Goal: Task Accomplishment & Management: Manage account settings

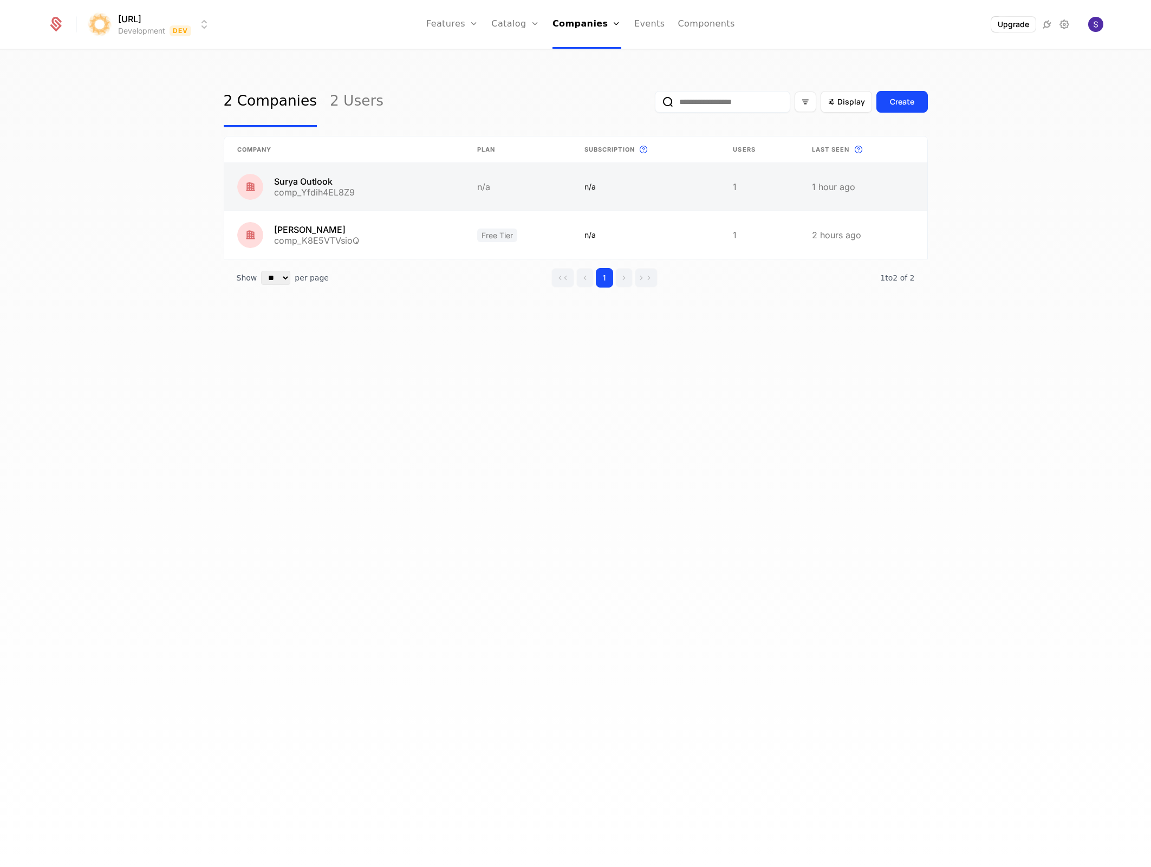
click at [876, 189] on link at bounding box center [863, 187] width 128 height 48
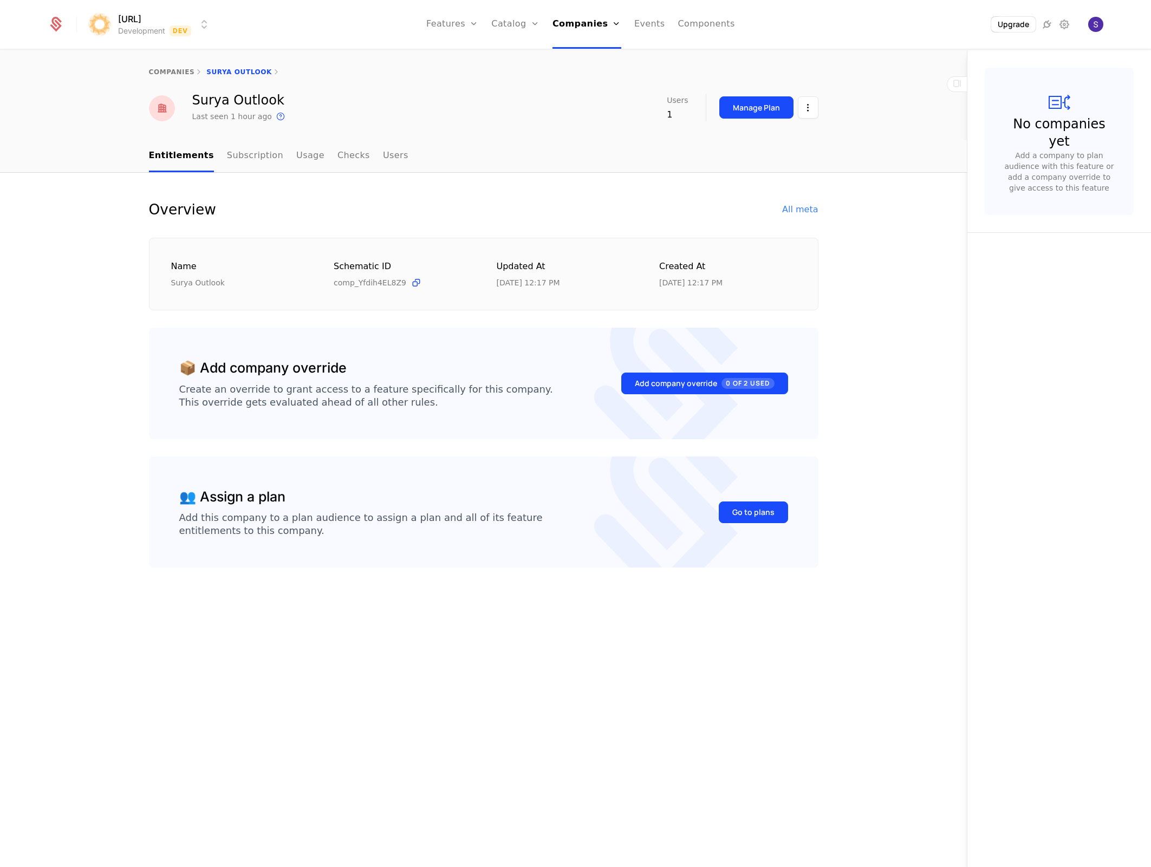
click at [818, 104] on div "Surya Outlook Last seen 1 hour ago This is the date a track or identify event a…" at bounding box center [484, 108] width 704 height 29
click at [814, 106] on html "surya.ai Development Dev Features Features Flags Catalog Plans Add Ons Credits …" at bounding box center [575, 433] width 1151 height 867
click at [782, 163] on div "Delete company" at bounding box center [763, 162] width 80 height 15
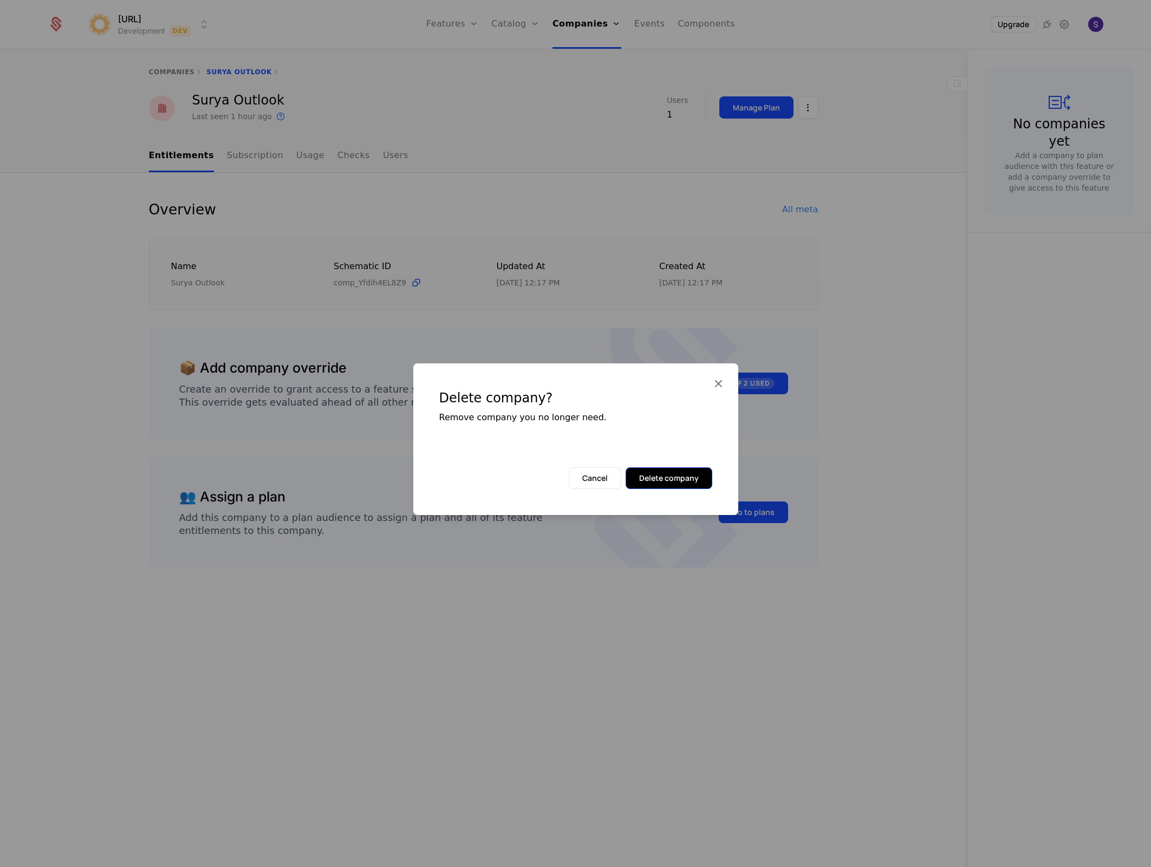
click at [694, 470] on button "Delete company" at bounding box center [669, 478] width 87 height 22
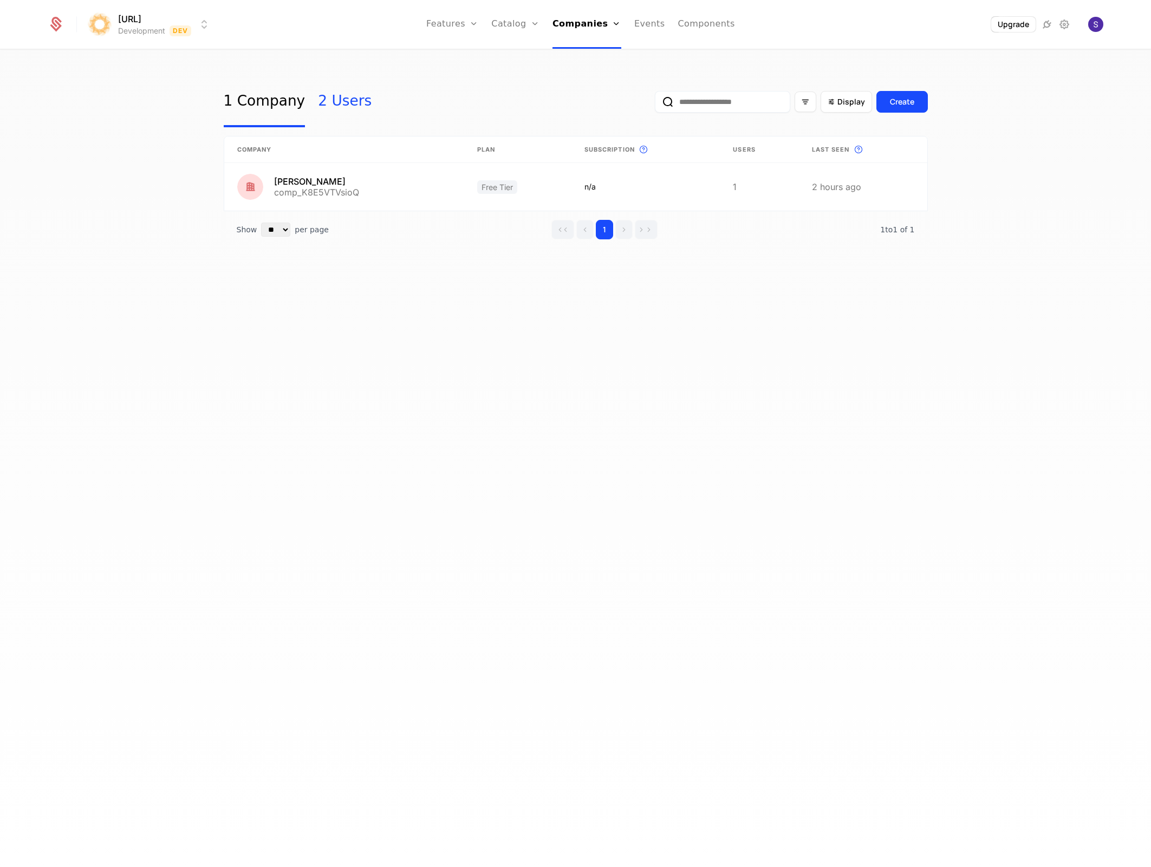
click at [324, 109] on link "2 Users" at bounding box center [345, 101] width 54 height 51
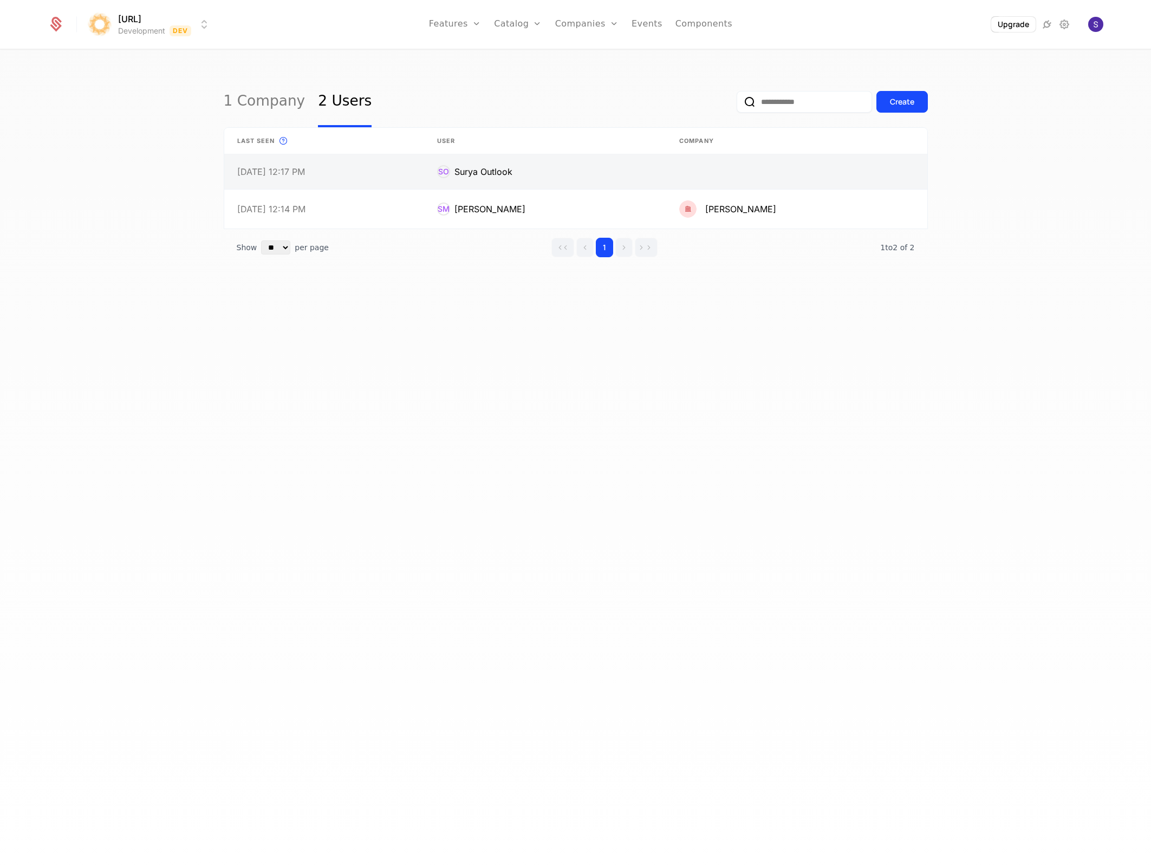
click at [880, 175] on link at bounding box center [796, 171] width 261 height 35
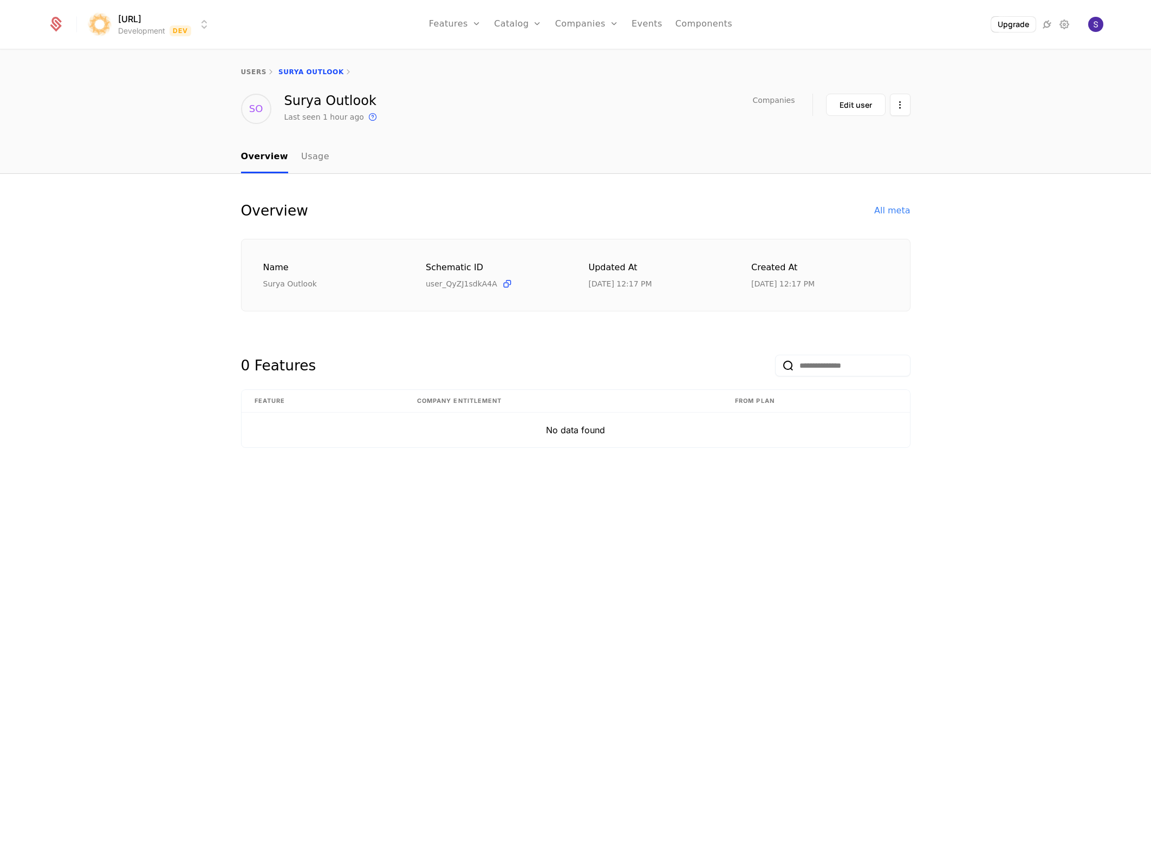
click at [912, 99] on div "SO Surya Outlook Last seen 1 hour ago This is the date a track or identify even…" at bounding box center [576, 109] width 704 height 30
click at [904, 103] on html "surya.ai Development Dev Features Features Flags Catalog Plans Add Ons Credits …" at bounding box center [575, 433] width 1151 height 867
click at [872, 148] on div "Delete user" at bounding box center [856, 136] width 108 height 33
click at [842, 129] on div "Delete user" at bounding box center [843, 136] width 56 height 15
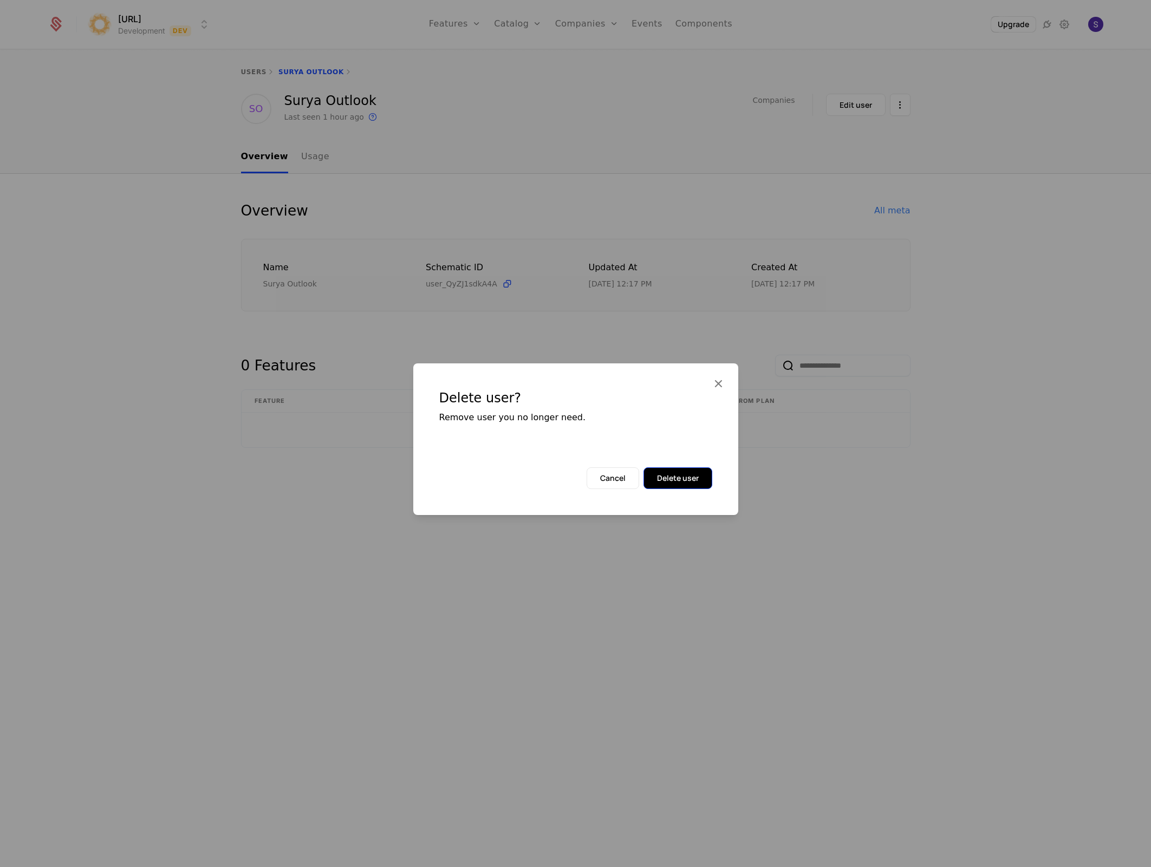
click at [684, 487] on button "Delete user" at bounding box center [678, 478] width 69 height 22
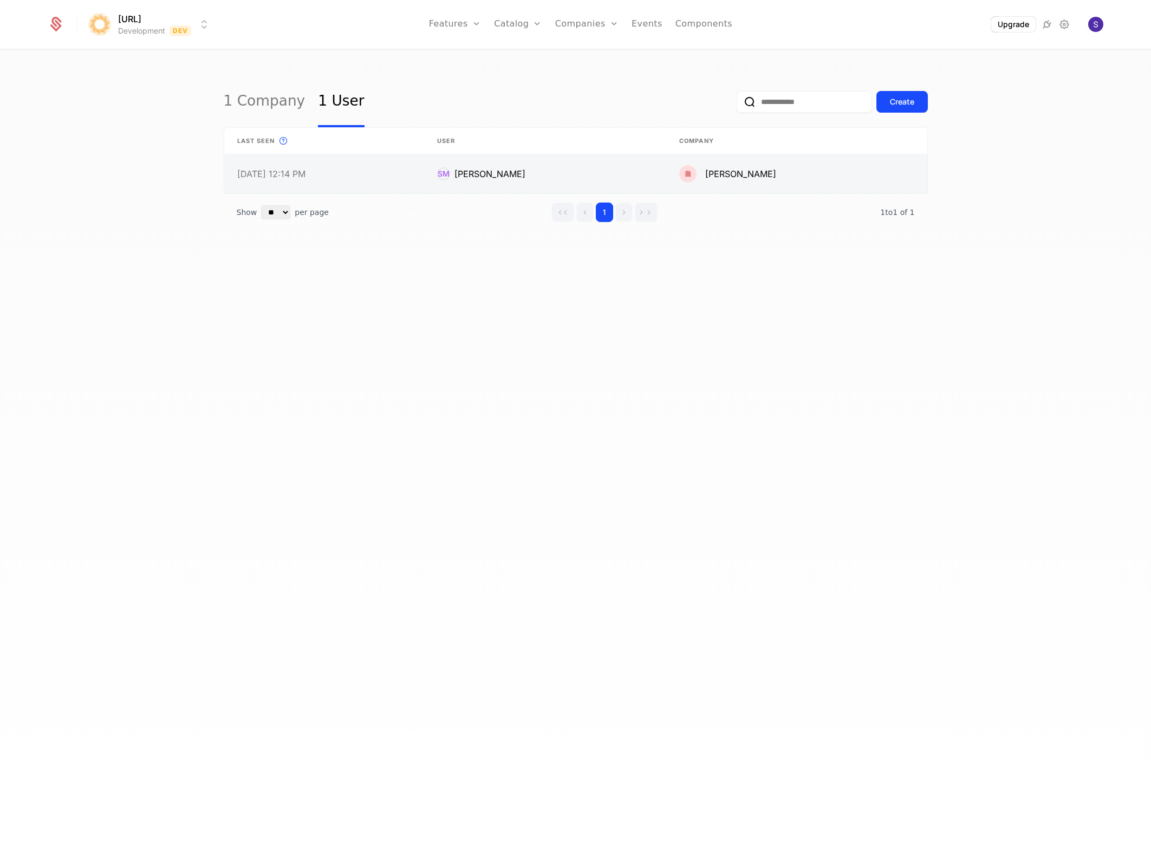
click at [771, 173] on link at bounding box center [796, 173] width 261 height 39
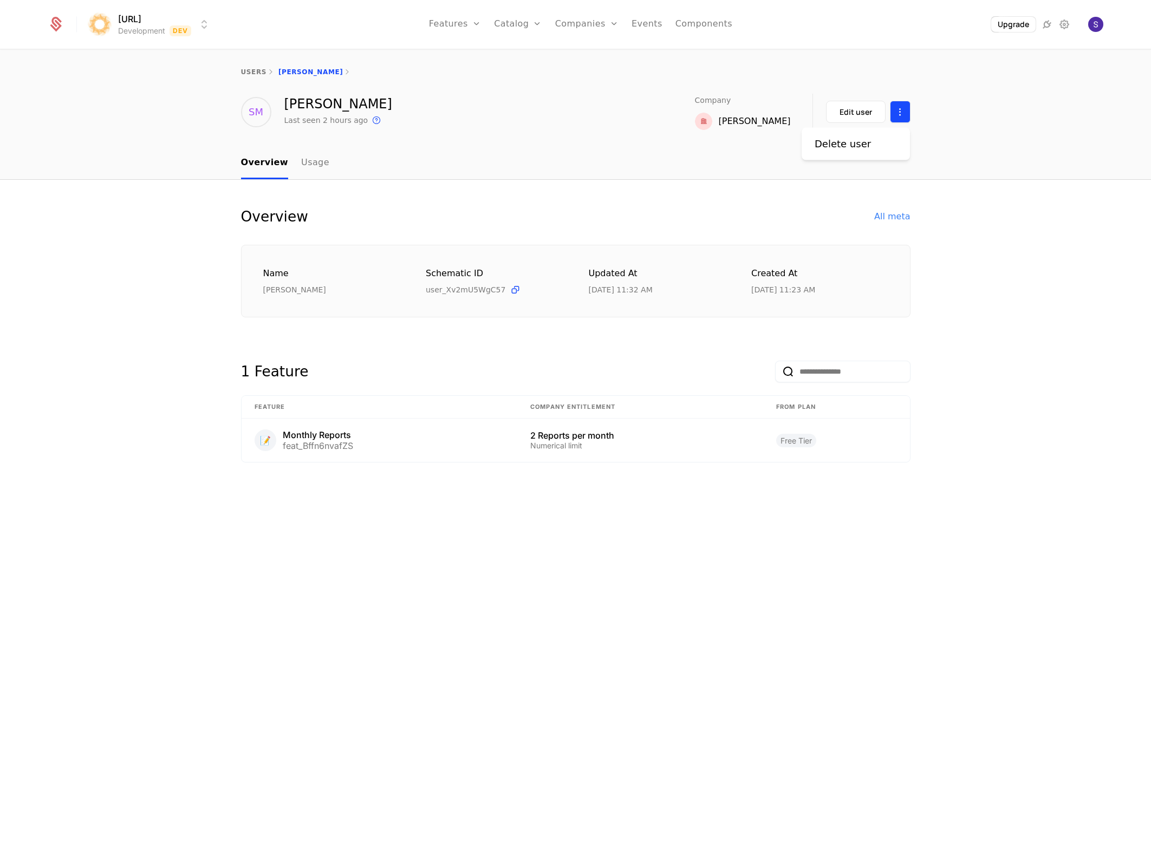
click at [905, 102] on html "surya.ai Development Dev Features Features Flags Catalog Plans Add Ons Credits …" at bounding box center [575, 433] width 1151 height 867
click at [902, 112] on html "surya.ai Development Dev Features Features Flags Catalog Plans Add Ons Credits …" at bounding box center [575, 433] width 1151 height 867
click at [900, 111] on html "surya.ai Development Dev Features Features Flags Catalog Plans Add Ons Credits …" at bounding box center [575, 433] width 1151 height 867
click at [883, 150] on div "Delete user" at bounding box center [856, 144] width 82 height 15
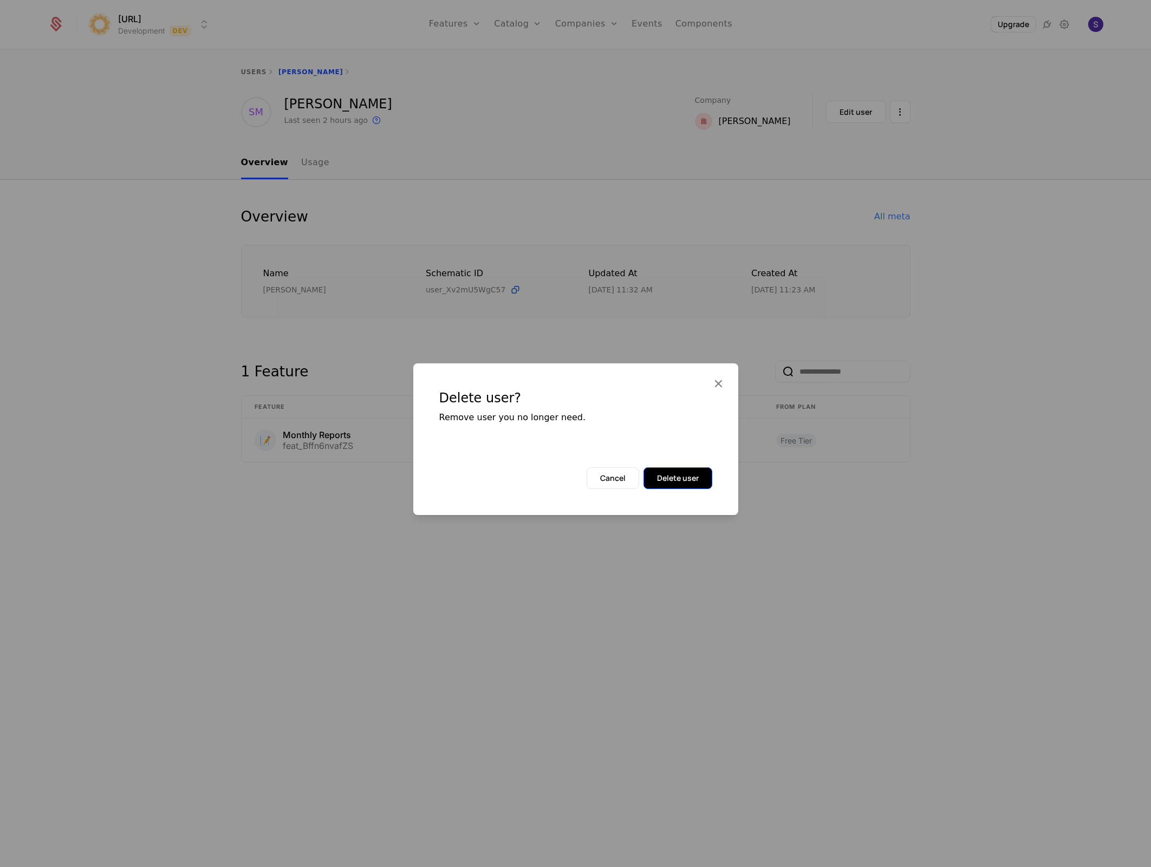
click at [658, 476] on button "Delete user" at bounding box center [678, 478] width 69 height 22
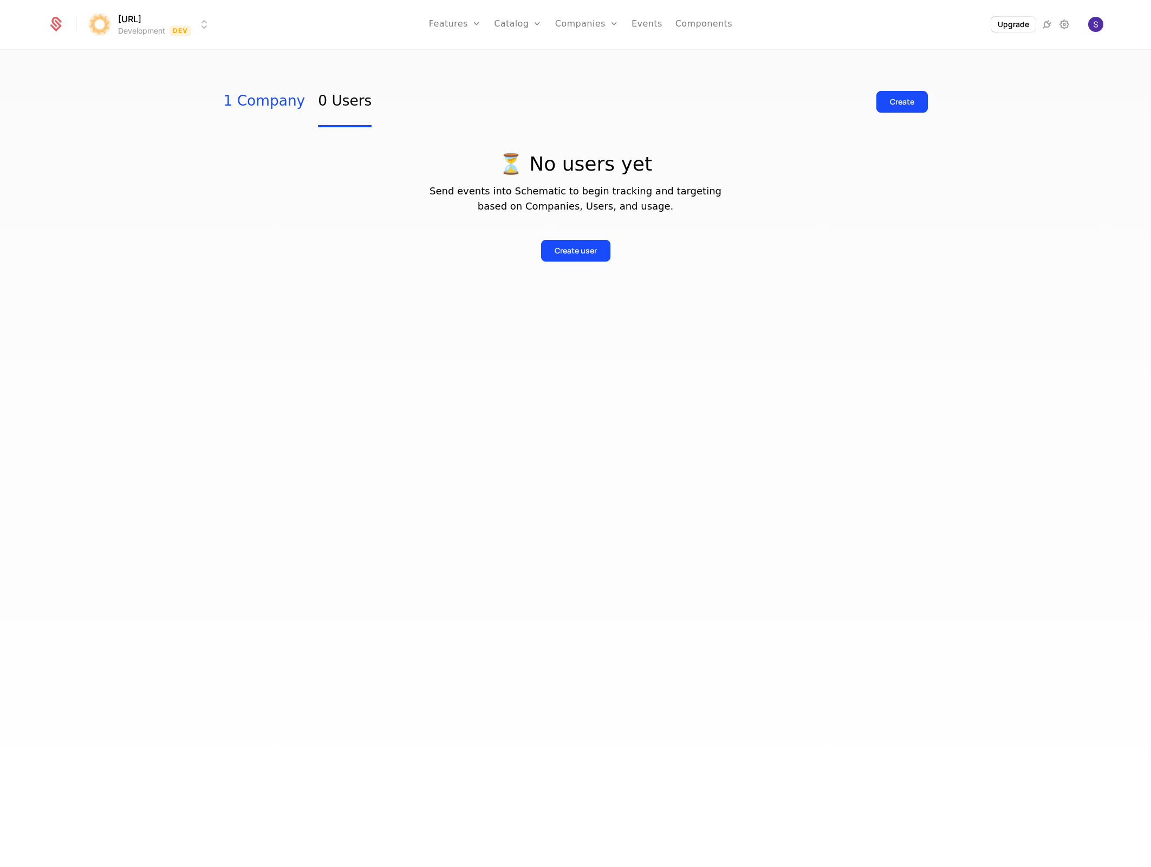
click at [245, 107] on link "1 Company" at bounding box center [265, 101] width 82 height 51
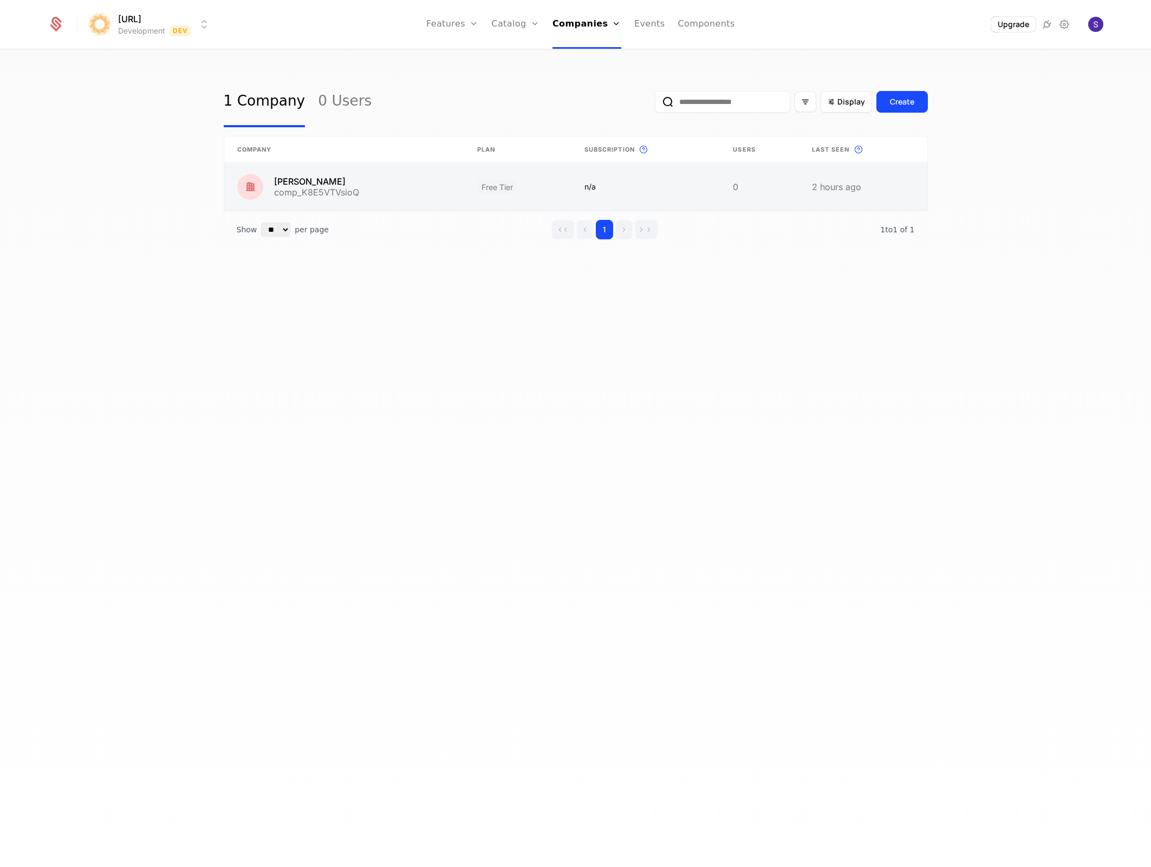
click at [848, 180] on link at bounding box center [863, 187] width 128 height 48
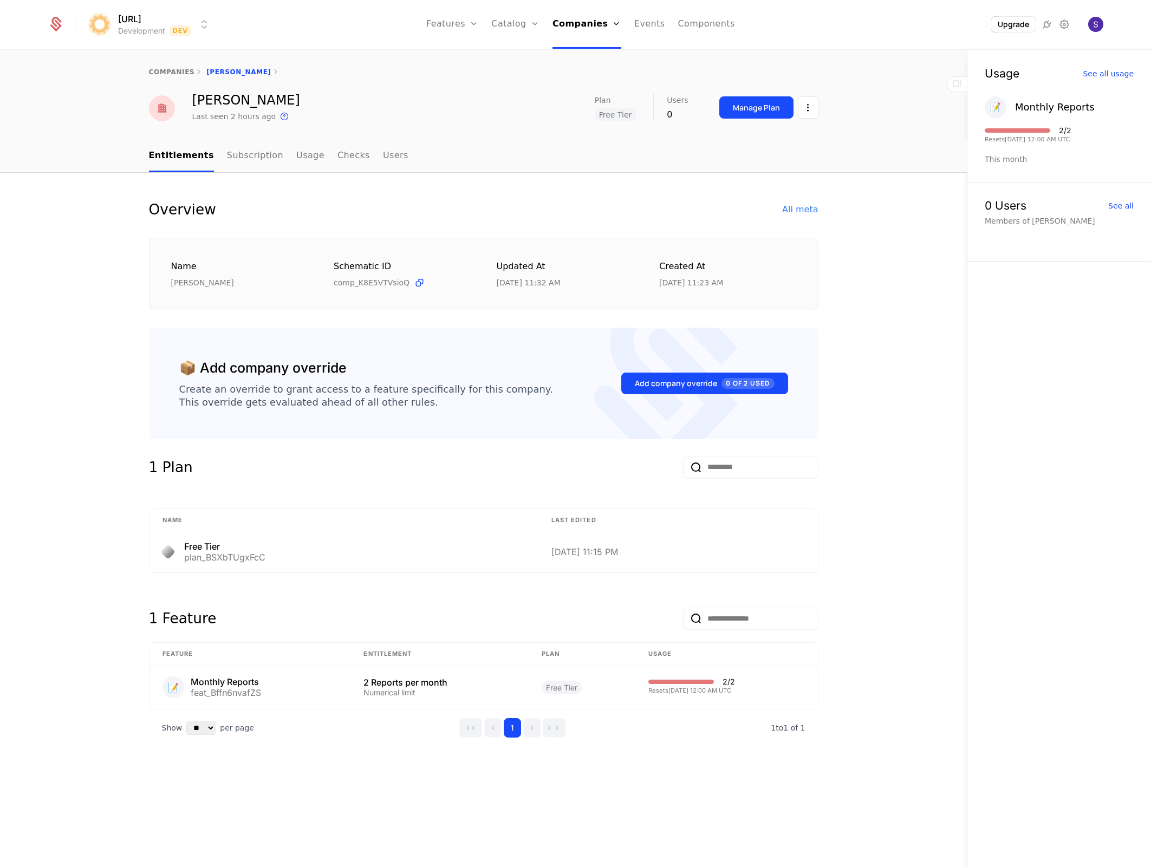
click at [818, 112] on div "Surya Prakash Madichetti Last seen 2 hours ago This is the date a track or iden…" at bounding box center [484, 108] width 704 height 29
click at [797, 112] on html "surya.ai Development Dev Features Features Flags Catalog Plans Add Ons Credits …" at bounding box center [575, 433] width 1151 height 867
click at [779, 160] on div "Delete company" at bounding box center [763, 162] width 80 height 15
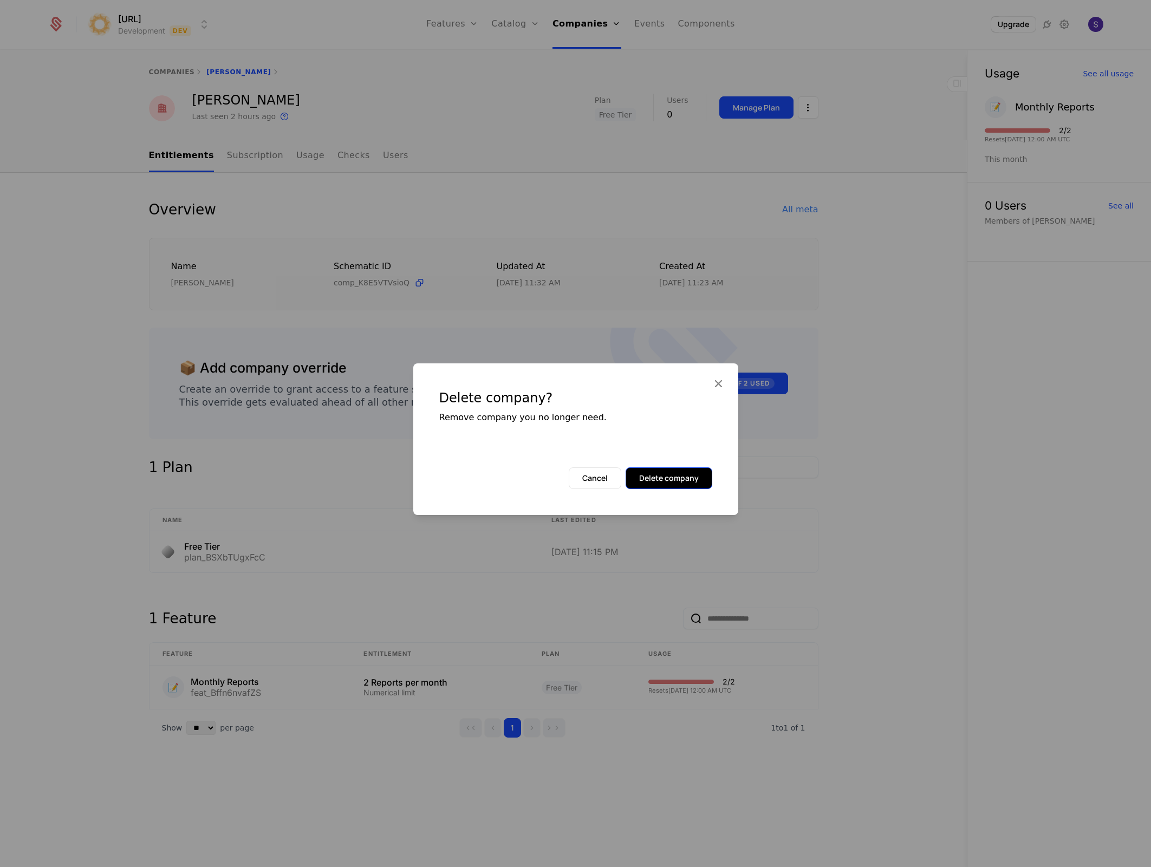
click at [703, 477] on button "Delete company" at bounding box center [669, 478] width 87 height 22
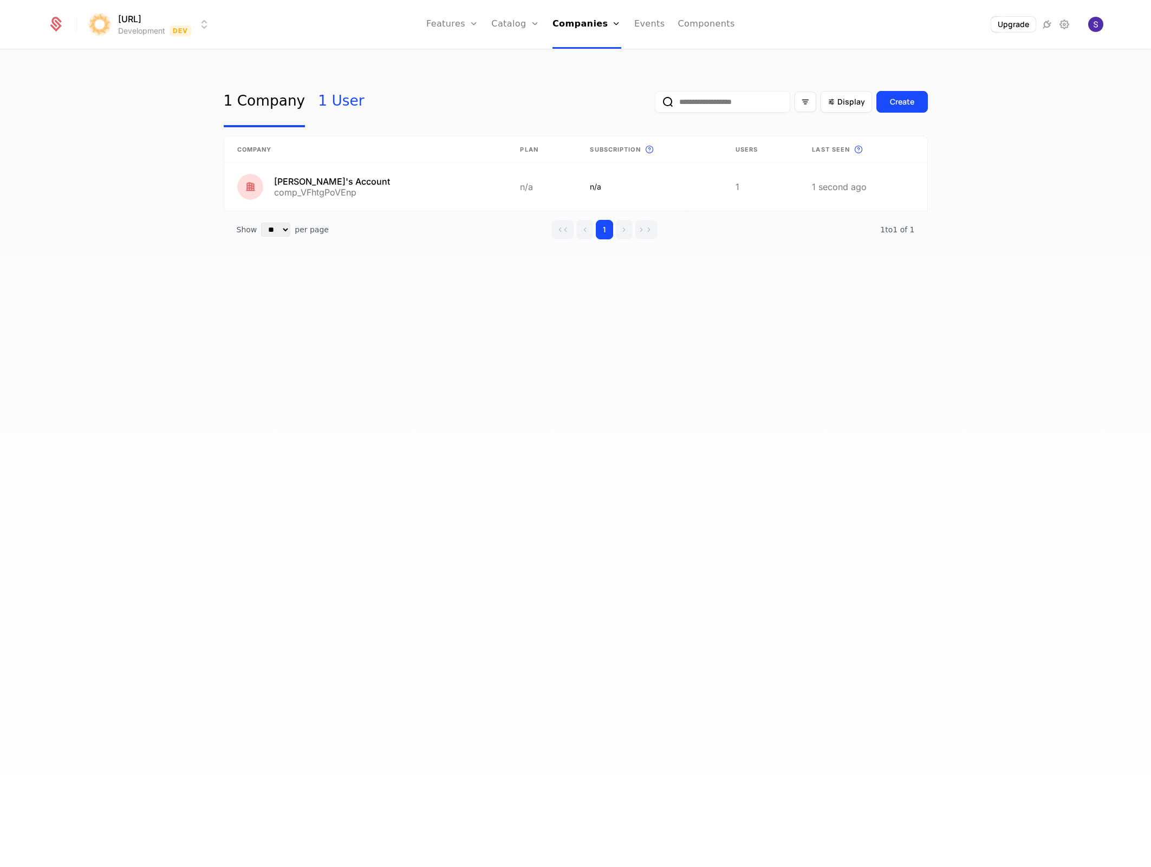
click at [327, 96] on link "1 User" at bounding box center [341, 101] width 46 height 51
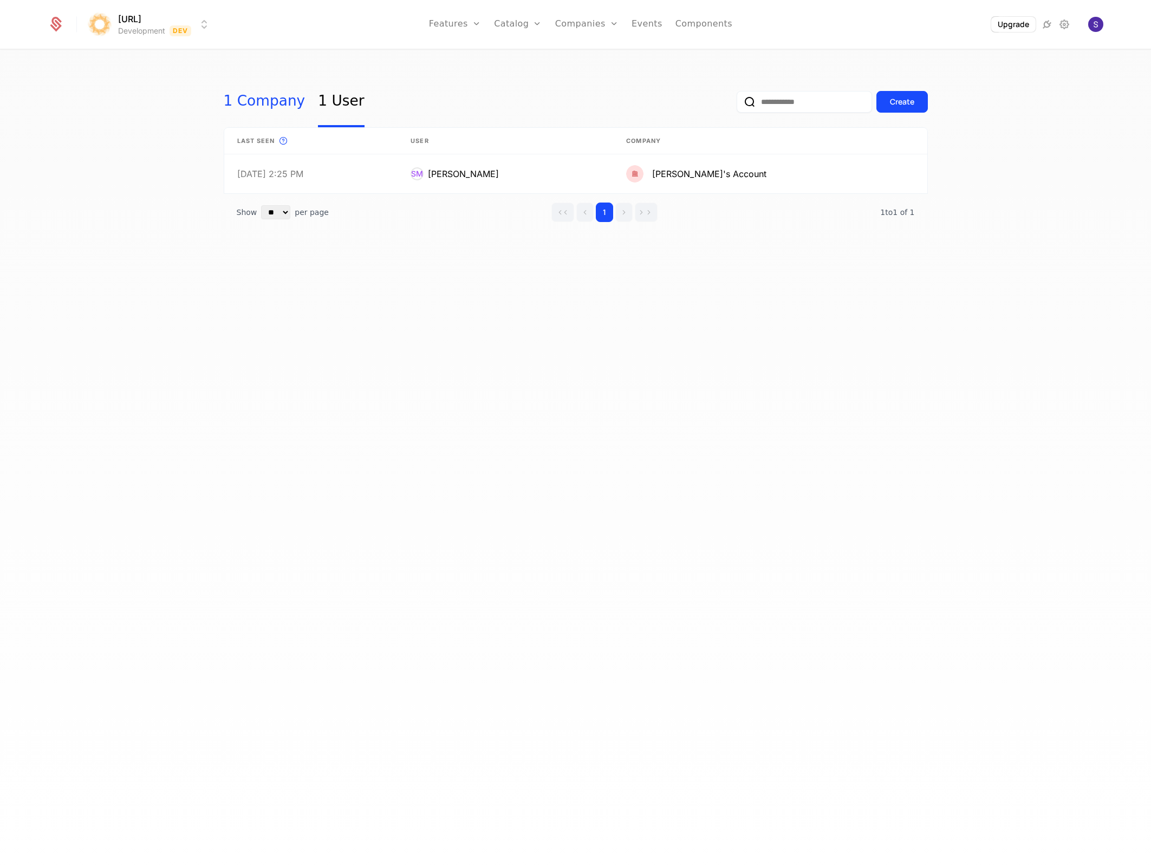
click at [248, 100] on link "1 Company" at bounding box center [265, 101] width 82 height 51
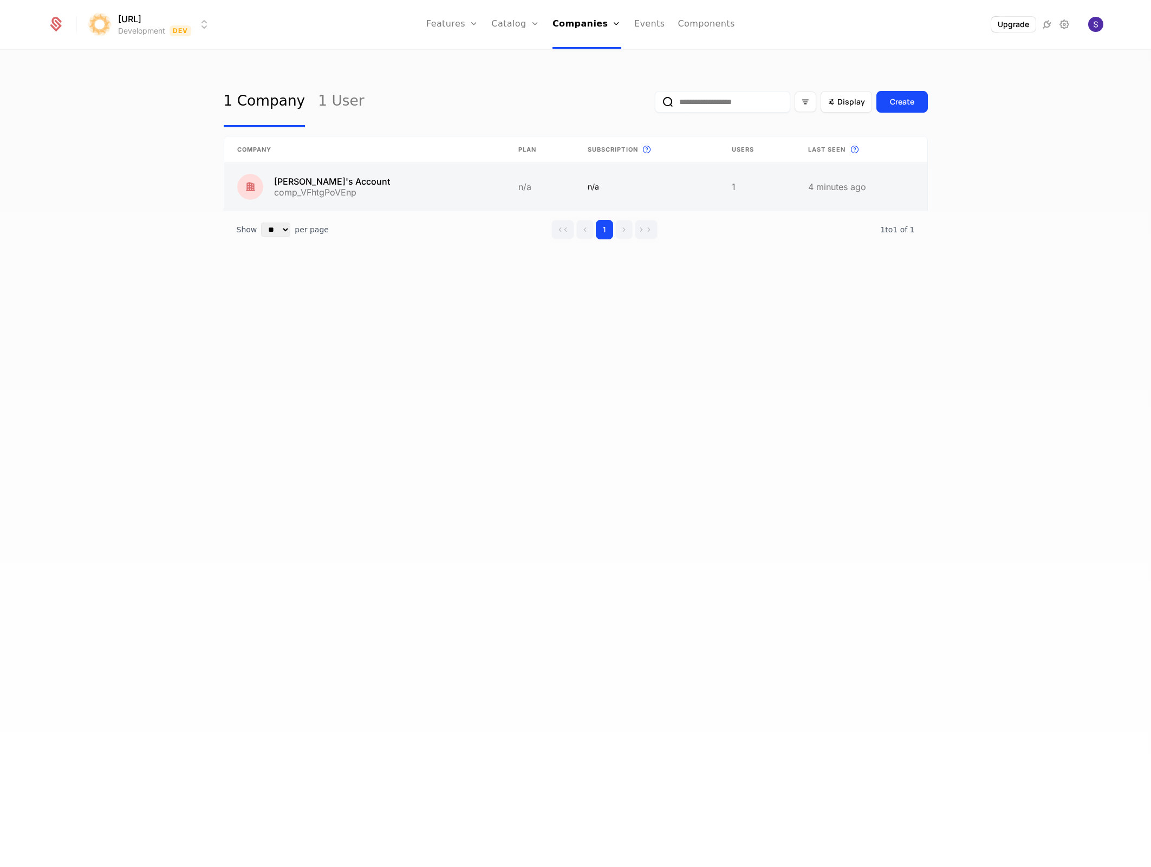
click at [875, 188] on link at bounding box center [861, 187] width 132 height 48
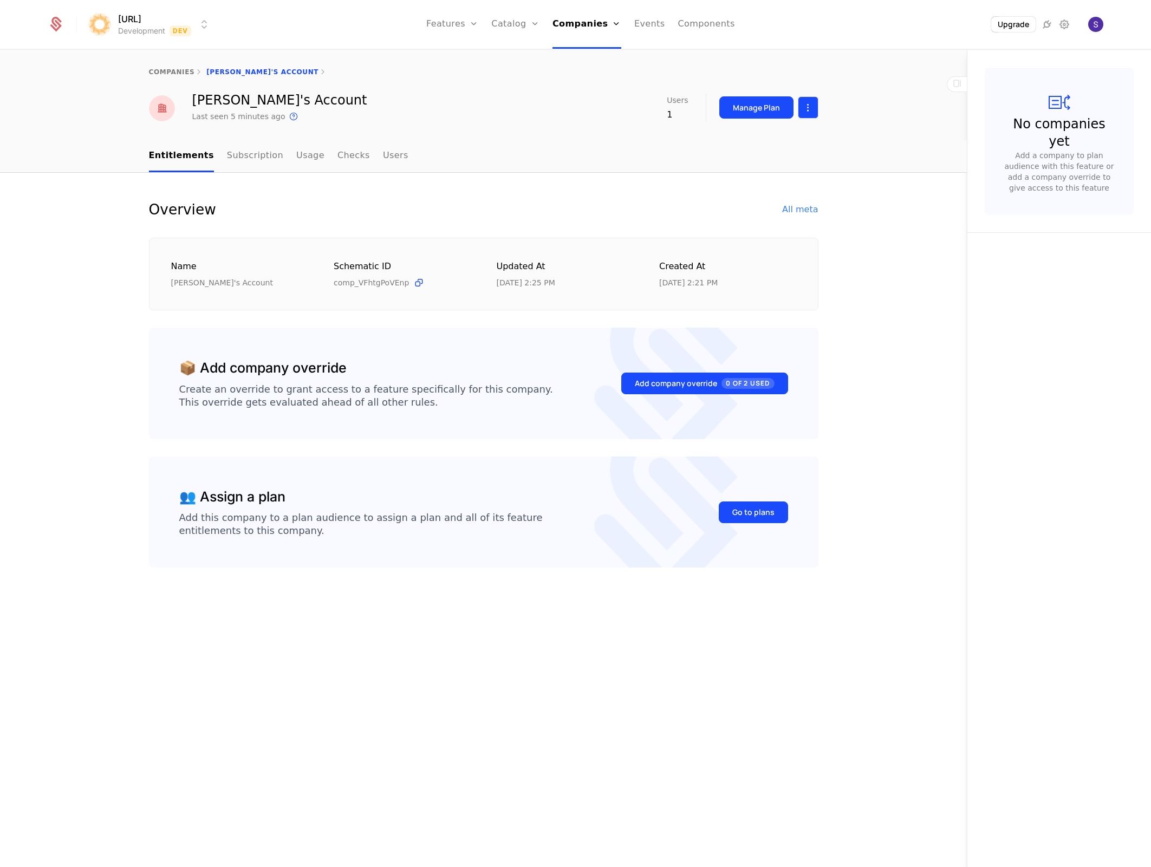
click at [808, 112] on html "surya.ai Development Dev Features Features Flags Catalog Plans Add Ons Credits …" at bounding box center [575, 433] width 1151 height 867
click at [765, 160] on div "Delete company" at bounding box center [763, 162] width 80 height 15
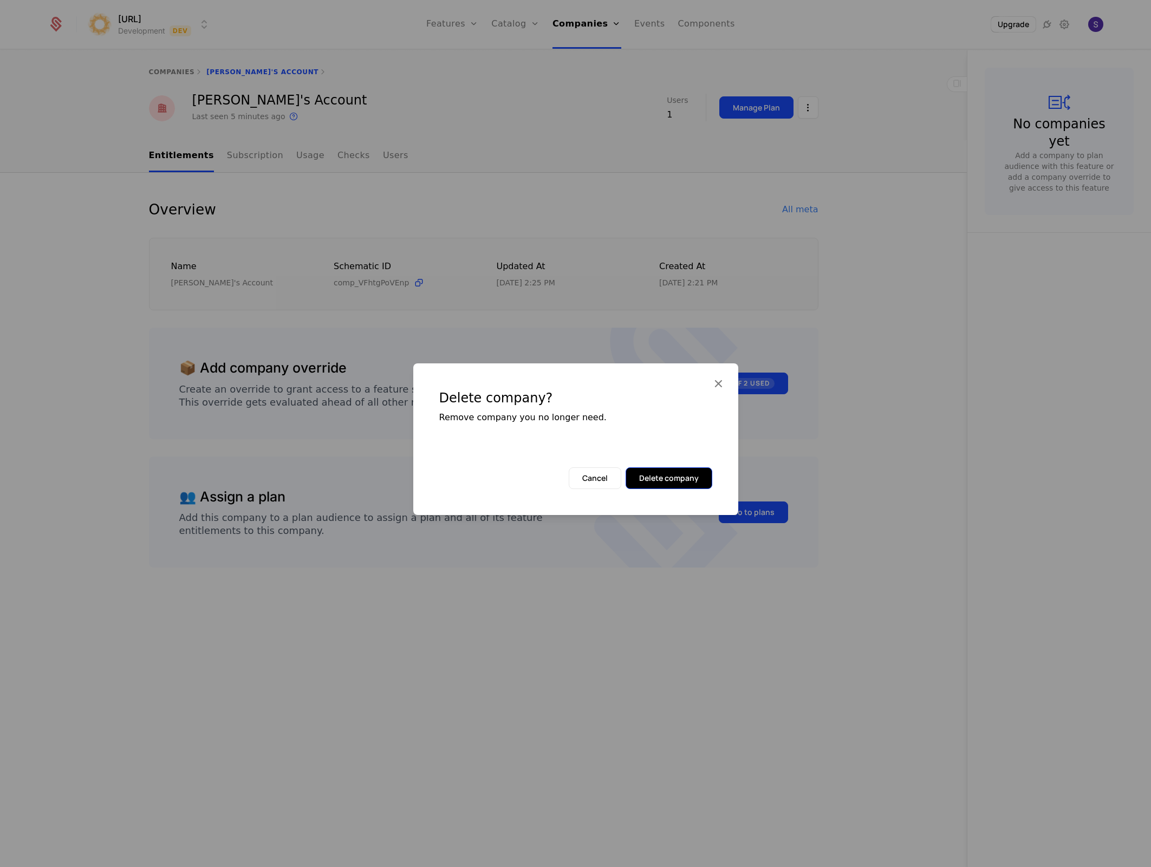
click at [655, 481] on button "Delete company" at bounding box center [669, 478] width 87 height 22
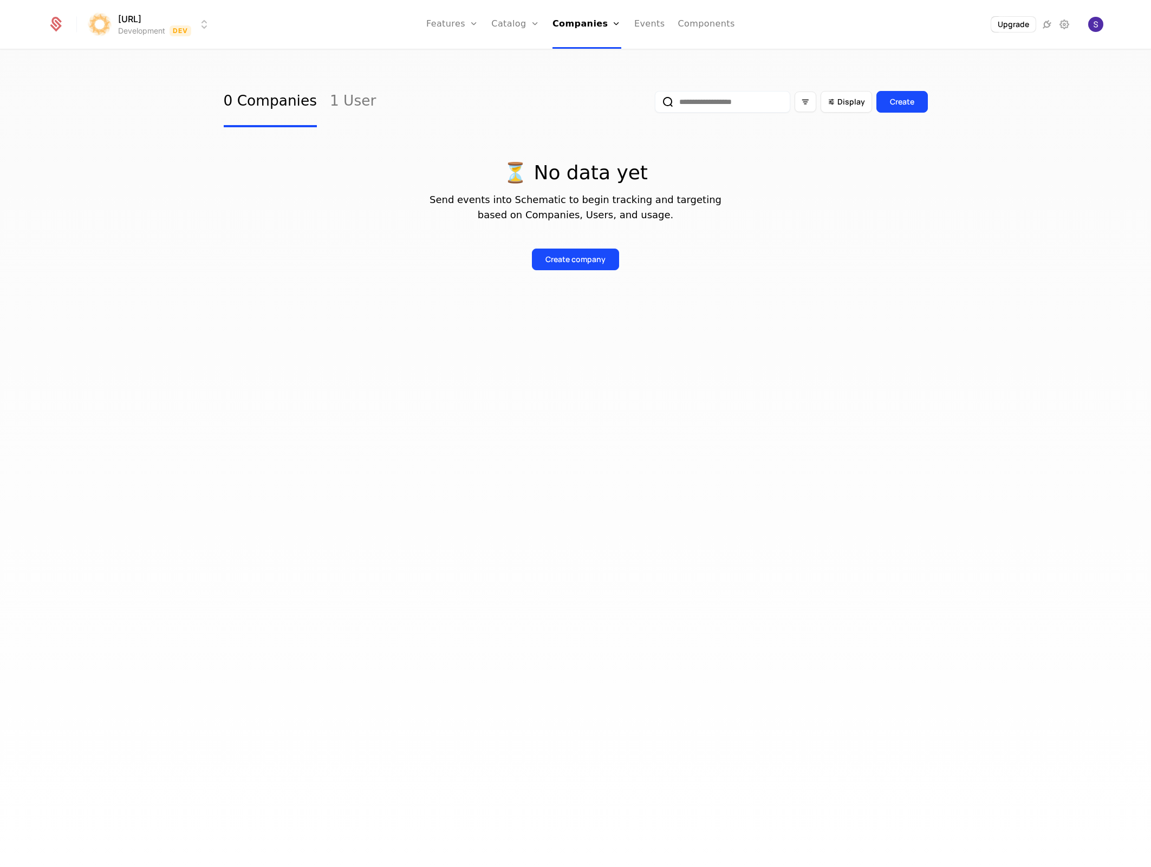
click at [368, 110] on div "0 Companies 1 User Display Create" at bounding box center [576, 101] width 704 height 51
click at [355, 111] on link "1 User" at bounding box center [353, 101] width 46 height 51
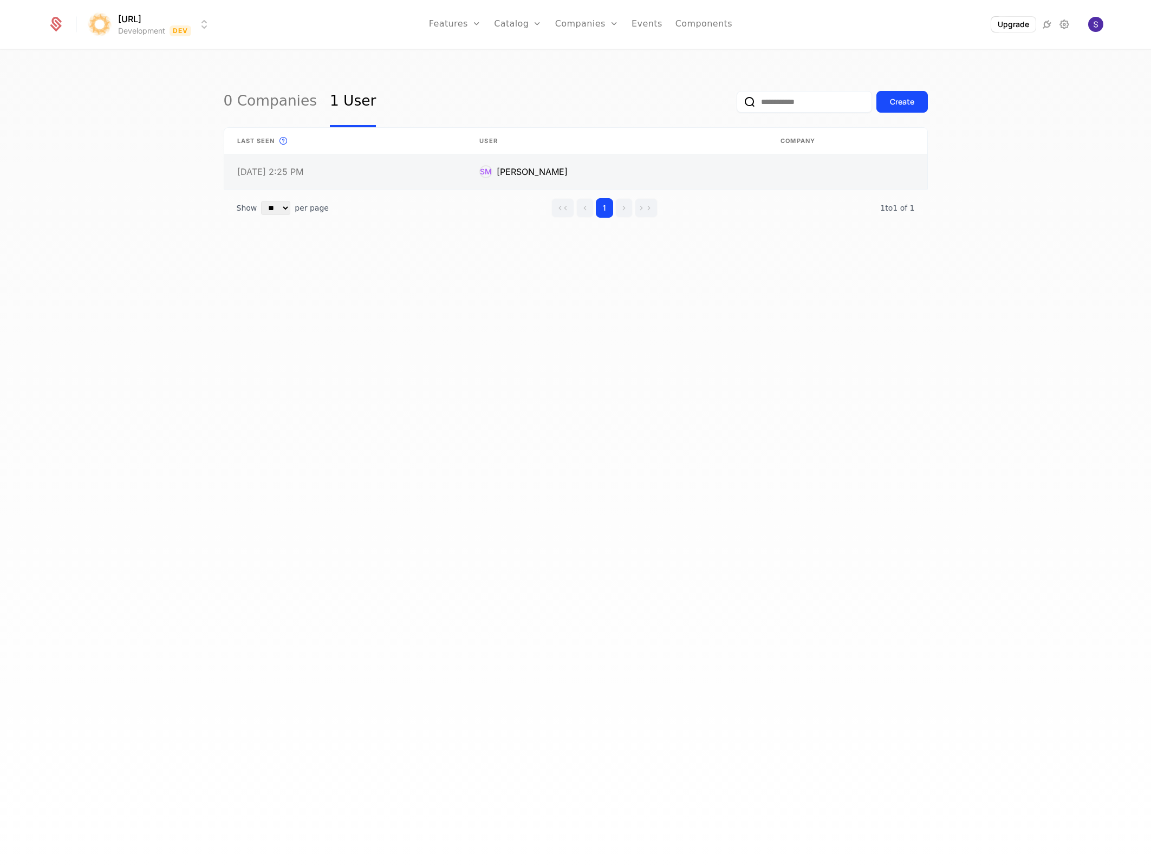
click at [846, 167] on link at bounding box center [847, 171] width 159 height 35
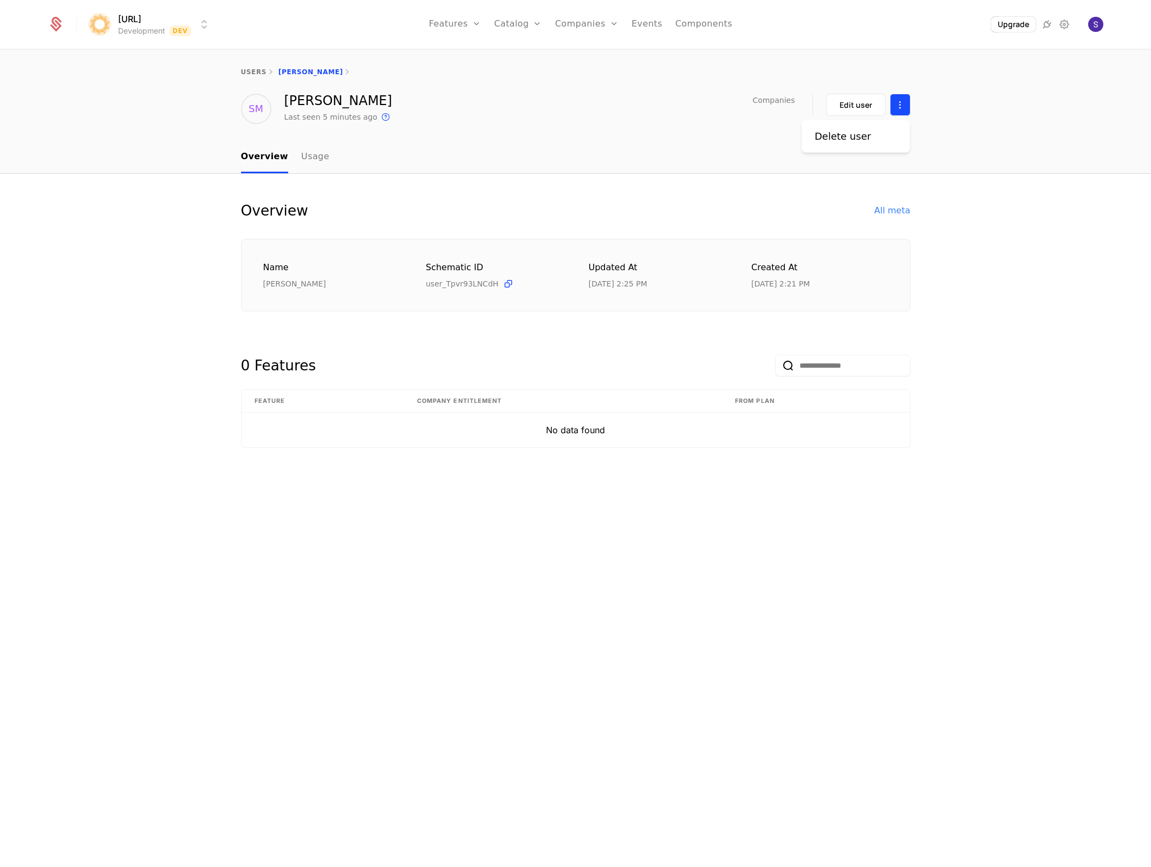
click at [908, 110] on html "surya.ai Development Dev Features Features Flags Catalog Plans Add Ons Credits …" at bounding box center [575, 433] width 1151 height 867
click at [881, 139] on div "Delete user" at bounding box center [856, 136] width 82 height 15
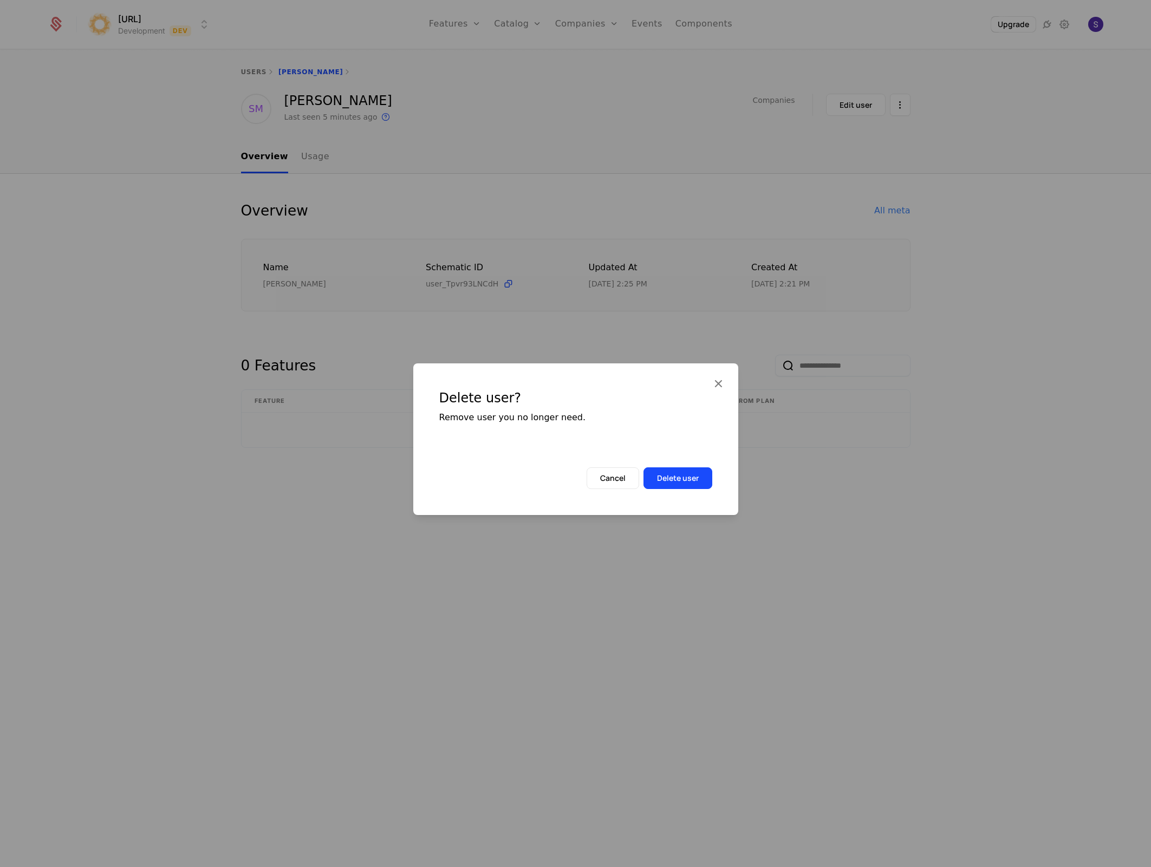
click at [671, 489] on div "Delete user? Remove user you no longer need. Cancel Delete user" at bounding box center [575, 439] width 325 height 152
click at [697, 480] on button "Delete user" at bounding box center [678, 478] width 69 height 22
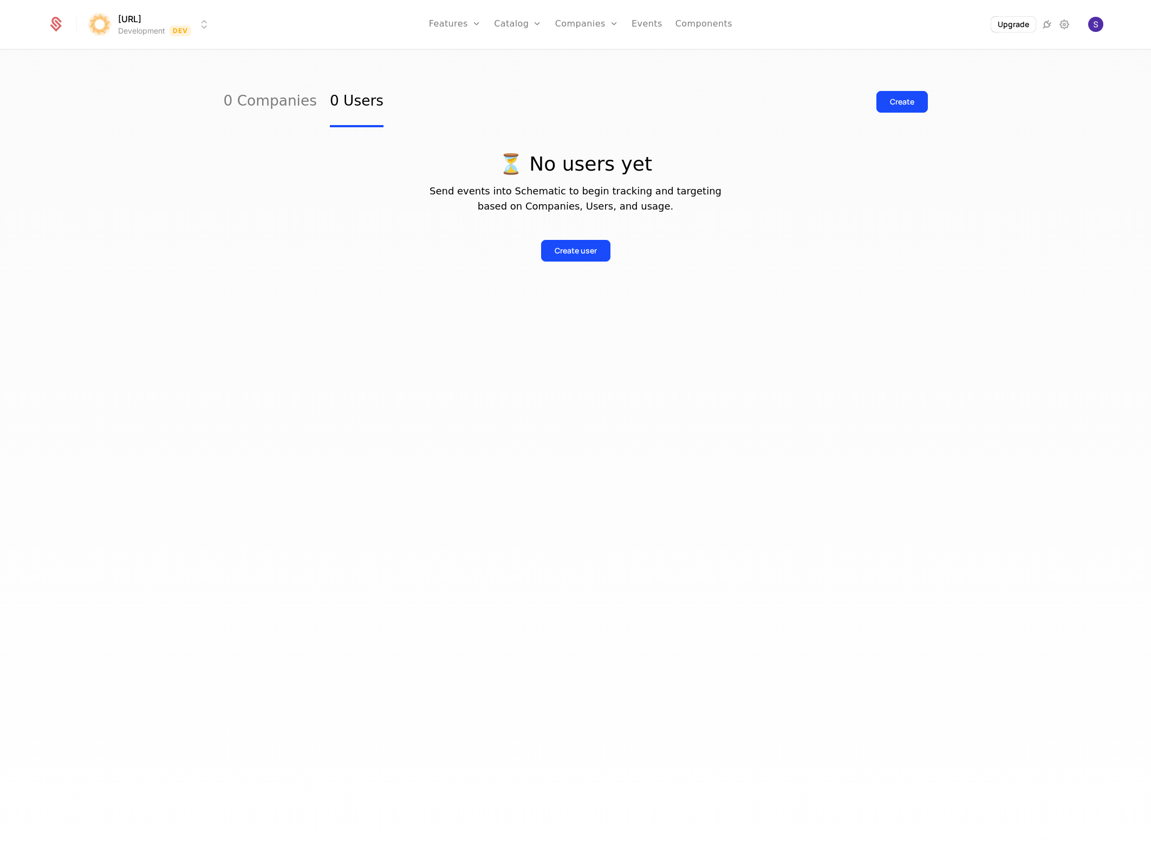
click at [371, 646] on div "0 Companies 0 Users Create ⏳ No users yet Send events into Schematic to begin t…" at bounding box center [575, 461] width 1151 height 823
click at [292, 112] on link "0 Companies" at bounding box center [270, 101] width 93 height 51
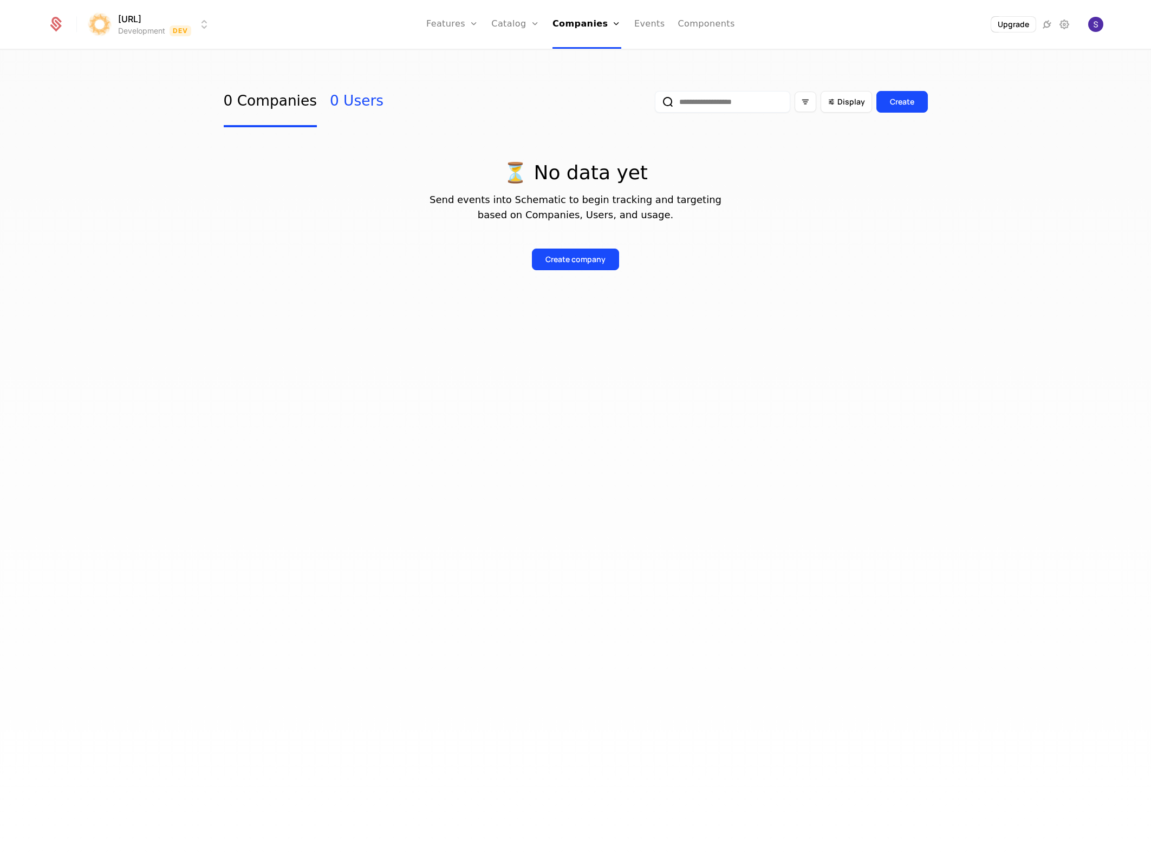
click at [335, 110] on link "0 Users" at bounding box center [357, 101] width 54 height 51
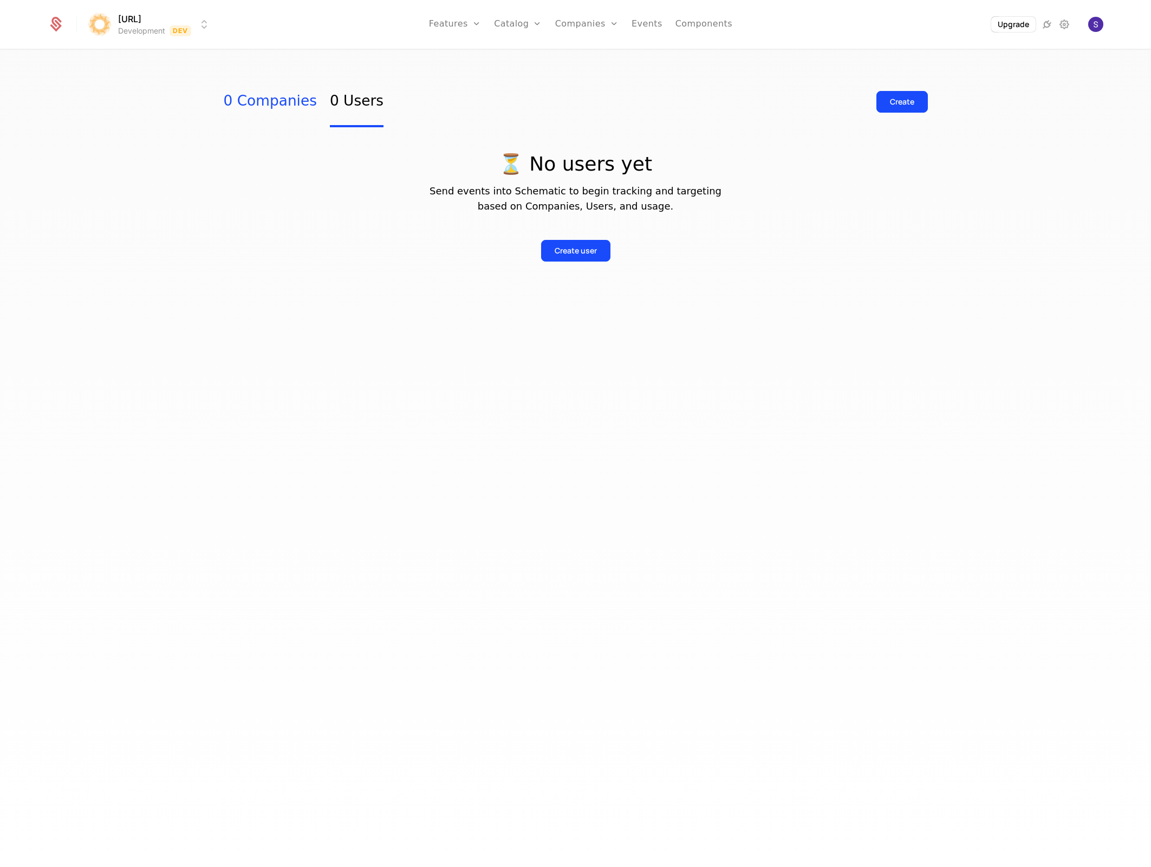
click at [277, 110] on link "0 Companies" at bounding box center [270, 101] width 93 height 51
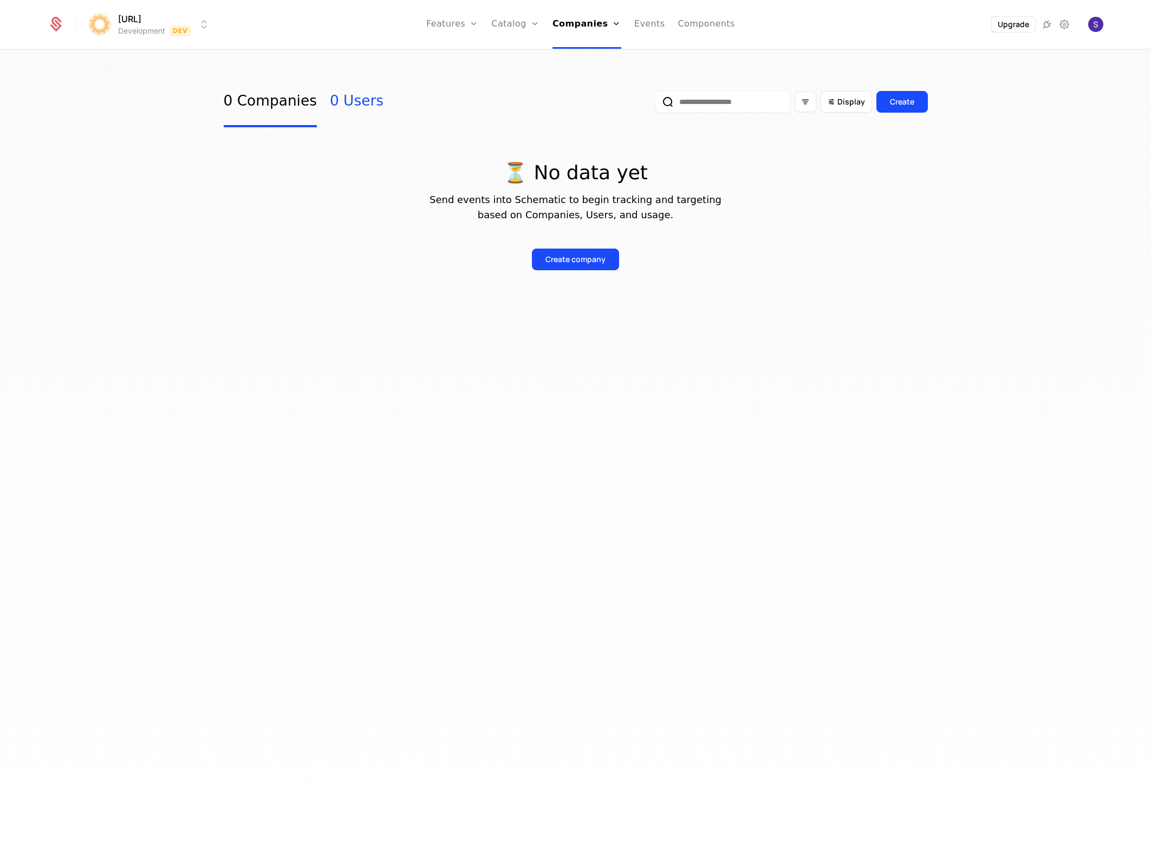
click at [351, 109] on link "0 Users" at bounding box center [357, 101] width 54 height 51
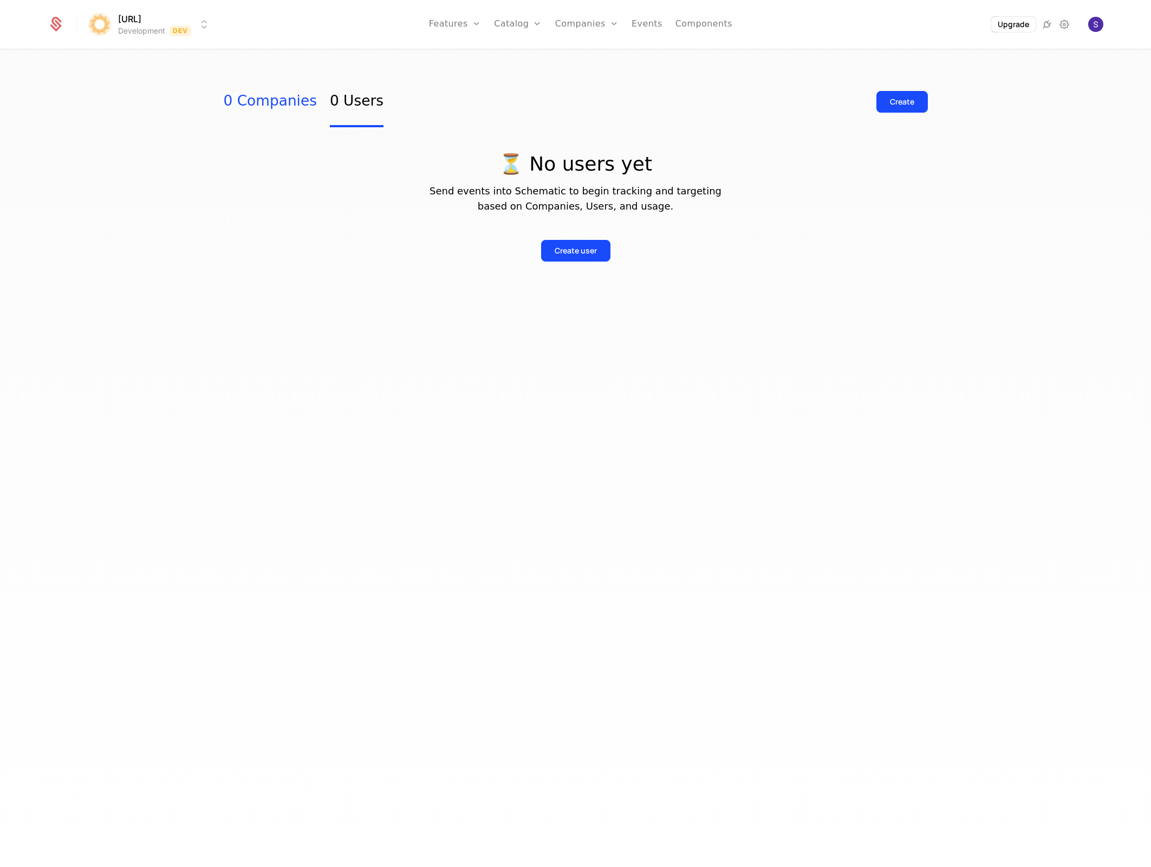
click at [298, 110] on link "0 Companies" at bounding box center [270, 101] width 93 height 51
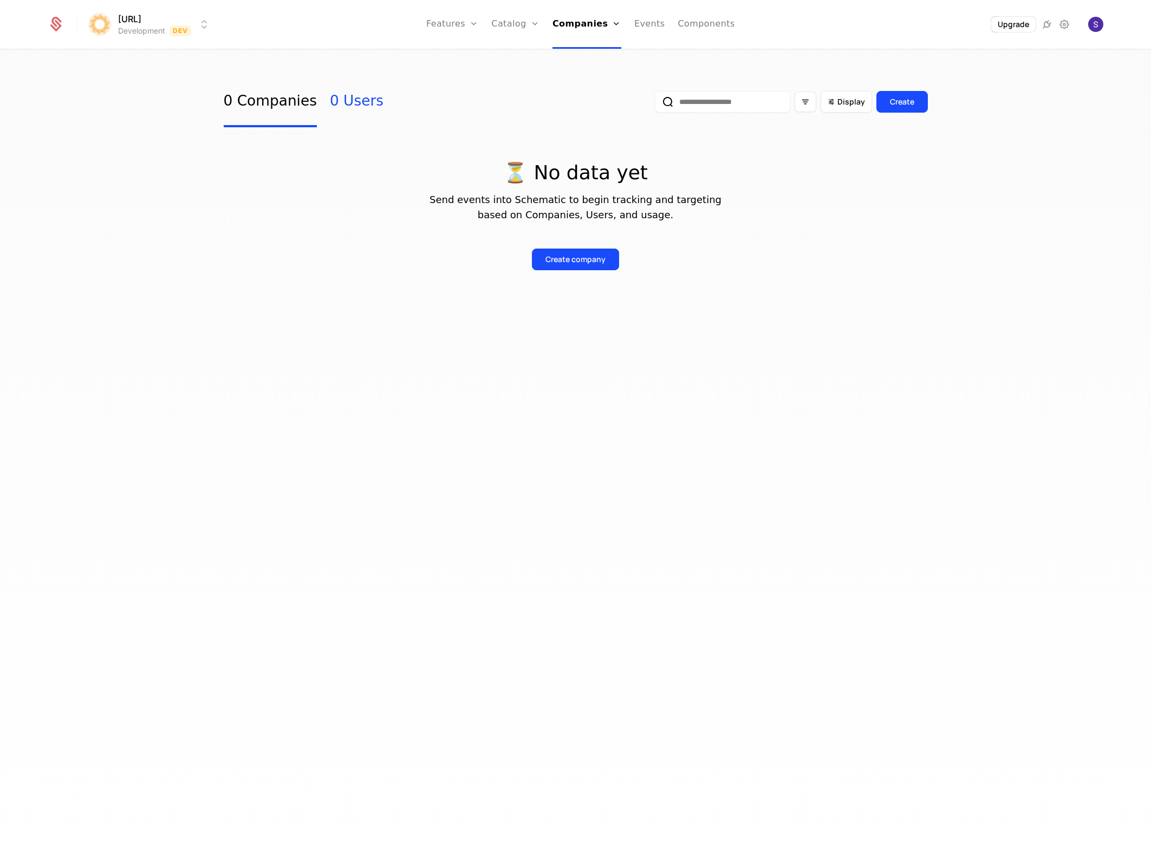
click at [346, 106] on link "0 Users" at bounding box center [357, 101] width 54 height 51
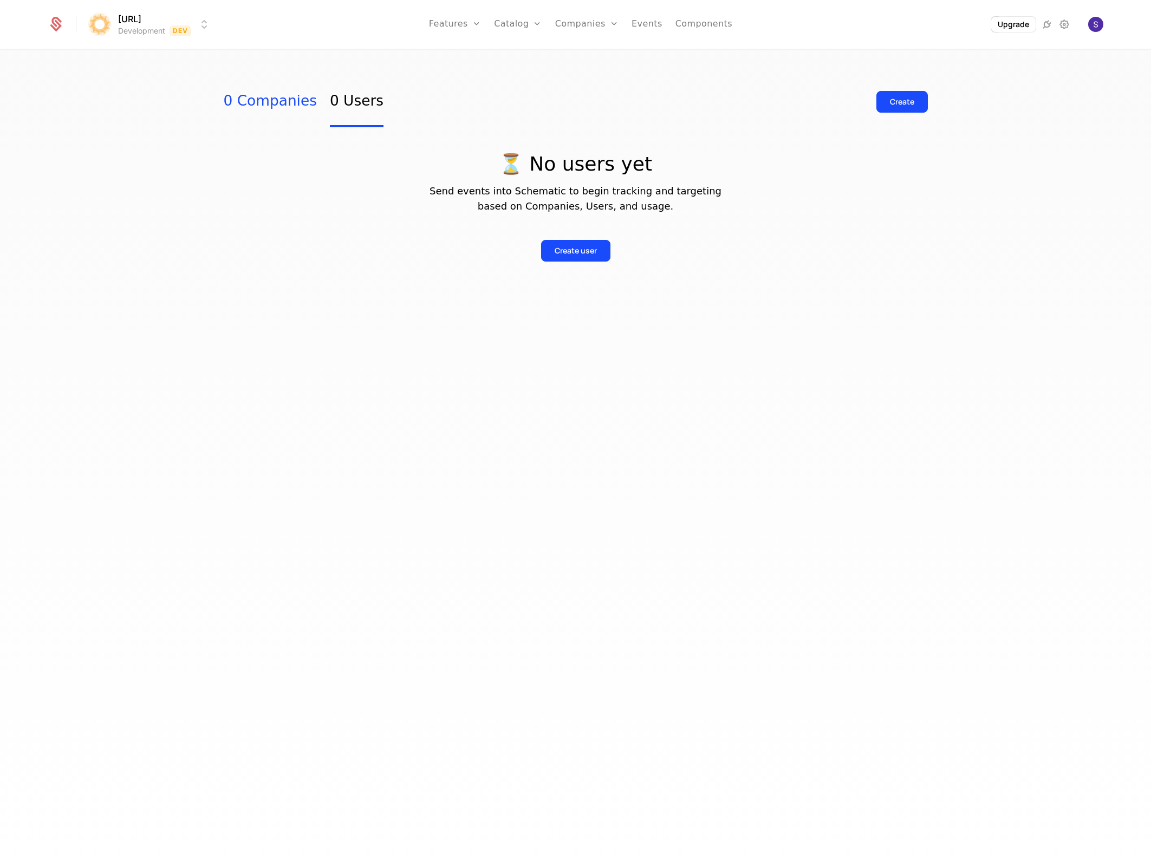
click at [266, 111] on link "0 Companies" at bounding box center [270, 101] width 93 height 51
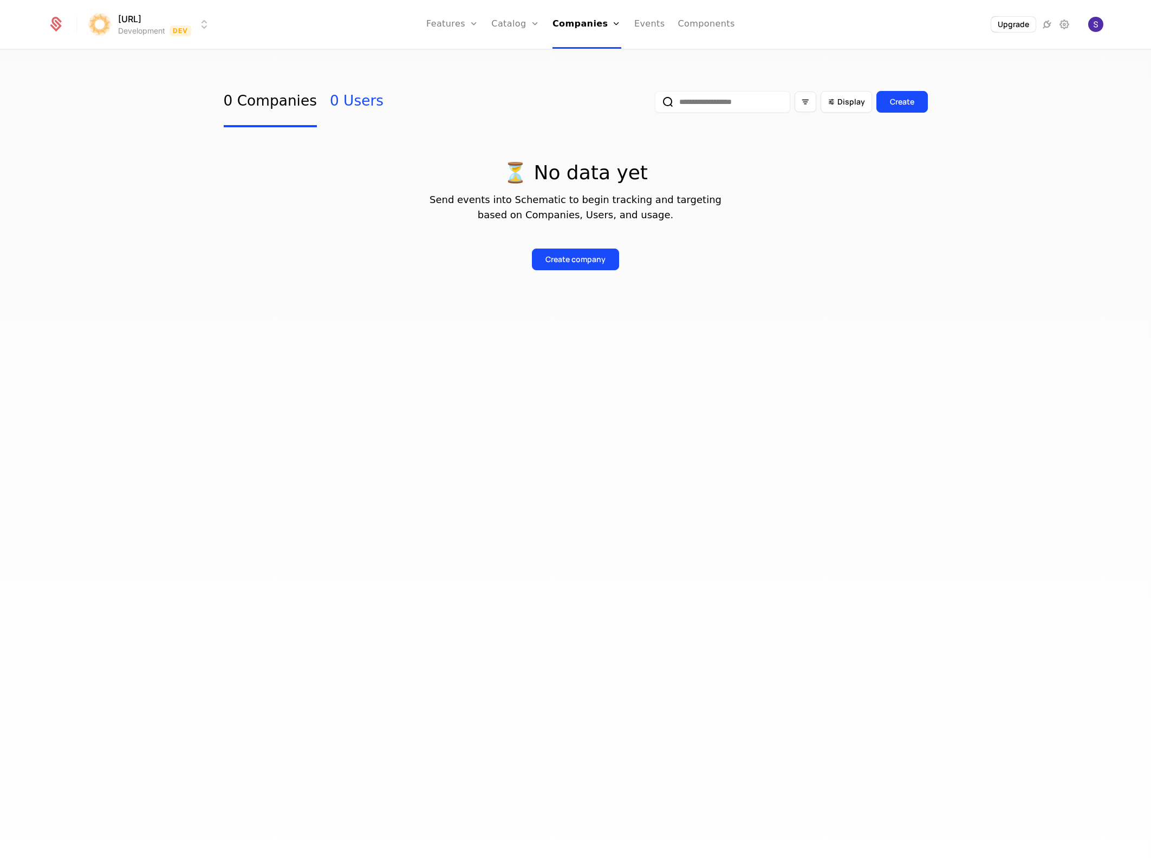
click at [344, 106] on link "0 Users" at bounding box center [357, 101] width 54 height 51
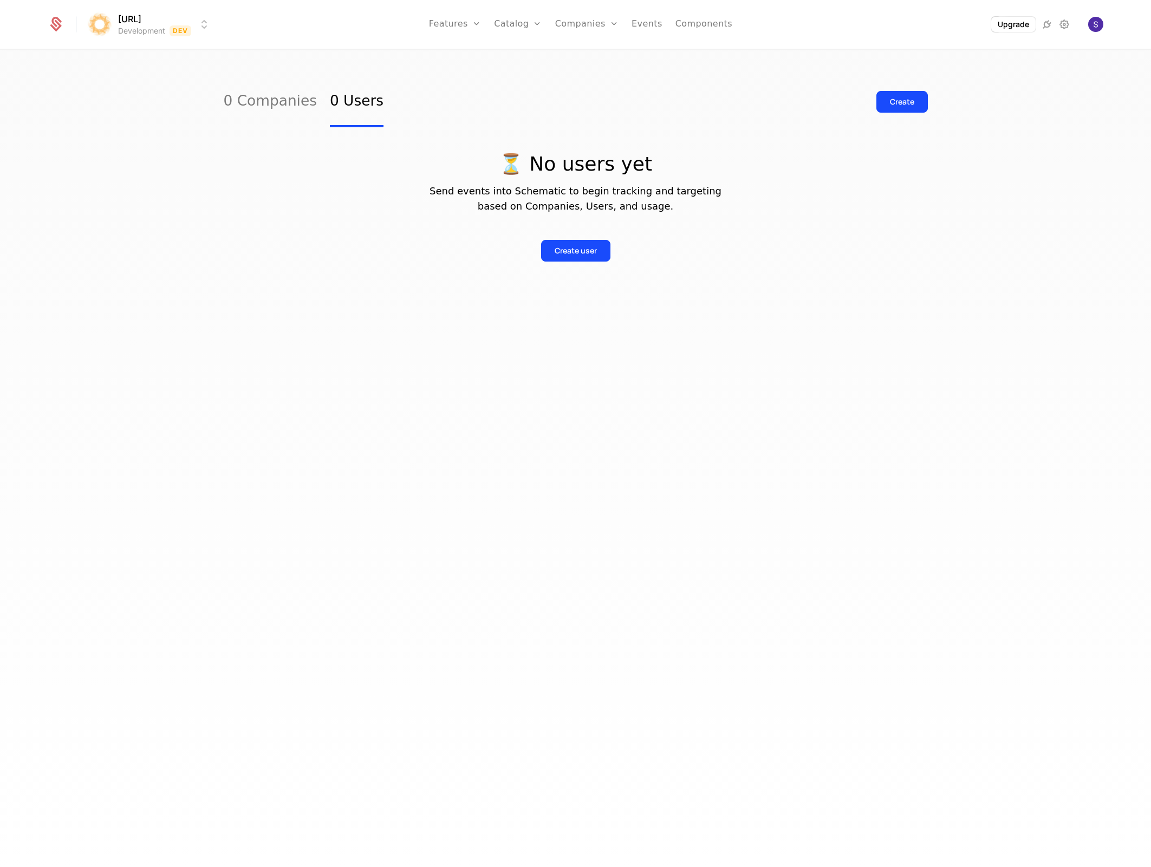
click at [254, 106] on link "0 Companies" at bounding box center [270, 101] width 93 height 51
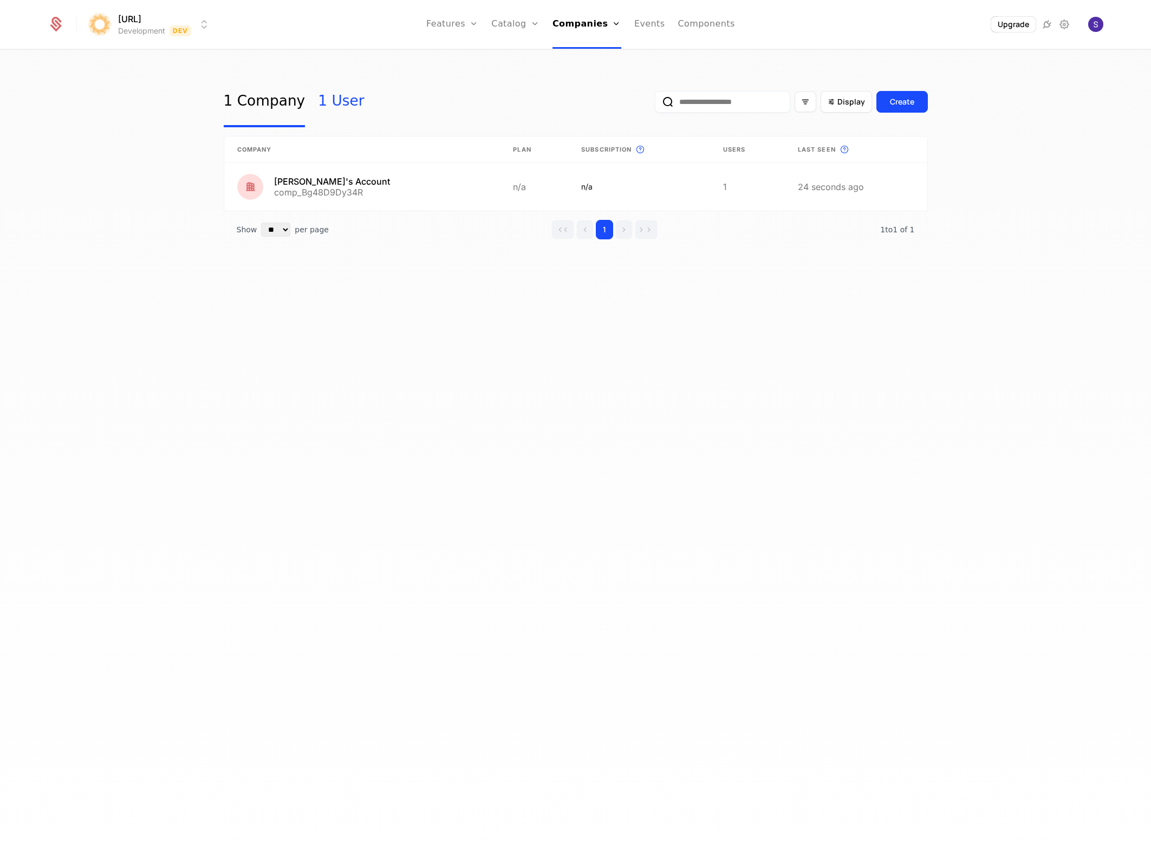
click at [329, 105] on link "1 User" at bounding box center [341, 101] width 46 height 51
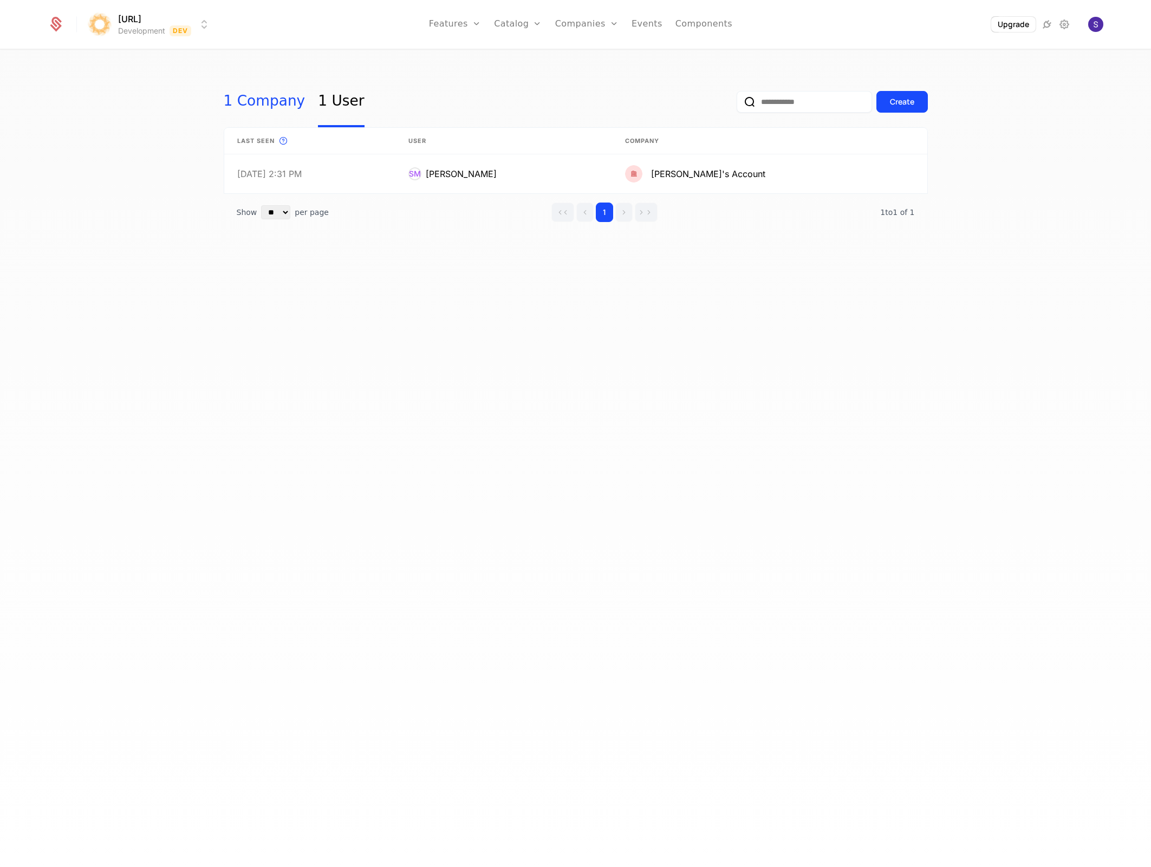
click at [242, 106] on link "1 Company" at bounding box center [265, 101] width 82 height 51
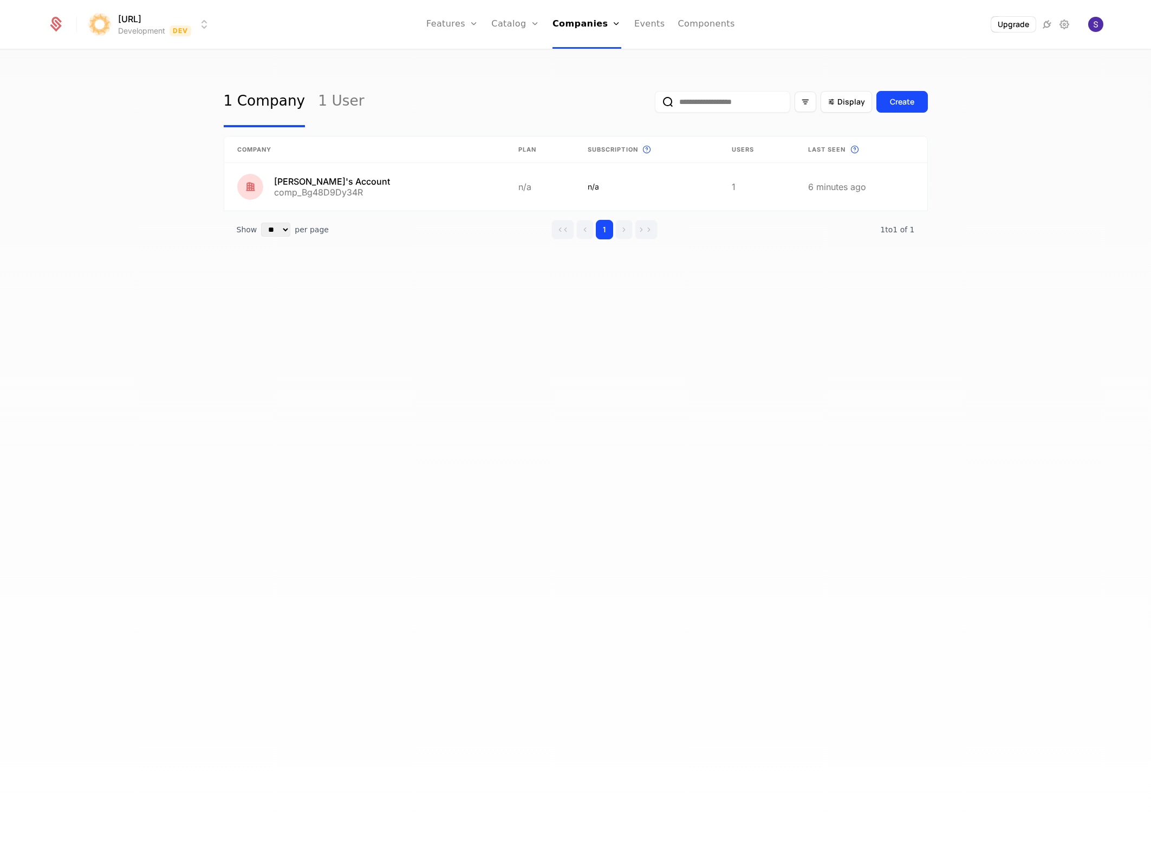
click at [576, 315] on div "1 Company 1 User Display Create Company Plan Subscription This is the subscript…" at bounding box center [575, 461] width 1151 height 823
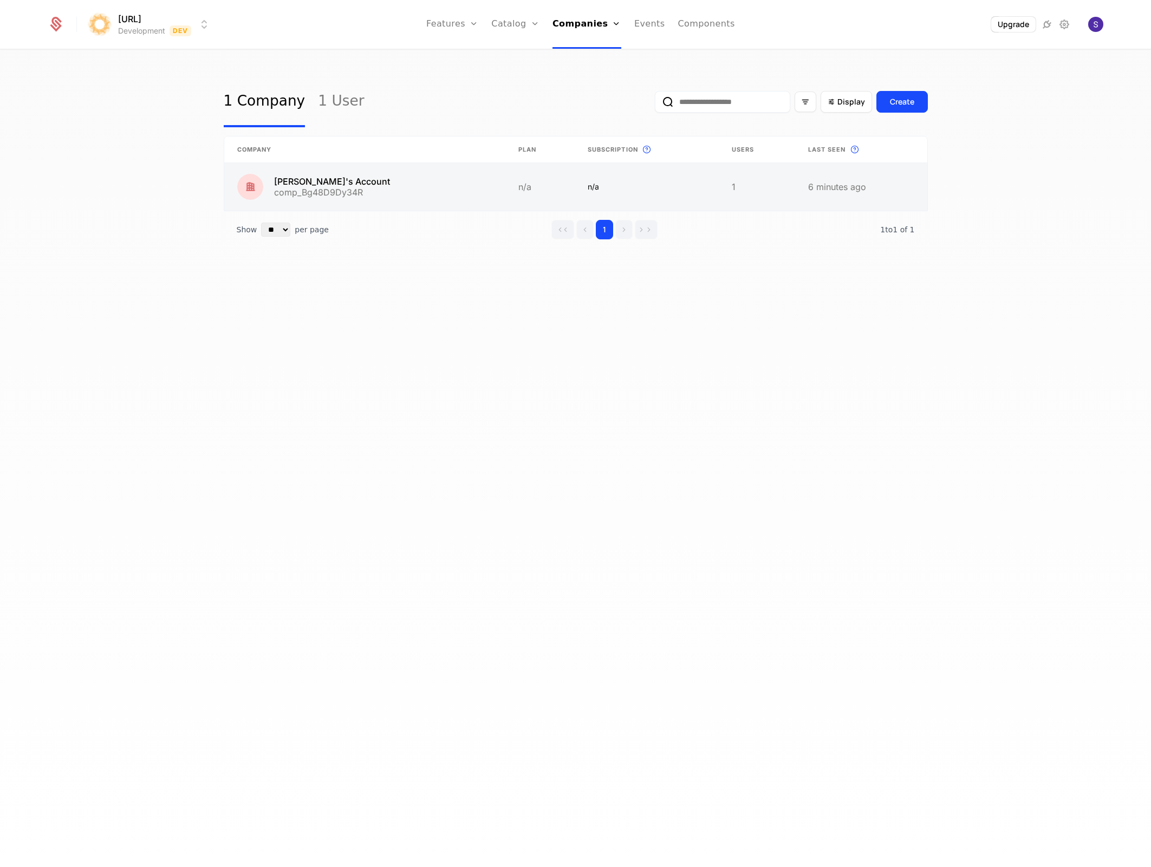
click at [826, 192] on link at bounding box center [861, 187] width 132 height 48
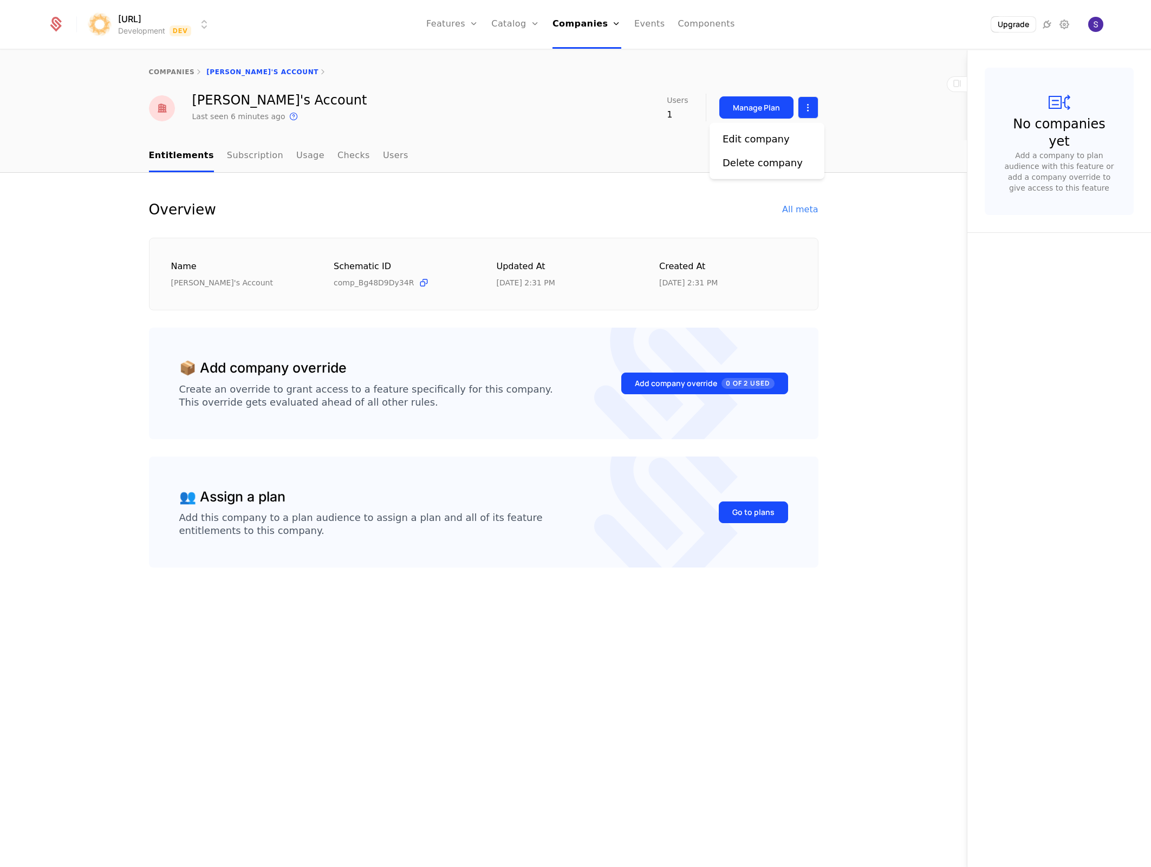
click at [804, 107] on html "surya.ai Development Dev Features Features Flags Catalog Plans Add Ons Credits …" at bounding box center [575, 433] width 1151 height 867
click at [745, 169] on div "Delete company" at bounding box center [763, 162] width 80 height 15
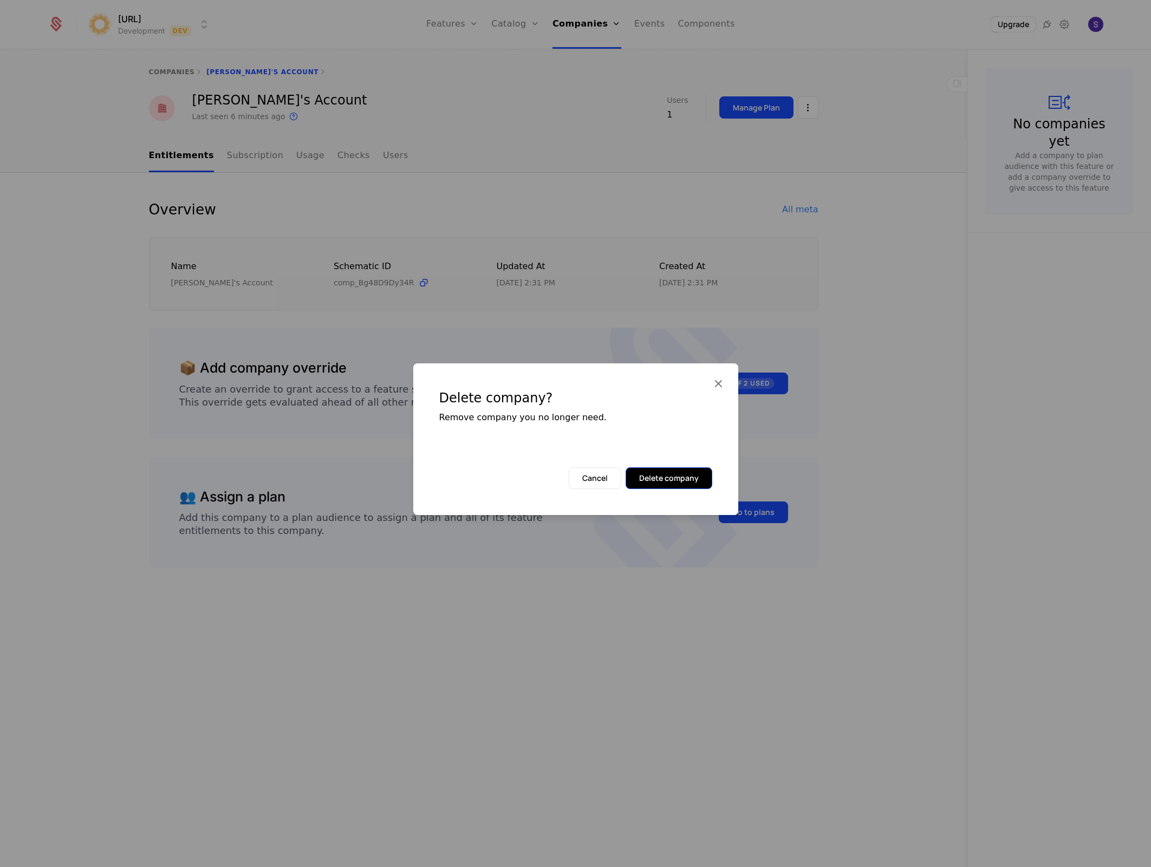
click at [693, 473] on button "Delete company" at bounding box center [669, 478] width 87 height 22
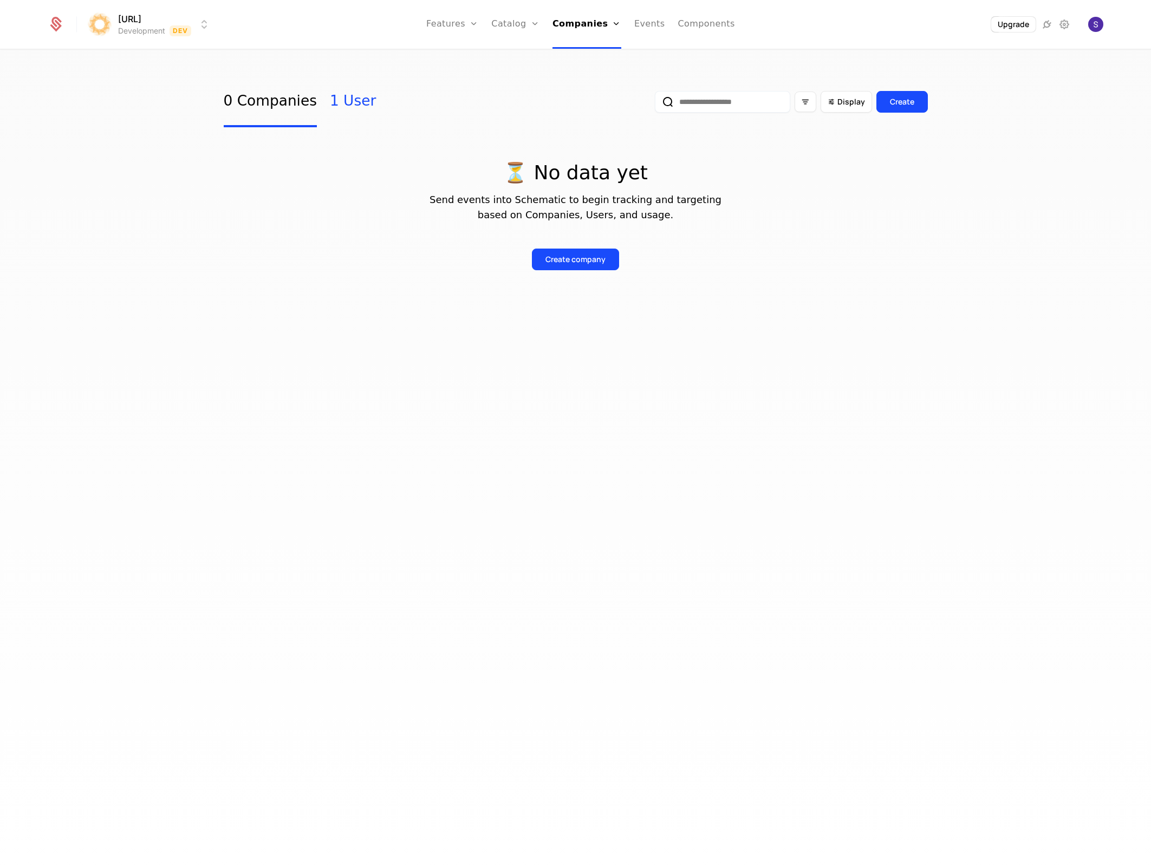
click at [336, 114] on link "1 User" at bounding box center [353, 101] width 46 height 51
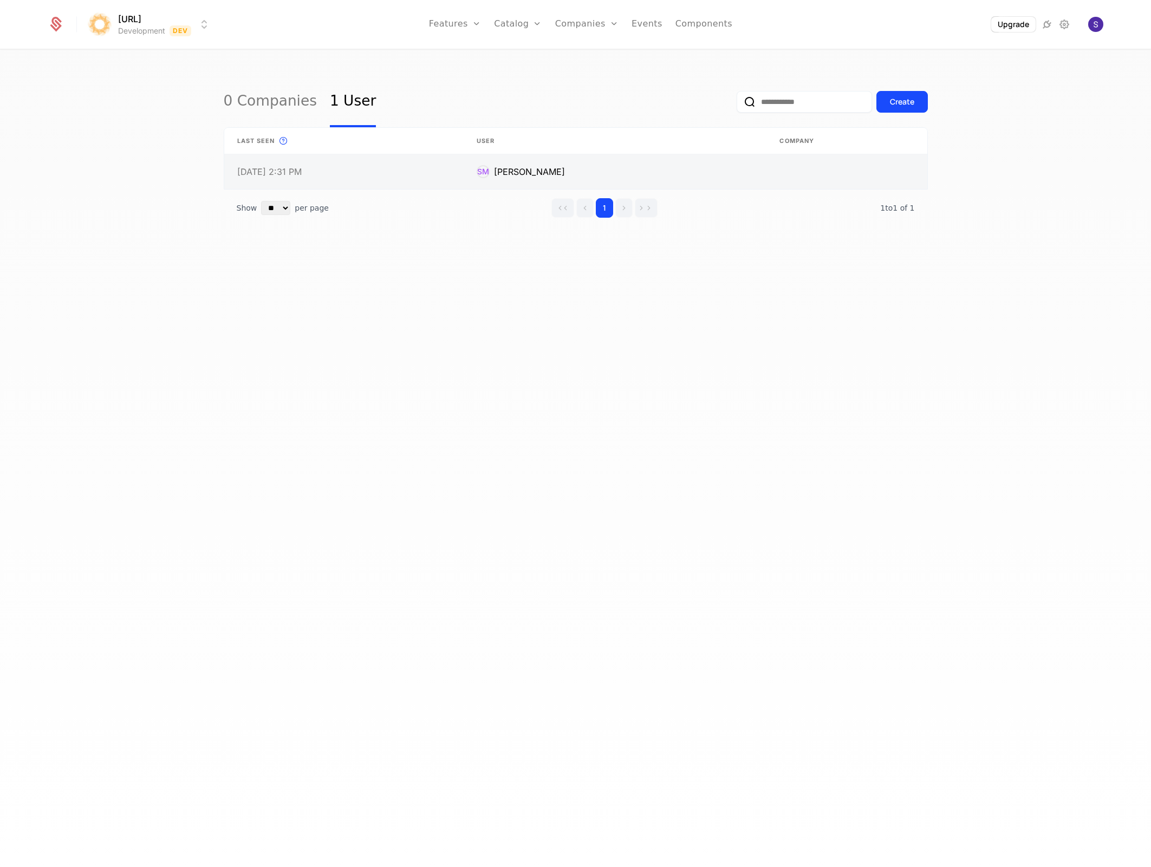
click at [684, 171] on link at bounding box center [615, 171] width 303 height 35
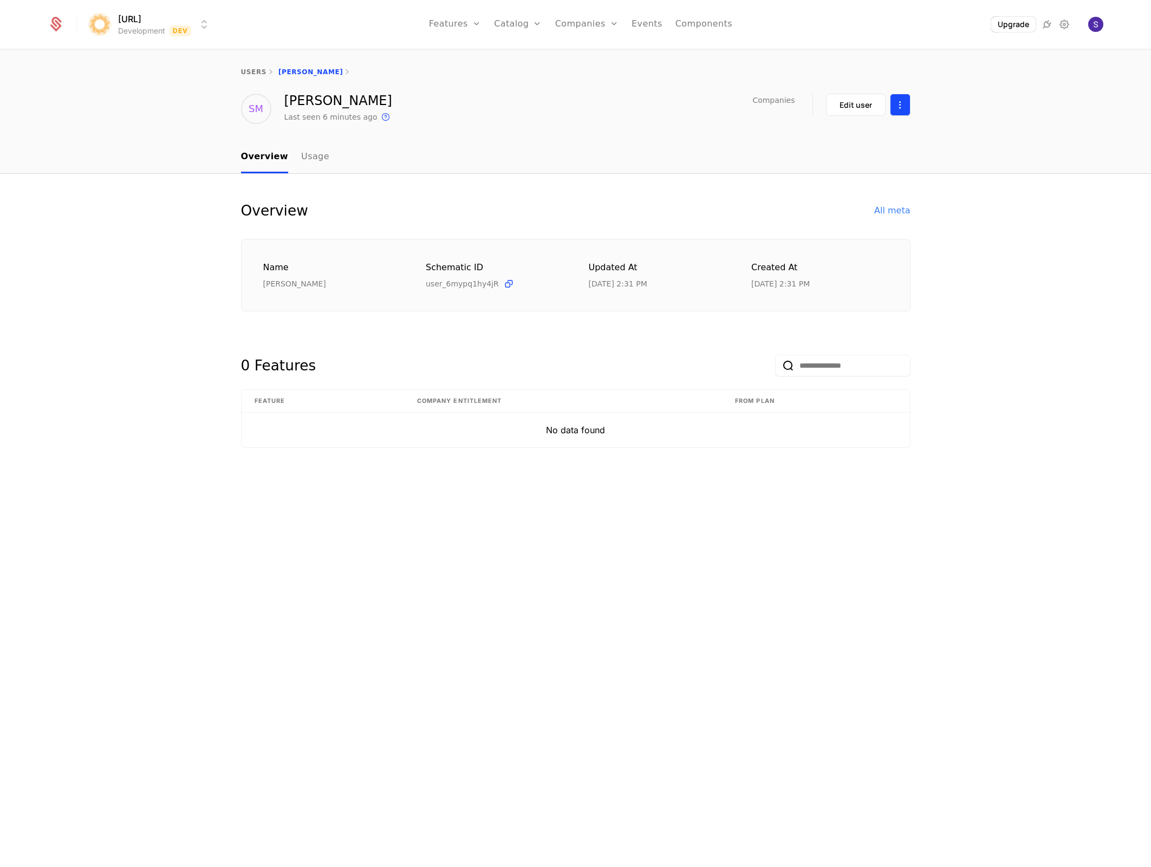
click at [906, 102] on html "surya.ai Development Dev Features Features Flags Catalog Plans Add Ons Credits …" at bounding box center [575, 433] width 1151 height 867
click at [895, 125] on div "Delete user" at bounding box center [856, 136] width 108 height 33
click at [861, 134] on div "Delete user" at bounding box center [843, 136] width 56 height 15
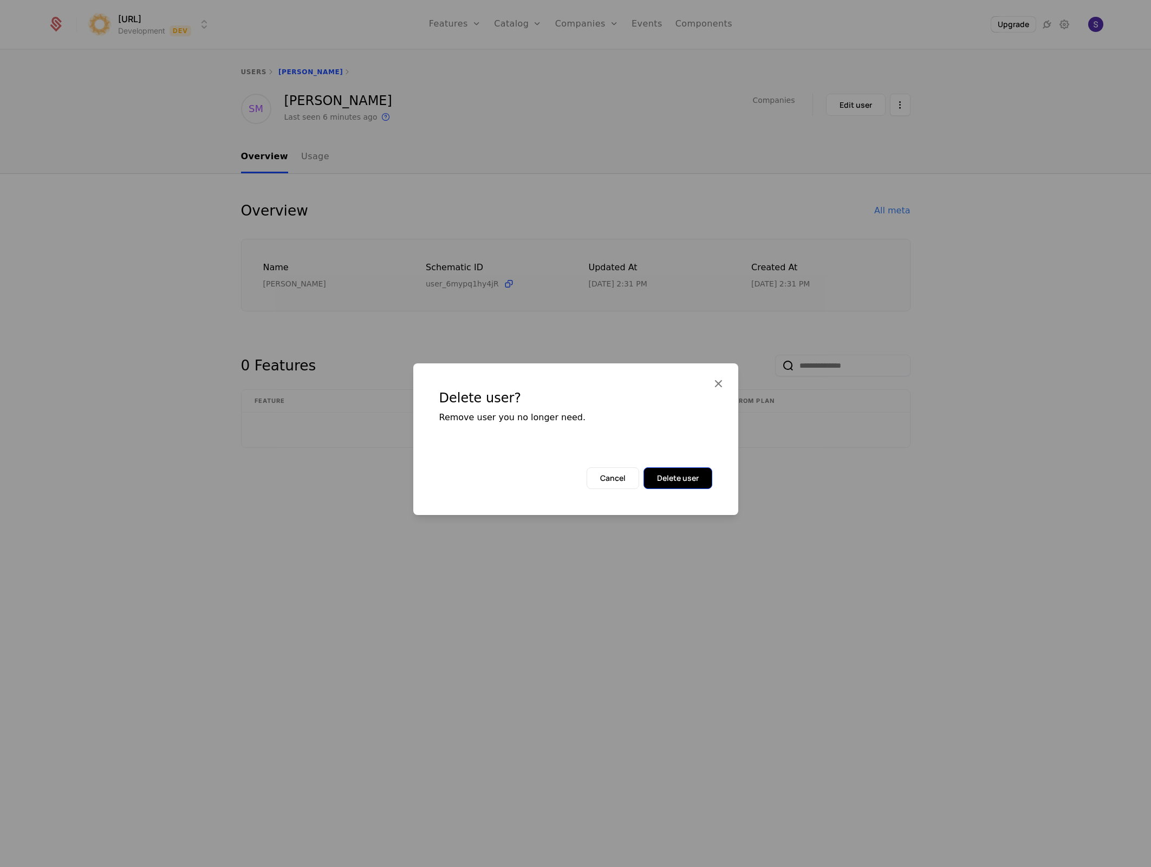
click at [667, 477] on button "Delete user" at bounding box center [678, 478] width 69 height 22
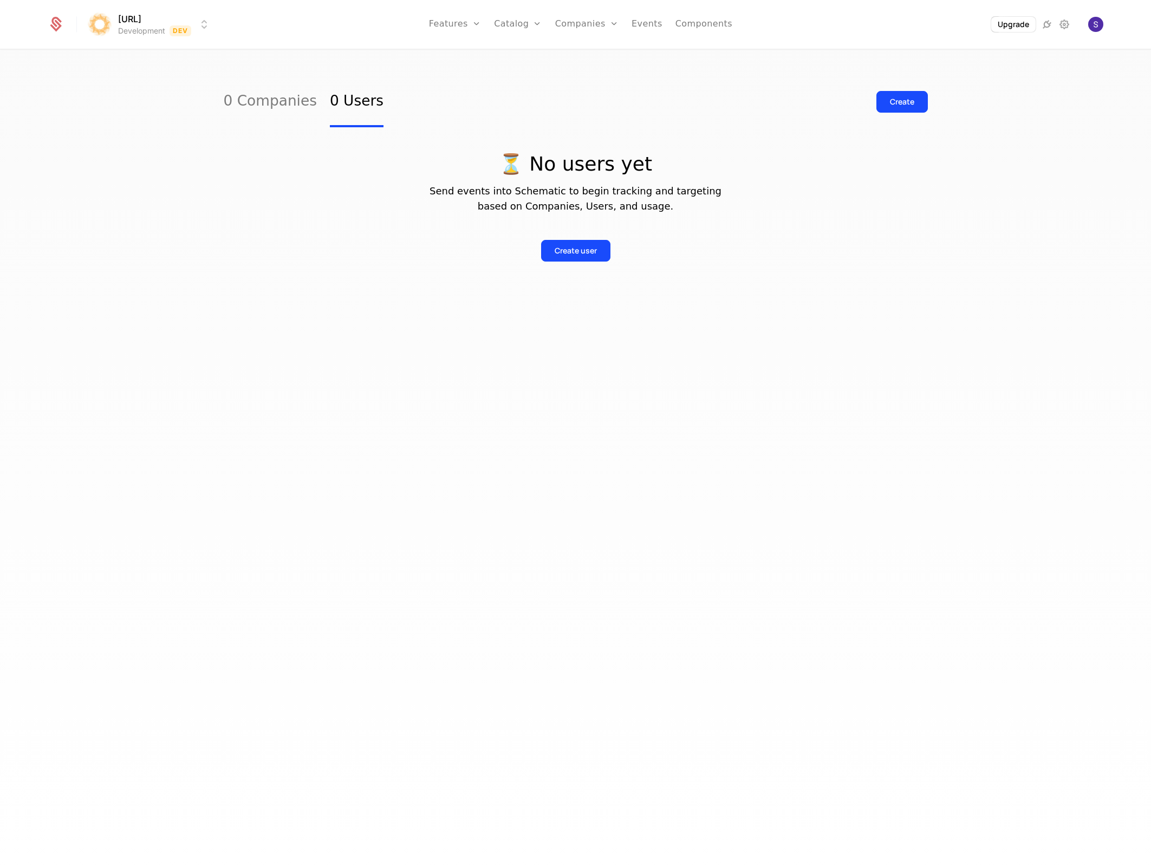
drag, startPoint x: 579, startPoint y: 502, endPoint x: 542, endPoint y: 417, distance: 92.2
click at [572, 485] on div "0 Companies 0 Users Create ⏳ No users yet Send events into Schematic to begin t…" at bounding box center [575, 461] width 1151 height 823
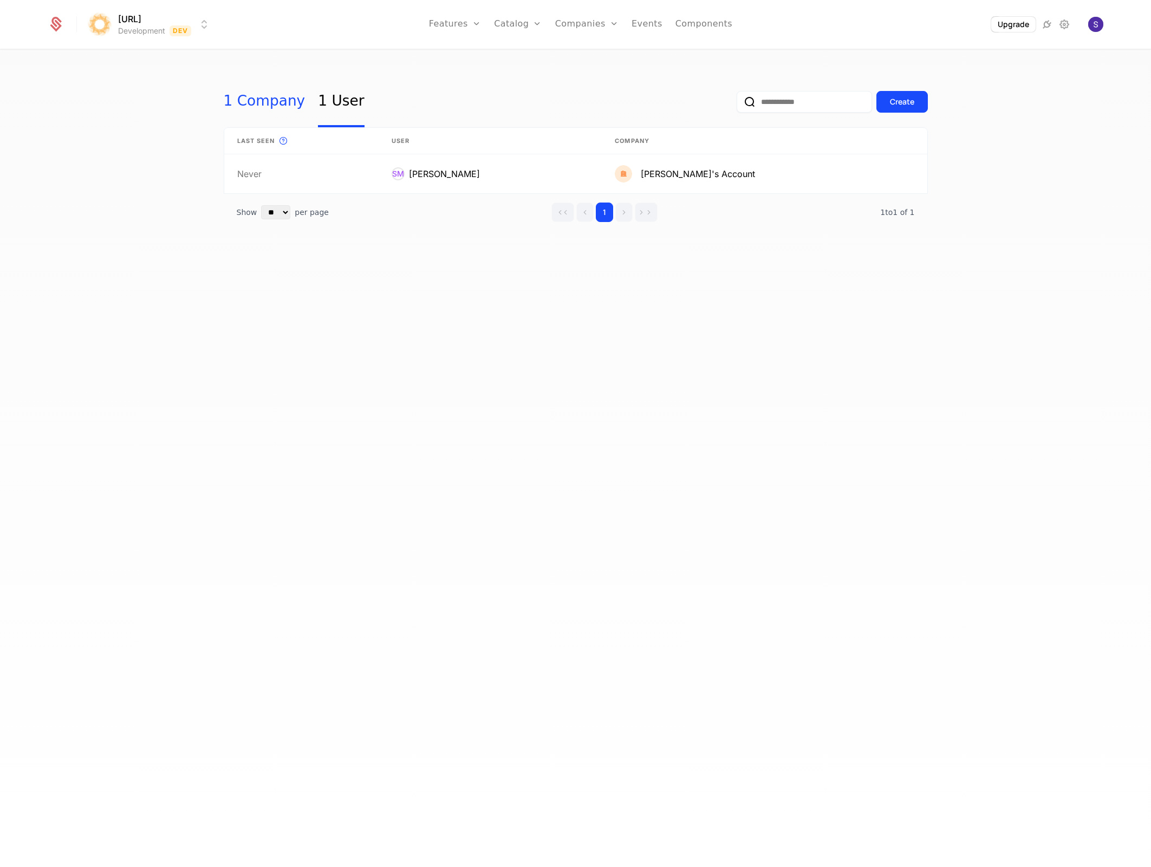
click at [265, 112] on link "1 Company" at bounding box center [265, 101] width 82 height 51
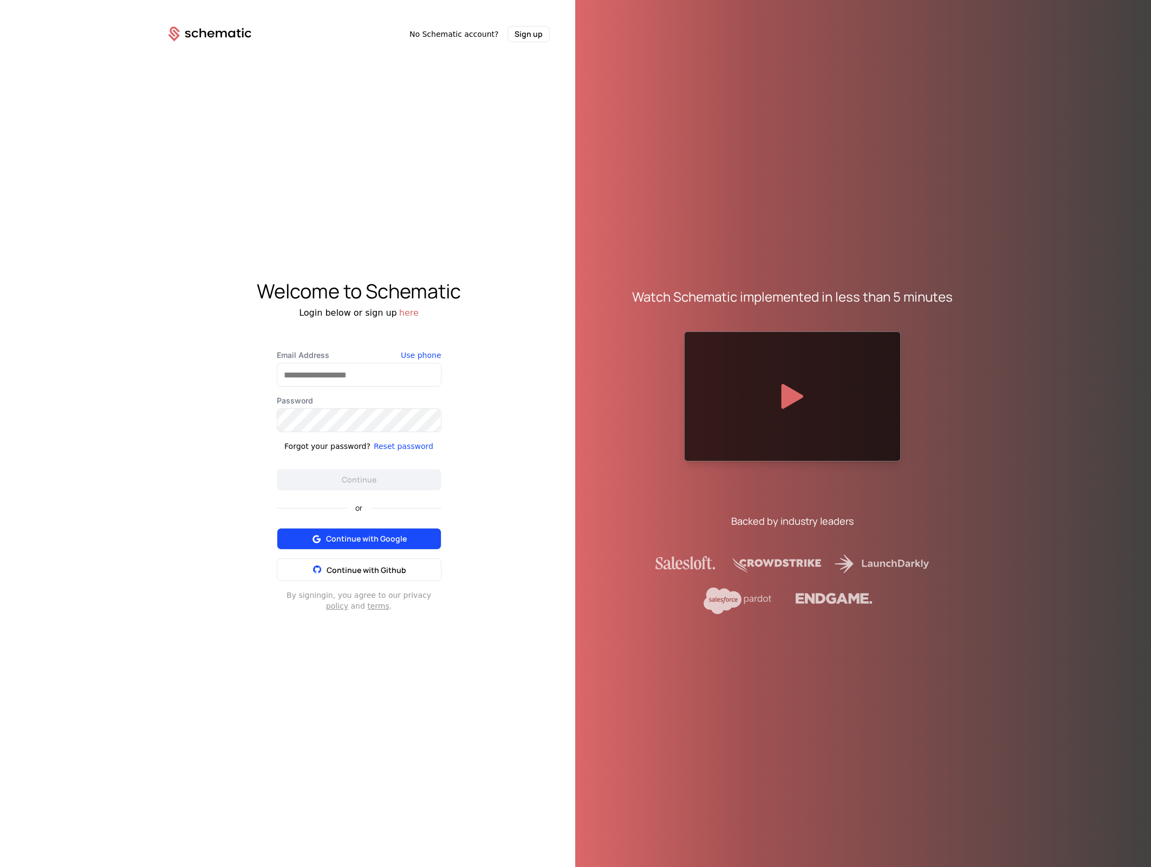
click at [330, 536] on span "Continue with Google" at bounding box center [366, 539] width 81 height 11
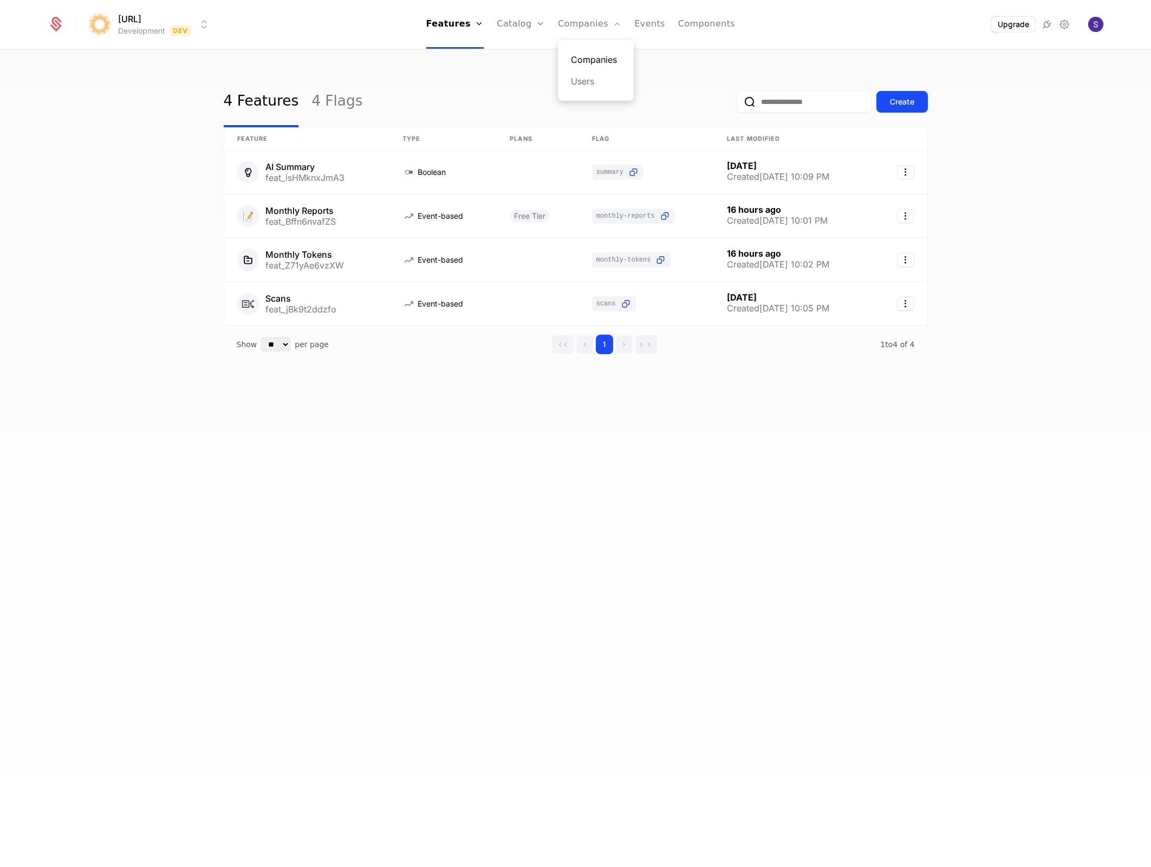
click at [575, 63] on link "Companies" at bounding box center [596, 59] width 50 height 13
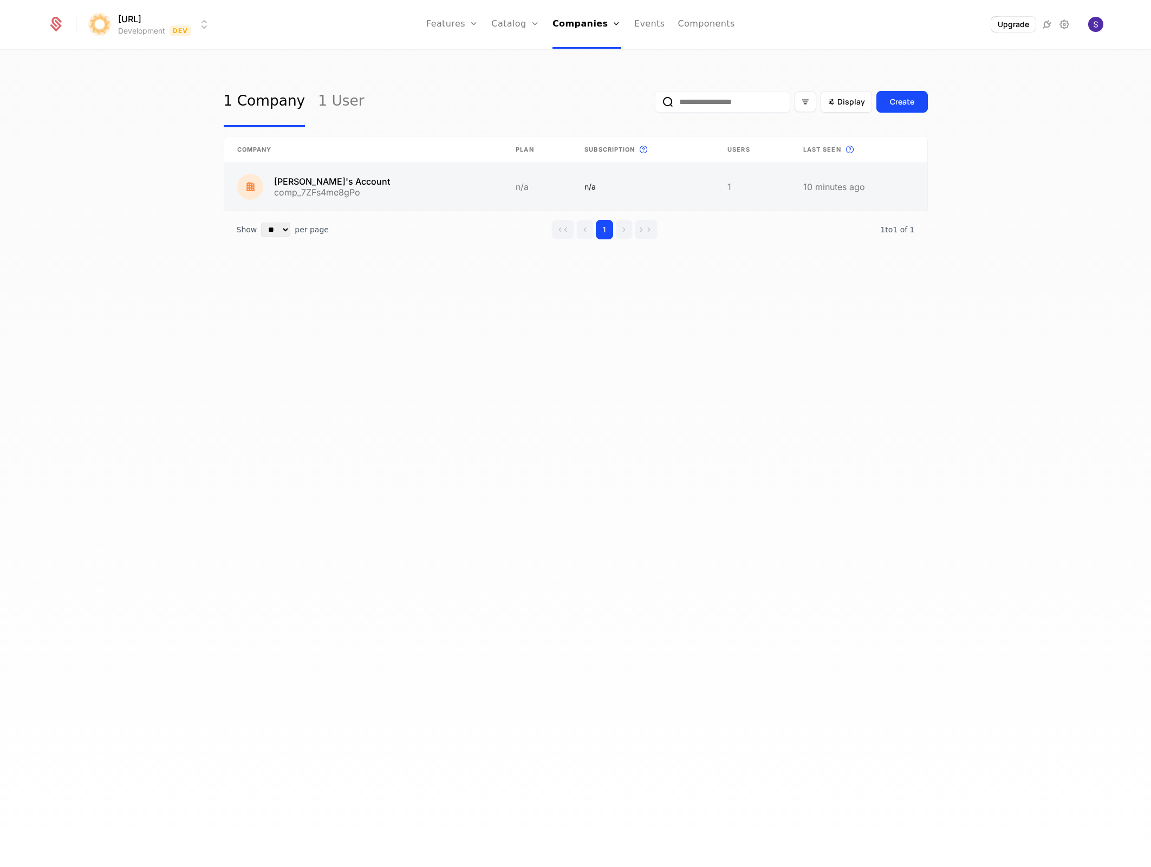
click at [830, 191] on link at bounding box center [858, 187] width 137 height 48
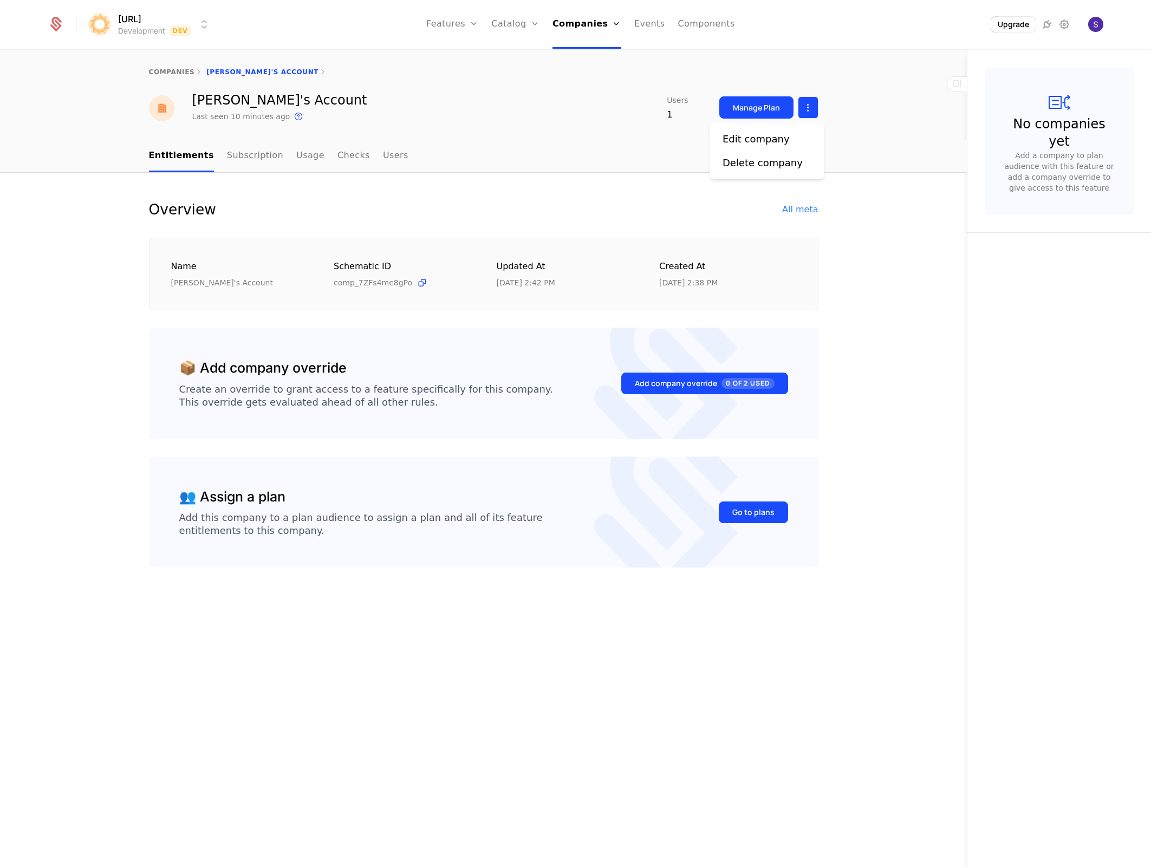
click at [808, 113] on html "surya.ai Development Dev Features Features Flags Catalog Plans Add Ons Credits …" at bounding box center [575, 433] width 1151 height 867
click at [787, 174] on div "Edit company Delete company" at bounding box center [767, 151] width 115 height 56
click at [786, 171] on div "Edit company Delete company" at bounding box center [767, 151] width 115 height 56
click at [784, 164] on div "Delete company" at bounding box center [763, 162] width 80 height 15
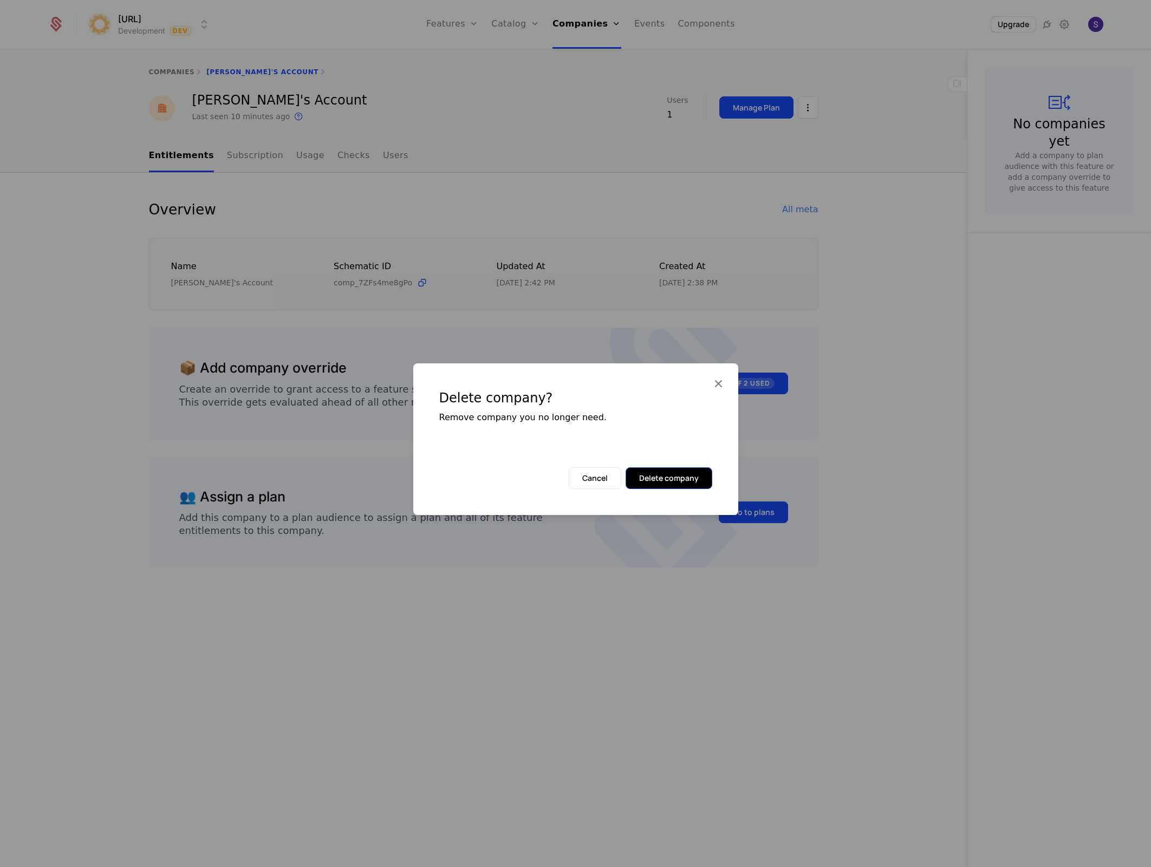
click at [674, 472] on button "Delete company" at bounding box center [669, 478] width 87 height 22
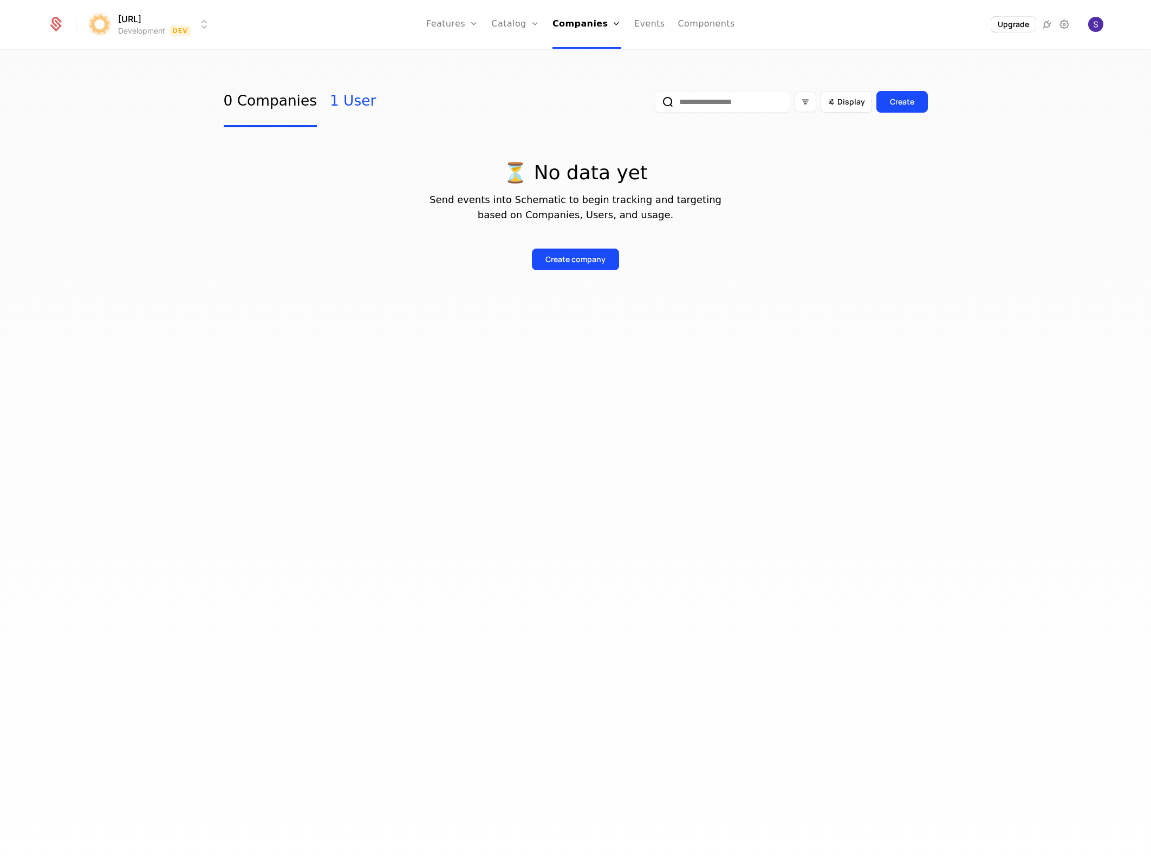
click at [336, 98] on link "1 User" at bounding box center [353, 101] width 46 height 51
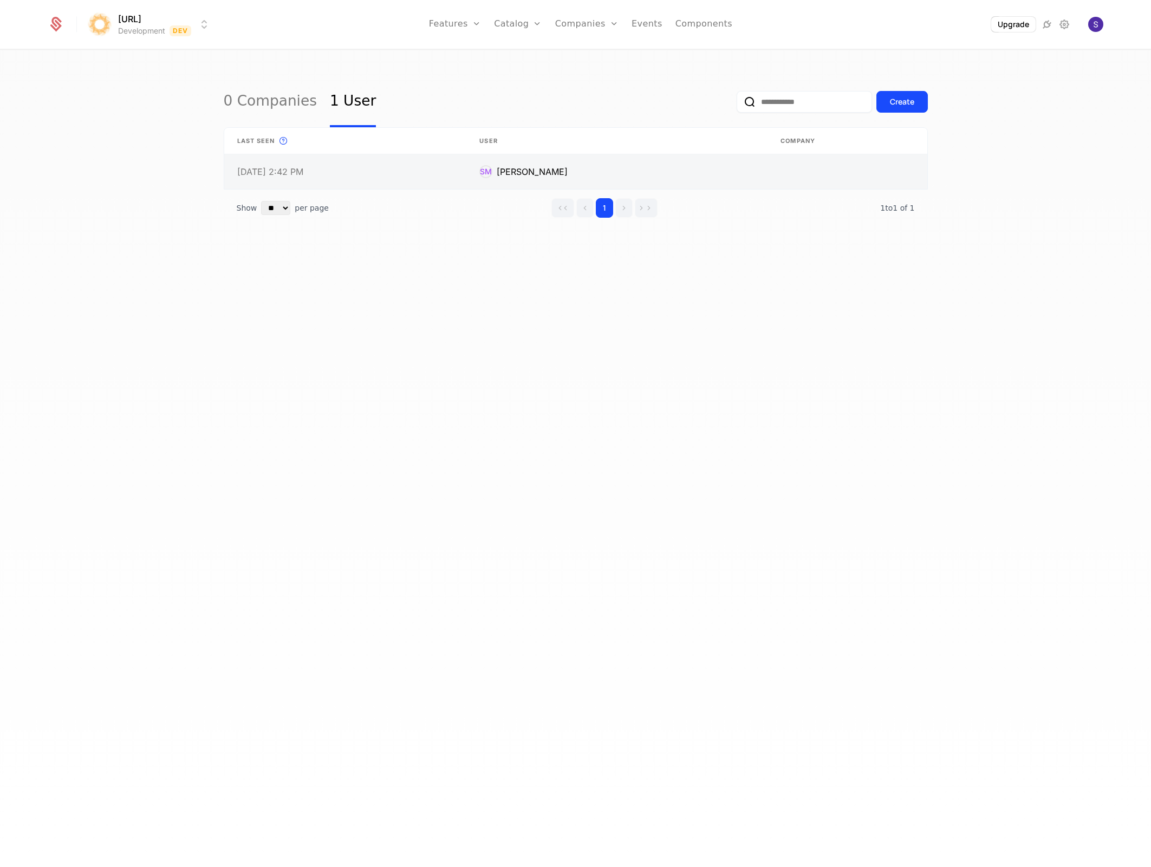
click at [852, 155] on link at bounding box center [847, 171] width 159 height 35
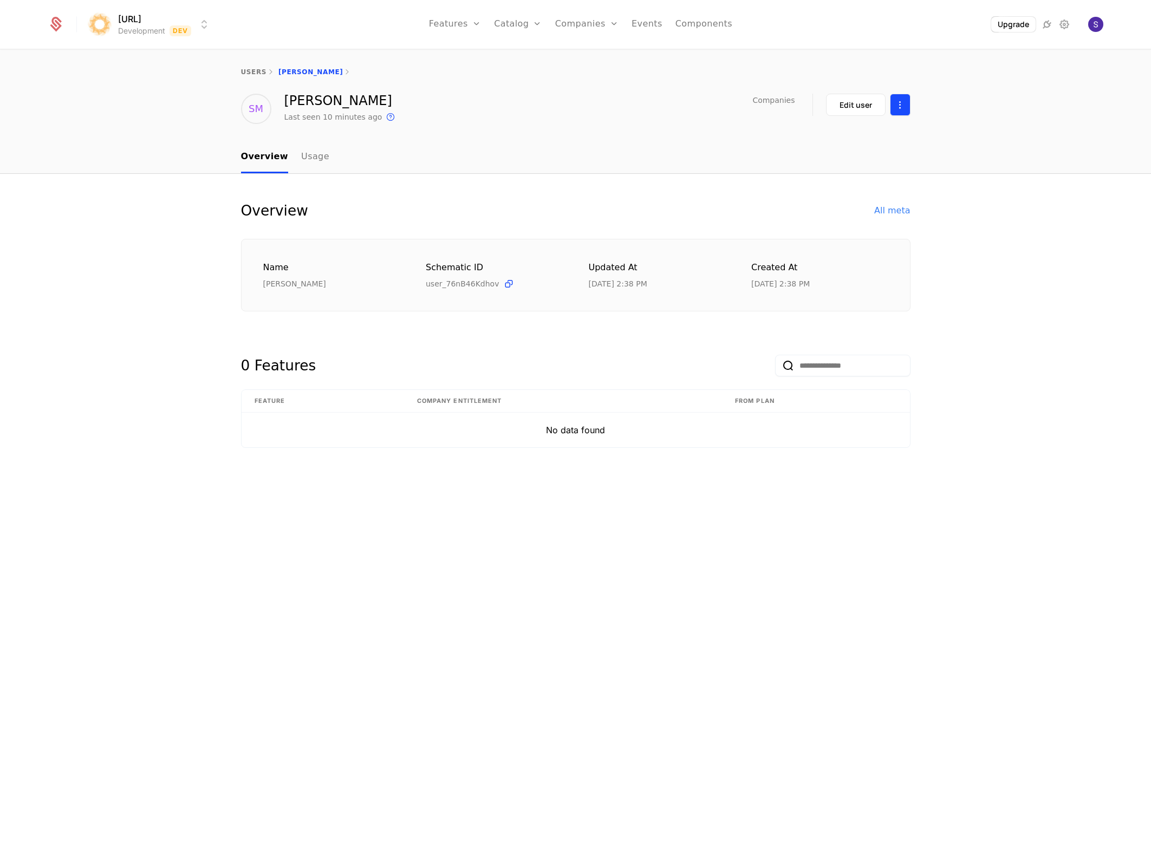
click at [899, 107] on html "surya.ai Development Dev Features Features Flags Catalog Plans Add Ons Credits …" at bounding box center [575, 433] width 1151 height 867
click at [871, 144] on div "Delete user" at bounding box center [856, 136] width 108 height 33
click at [843, 138] on div "Delete user" at bounding box center [843, 136] width 56 height 15
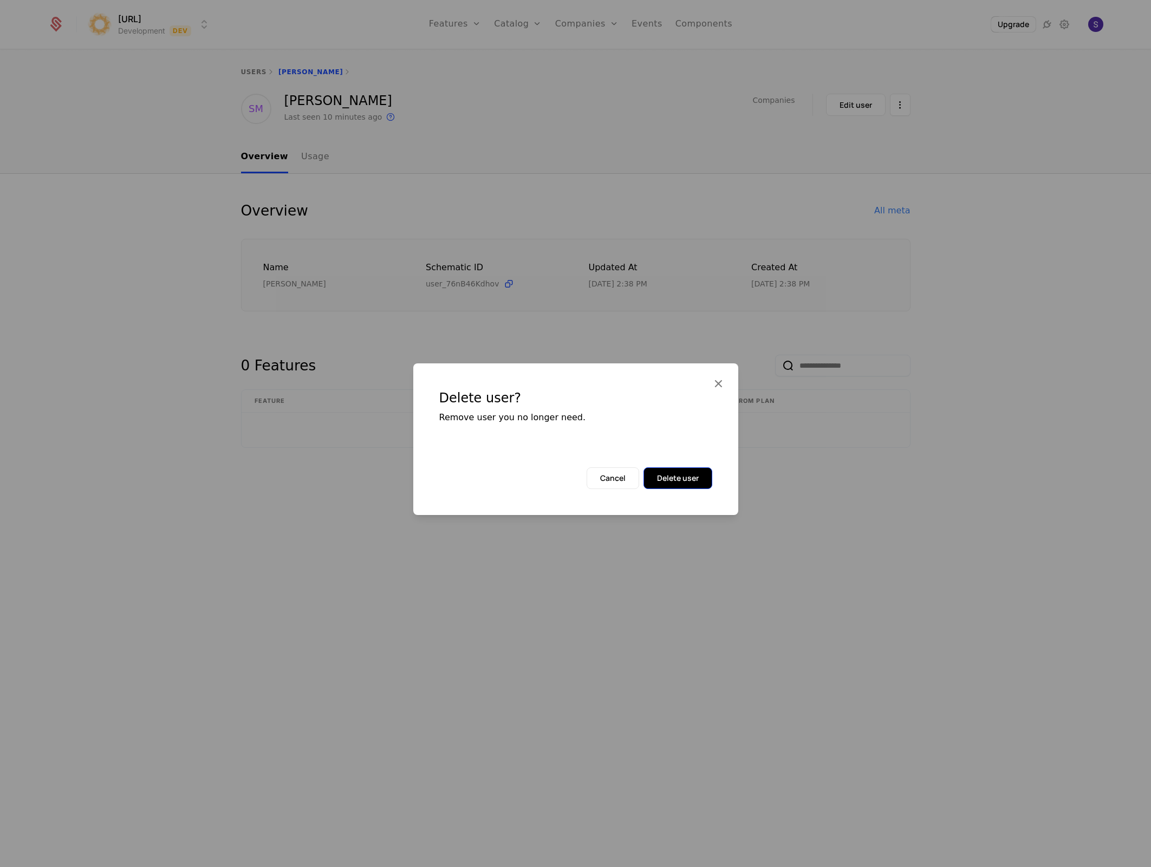
click at [693, 469] on button "Delete user" at bounding box center [678, 478] width 69 height 22
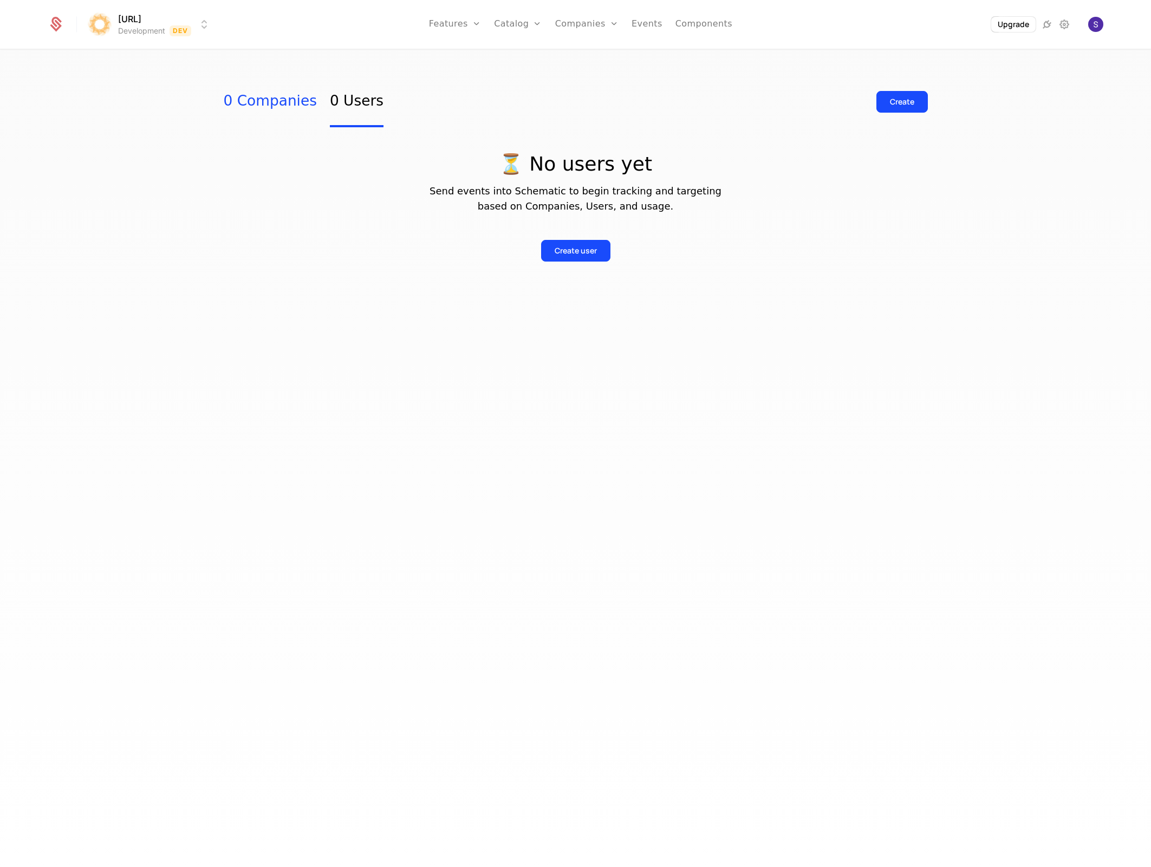
click at [228, 110] on link "0 Companies" at bounding box center [270, 101] width 93 height 51
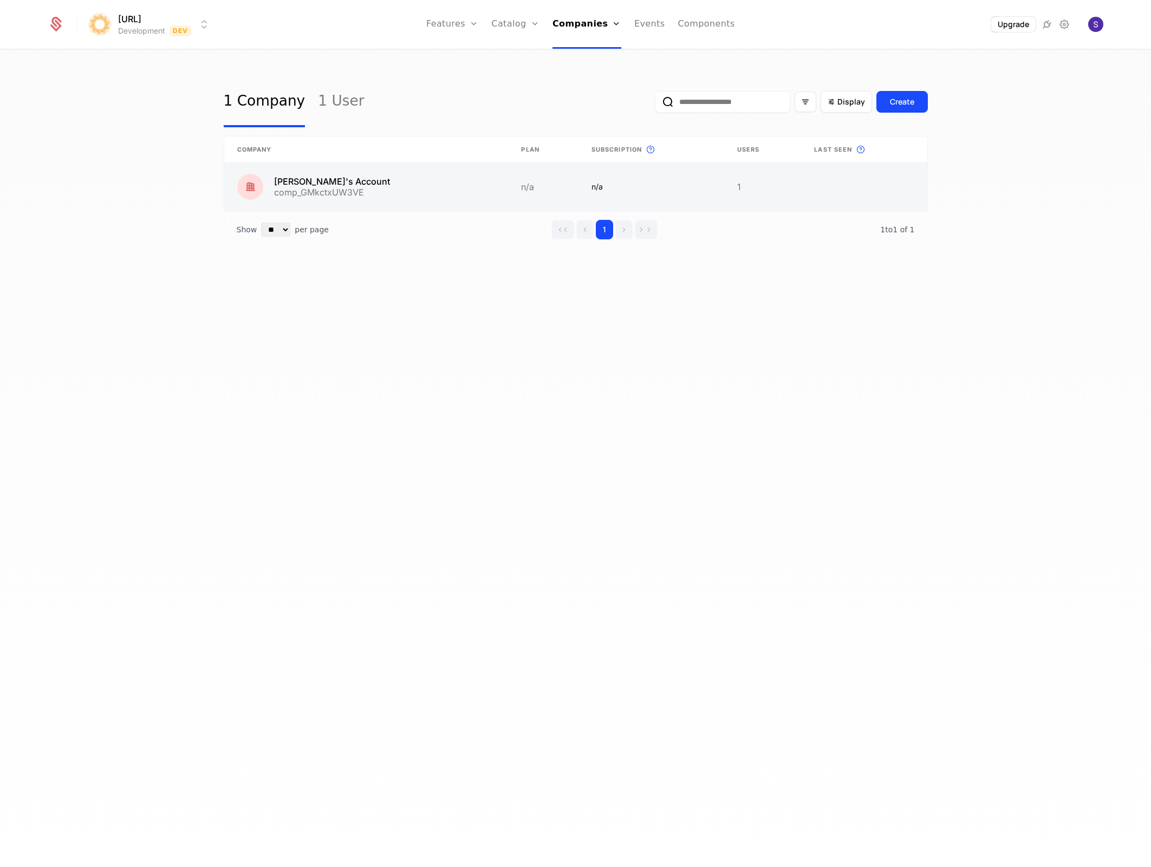
click at [349, 206] on link at bounding box center [366, 187] width 284 height 48
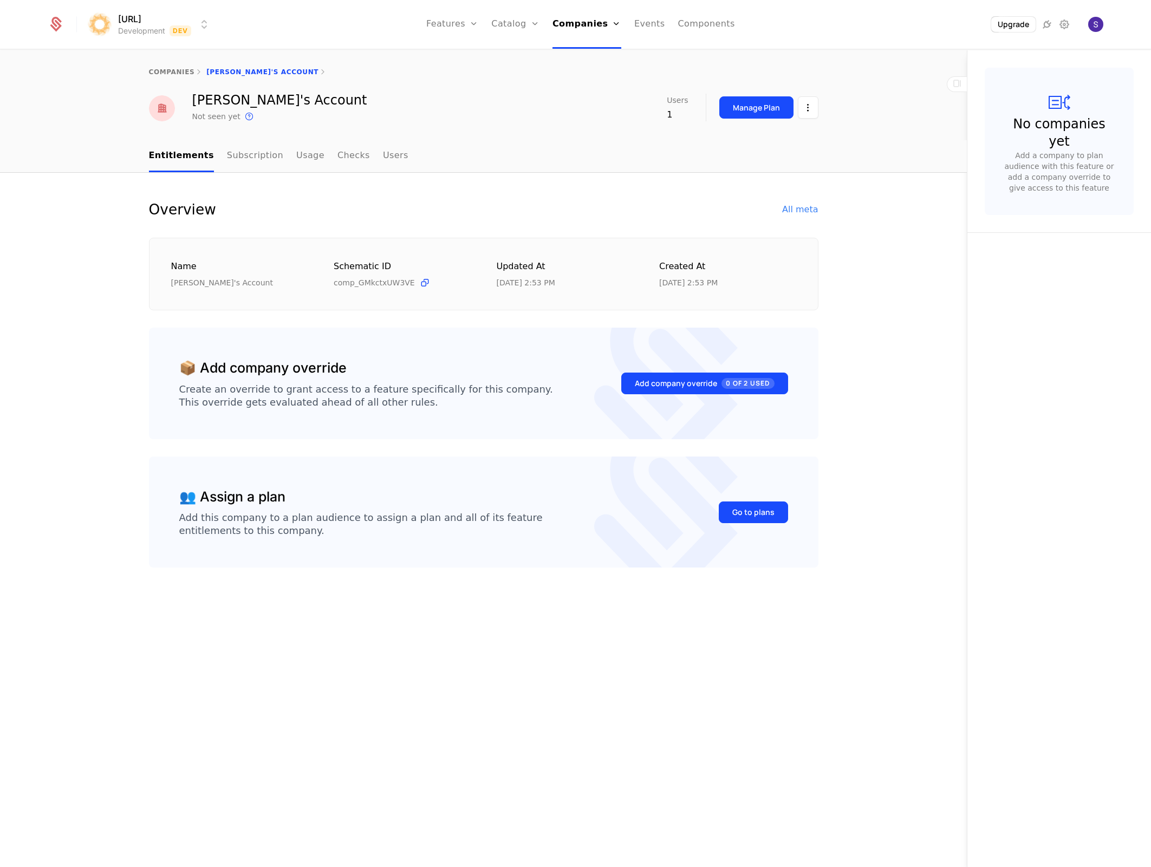
click at [342, 402] on div "Create an override to grant access to a feature specifically for this company. …" at bounding box center [366, 396] width 374 height 26
click at [802, 106] on html "surya.ai Development Dev Features Features Flags Catalog Plans Add Ons Credits …" at bounding box center [575, 433] width 1151 height 867
click at [453, 215] on html "surya.ai Development Dev Features Features Flags Catalog Plans Add Ons Credits …" at bounding box center [575, 433] width 1151 height 867
click at [383, 151] on link "Users" at bounding box center [395, 156] width 25 height 32
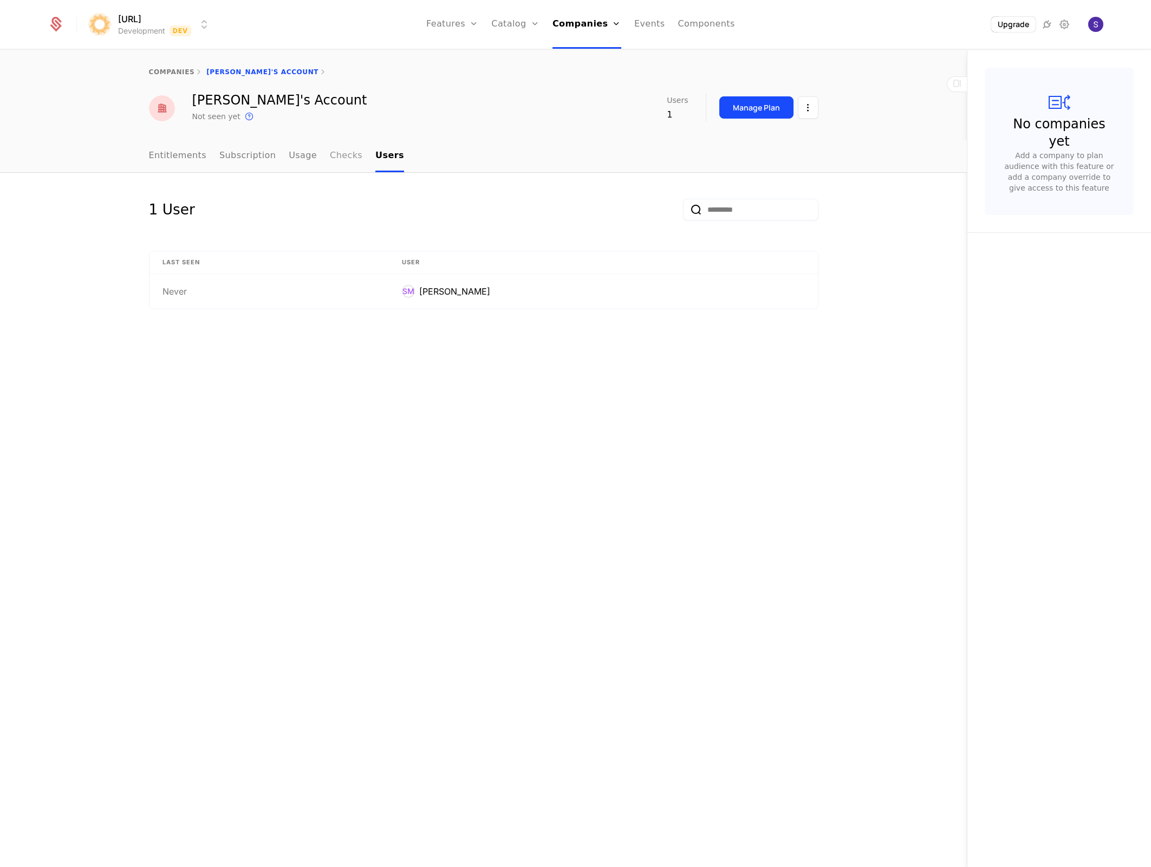
click at [334, 160] on link "Checks" at bounding box center [346, 156] width 33 height 32
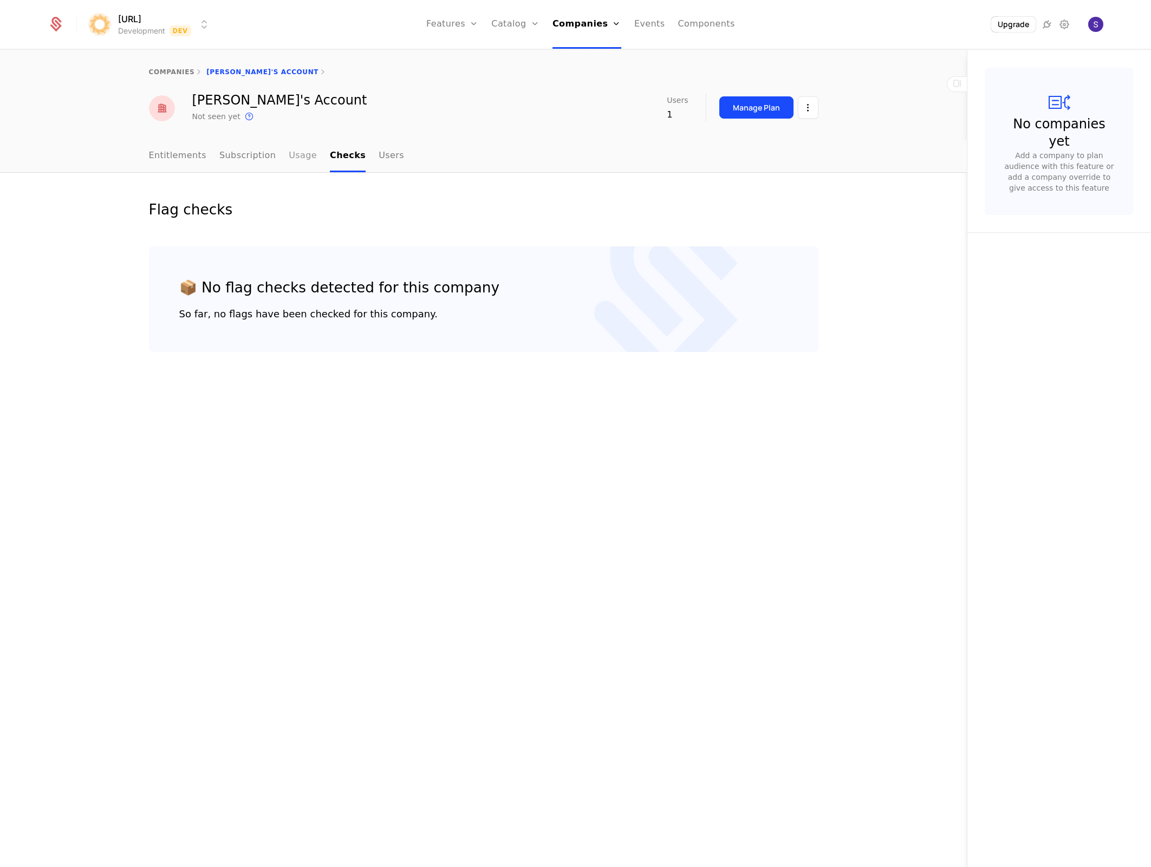
click at [289, 157] on link "Usage" at bounding box center [303, 156] width 28 height 32
click at [249, 157] on link "Subscription" at bounding box center [247, 156] width 56 height 32
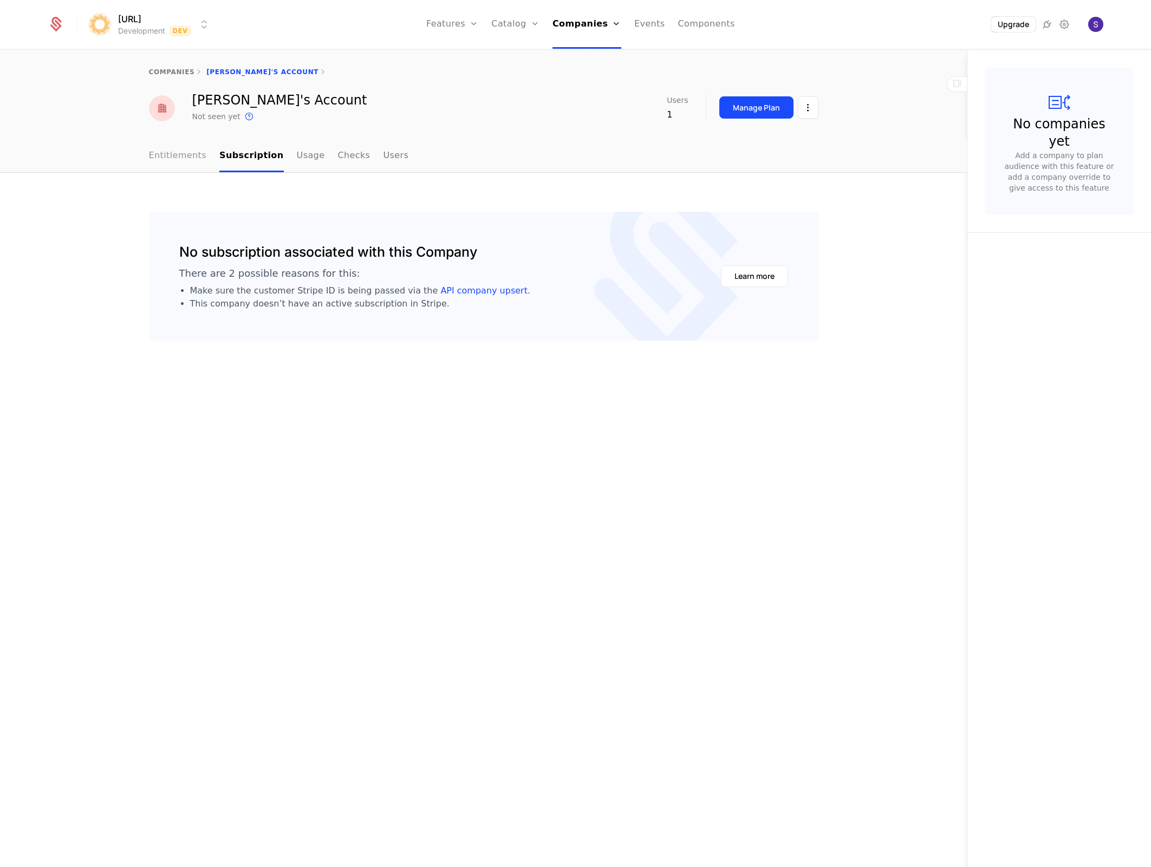
click at [171, 154] on link "Entitlements" at bounding box center [178, 156] width 58 height 32
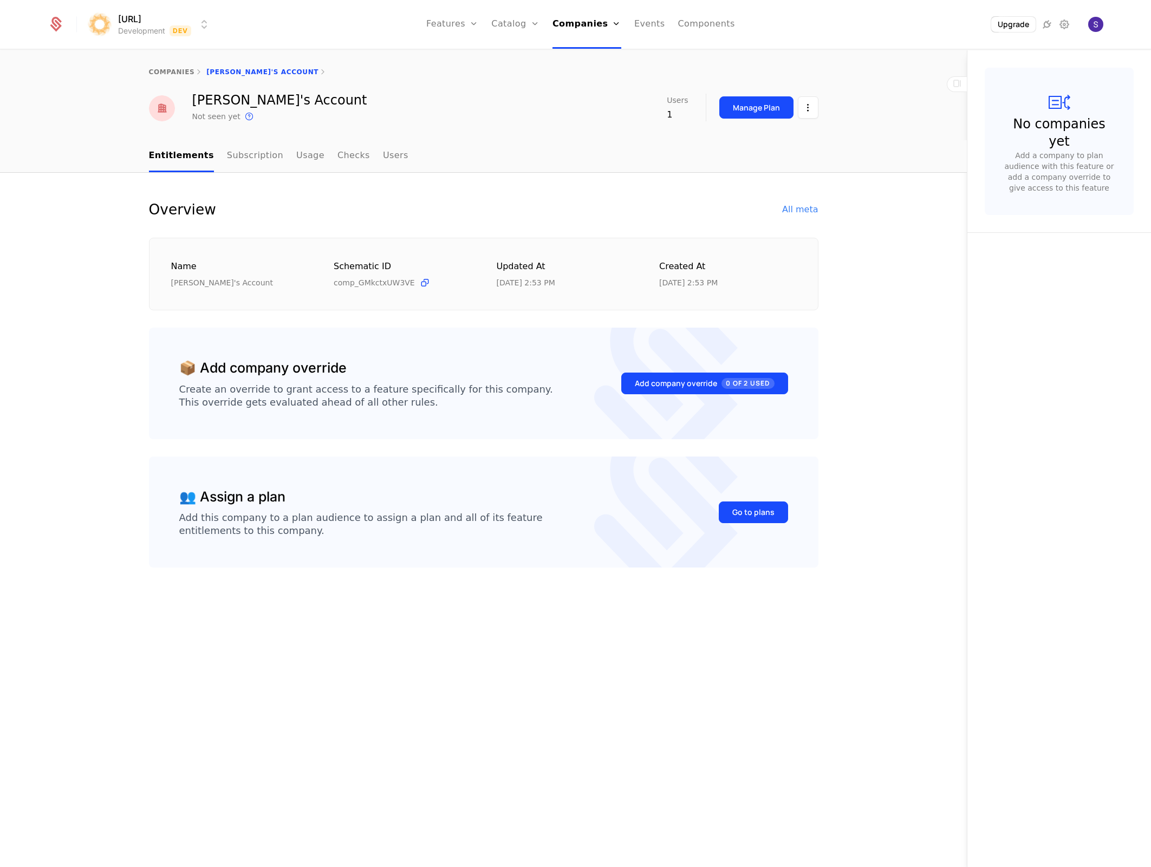
click at [261, 68] on div "companies Surya Prakash Madichetti's Account" at bounding box center [484, 72] width 670 height 9
click at [176, 71] on link "companies" at bounding box center [172, 72] width 46 height 8
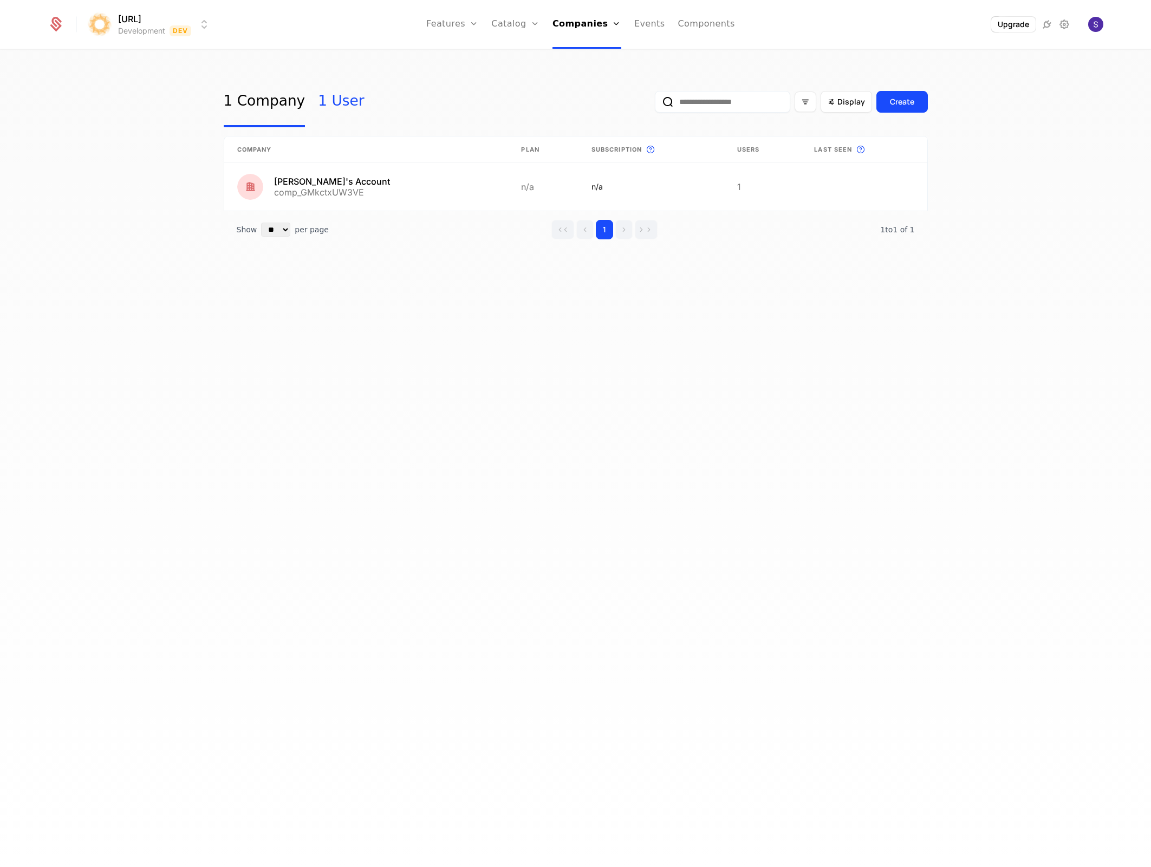
click at [318, 96] on link "1 User" at bounding box center [341, 101] width 46 height 51
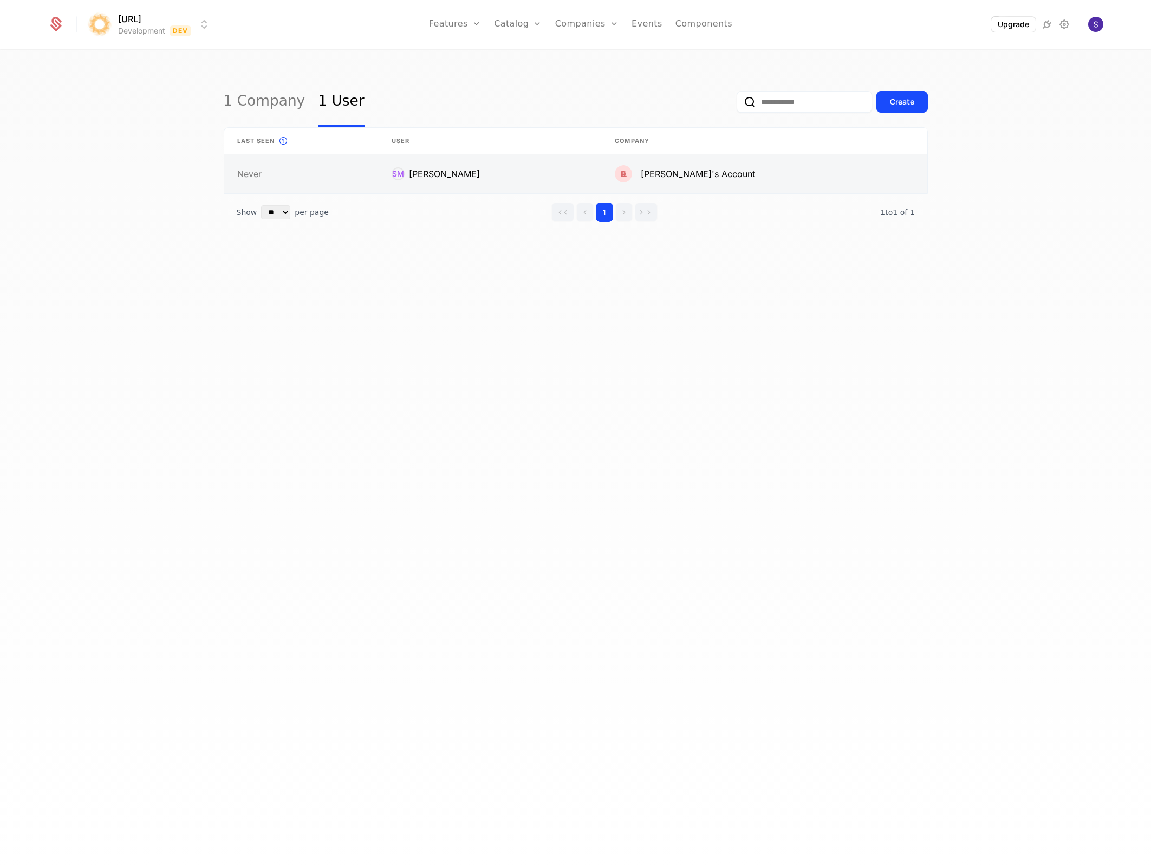
click at [446, 189] on link at bounding box center [491, 173] width 224 height 39
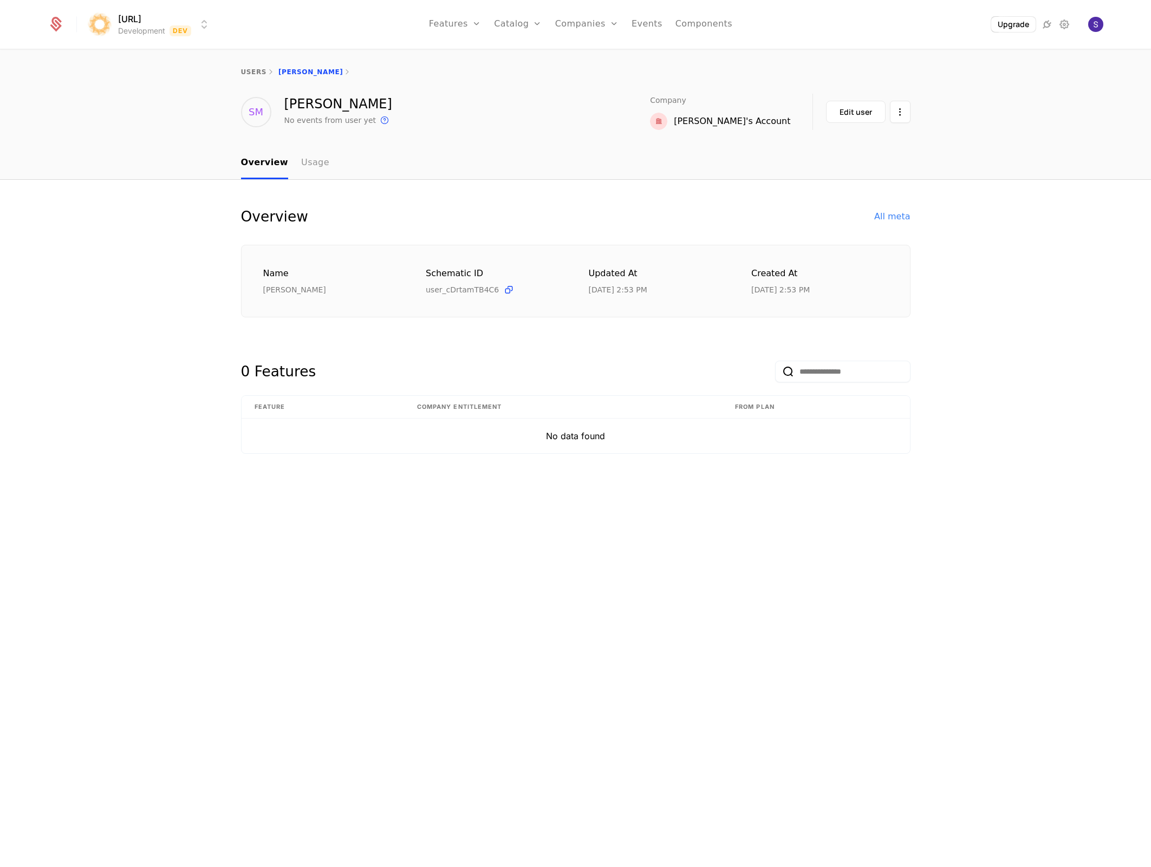
click at [308, 161] on link "Usage" at bounding box center [315, 163] width 28 height 32
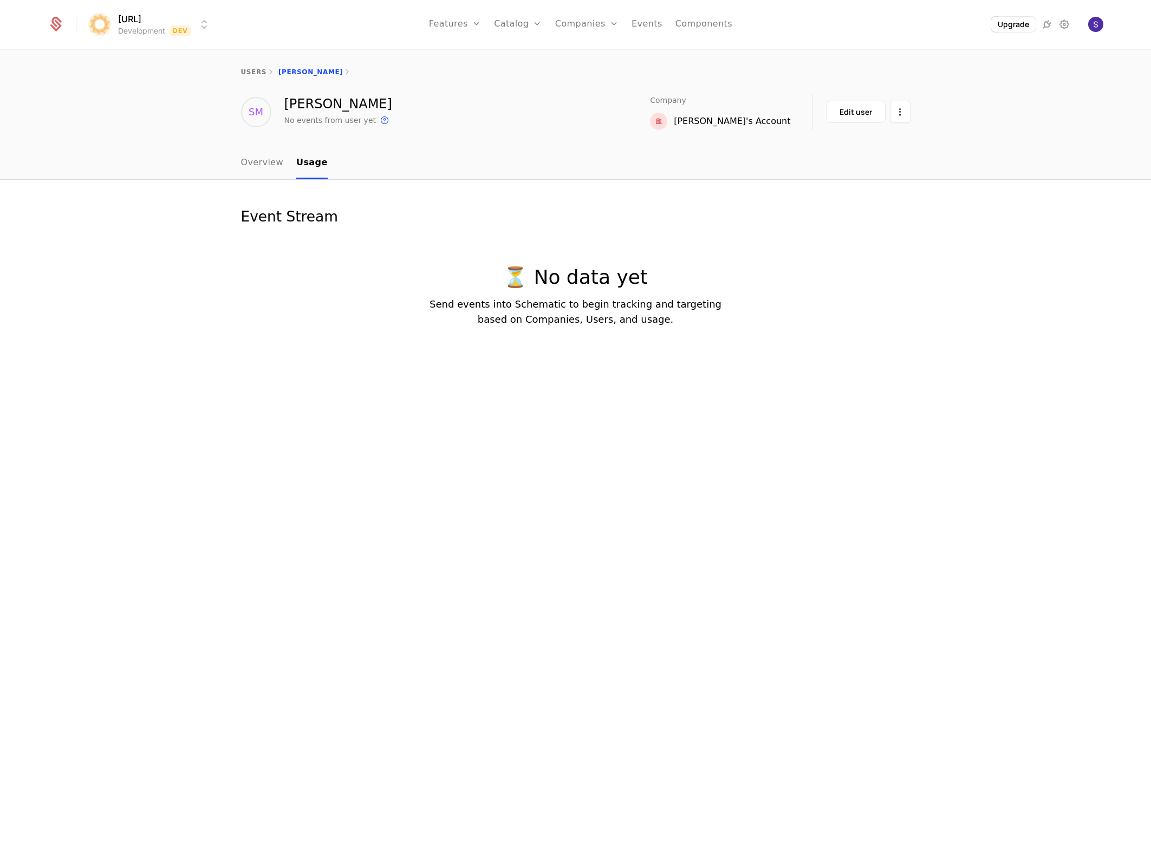
click at [252, 78] on div "users Surya Prakash Madichetti" at bounding box center [575, 71] width 1151 height 43
click at [254, 68] on link "users" at bounding box center [253, 72] width 25 height 8
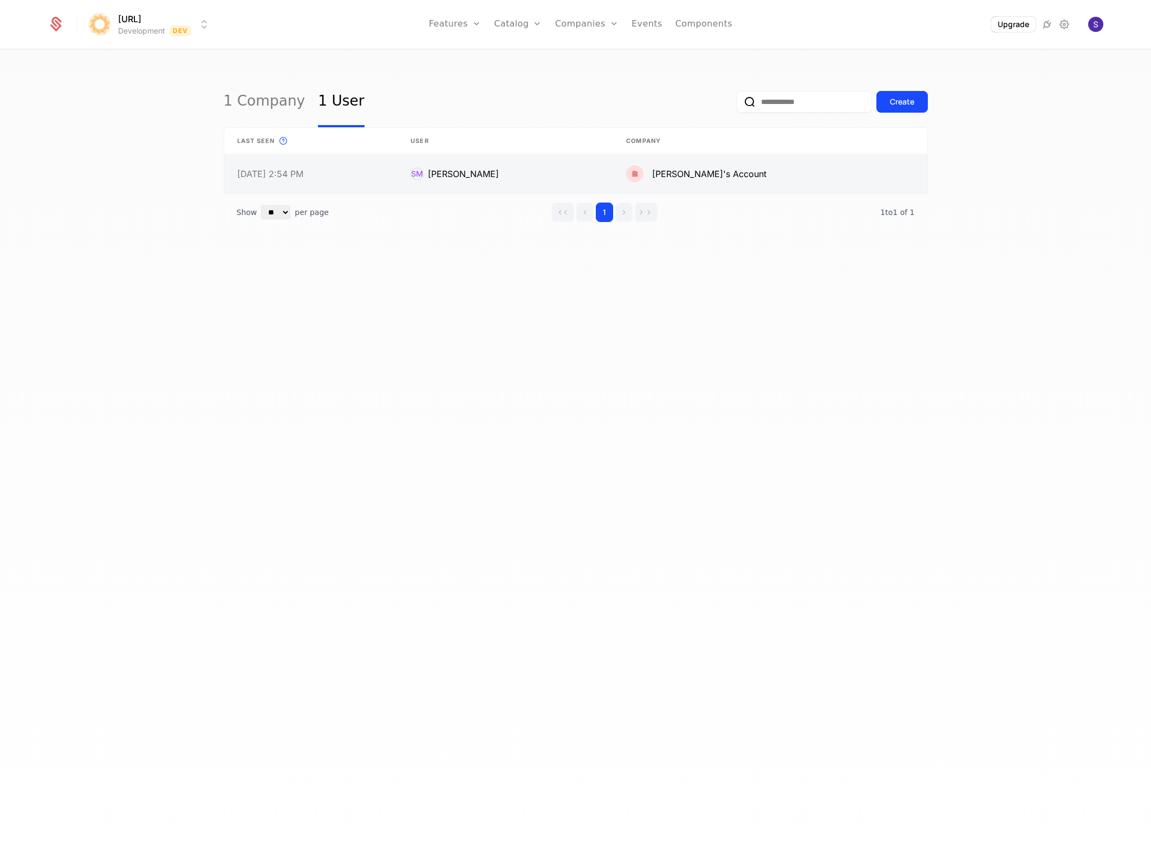
click at [348, 186] on link at bounding box center [311, 173] width 174 height 39
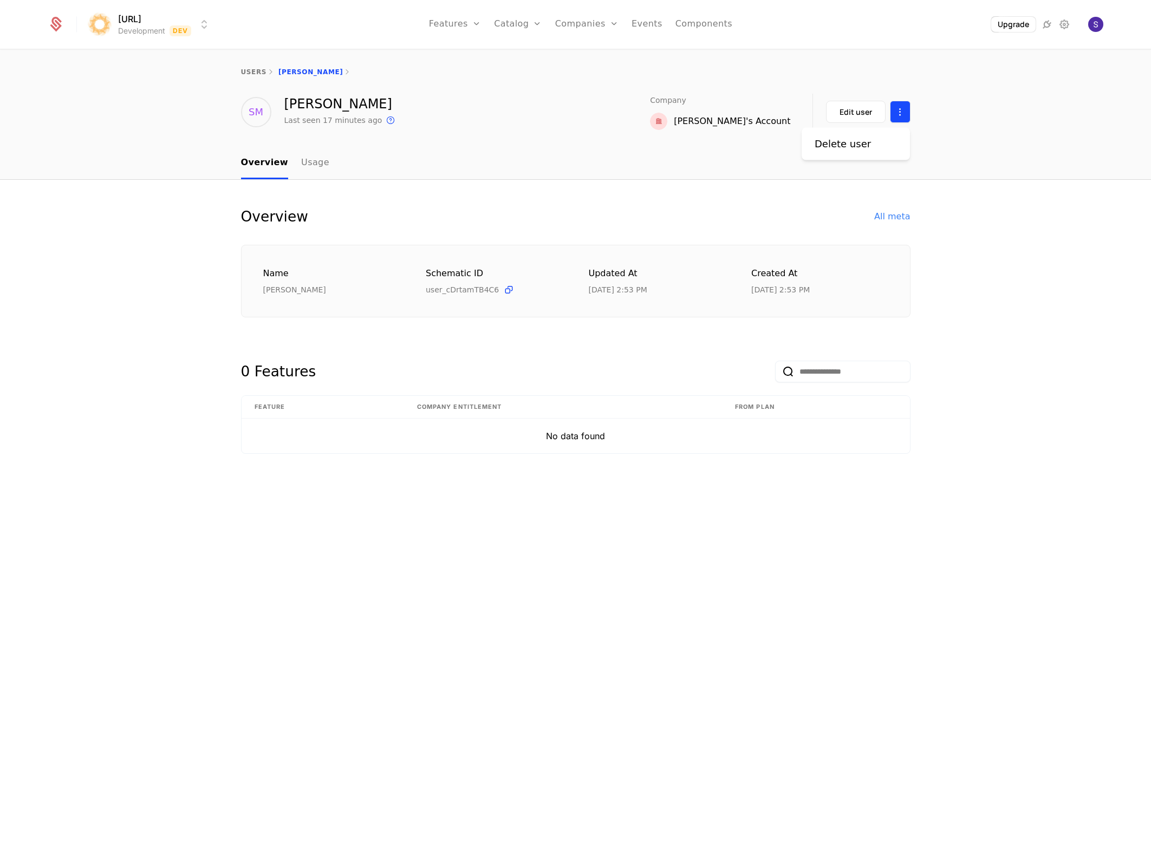
click at [903, 113] on html "surya.ai Development Dev Features Features Flags Catalog Plans Add Ons Credits …" at bounding box center [575, 433] width 1151 height 867
click at [872, 152] on div "Delete user" at bounding box center [856, 144] width 108 height 33
click at [841, 144] on div "Delete user" at bounding box center [843, 144] width 56 height 15
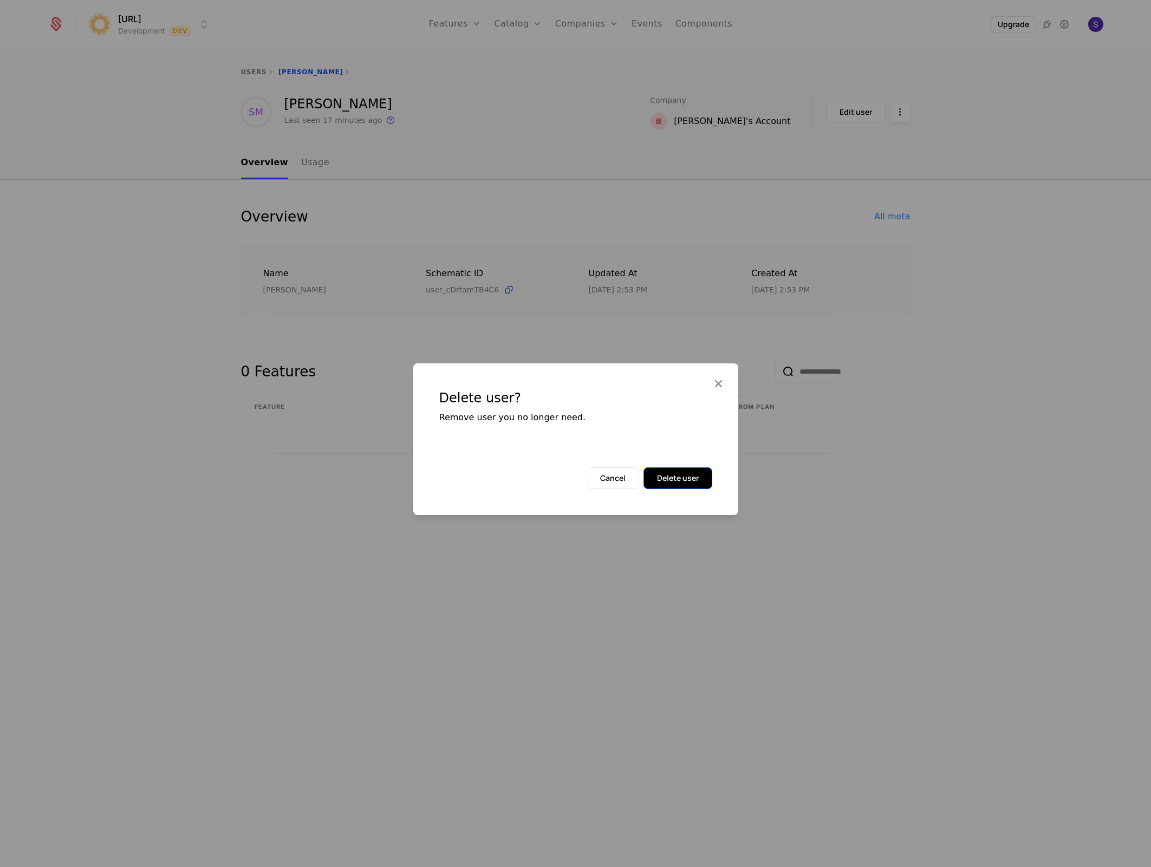
click at [671, 474] on button "Delete user" at bounding box center [678, 478] width 69 height 22
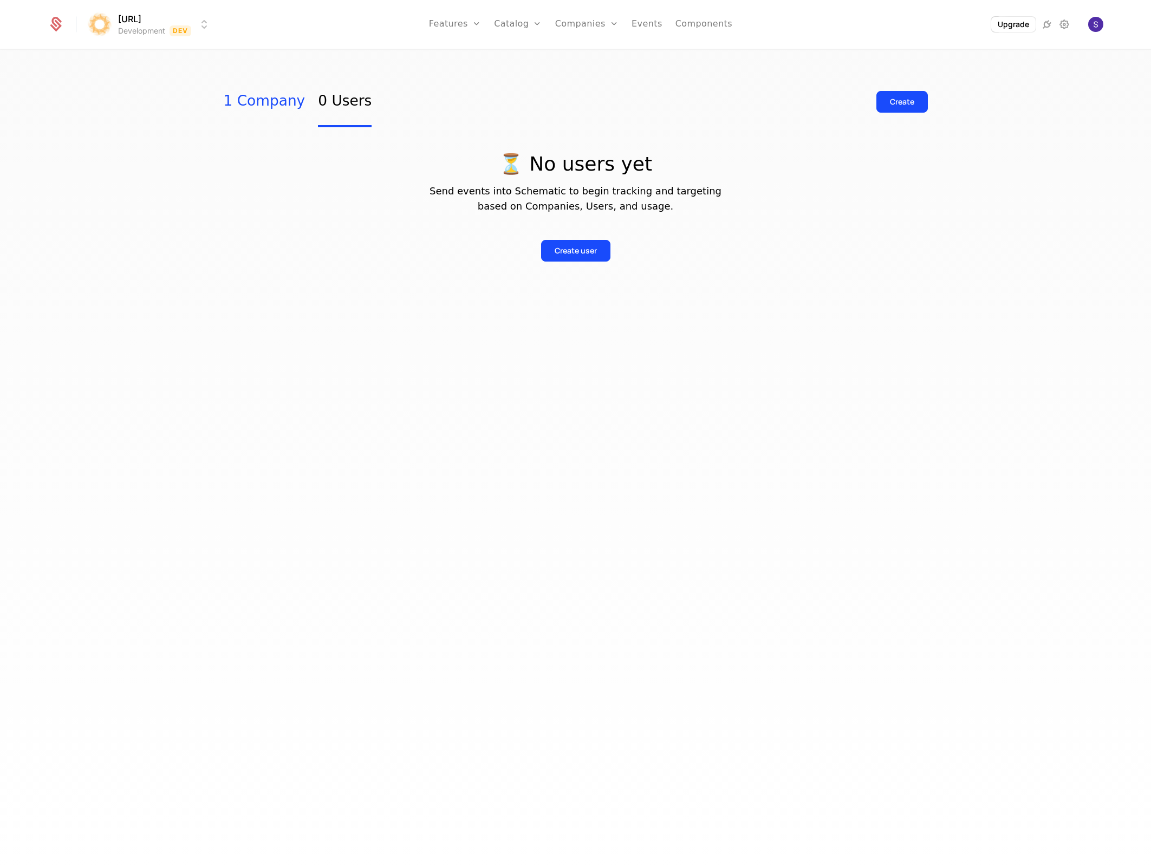
click at [244, 103] on link "1 Company" at bounding box center [265, 101] width 82 height 51
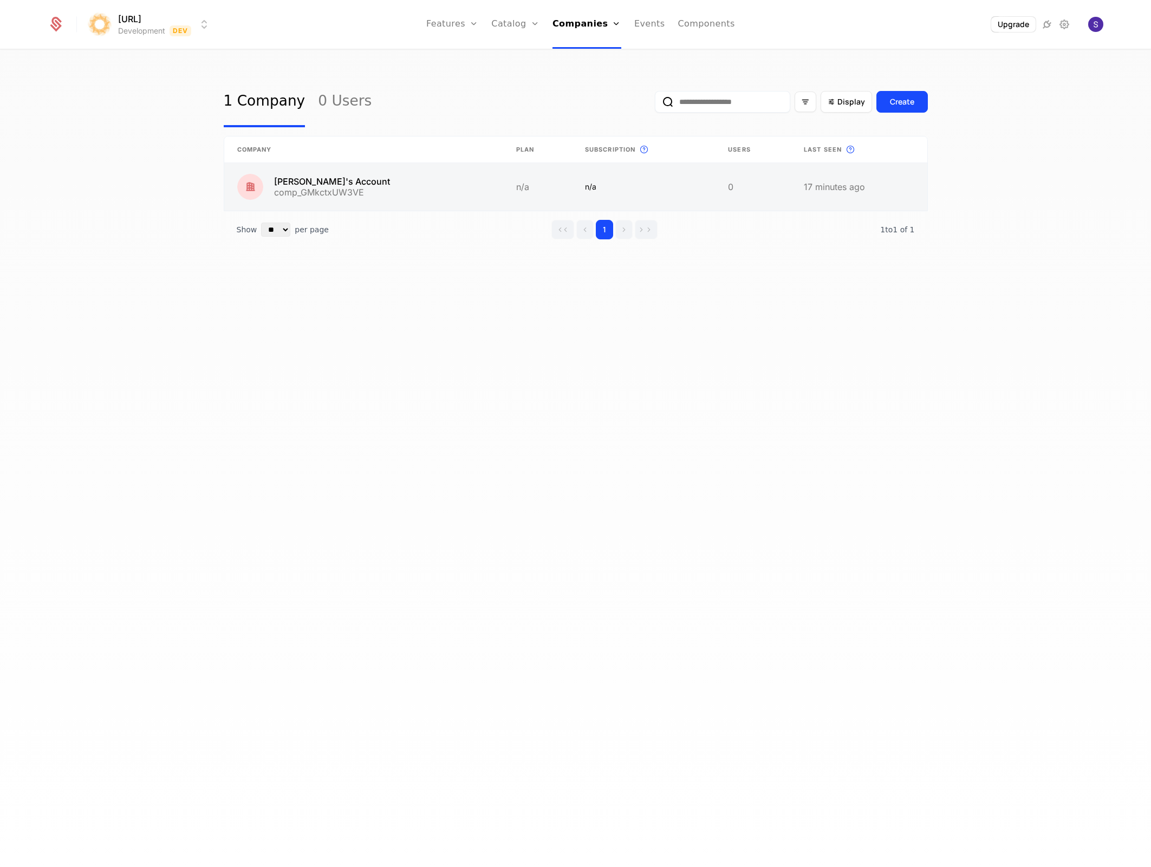
click at [709, 187] on link at bounding box center [643, 187] width 143 height 48
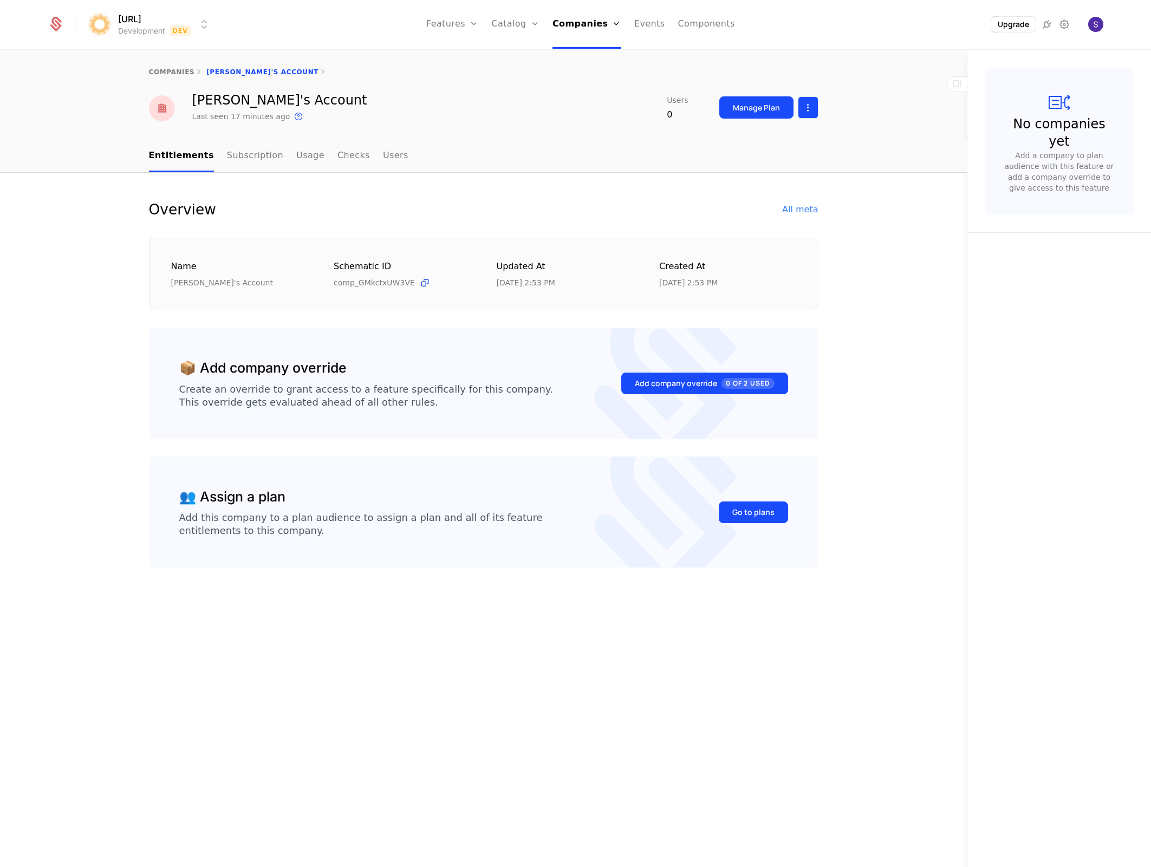
click at [806, 114] on html "surya.ai Development Dev Features Features Flags Catalog Plans Add Ons Credits …" at bounding box center [575, 433] width 1151 height 867
click at [777, 163] on div "Delete company" at bounding box center [763, 162] width 80 height 15
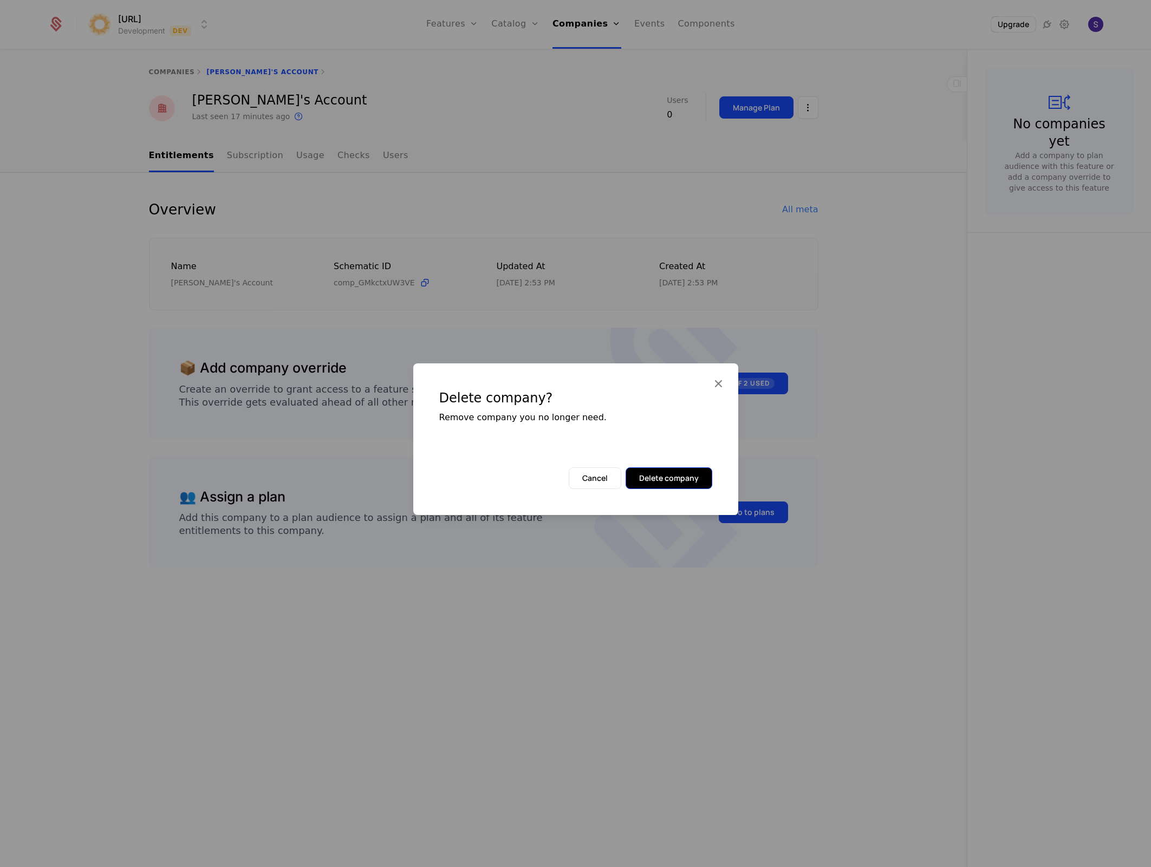
click at [685, 486] on button "Delete company" at bounding box center [669, 478] width 87 height 22
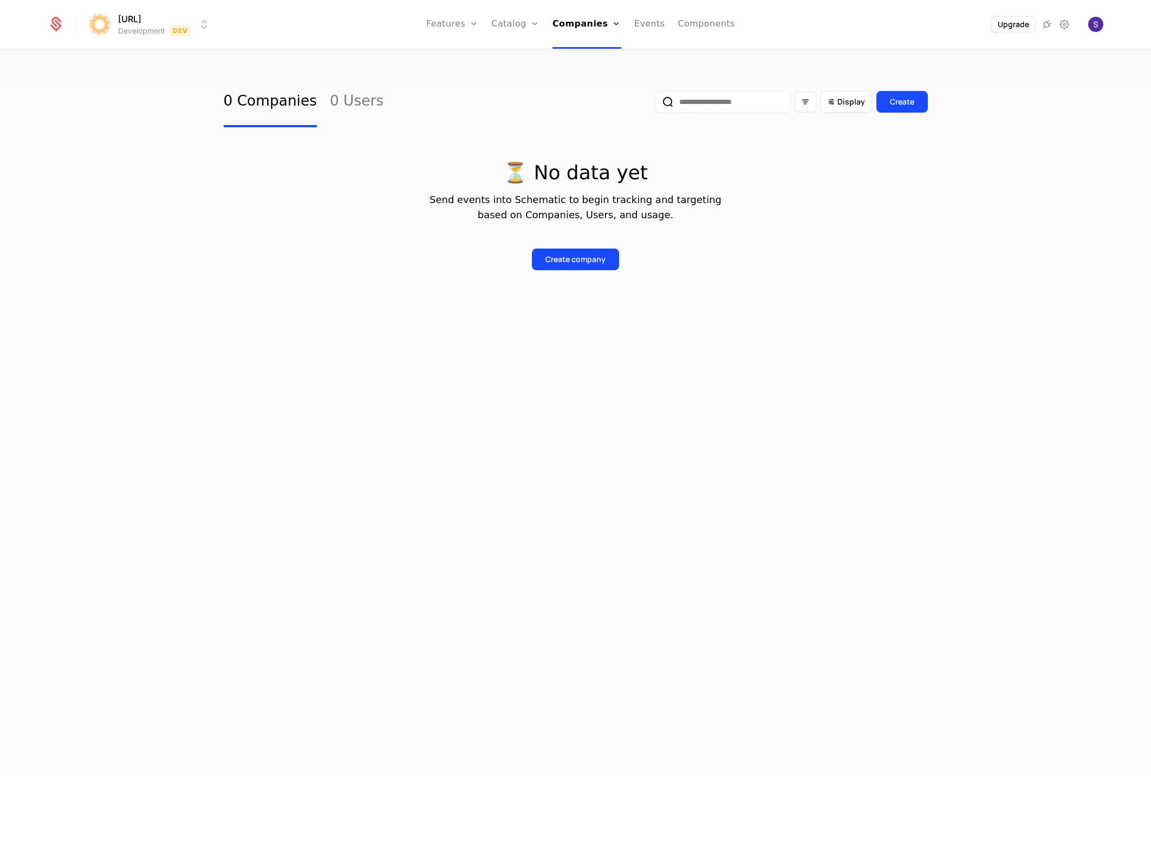
click at [257, 248] on div "Create company" at bounding box center [576, 250] width 704 height 39
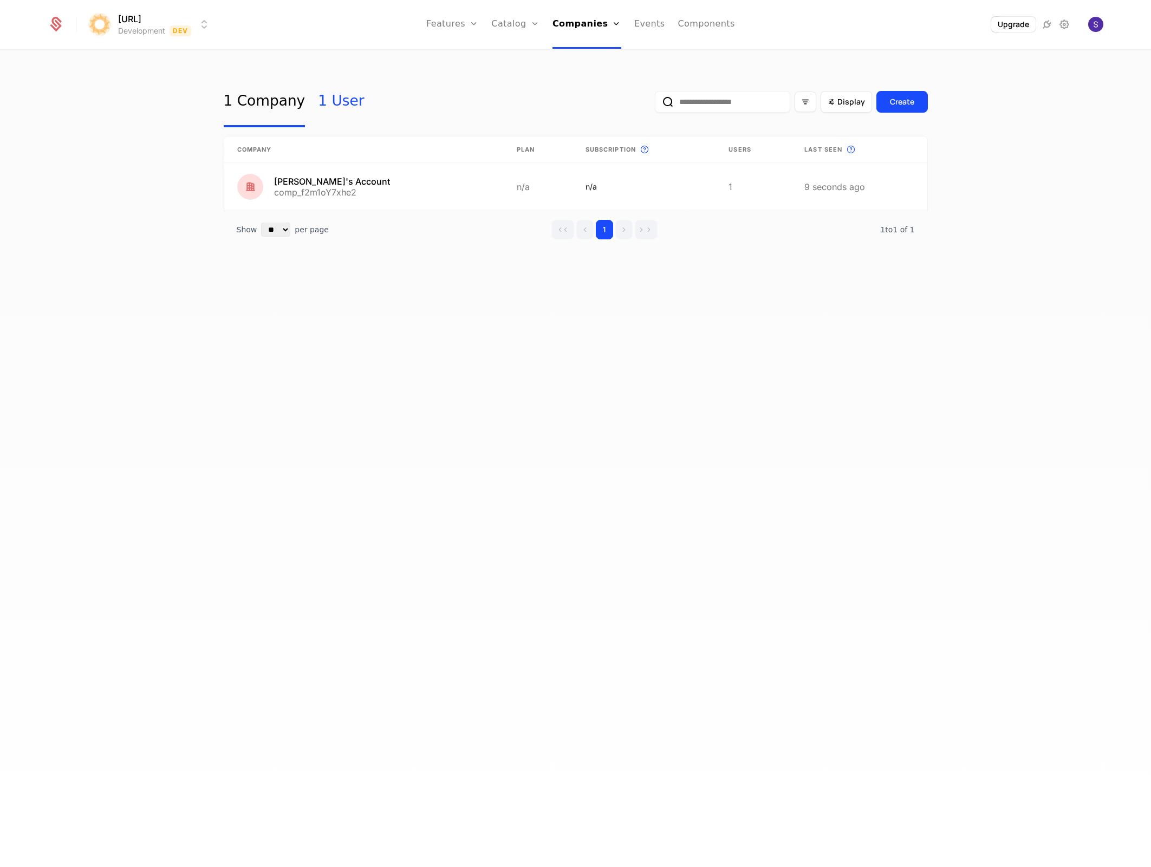
click at [329, 94] on link "1 User" at bounding box center [341, 101] width 46 height 51
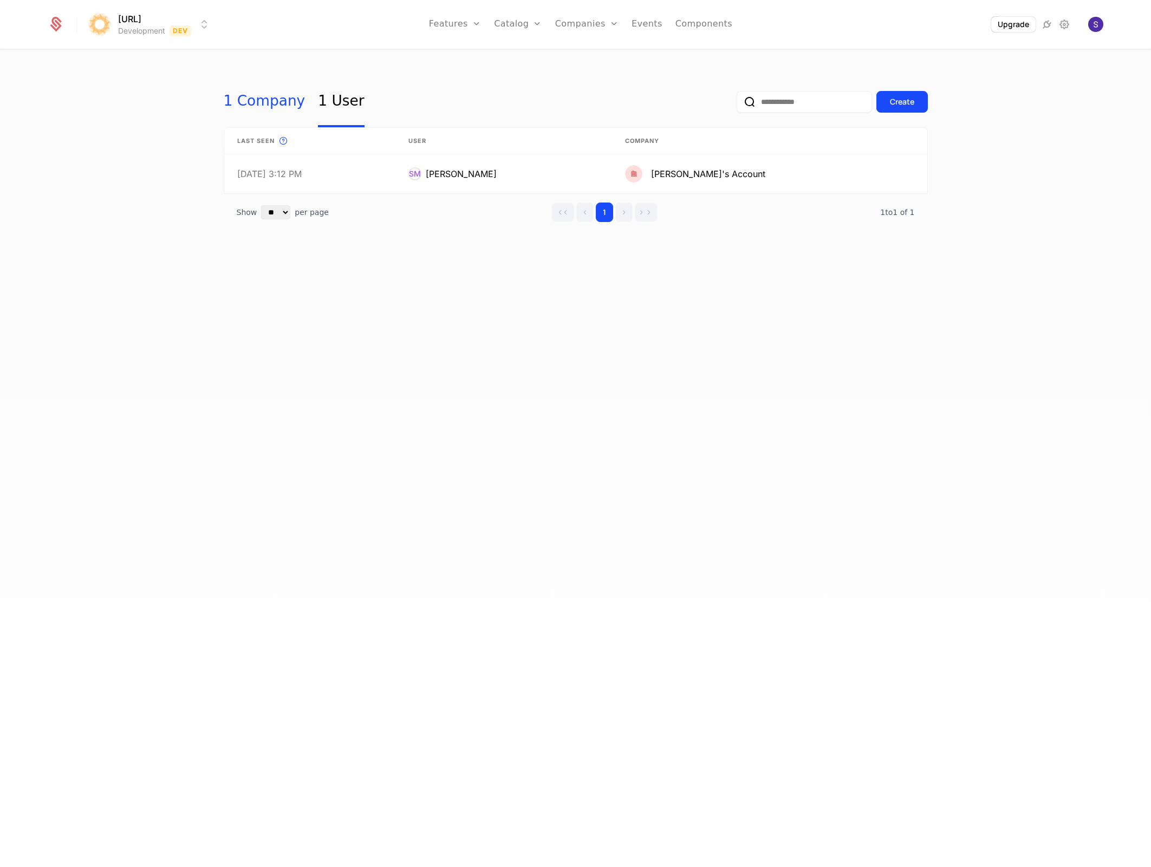
click at [253, 100] on link "1 Company" at bounding box center [265, 101] width 82 height 51
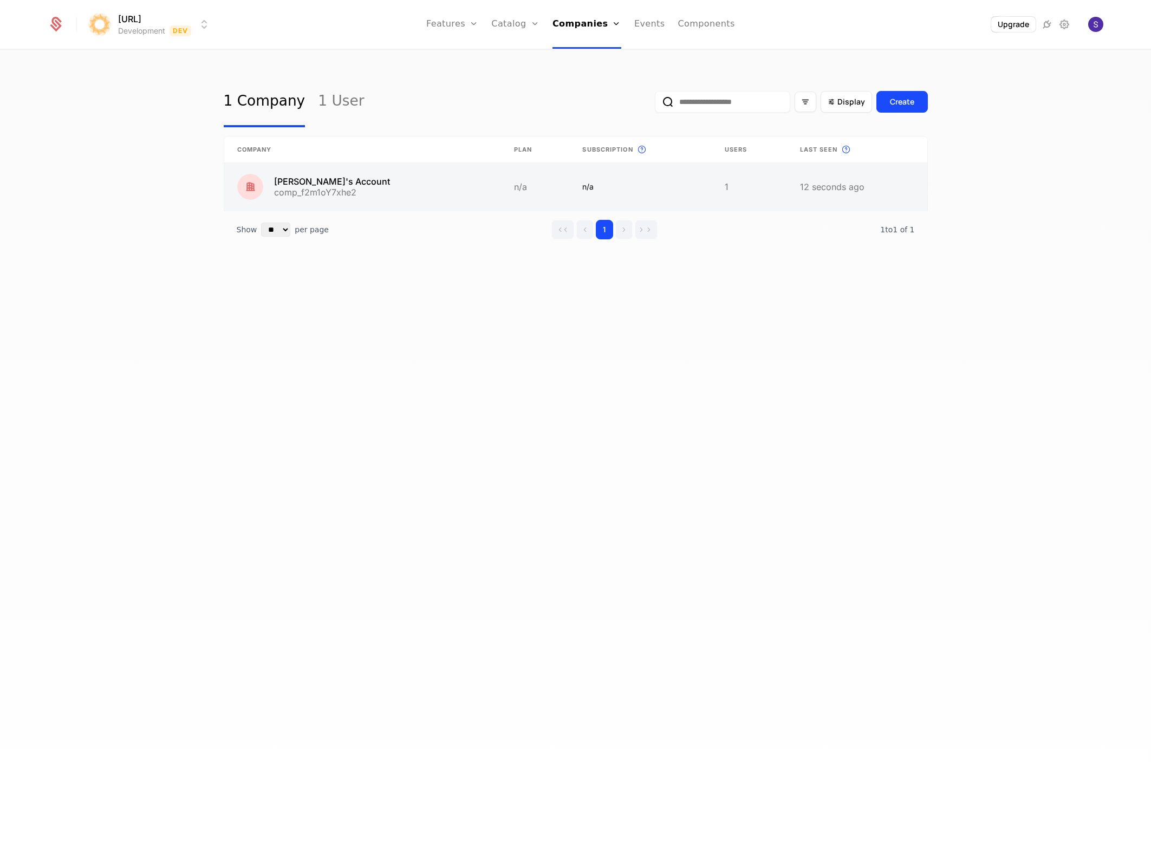
click at [458, 203] on link at bounding box center [362, 187] width 277 height 48
click at [770, 182] on link at bounding box center [750, 187] width 75 height 48
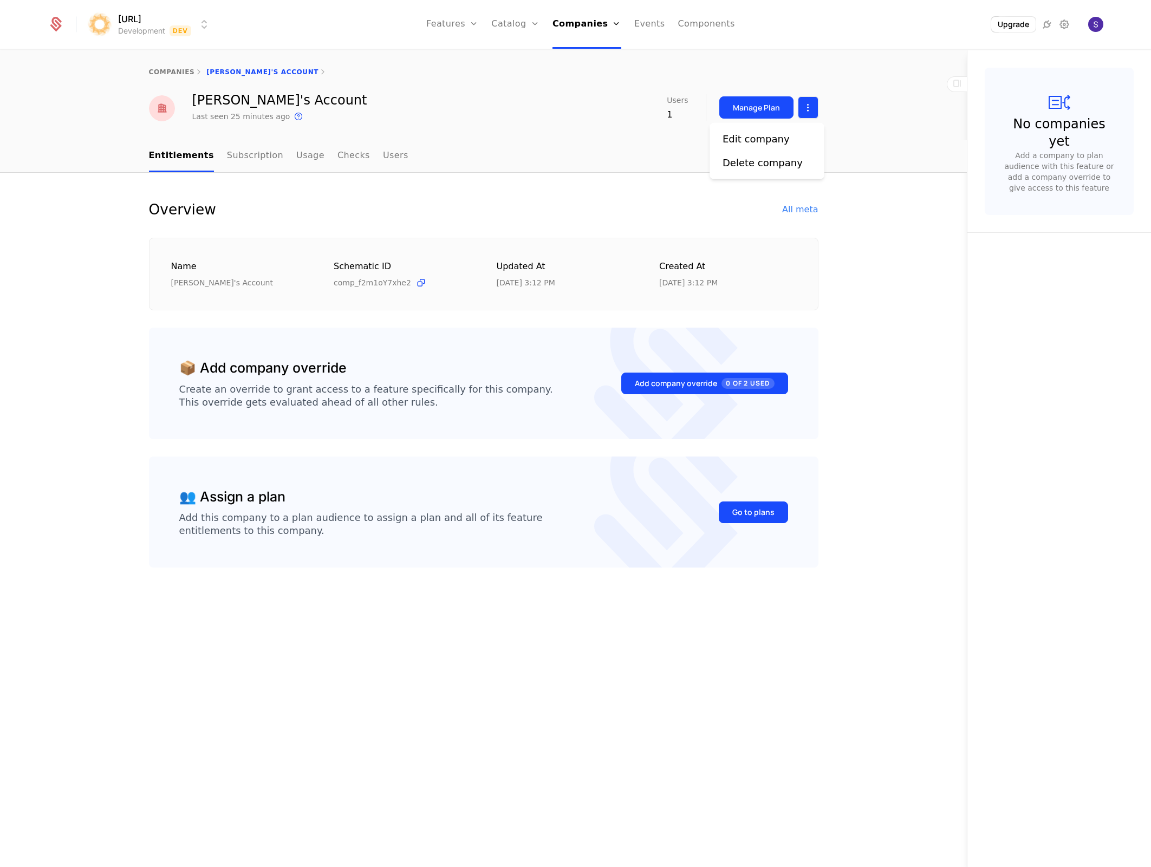
click at [811, 105] on html "surya.ai Development Dev Features Features Flags Catalog Plans Add Ons Credits …" at bounding box center [575, 433] width 1151 height 867
click at [776, 169] on div "Delete company" at bounding box center [763, 162] width 80 height 15
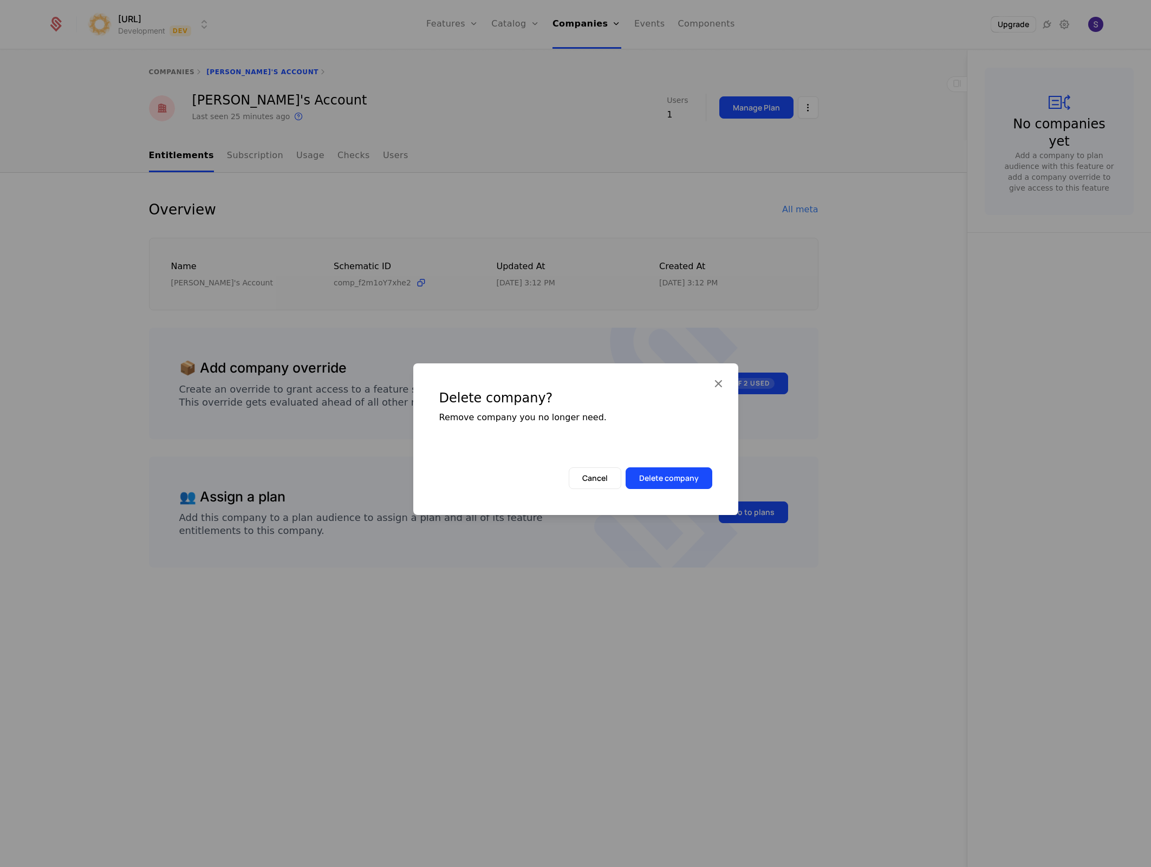
click at [651, 466] on div "Delete company? Remove company you no longer need." at bounding box center [575, 415] width 325 height 104
click at [648, 471] on button "Delete company" at bounding box center [669, 478] width 87 height 22
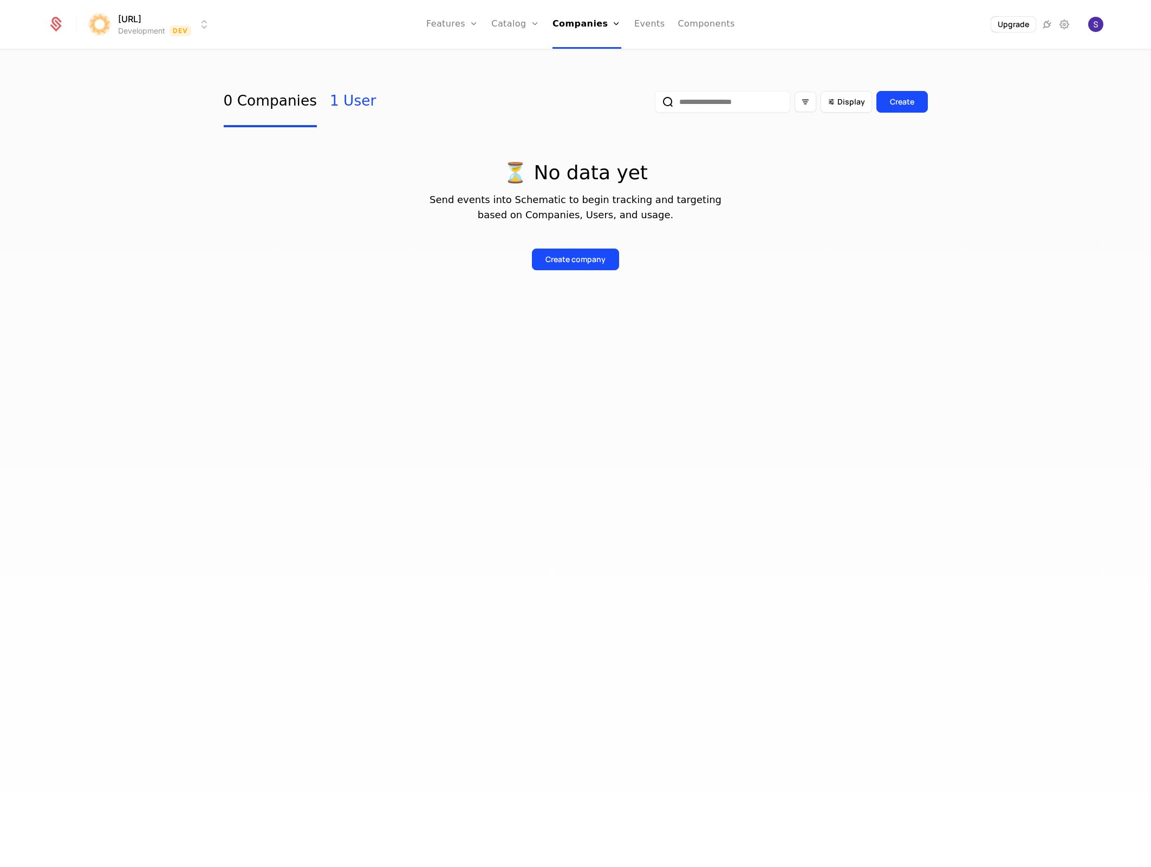
click at [342, 96] on link "1 User" at bounding box center [353, 101] width 46 height 51
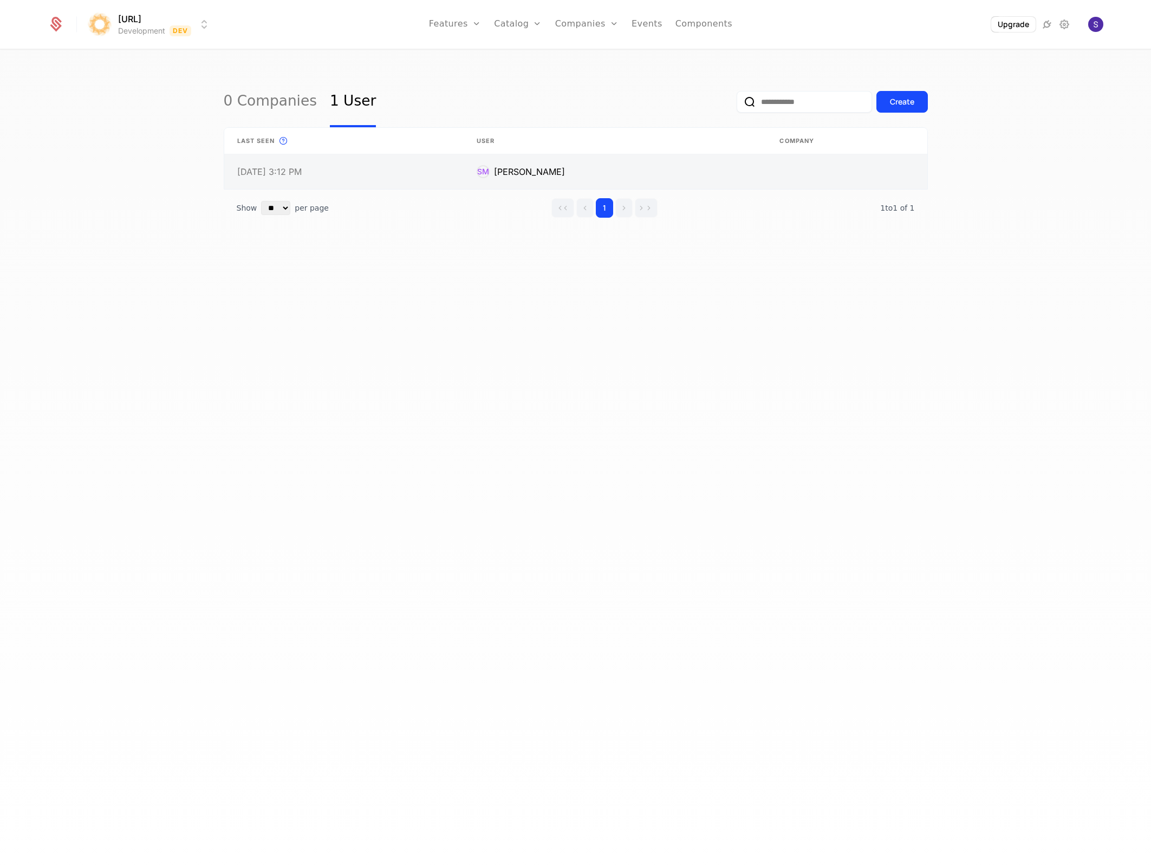
click at [832, 169] on link at bounding box center [846, 171] width 160 height 35
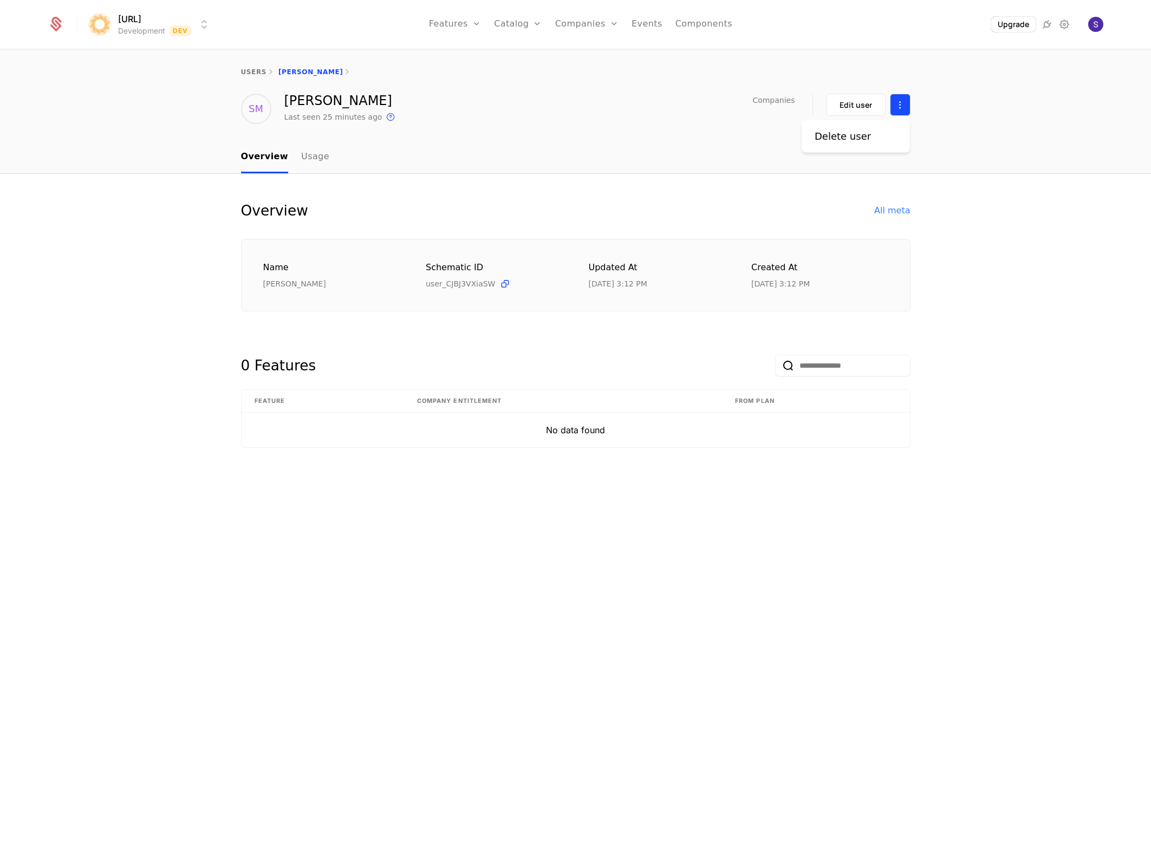
click at [896, 101] on html "surya.ai Development Dev Features Features Flags Catalog Plans Add Ons Credits …" at bounding box center [575, 433] width 1151 height 867
click at [873, 133] on div "Delete user" at bounding box center [856, 136] width 82 height 15
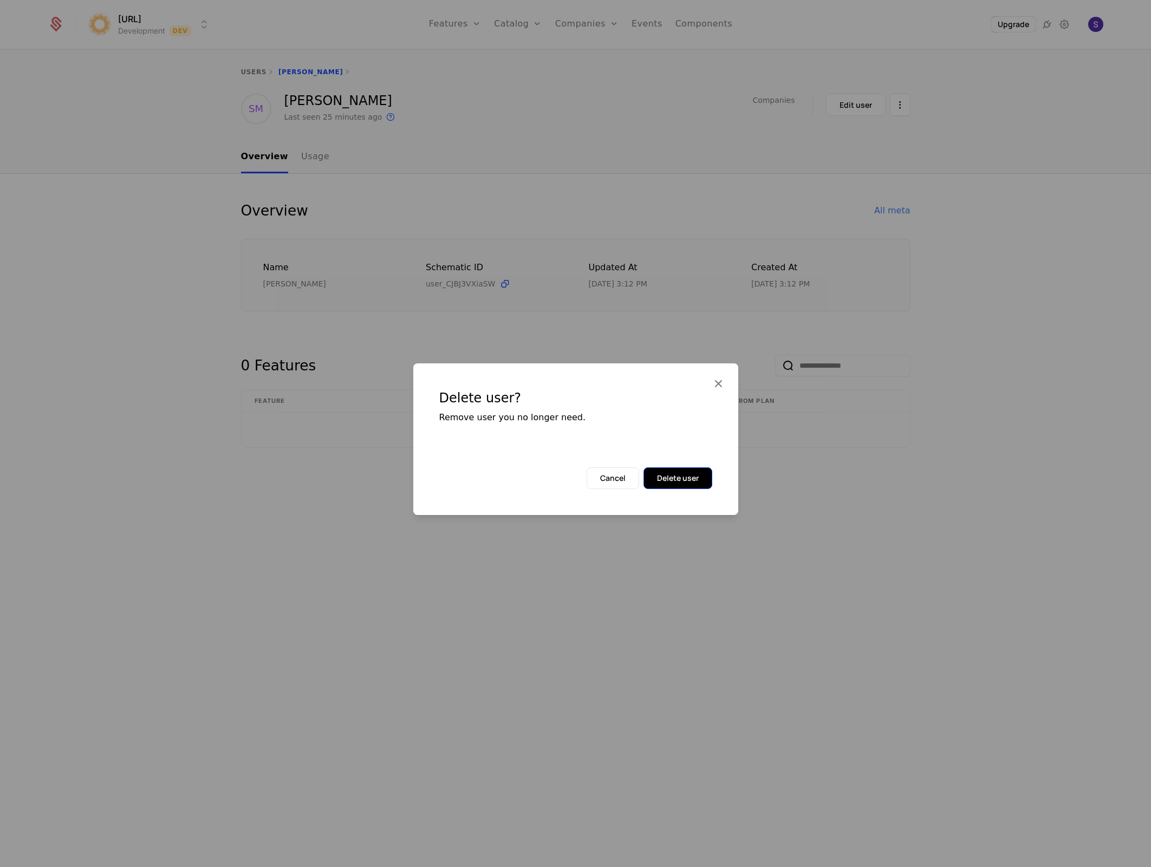
click at [692, 472] on button "Delete user" at bounding box center [678, 478] width 69 height 22
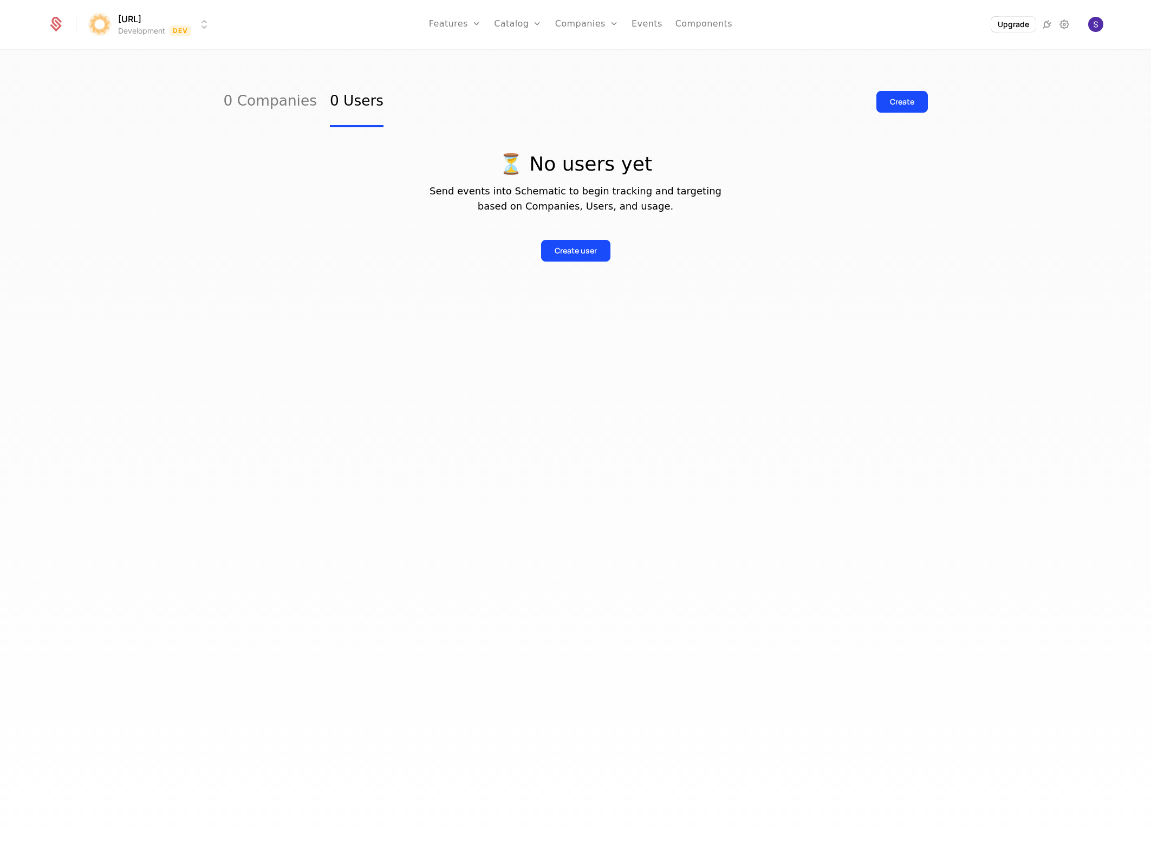
click at [380, 397] on div "0 Companies 0 Users Create ⏳ No users yet Send events into Schematic to begin t…" at bounding box center [575, 461] width 1151 height 823
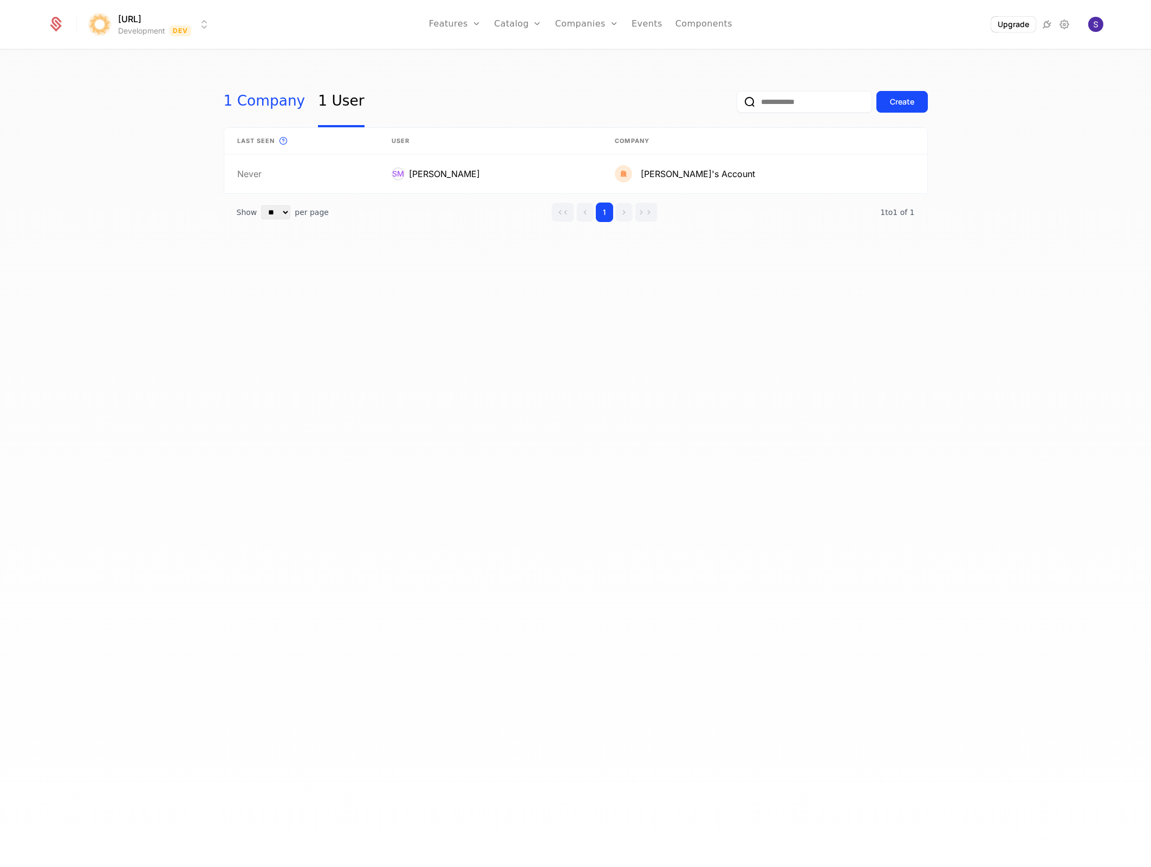
click at [262, 113] on link "1 Company" at bounding box center [265, 101] width 82 height 51
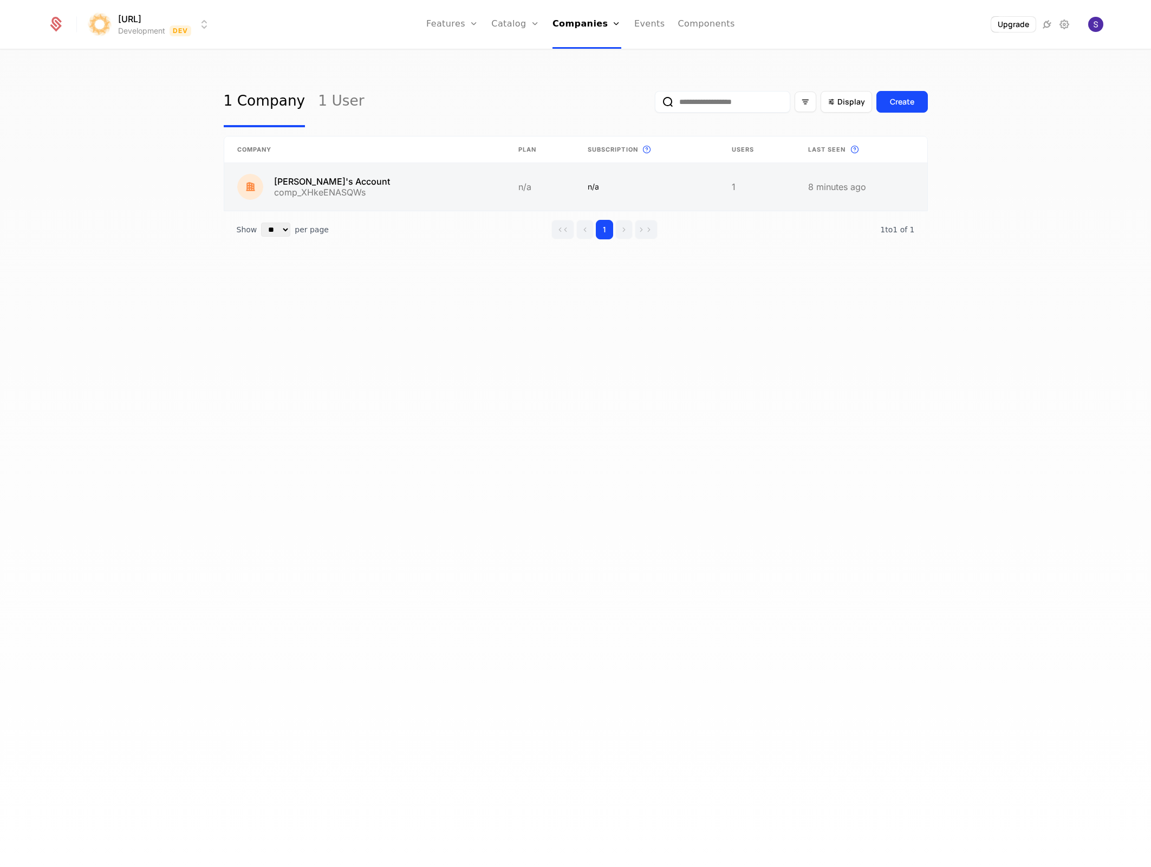
click at [479, 196] on link at bounding box center [364, 187] width 281 height 48
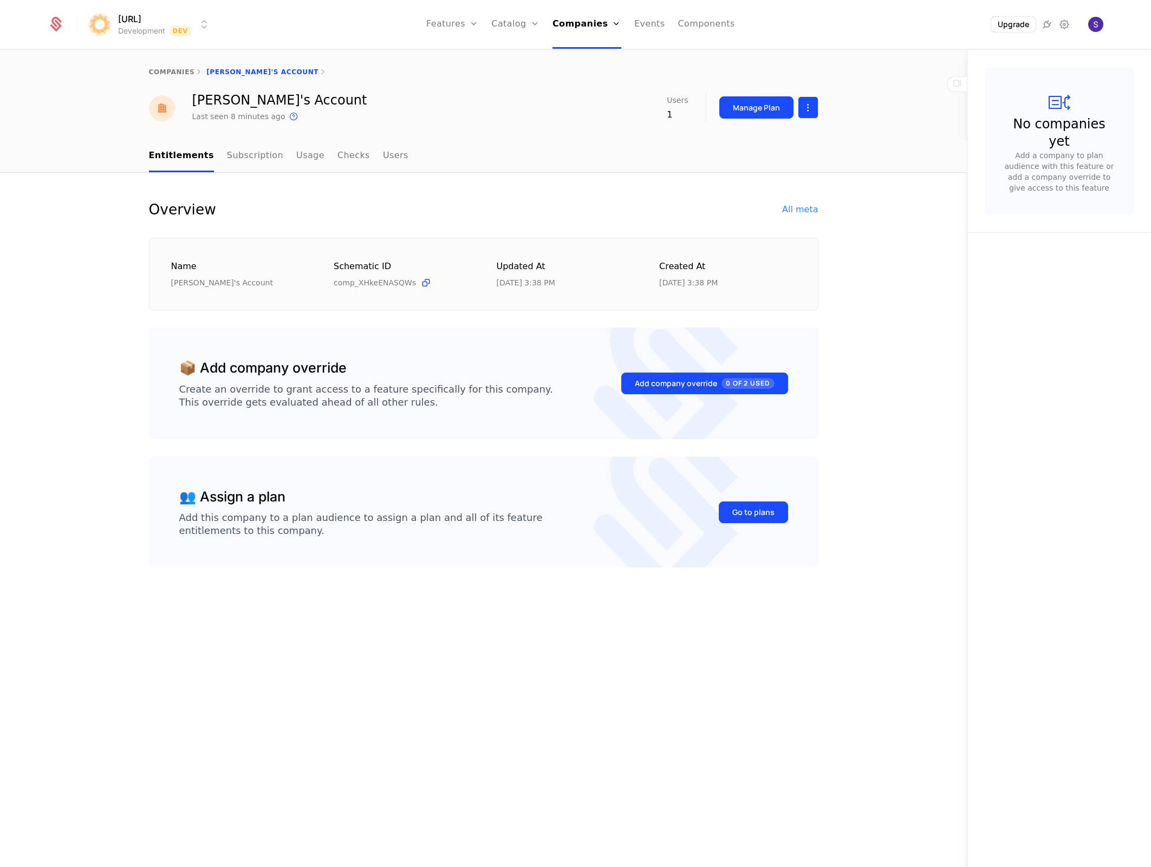
click at [804, 111] on html "surya.ai Development Dev Features Features Flags Catalog Plans Add Ons Credits …" at bounding box center [575, 433] width 1151 height 867
click at [785, 141] on div "Edit company" at bounding box center [761, 139] width 76 height 15
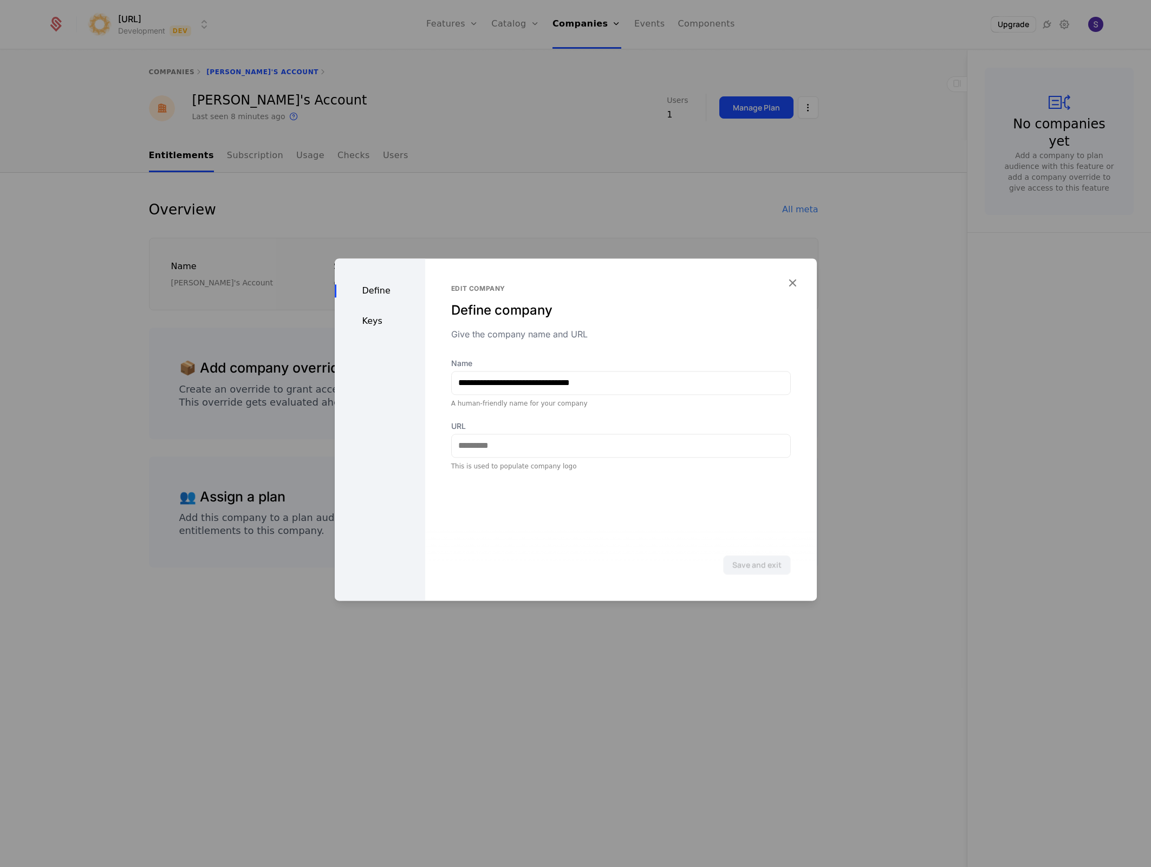
click at [393, 321] on div "Keys" at bounding box center [380, 321] width 90 height 13
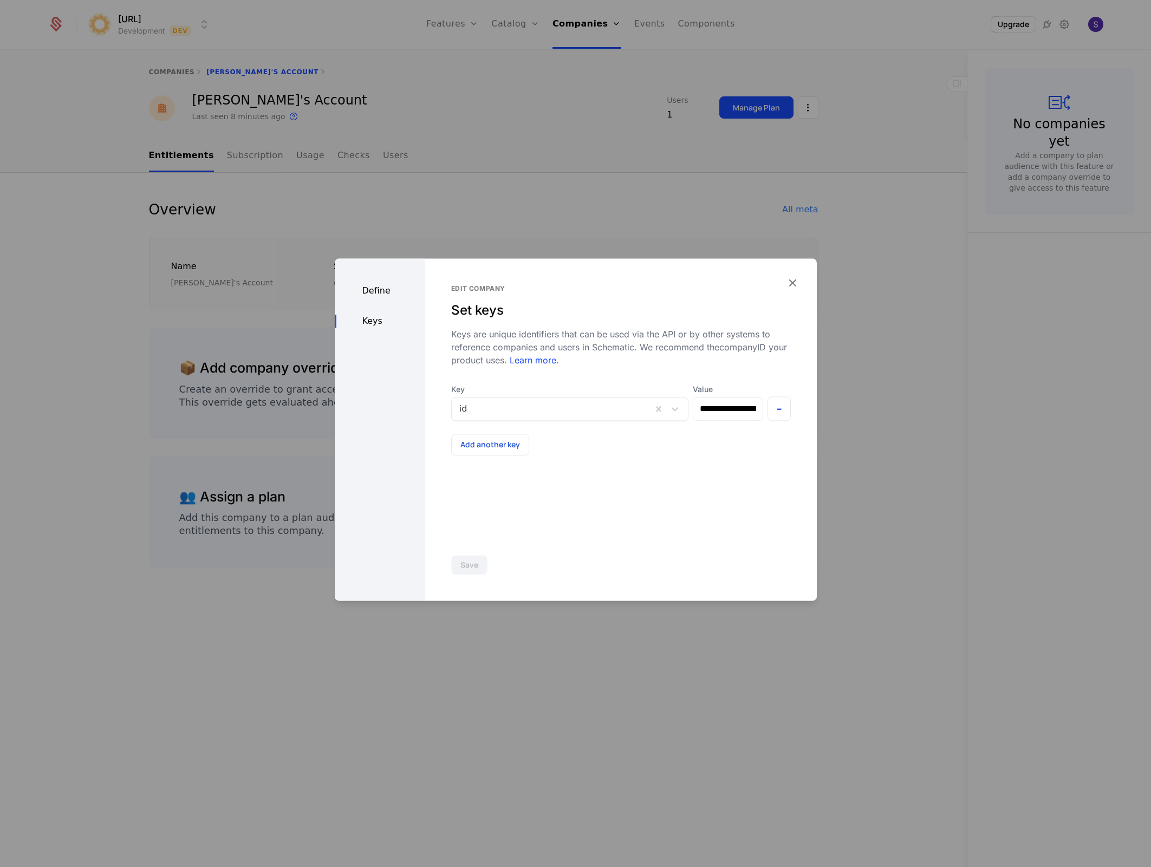
click at [511, 408] on div at bounding box center [551, 408] width 185 height 15
click at [289, 416] on div at bounding box center [575, 433] width 1151 height 867
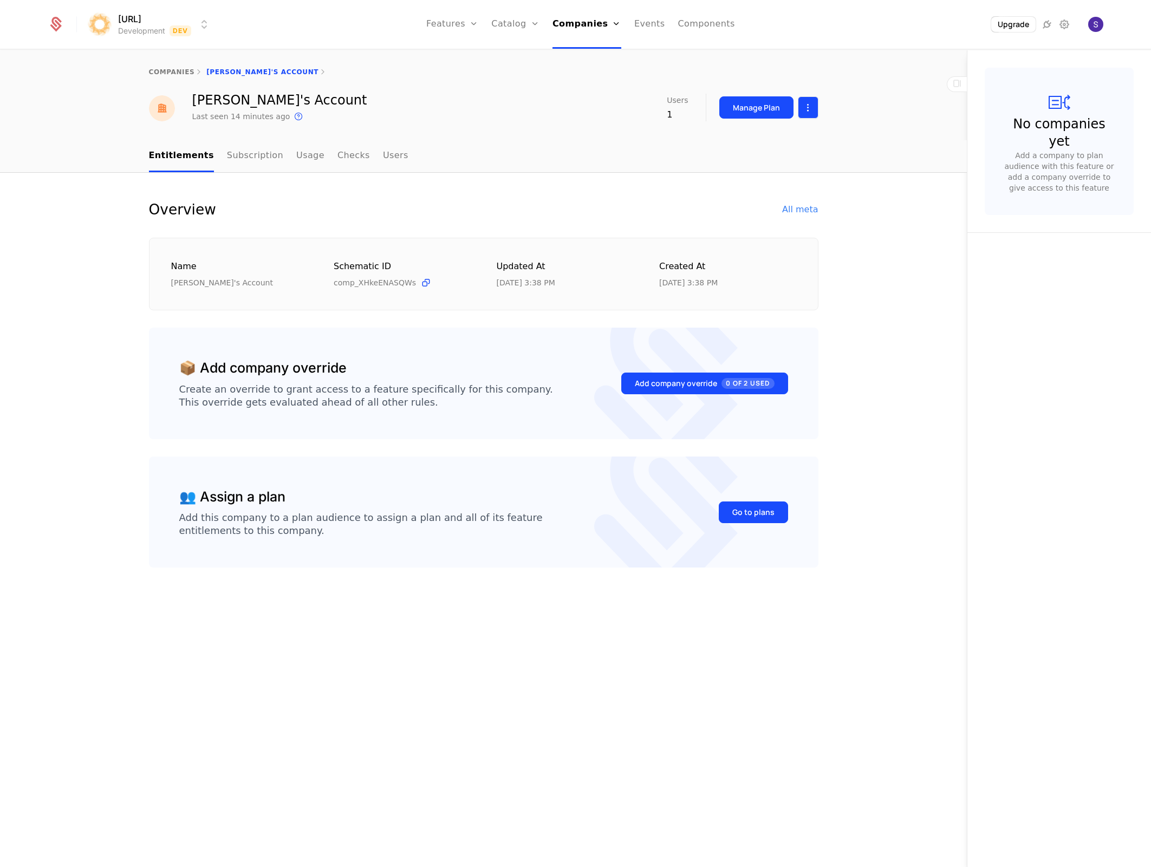
click at [807, 103] on html "surya.ai Development Dev Features Features Flags Catalog Plans Add Ons Credits …" at bounding box center [575, 433] width 1151 height 867
click at [735, 171] on div "Edit company Delete company" at bounding box center [767, 151] width 115 height 56
click at [724, 163] on div "Delete company" at bounding box center [763, 162] width 80 height 15
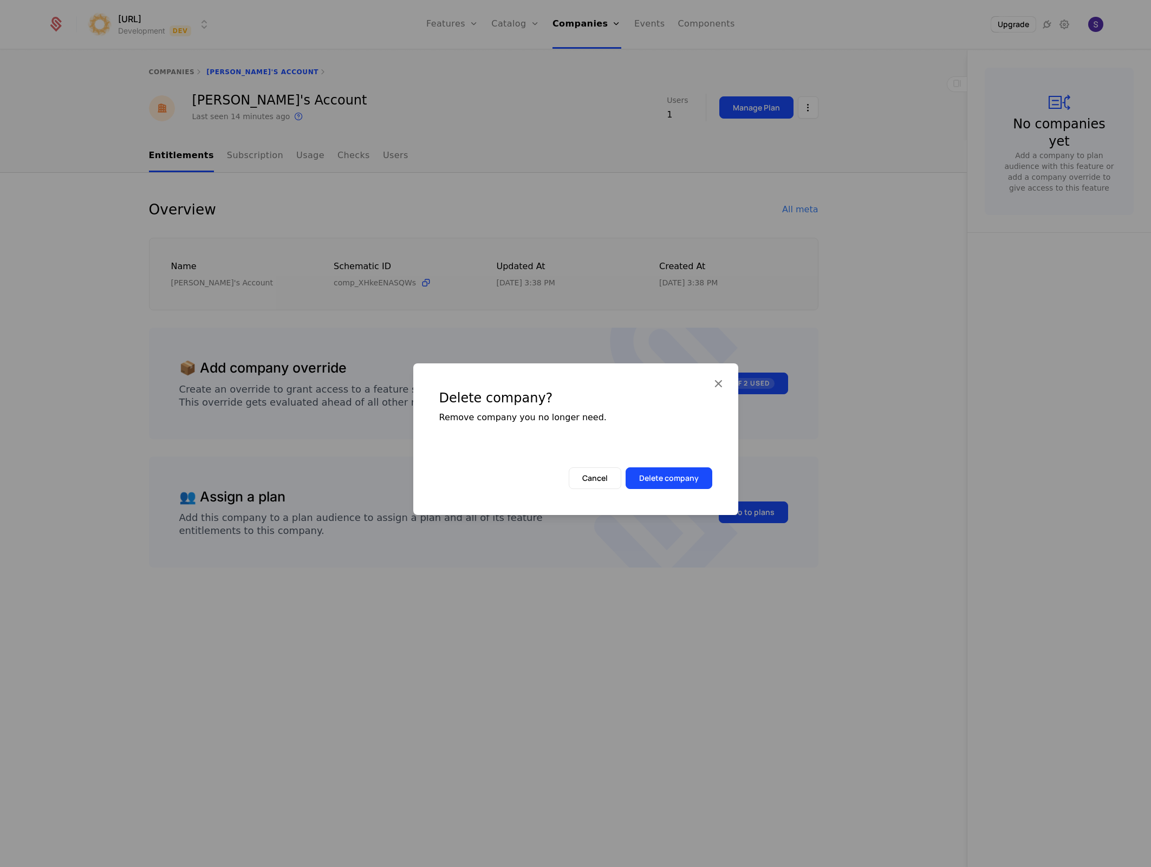
click at [649, 464] on div "Delete company? Remove company you no longer need." at bounding box center [575, 415] width 325 height 104
click at [648, 477] on button "Delete company" at bounding box center [669, 478] width 87 height 22
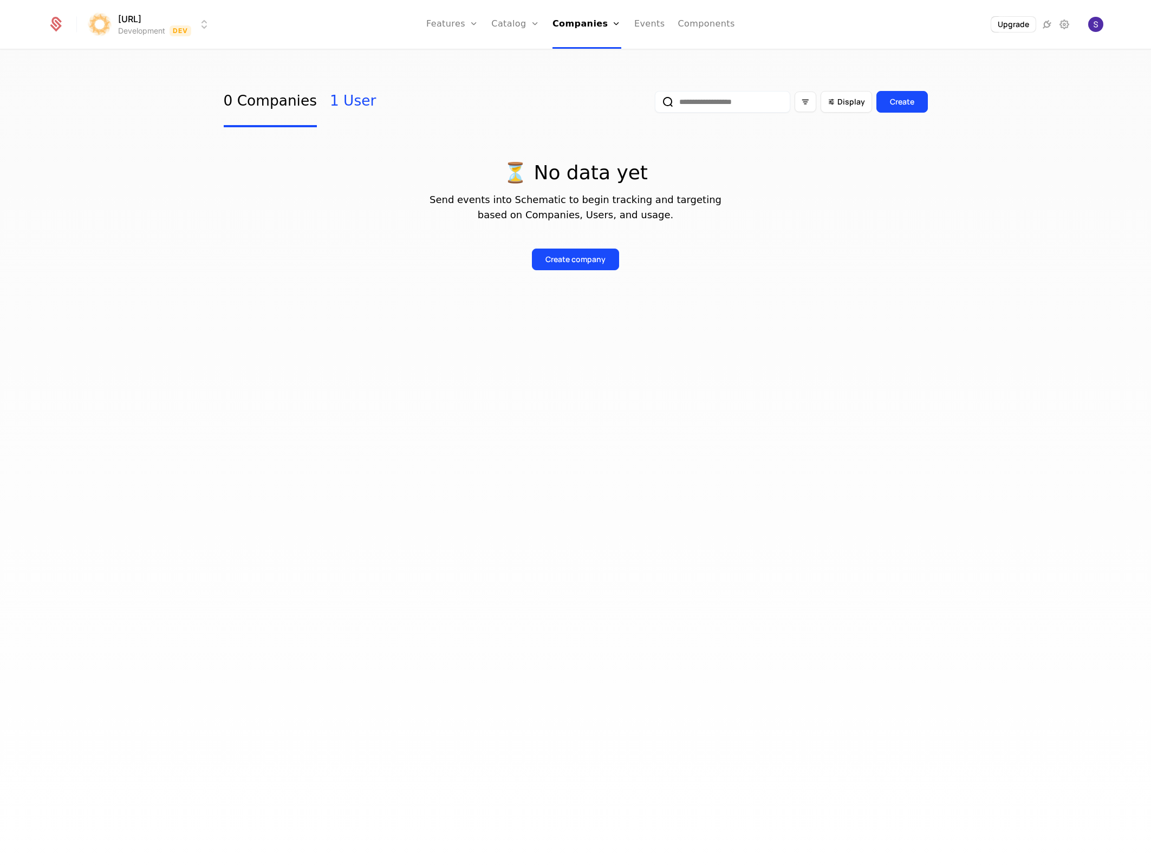
click at [330, 87] on link "1 User" at bounding box center [353, 101] width 46 height 51
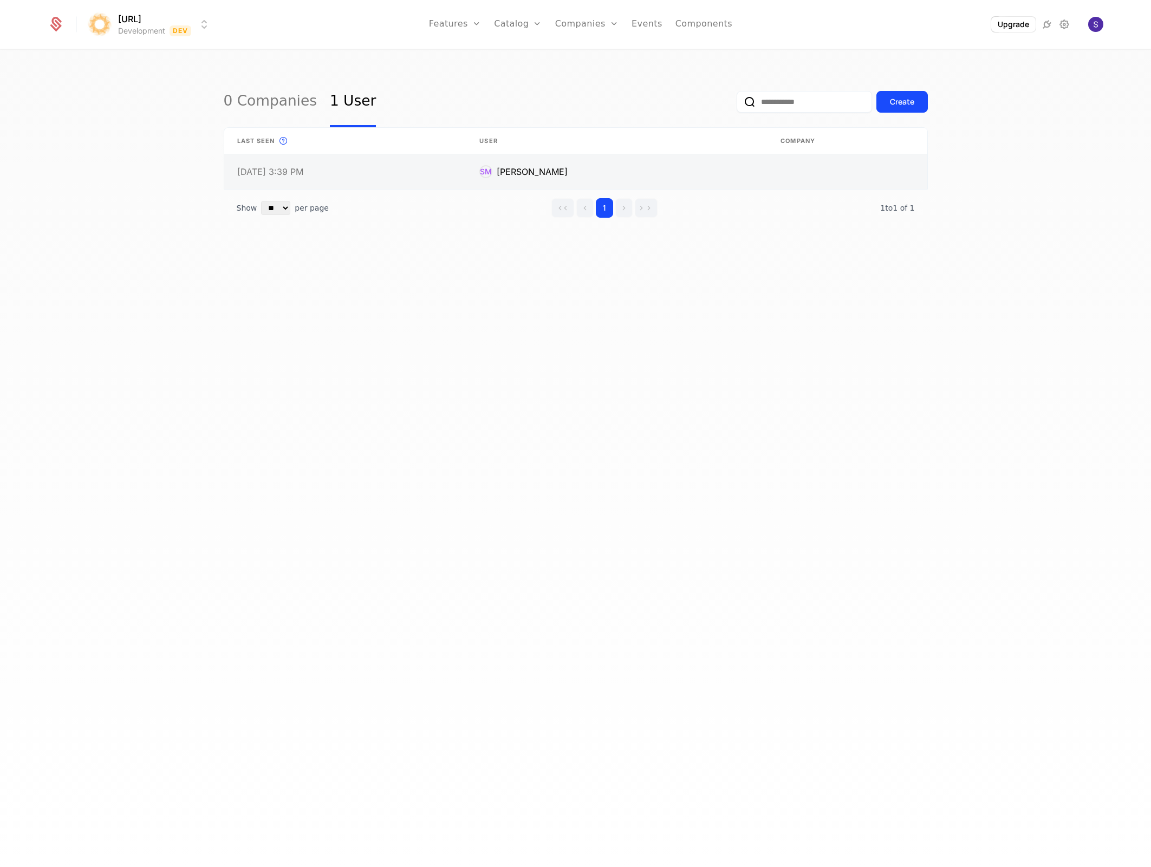
click at [722, 176] on link at bounding box center [616, 171] width 301 height 35
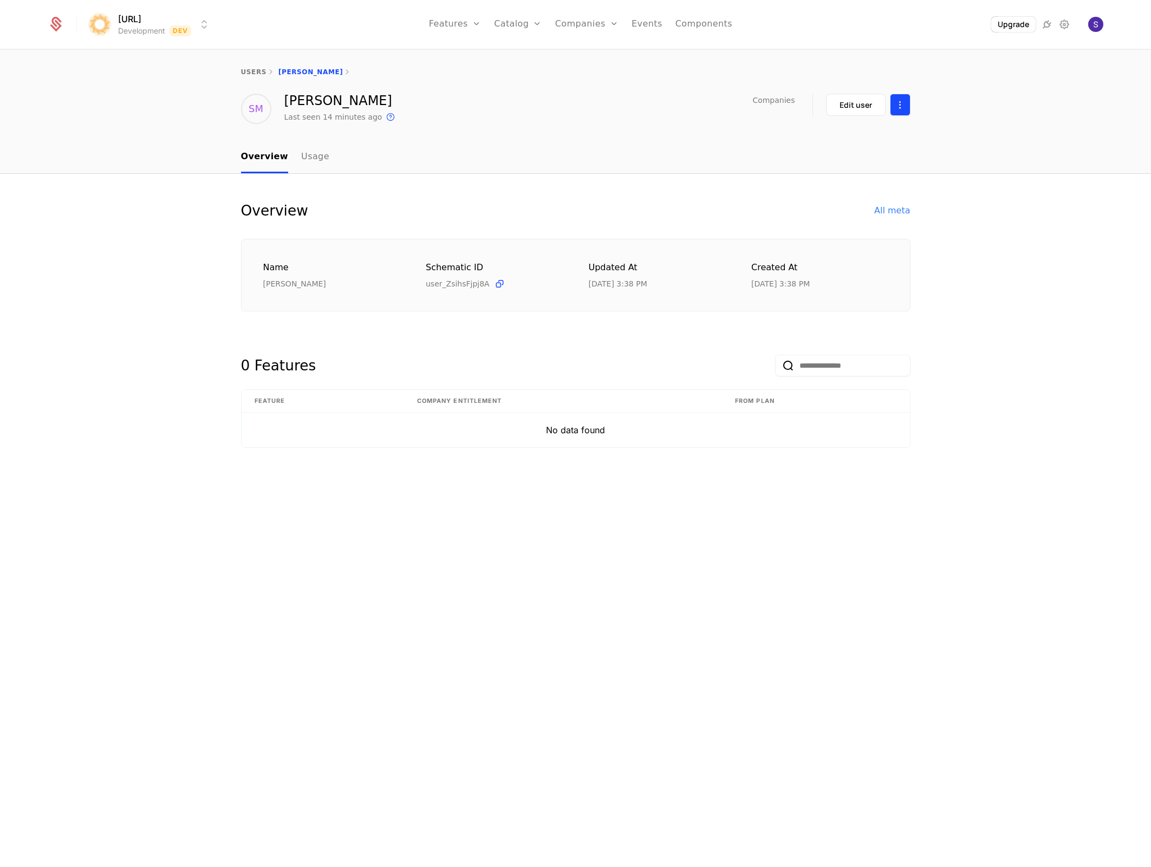
click at [907, 112] on html "surya.ai Development Dev Features Features Flags Catalog Plans Add Ons Credits …" at bounding box center [575, 433] width 1151 height 867
click at [837, 139] on div "Delete user" at bounding box center [843, 136] width 56 height 15
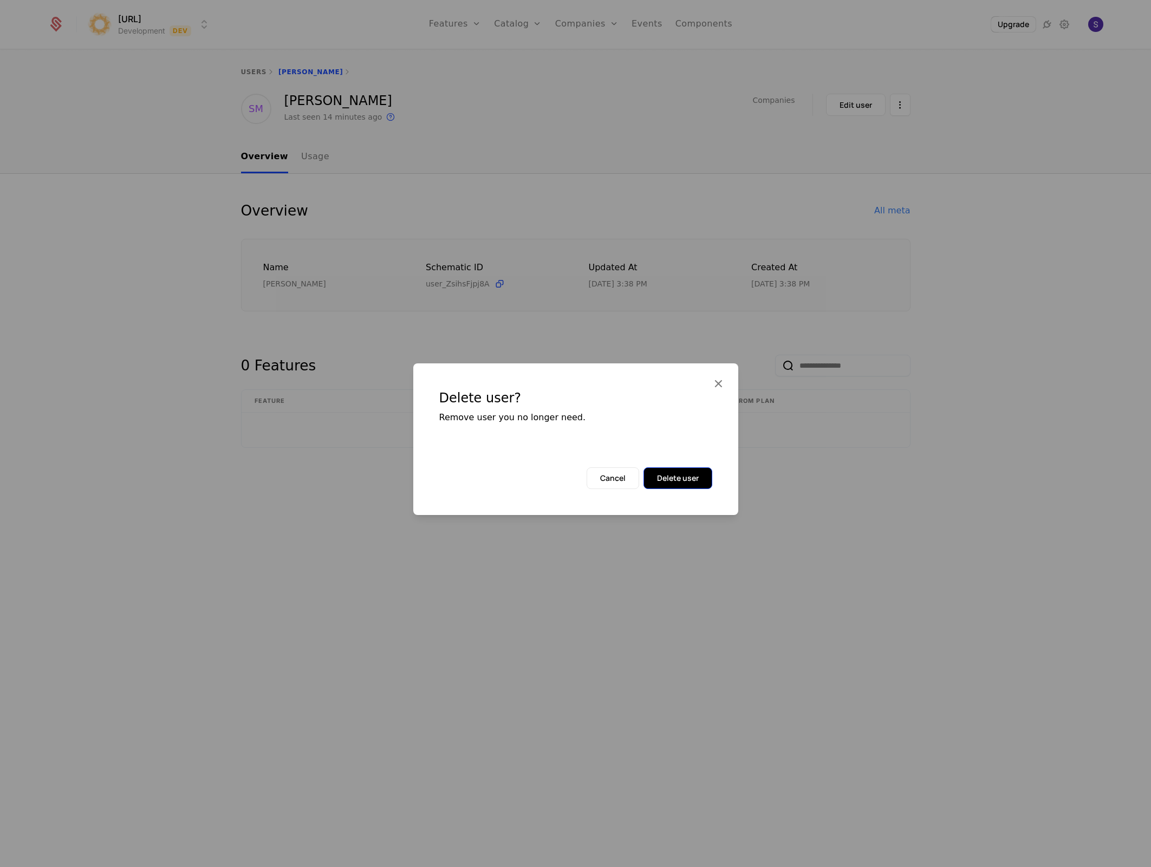
click at [675, 488] on button "Delete user" at bounding box center [678, 478] width 69 height 22
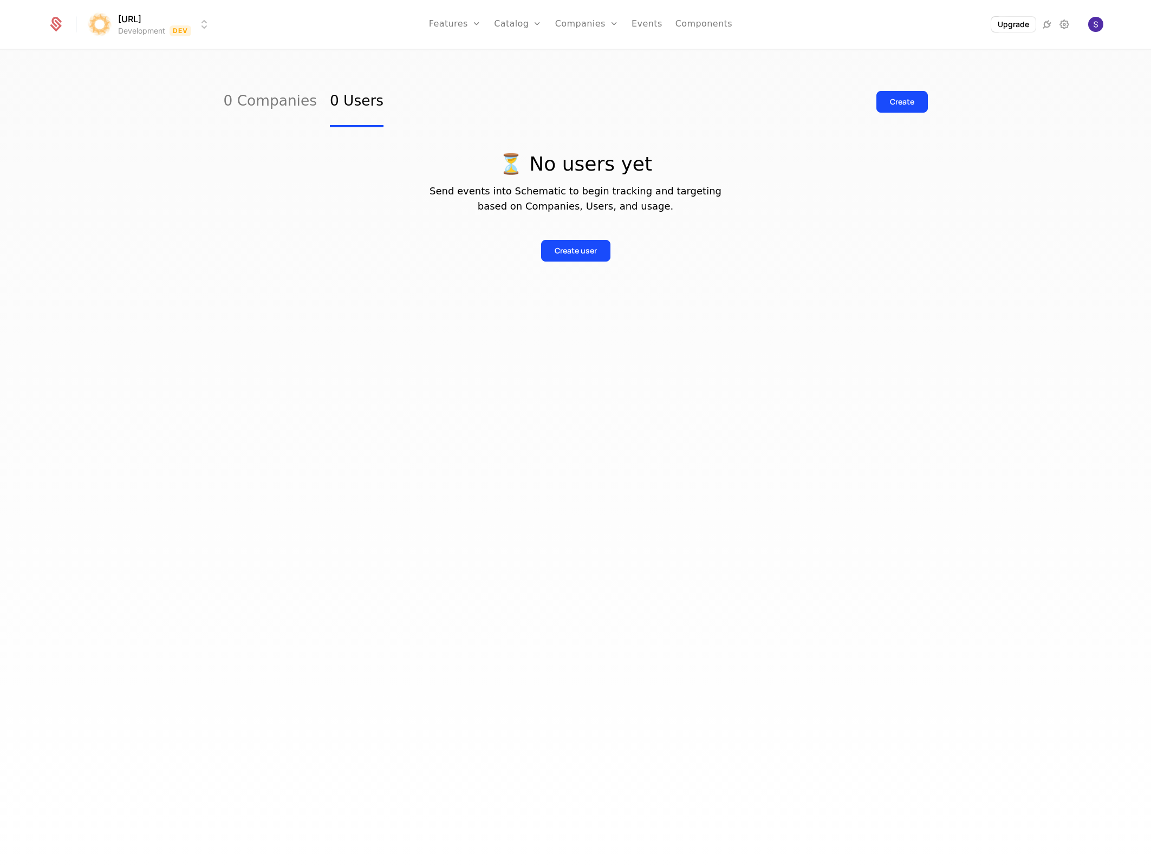
click at [336, 456] on div "0 Companies 0 Users Create ⏳ No users yet Send events into Schematic to begin t…" at bounding box center [575, 461] width 1151 height 823
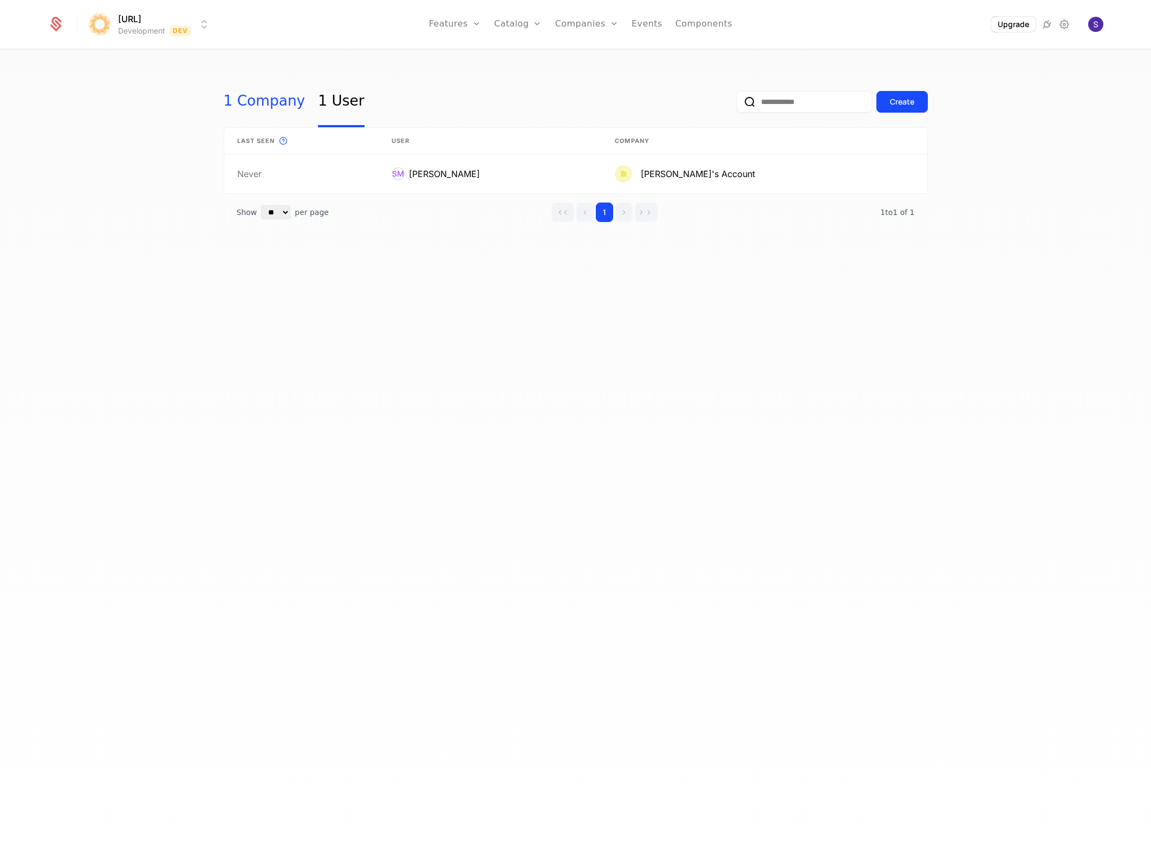
click at [255, 105] on link "1 Company" at bounding box center [265, 101] width 82 height 51
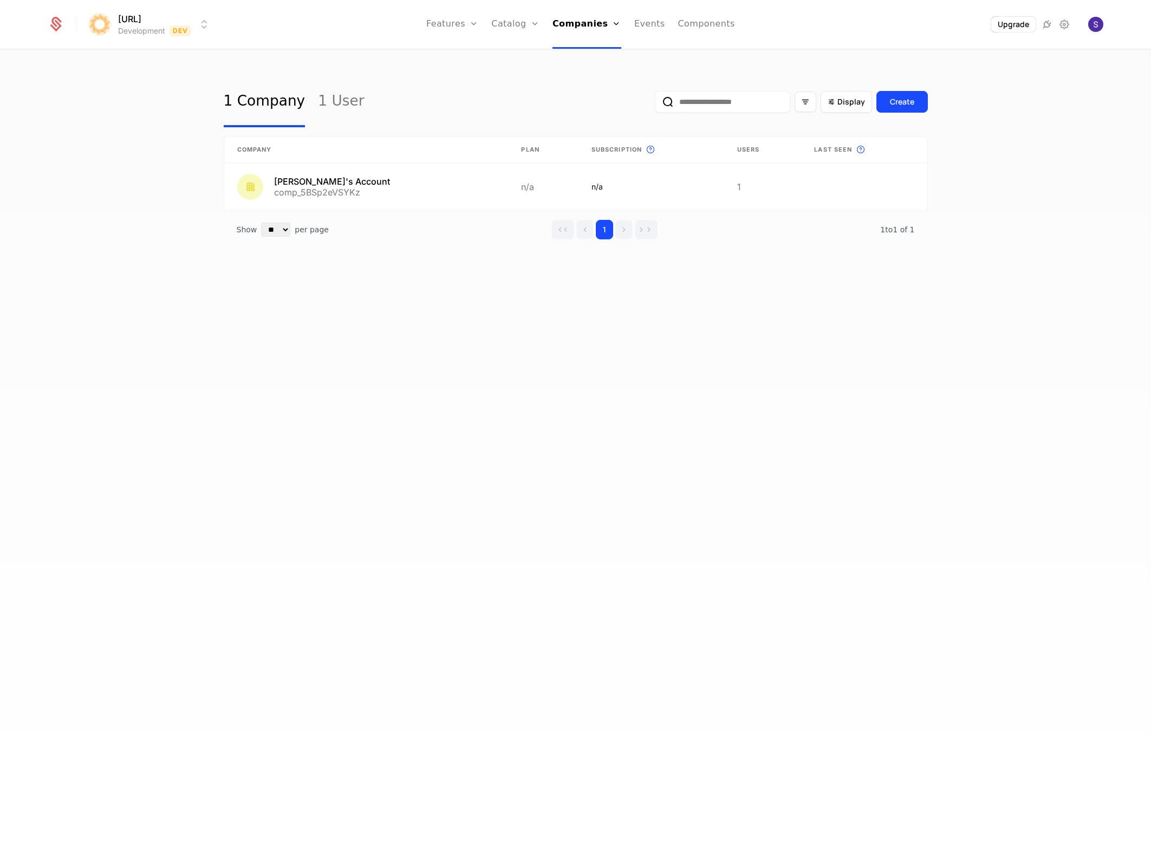
drag, startPoint x: 277, startPoint y: 196, endPoint x: 172, endPoint y: 1, distance: 221.8
click at [458, 63] on link "Features" at bounding box center [464, 59] width 50 height 13
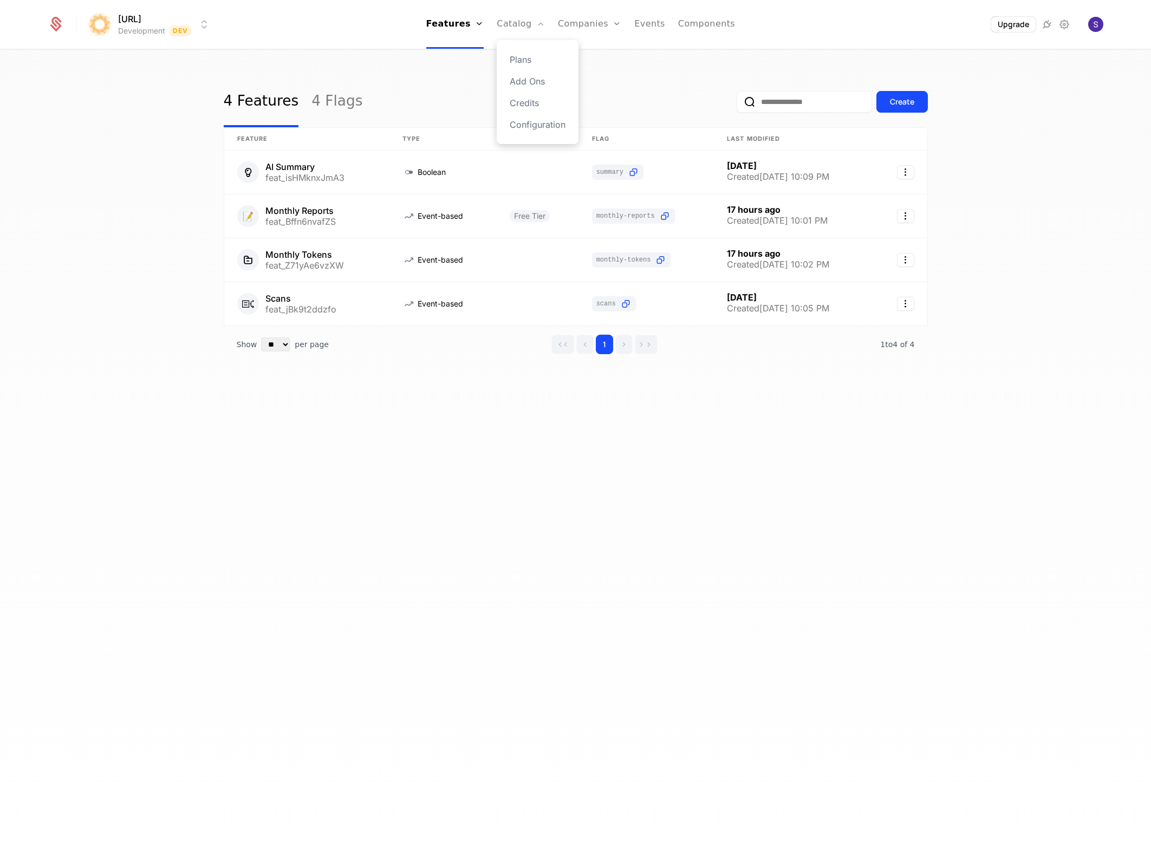
click at [510, 63] on div "Plans Add Ons Credits Configuration" at bounding box center [538, 92] width 82 height 104
click at [516, 61] on link "Plans" at bounding box center [538, 59] width 56 height 13
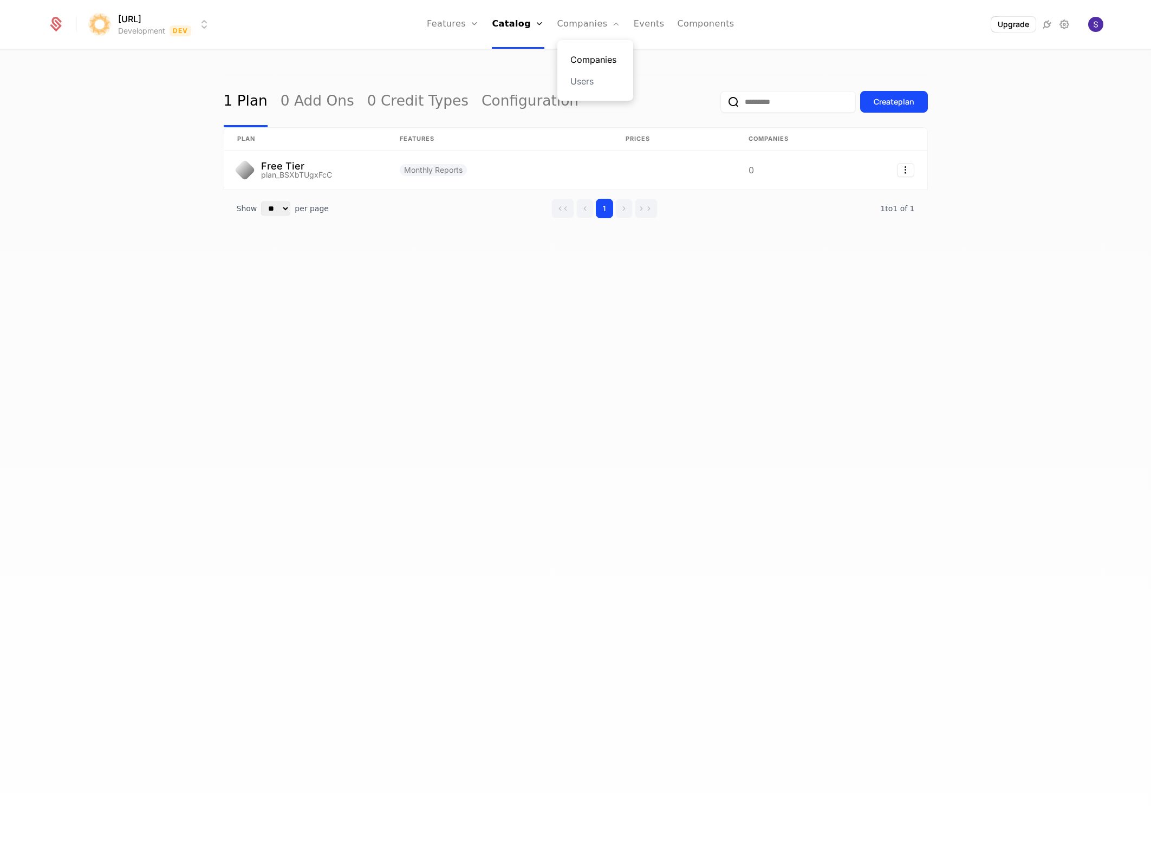
click at [592, 55] on link "Companies" at bounding box center [595, 59] width 50 height 13
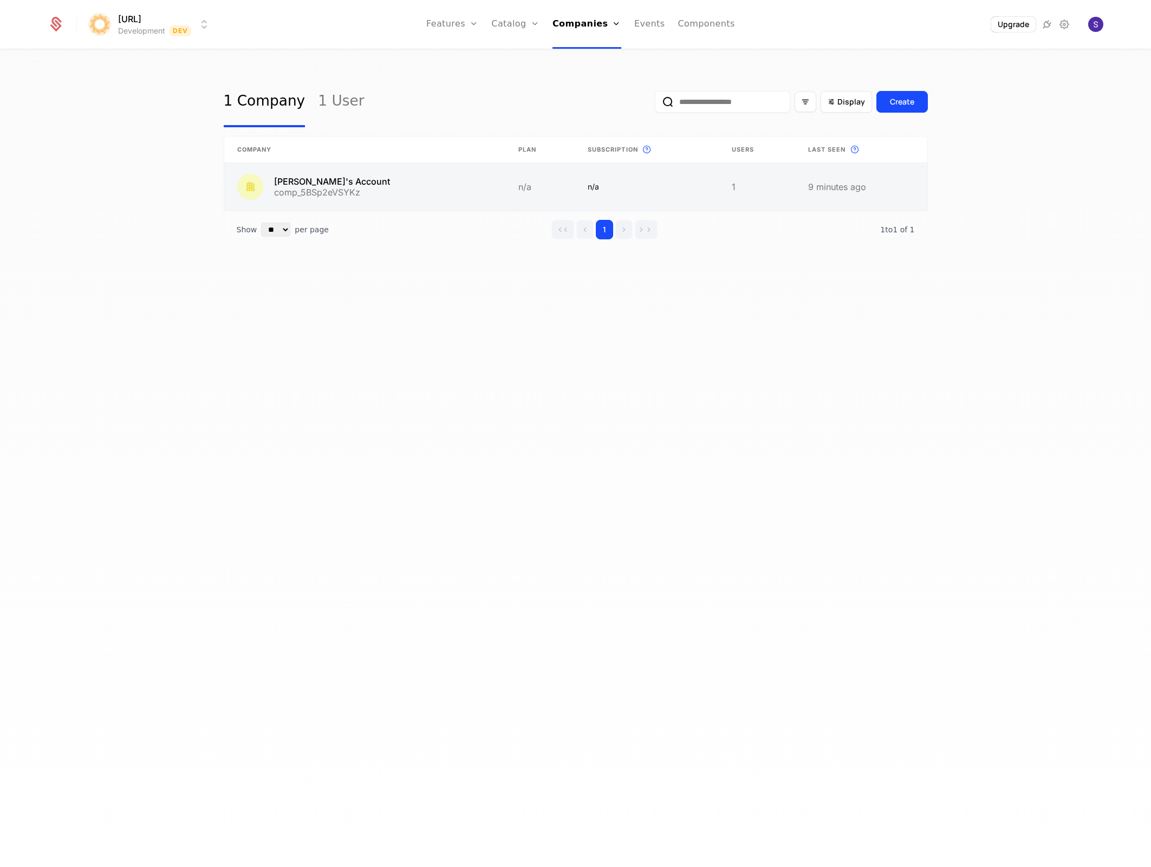
click at [371, 180] on link at bounding box center [364, 187] width 281 height 48
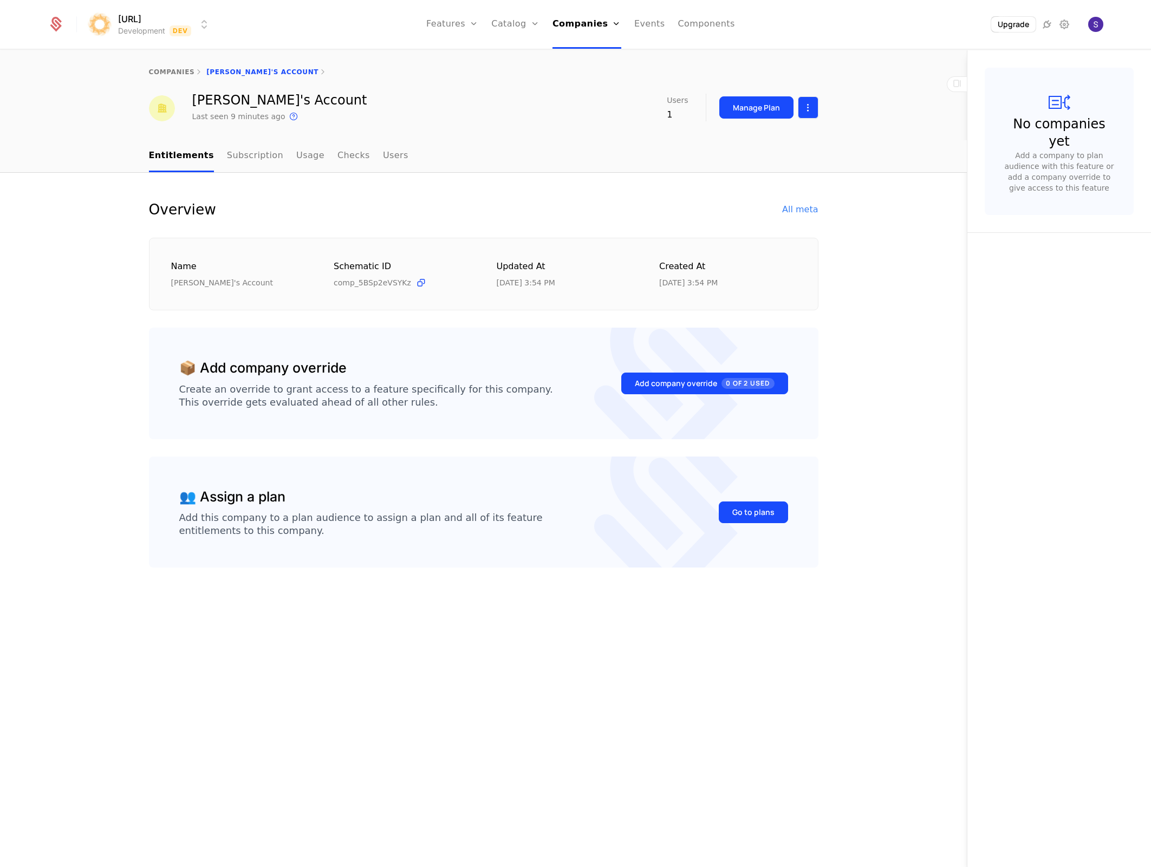
click at [813, 113] on html "surya.ai Development Dev Features Features Flags Catalog Plans Add Ons Credits …" at bounding box center [575, 433] width 1151 height 867
click at [775, 163] on div "Delete company" at bounding box center [763, 162] width 80 height 15
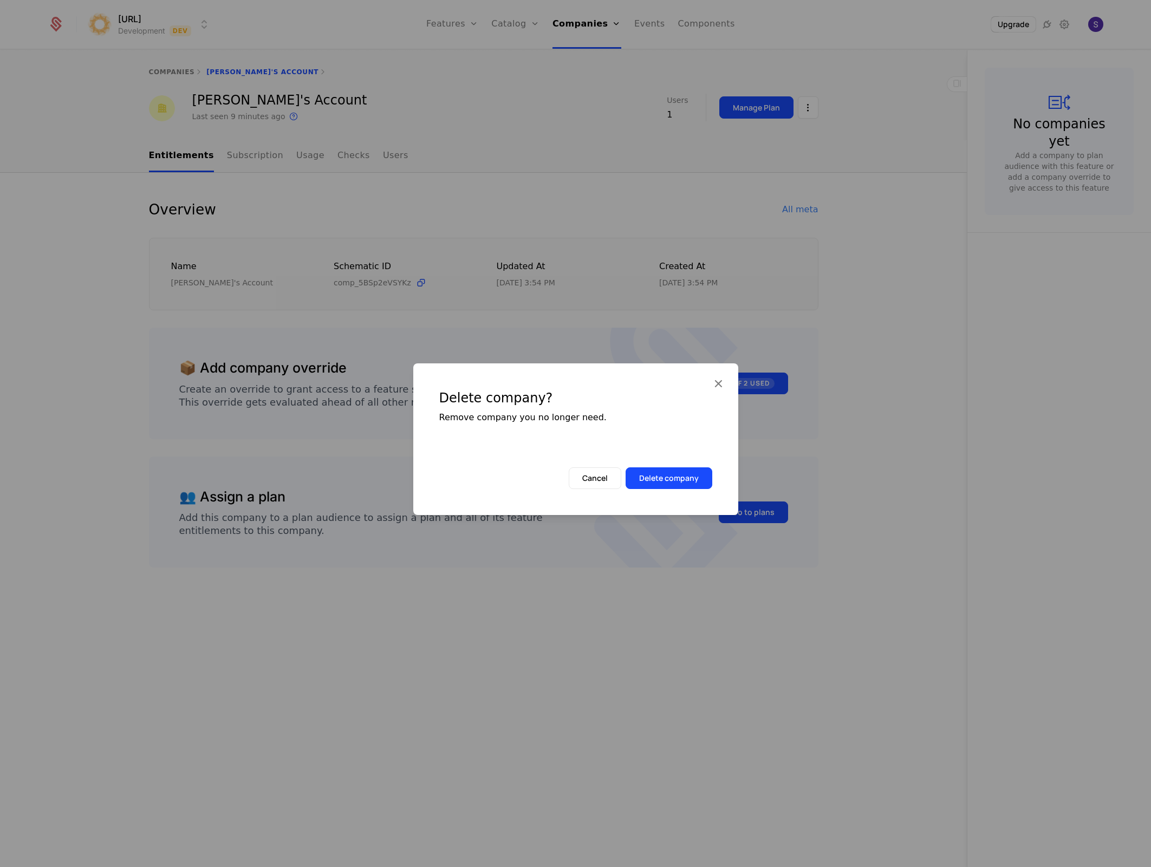
click at [672, 489] on div "Delete company? Remove company you no longer need. Cancel Delete company" at bounding box center [575, 439] width 325 height 152
click at [671, 485] on button "Delete company" at bounding box center [669, 478] width 87 height 22
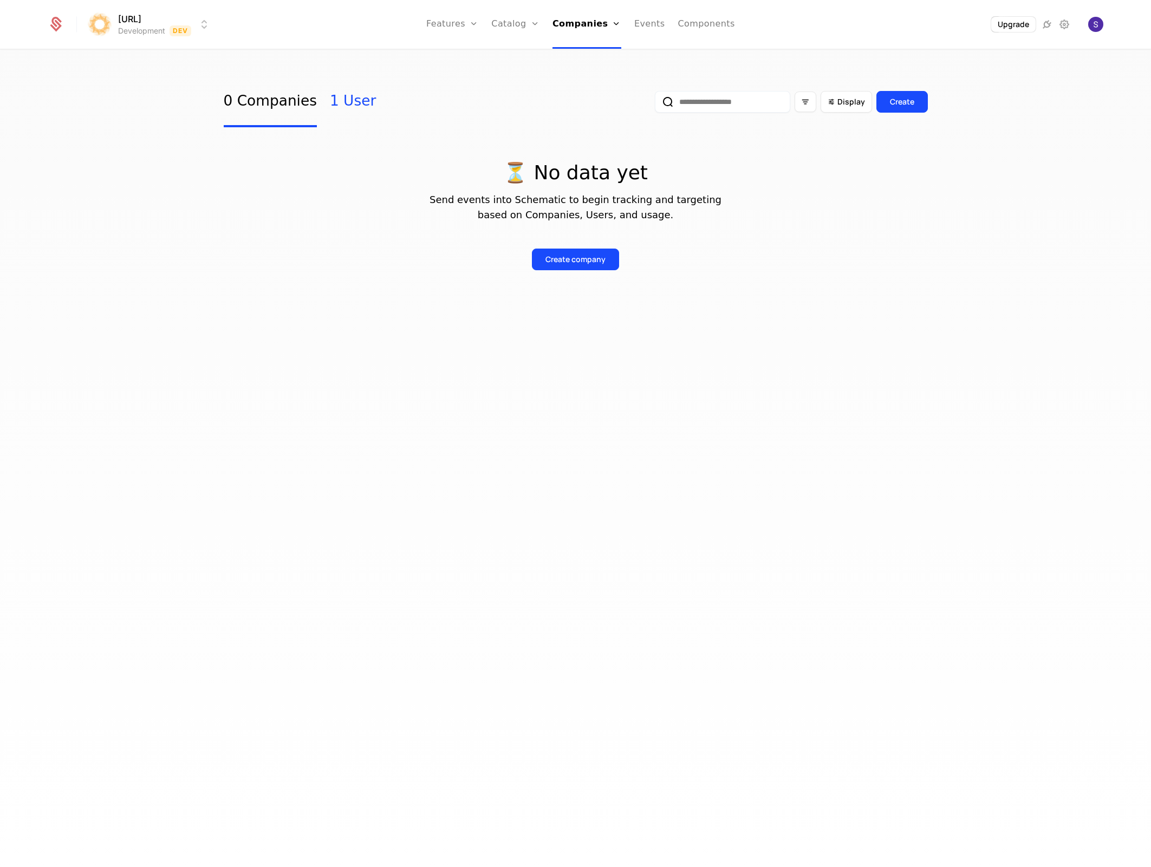
click at [330, 111] on link "1 User" at bounding box center [353, 101] width 46 height 51
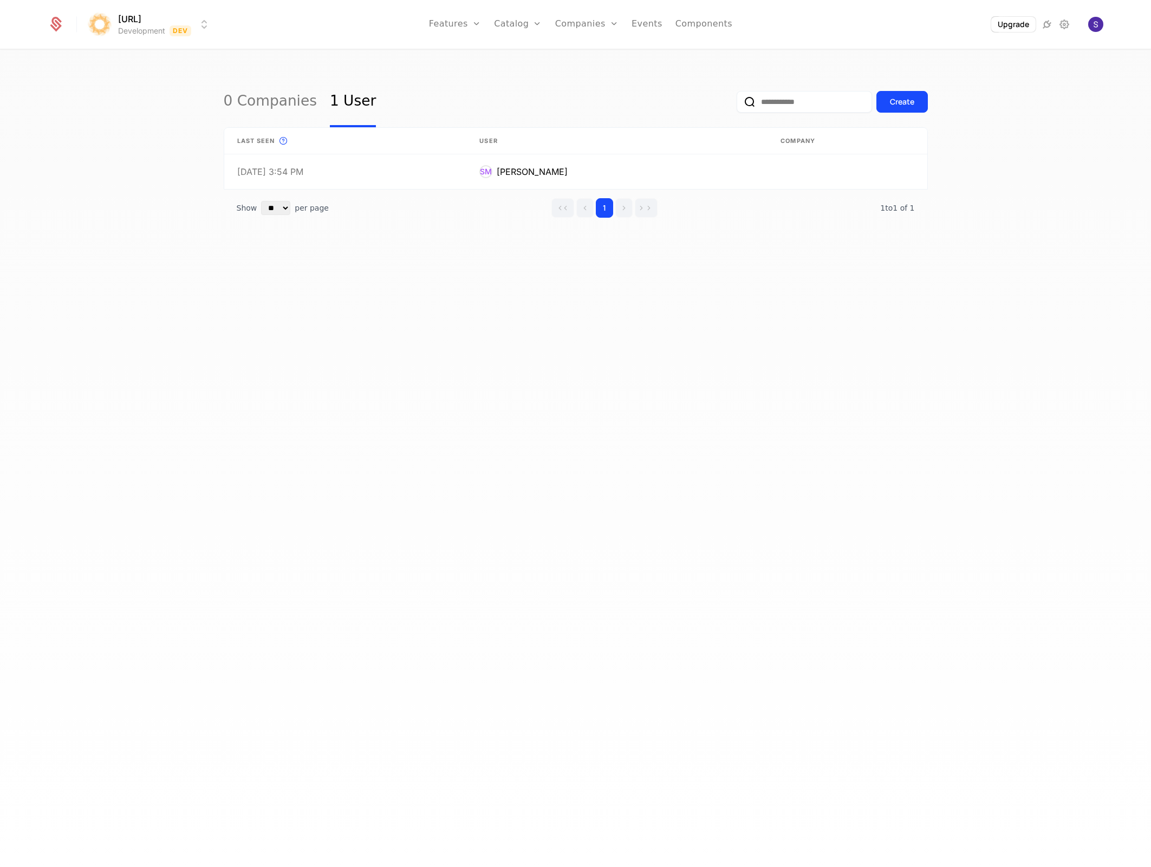
click at [831, 153] on th "Company" at bounding box center [847, 141] width 159 height 27
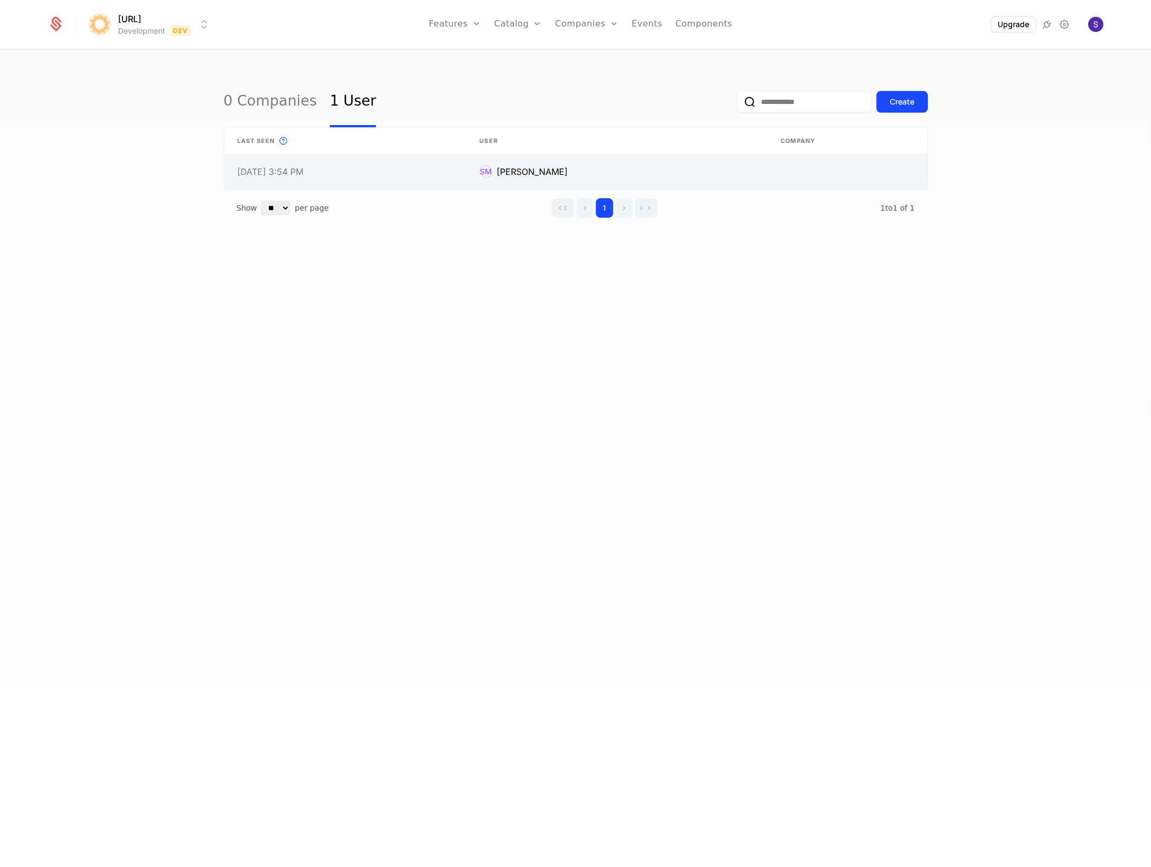
click at [829, 159] on link at bounding box center [847, 171] width 159 height 35
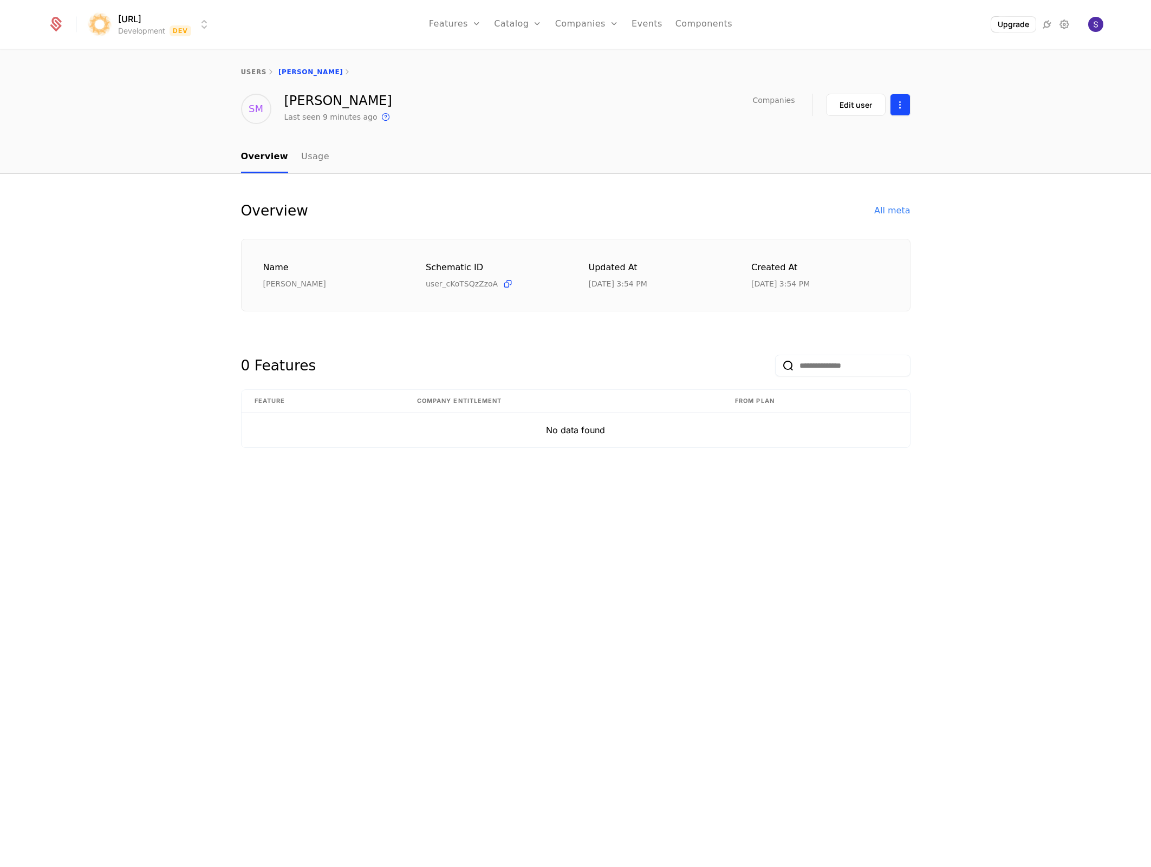
click at [900, 112] on html "surya.ai Development Dev Features Features Flags Catalog Plans Add Ons Credits …" at bounding box center [575, 433] width 1151 height 867
click at [872, 118] on html "surya.ai Development Dev Features Features Flags Catalog Plans Add Ons Credits …" at bounding box center [575, 433] width 1151 height 867
click at [887, 114] on div "Edit user" at bounding box center [868, 105] width 85 height 22
click at [898, 108] on html "surya.ai Development Dev Features Features Flags Catalog Plans Add Ons Credits …" at bounding box center [575, 433] width 1151 height 867
click at [845, 141] on div "Delete user" at bounding box center [843, 136] width 56 height 15
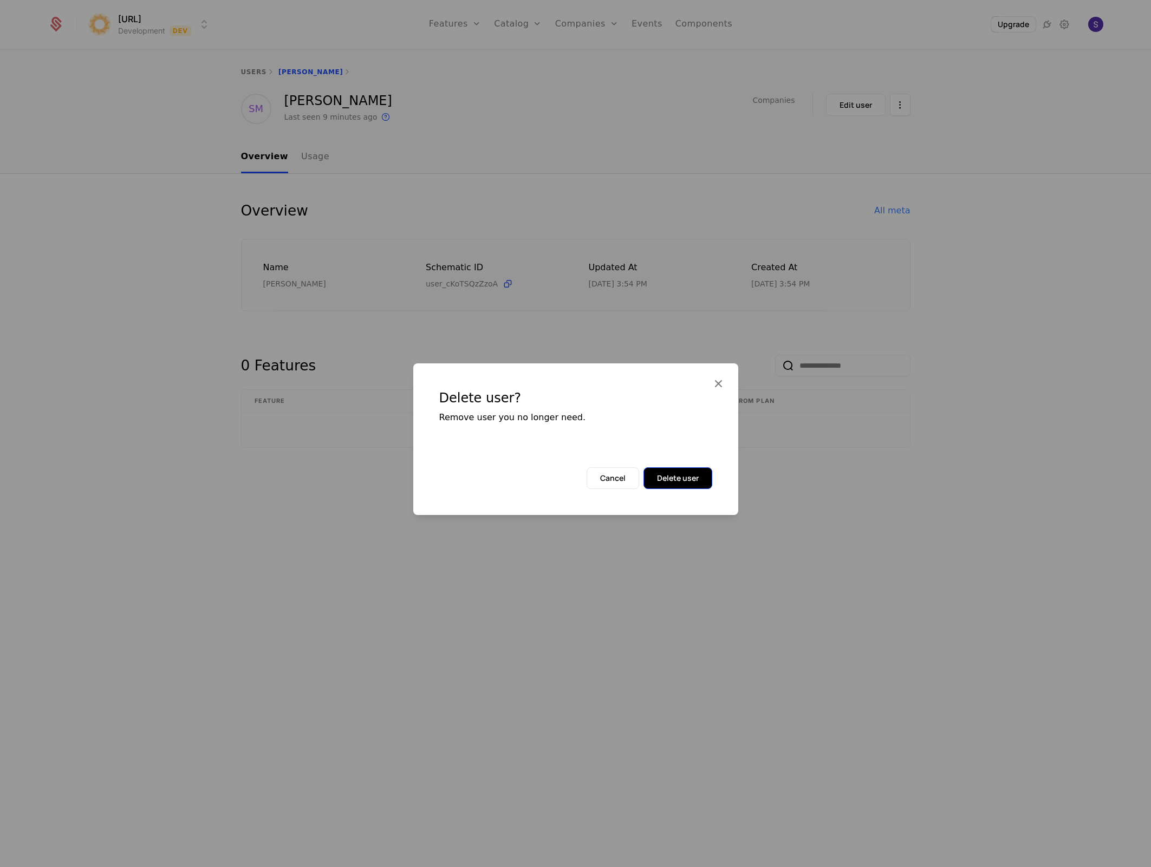
click at [676, 483] on button "Delete user" at bounding box center [678, 478] width 69 height 22
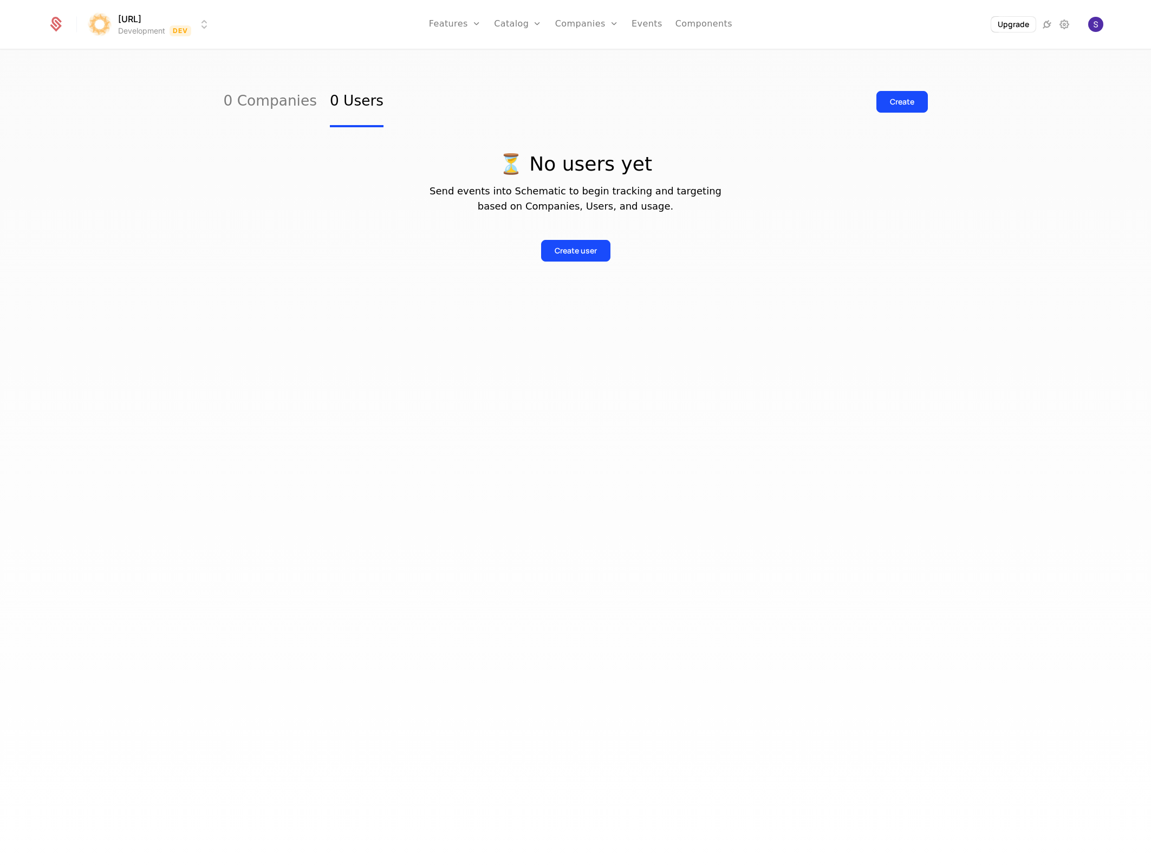
click at [480, 377] on div "0 Companies 0 Users Create ⏳ No users yet Send events into Schematic to begin t…" at bounding box center [575, 461] width 1151 height 823
click at [262, 94] on link "0 Companies" at bounding box center [270, 101] width 93 height 51
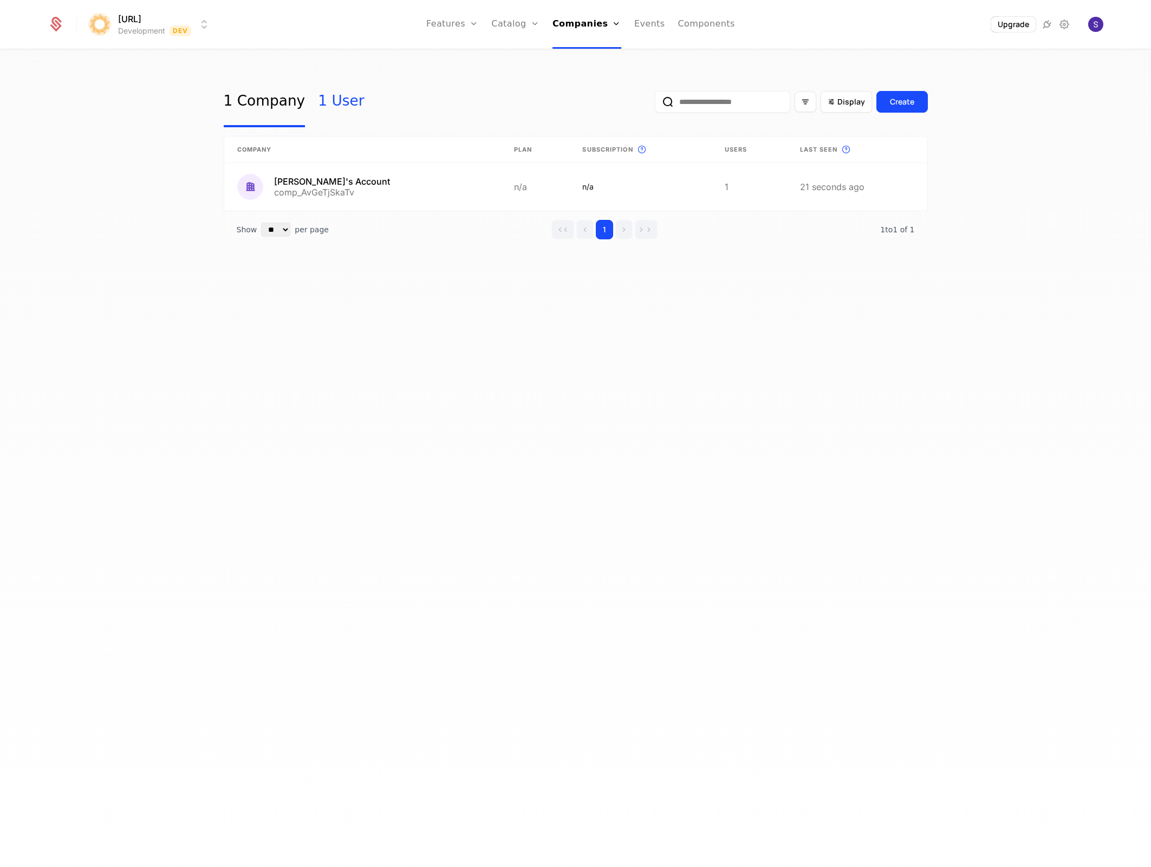
click at [332, 102] on link "1 User" at bounding box center [341, 101] width 46 height 51
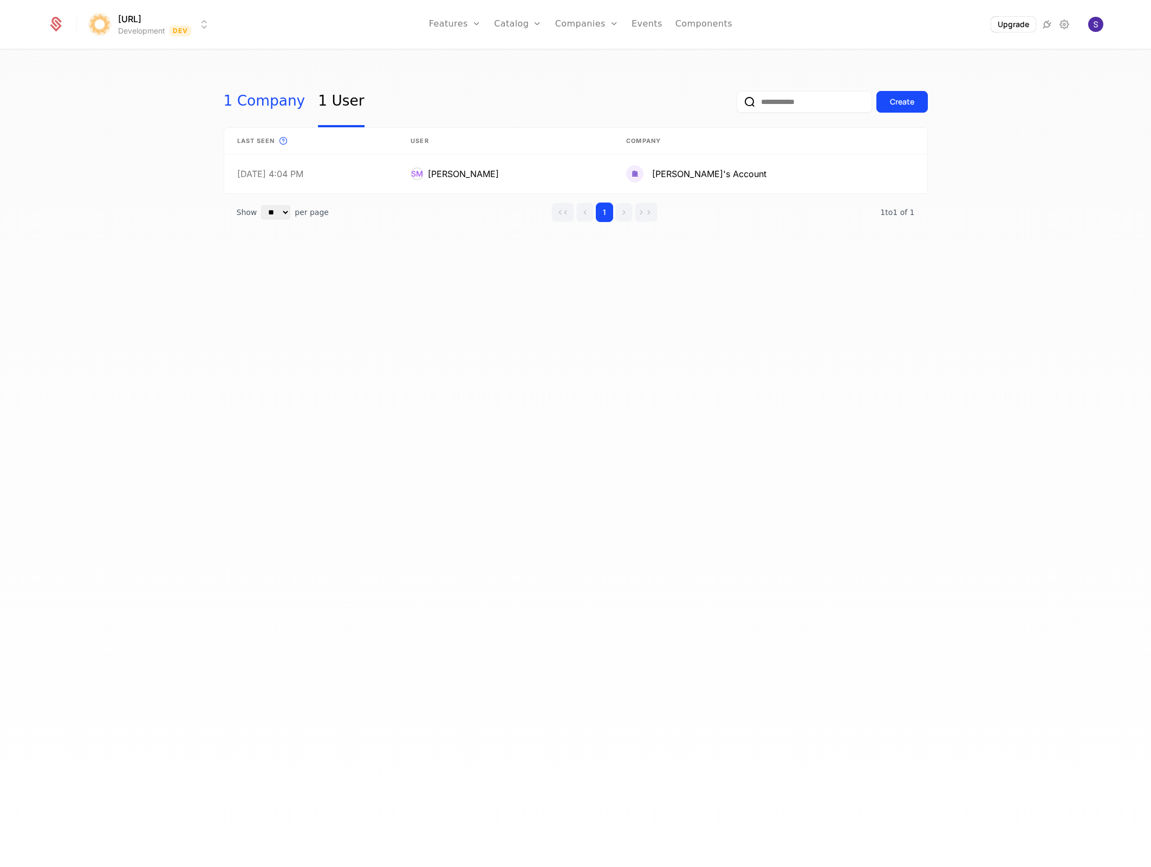
click at [281, 105] on link "1 Company" at bounding box center [265, 101] width 82 height 51
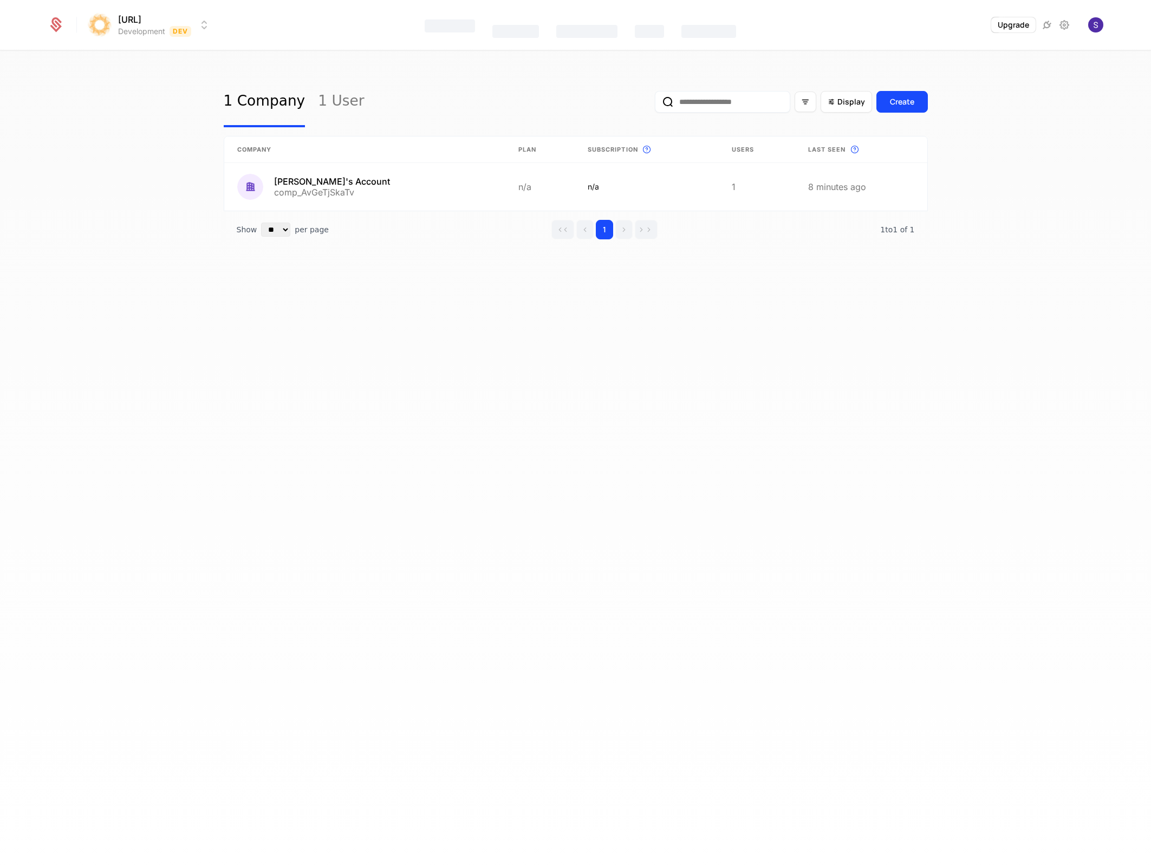
click at [445, 28] on div "Features" at bounding box center [450, 26] width 50 height 13
click at [449, 57] on link "Features" at bounding box center [464, 59] width 50 height 13
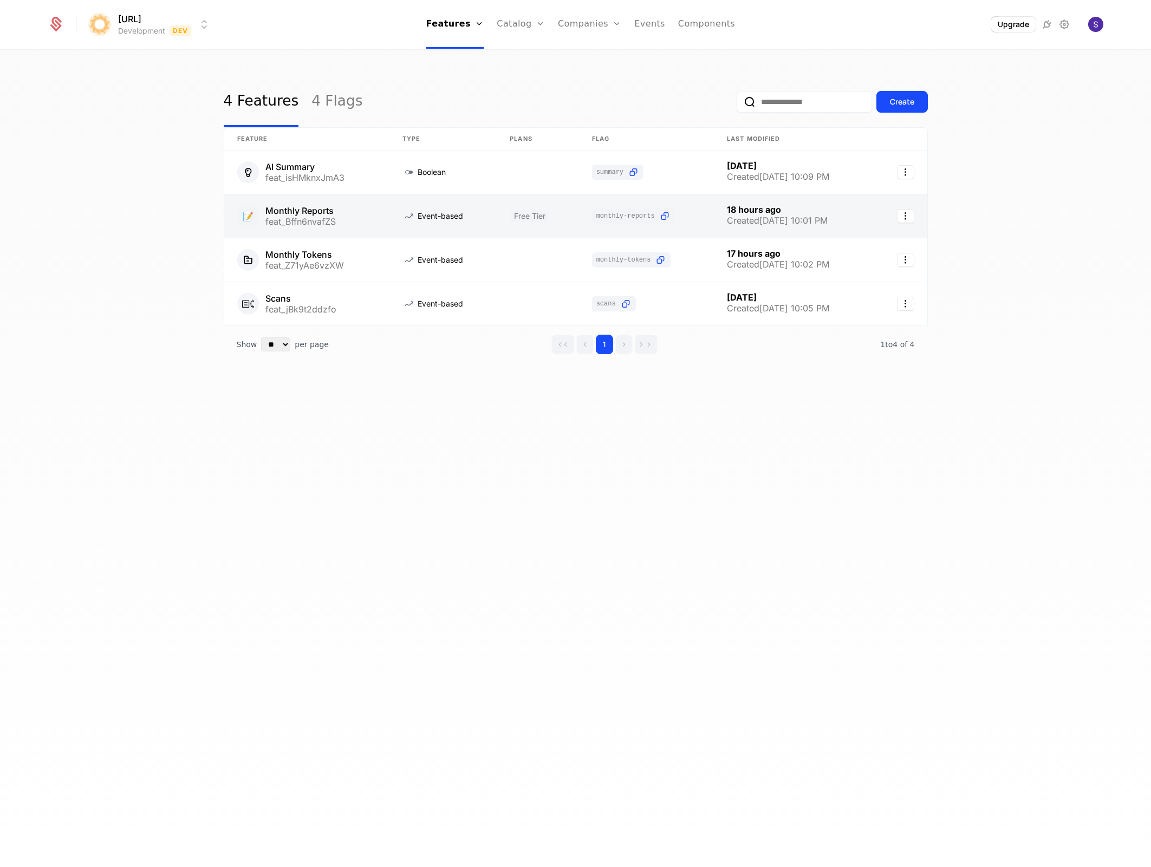
click at [313, 207] on link at bounding box center [306, 215] width 165 height 43
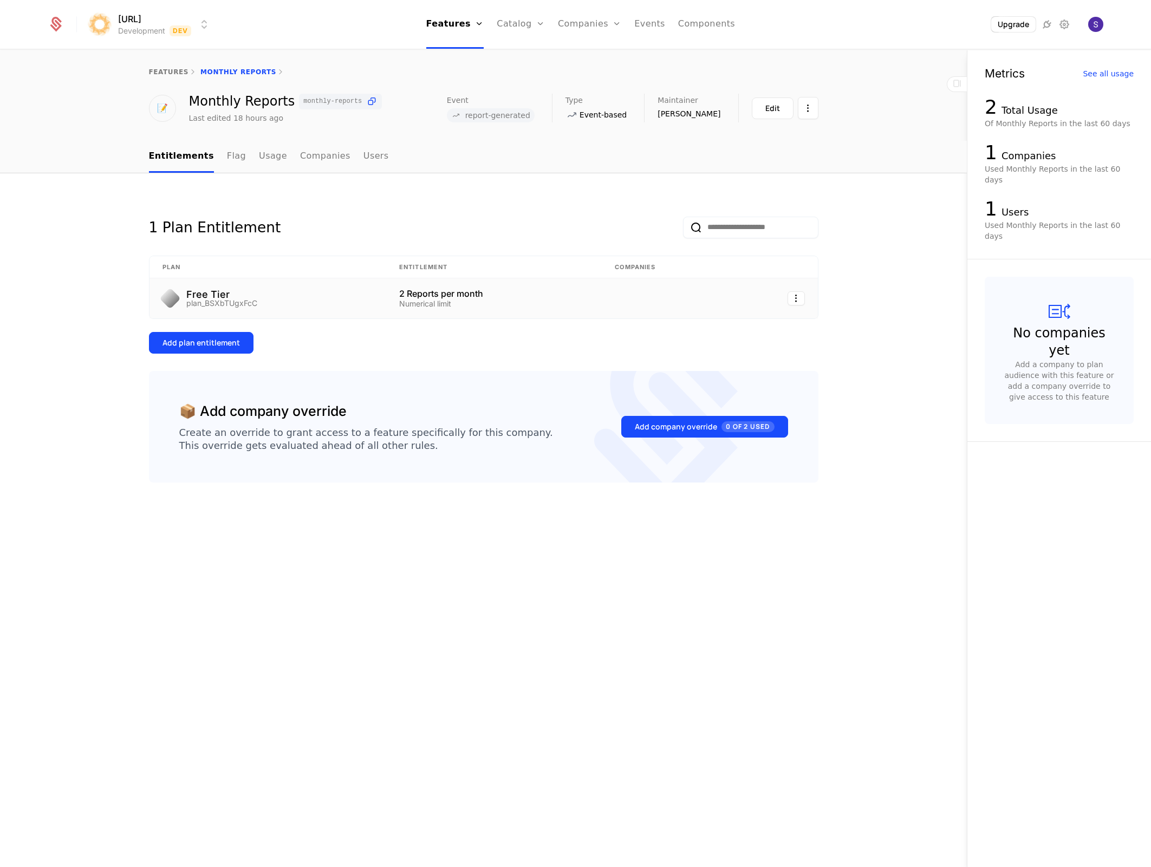
click at [254, 300] on div "plan_BSXbTUgxFcC" at bounding box center [221, 304] width 71 height 8
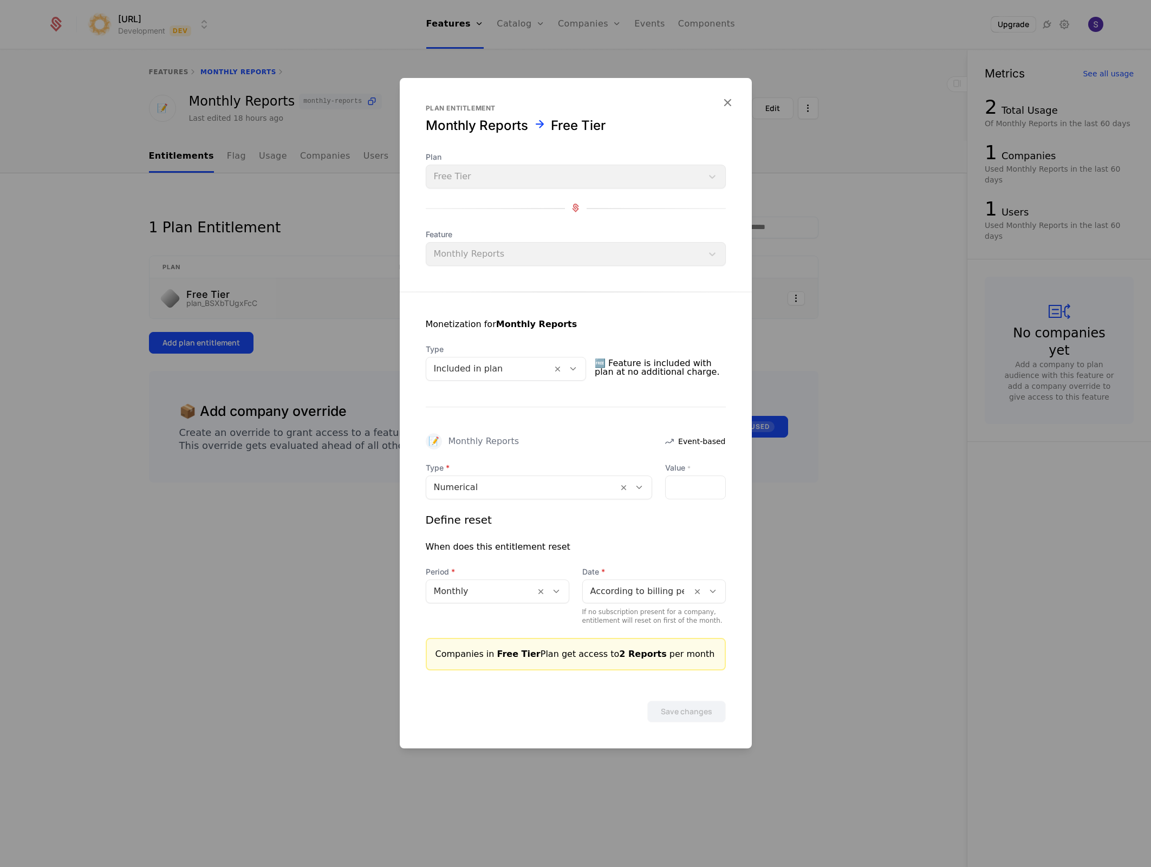
click at [337, 317] on div at bounding box center [575, 433] width 1151 height 867
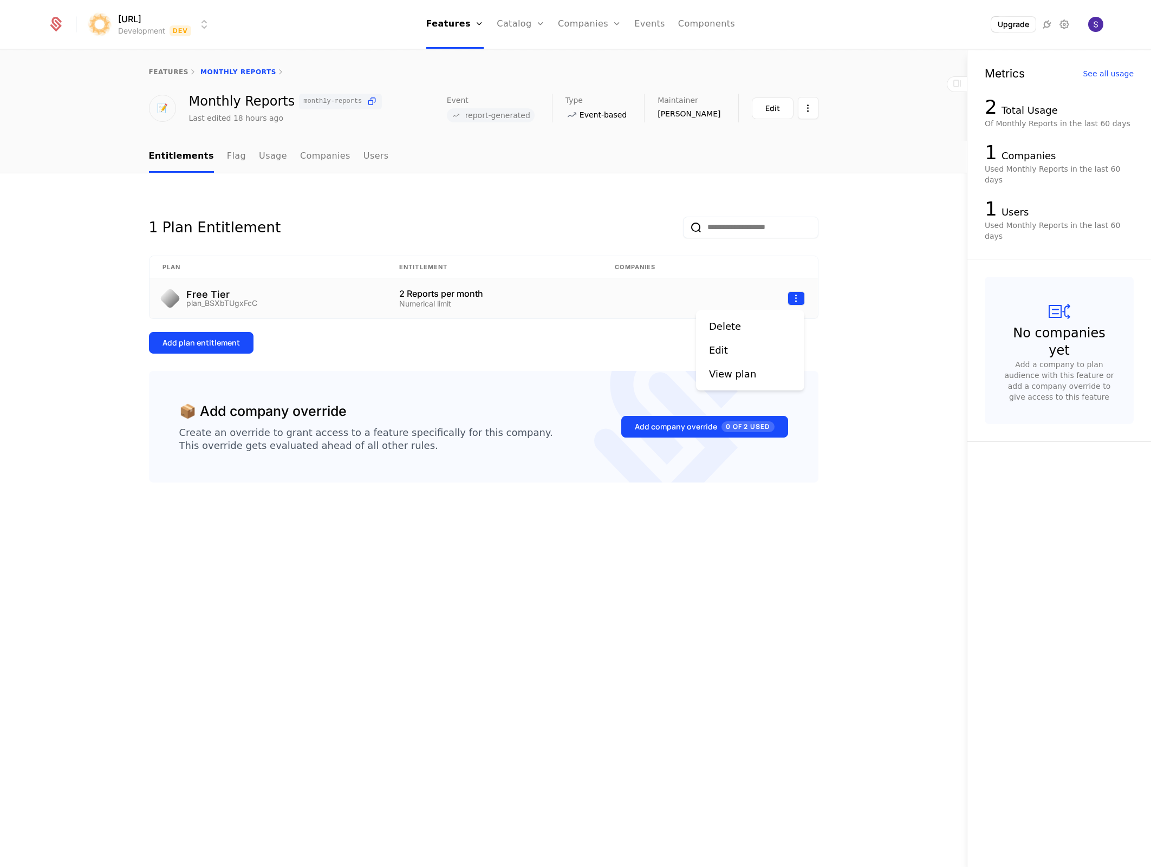
click at [796, 299] on html "surya.ai Development Dev Features Features Flags Catalog Plans Add Ons Credits …" at bounding box center [575, 433] width 1151 height 867
click at [737, 348] on div "Edit" at bounding box center [750, 350] width 82 height 15
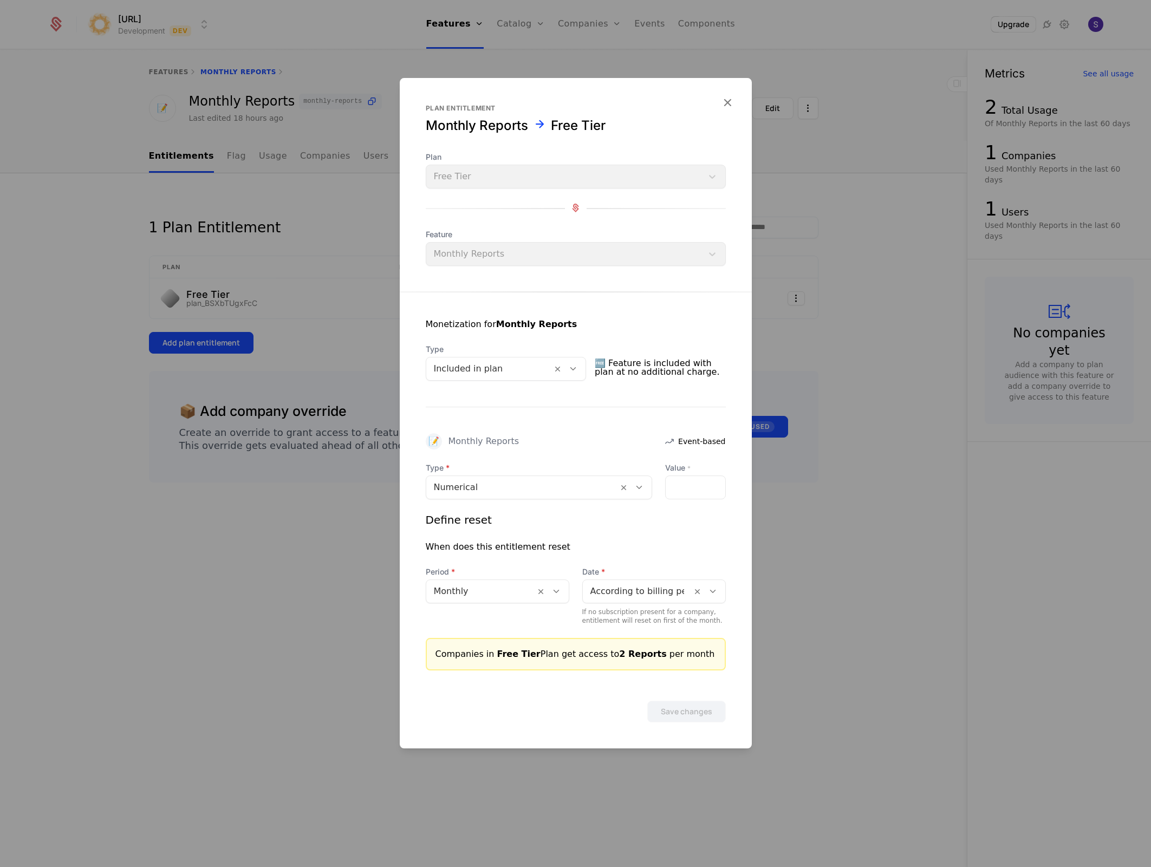
click at [791, 633] on div at bounding box center [575, 433] width 1151 height 867
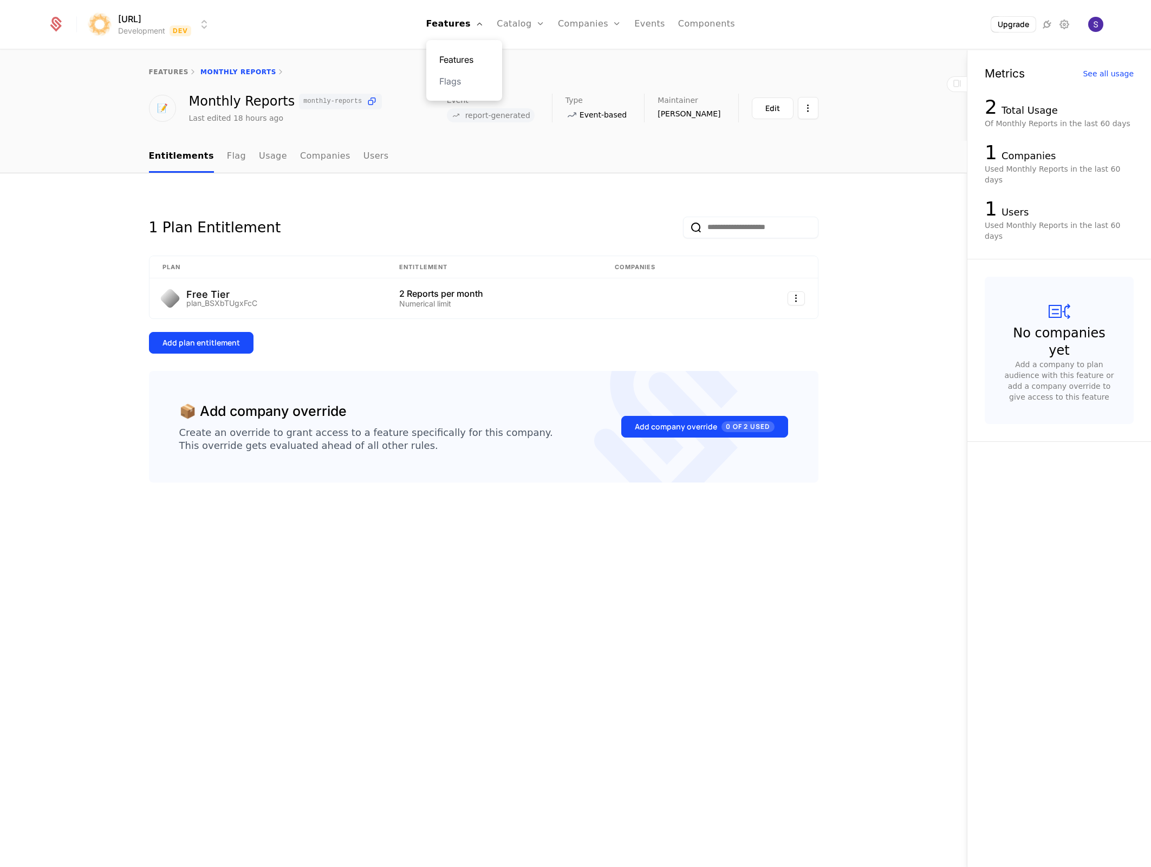
click at [460, 56] on link "Features" at bounding box center [464, 59] width 50 height 13
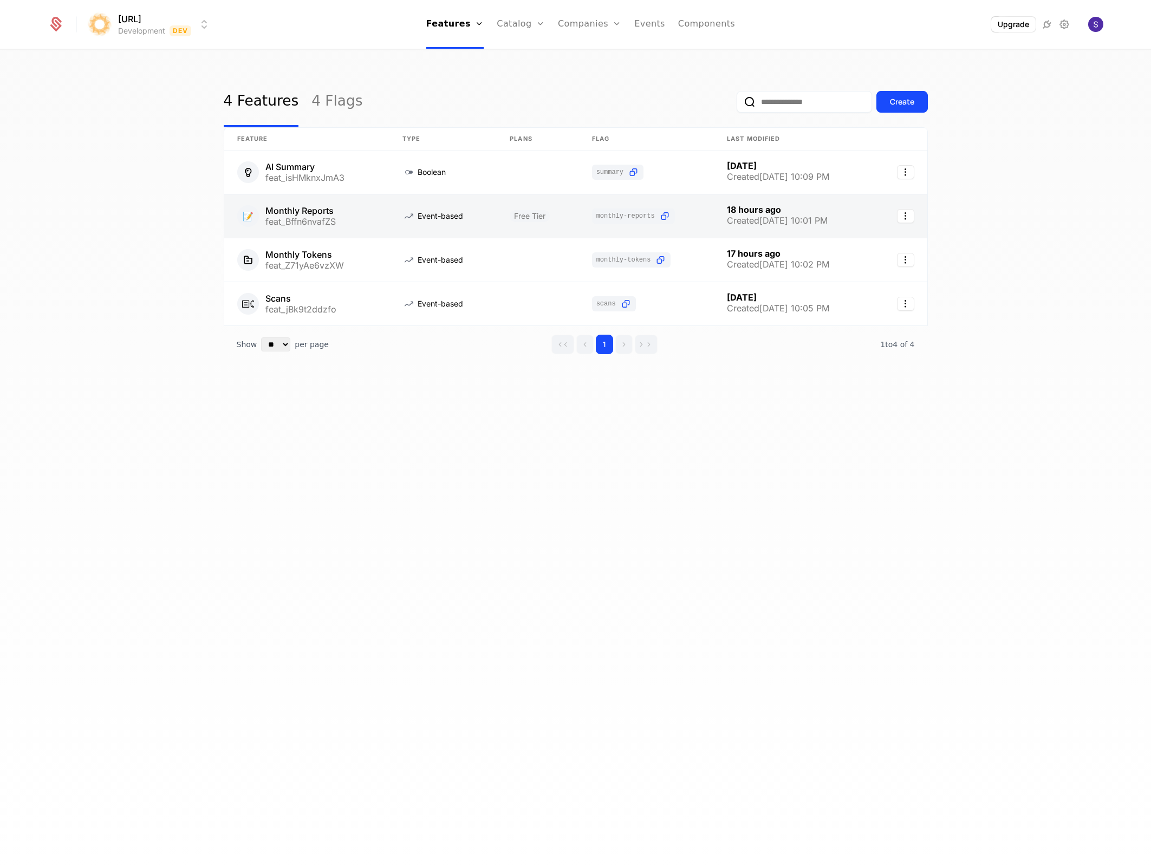
click at [323, 211] on link at bounding box center [306, 215] width 165 height 43
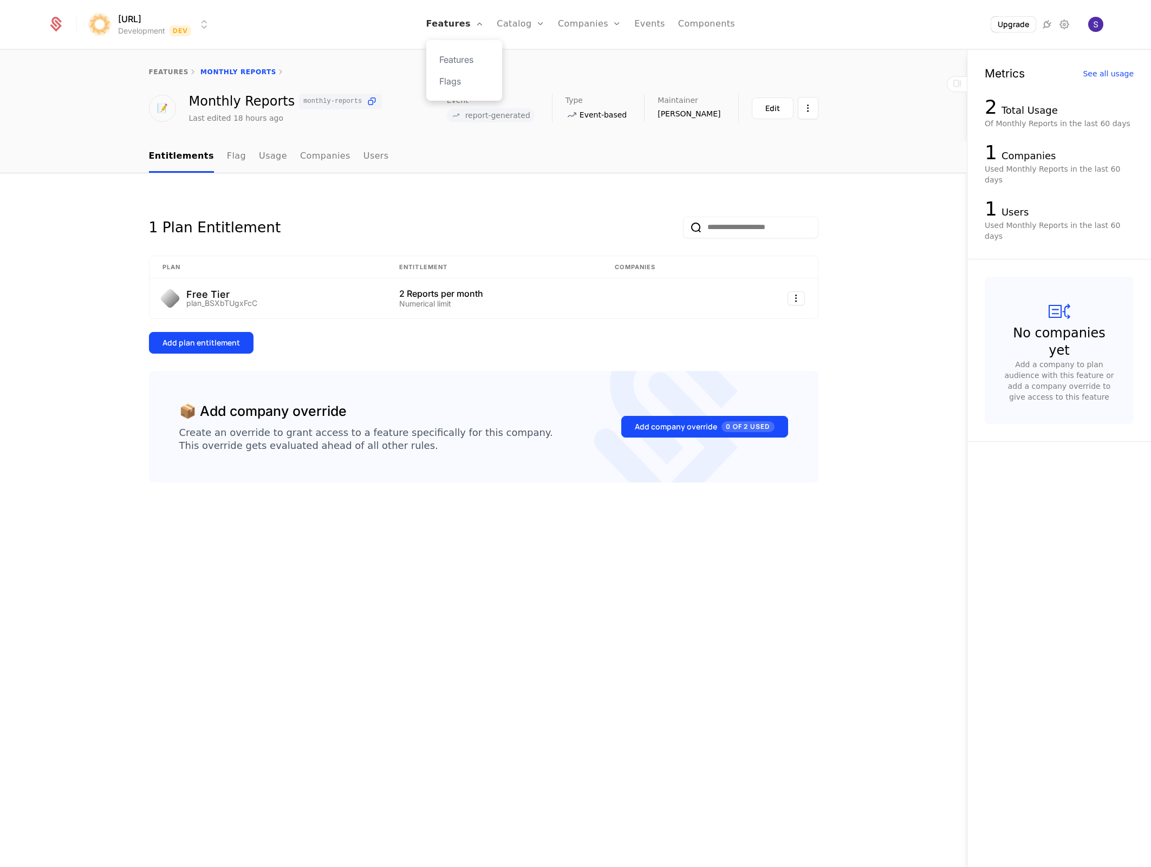
click at [452, 23] on link "Features" at bounding box center [455, 24] width 58 height 49
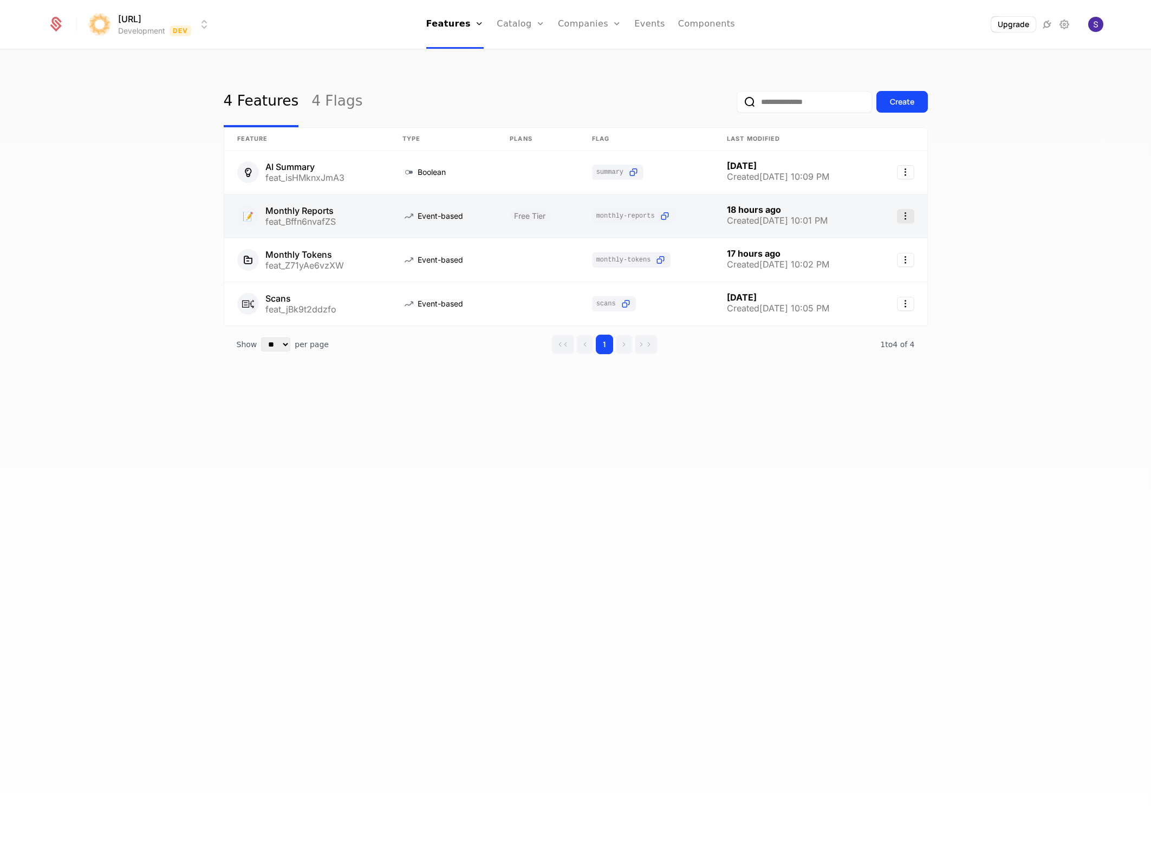
click at [902, 216] on icon "Select action" at bounding box center [905, 216] width 17 height 14
click at [302, 219] on html "surya.ai Development Dev Features Features Flags Catalog Plans Add Ons Credits …" at bounding box center [575, 433] width 1151 height 867
click at [309, 211] on link at bounding box center [306, 215] width 165 height 43
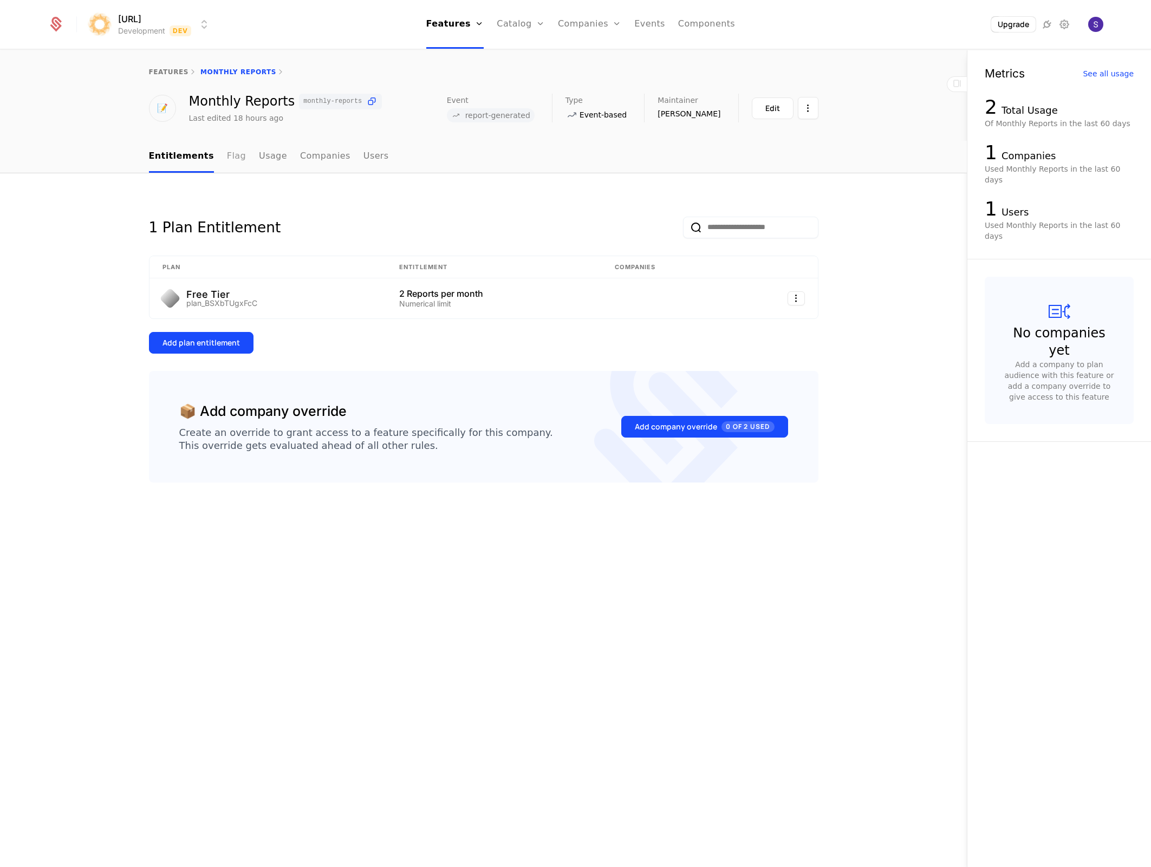
click at [232, 156] on link "Flag" at bounding box center [236, 157] width 19 height 32
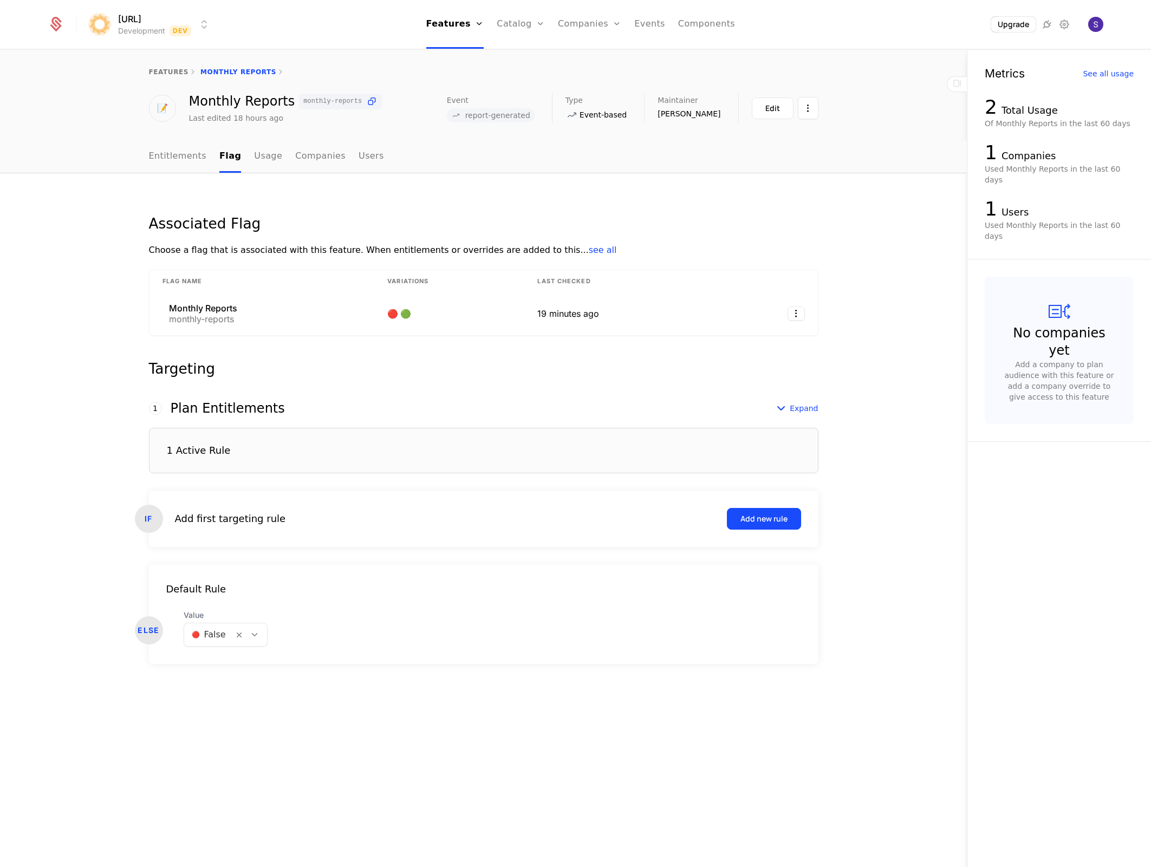
click at [243, 457] on div "1 Active Rule" at bounding box center [484, 451] width 670 height 46
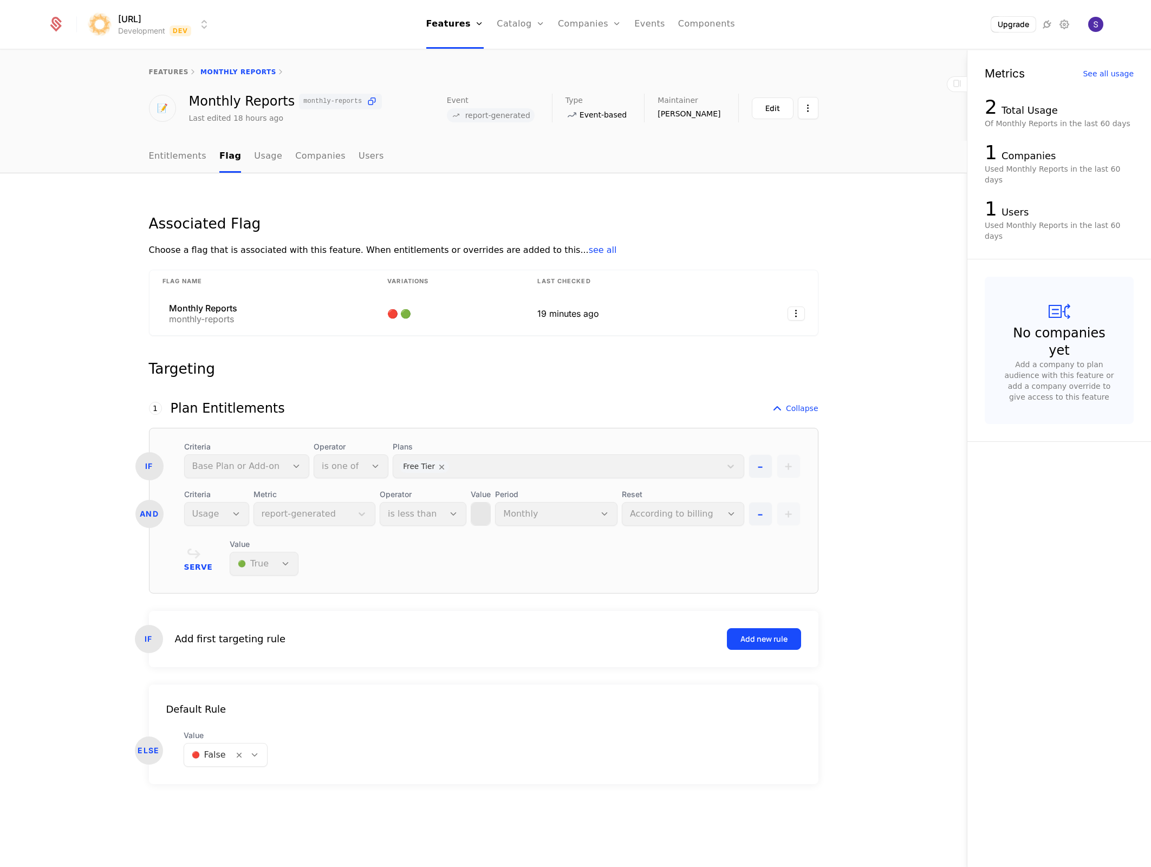
click at [322, 646] on div "Add first targeting rule Add new rule" at bounding box center [488, 639] width 626 height 22
click at [231, 644] on div "Add first targeting rule" at bounding box center [230, 639] width 111 height 15
click at [797, 412] on span "Collapse" at bounding box center [802, 408] width 33 height 11
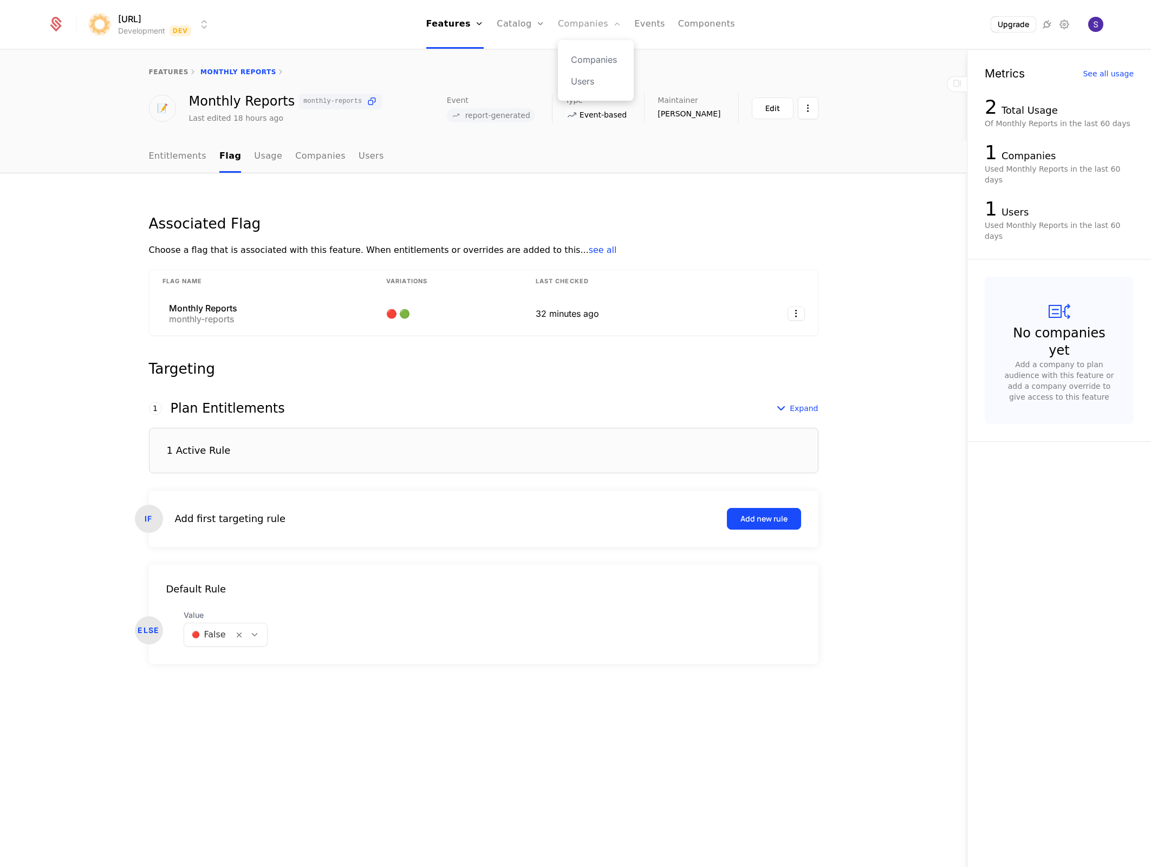
click at [600, 34] on link "Companies" at bounding box center [589, 24] width 63 height 49
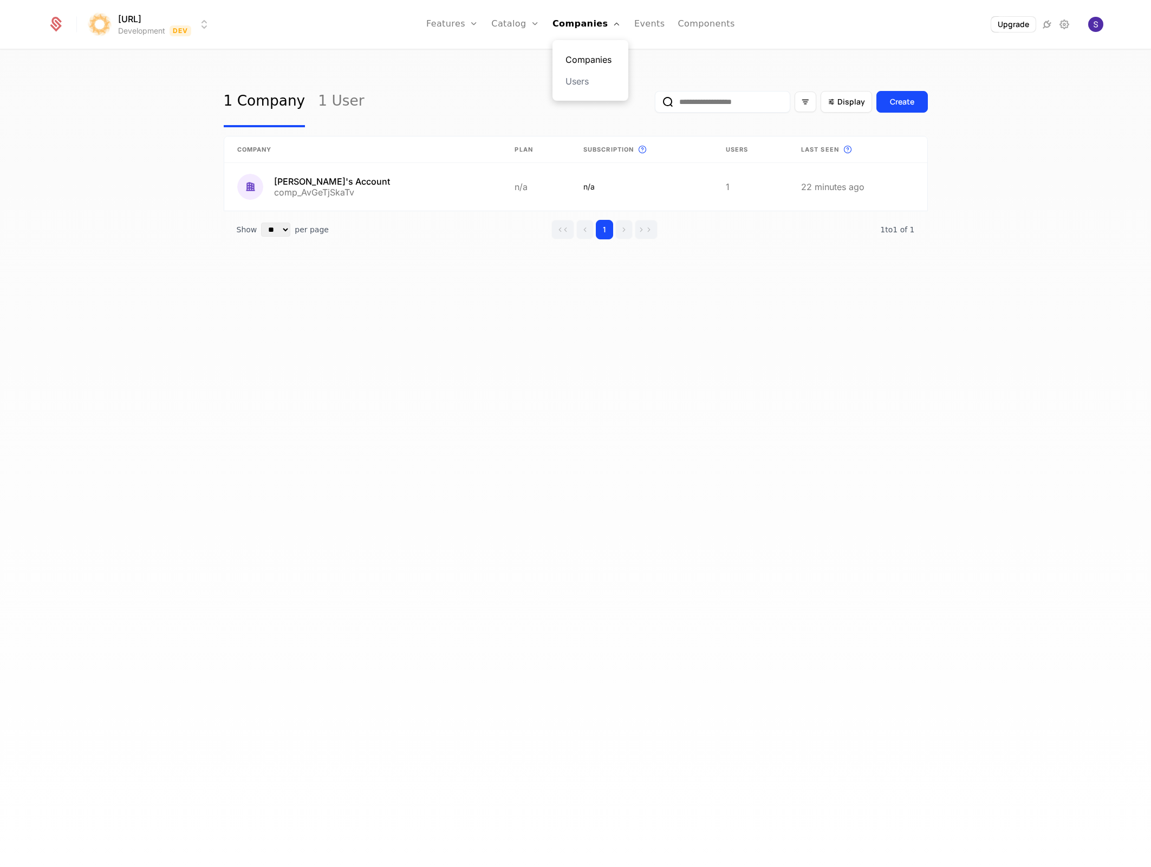
click at [591, 64] on link "Companies" at bounding box center [591, 59] width 50 height 13
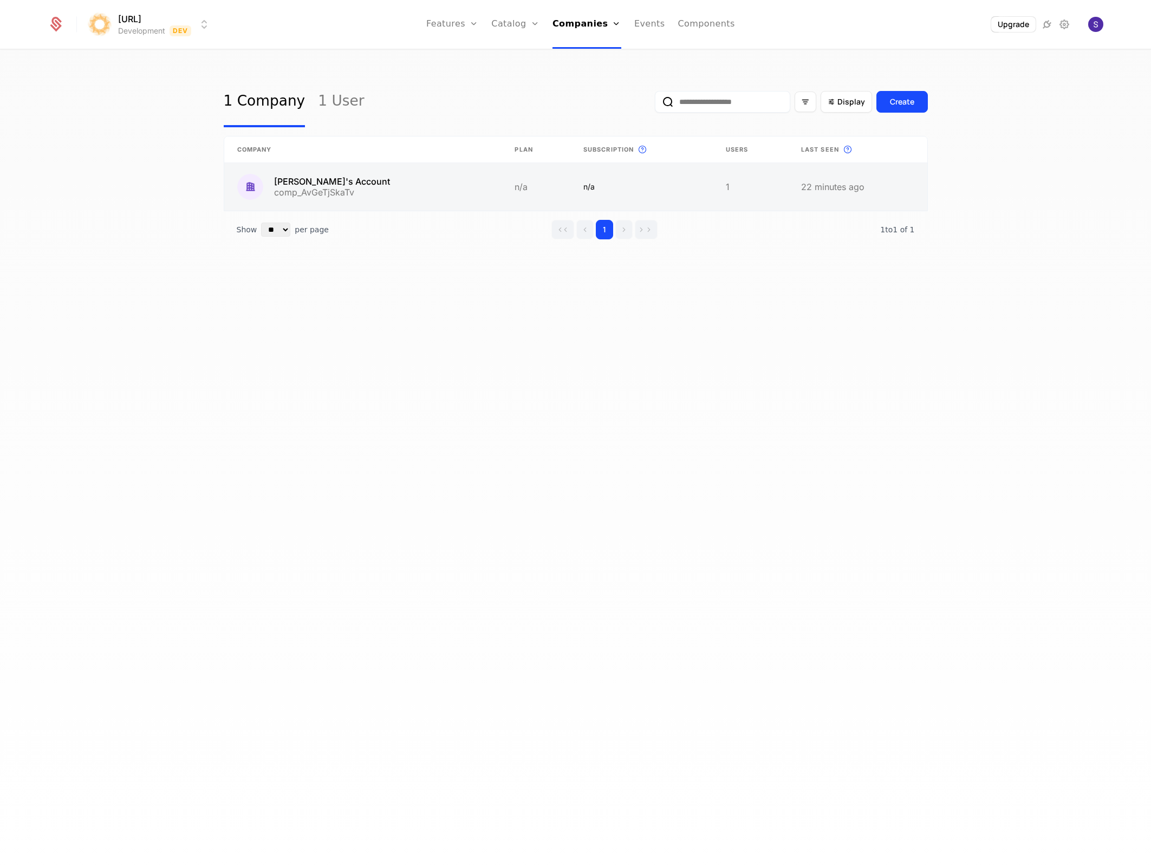
click at [788, 189] on link at bounding box center [750, 187] width 75 height 48
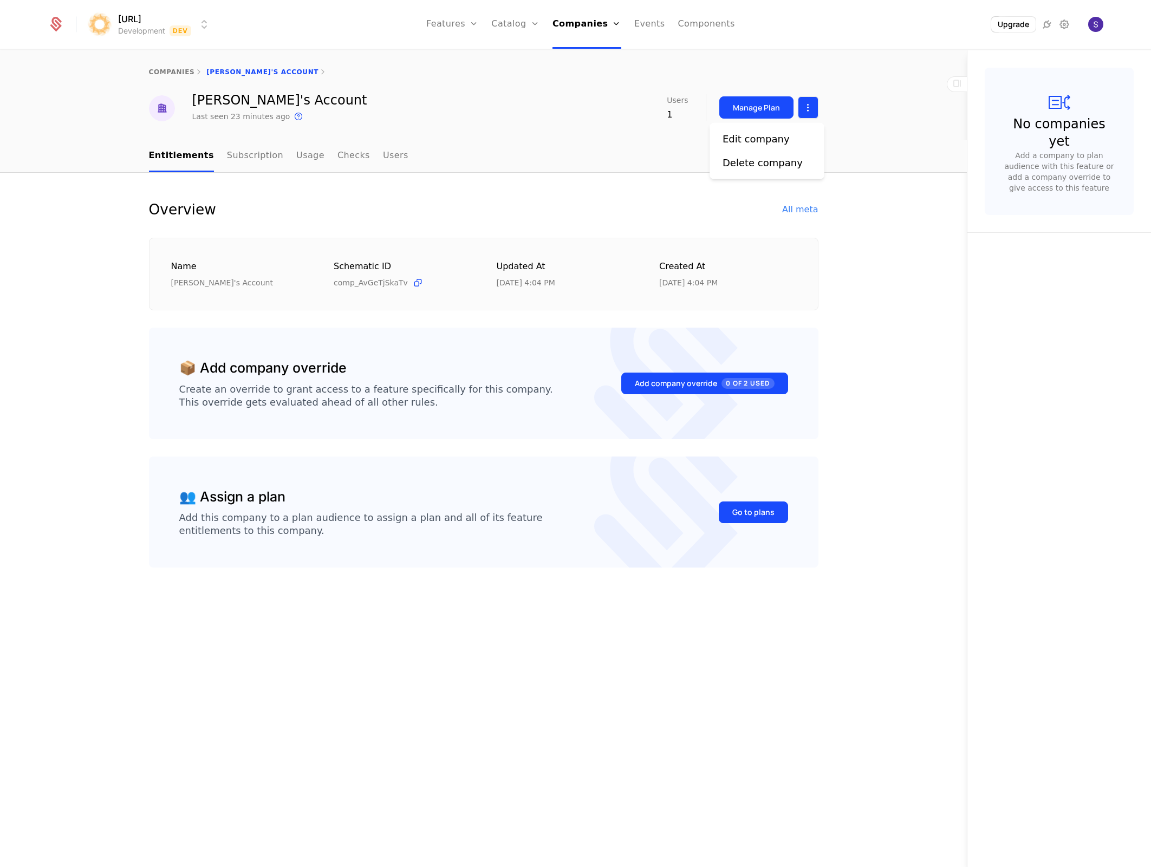
click at [812, 116] on html "surya.ai Development Dev Features Features Flags Catalog Plans Add Ons Credits …" at bounding box center [575, 433] width 1151 height 867
click at [771, 165] on div "Delete company" at bounding box center [763, 162] width 80 height 15
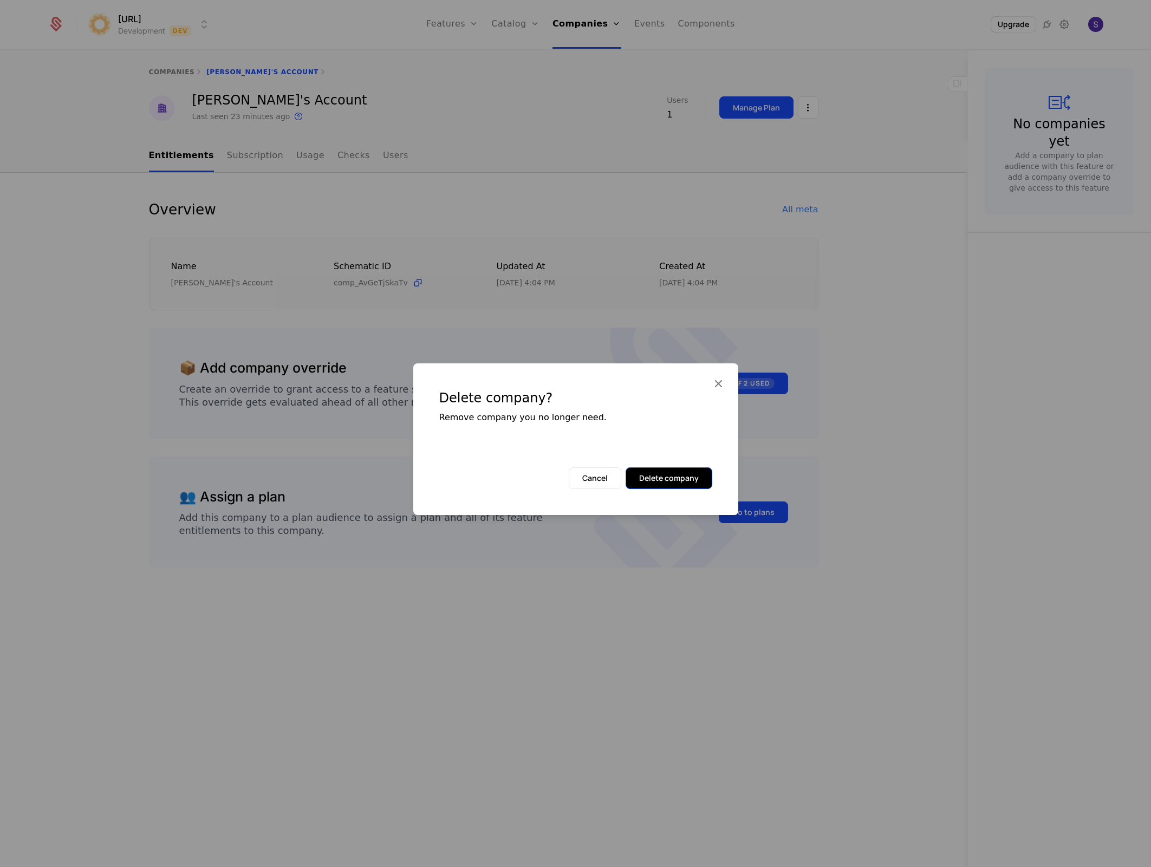
click at [665, 479] on button "Delete company" at bounding box center [669, 478] width 87 height 22
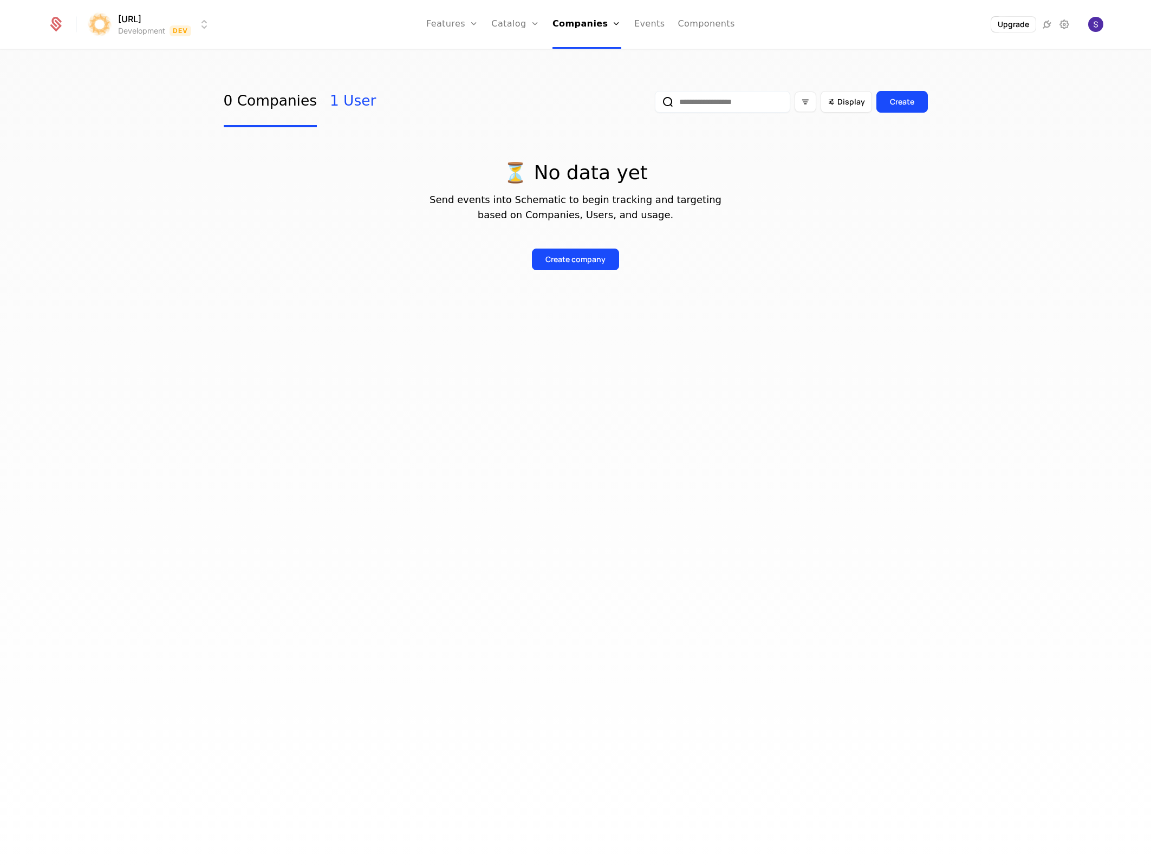
click at [351, 114] on link "1 User" at bounding box center [353, 101] width 46 height 51
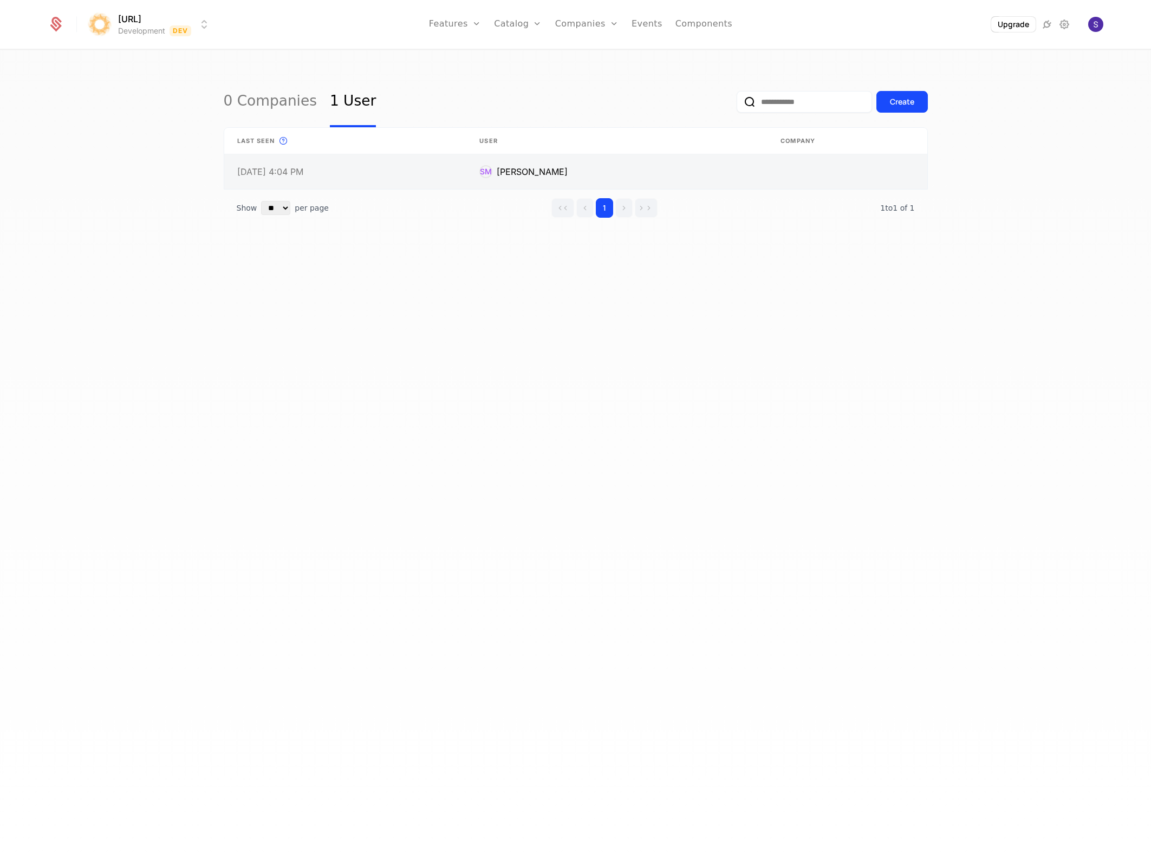
click at [870, 167] on link at bounding box center [847, 171] width 159 height 35
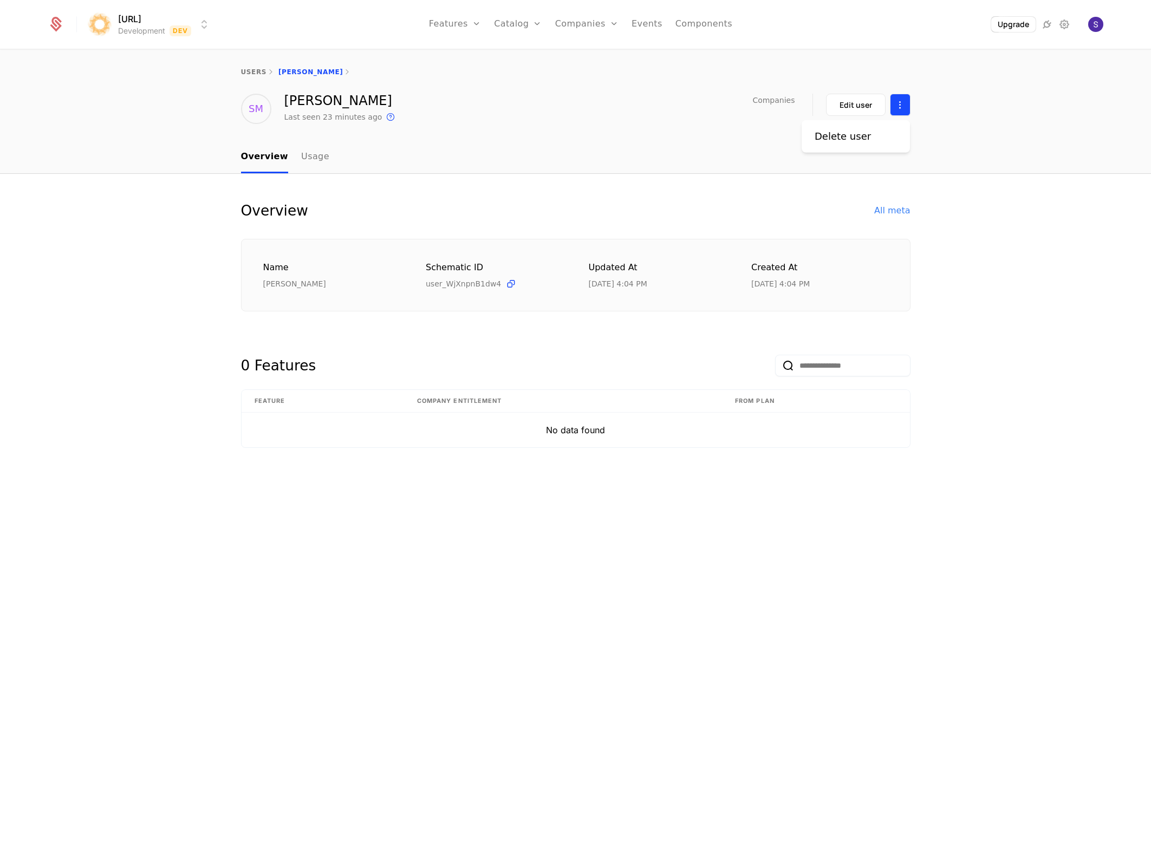
click at [899, 114] on html "surya.ai Development Dev Features Features Flags Catalog Plans Add Ons Credits …" at bounding box center [575, 433] width 1151 height 867
click at [891, 131] on div "Delete user" at bounding box center [856, 136] width 82 height 15
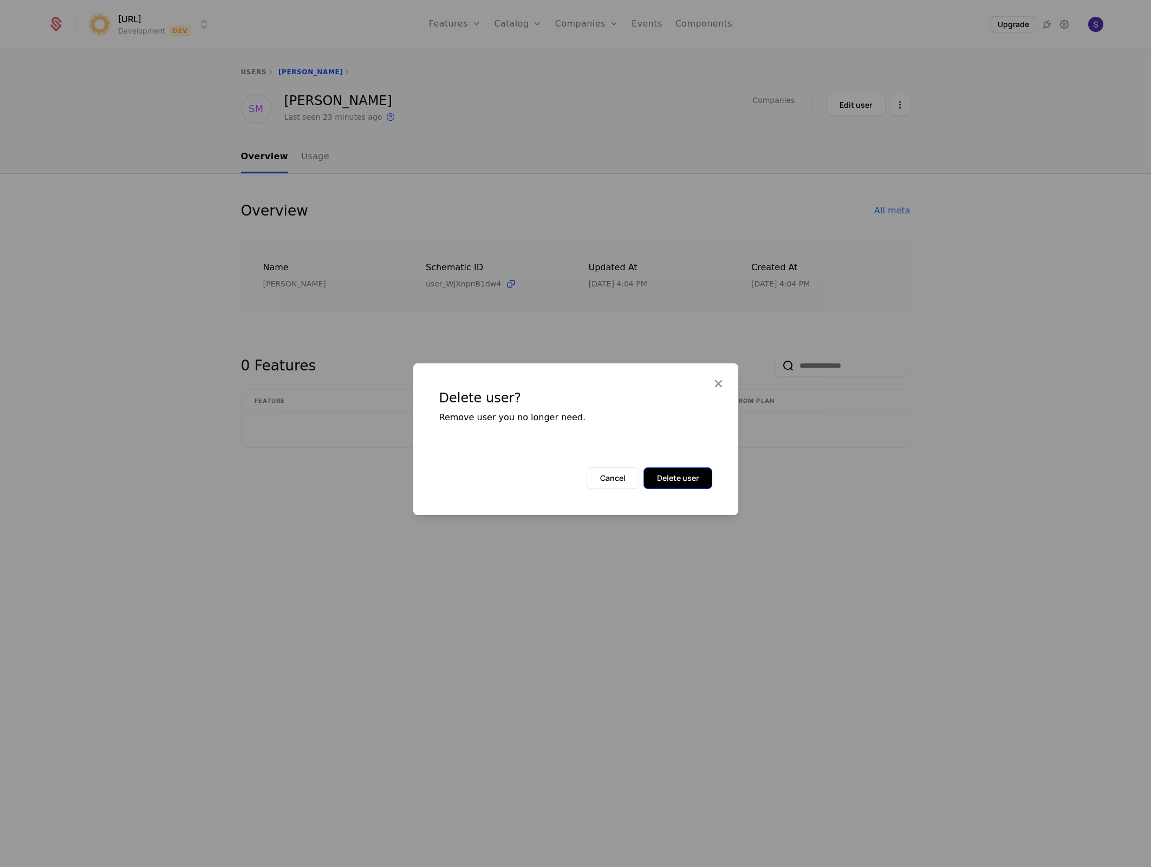
click at [703, 471] on button "Delete user" at bounding box center [678, 478] width 69 height 22
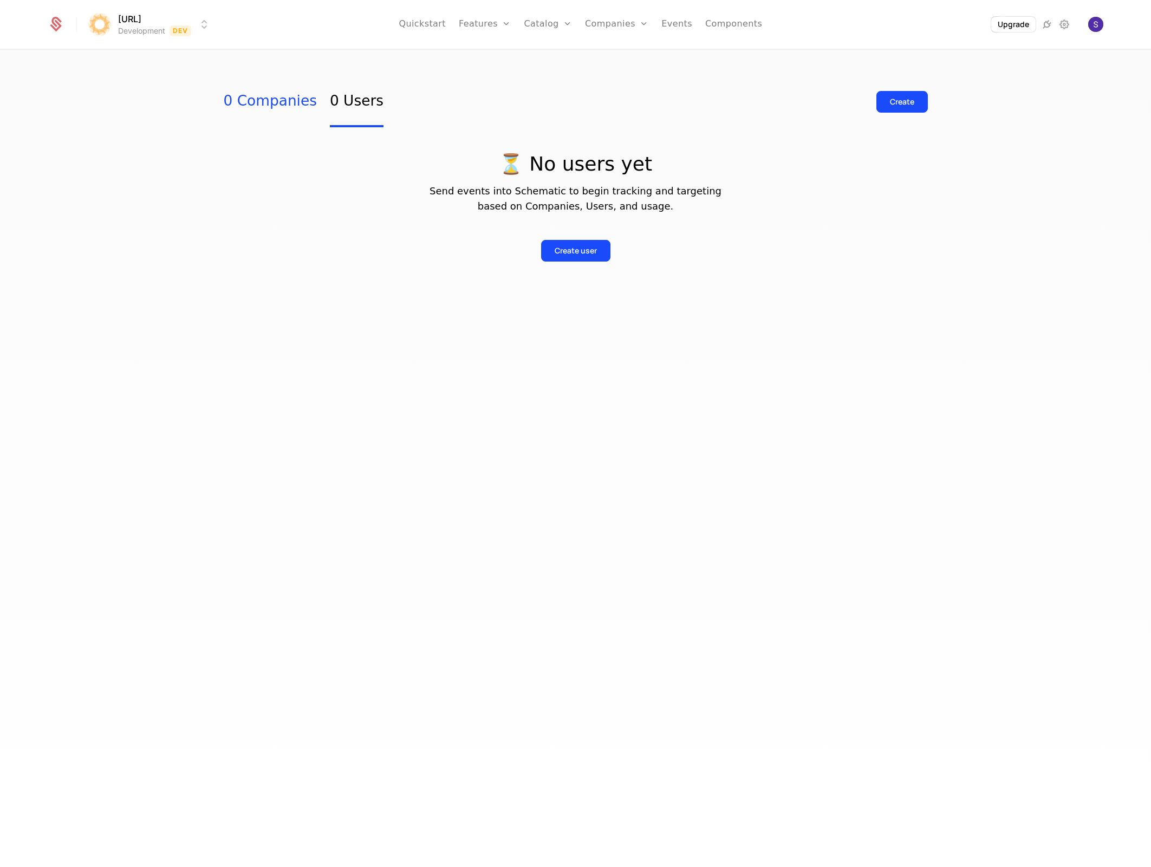
click at [258, 106] on link "0 Companies" at bounding box center [270, 101] width 93 height 51
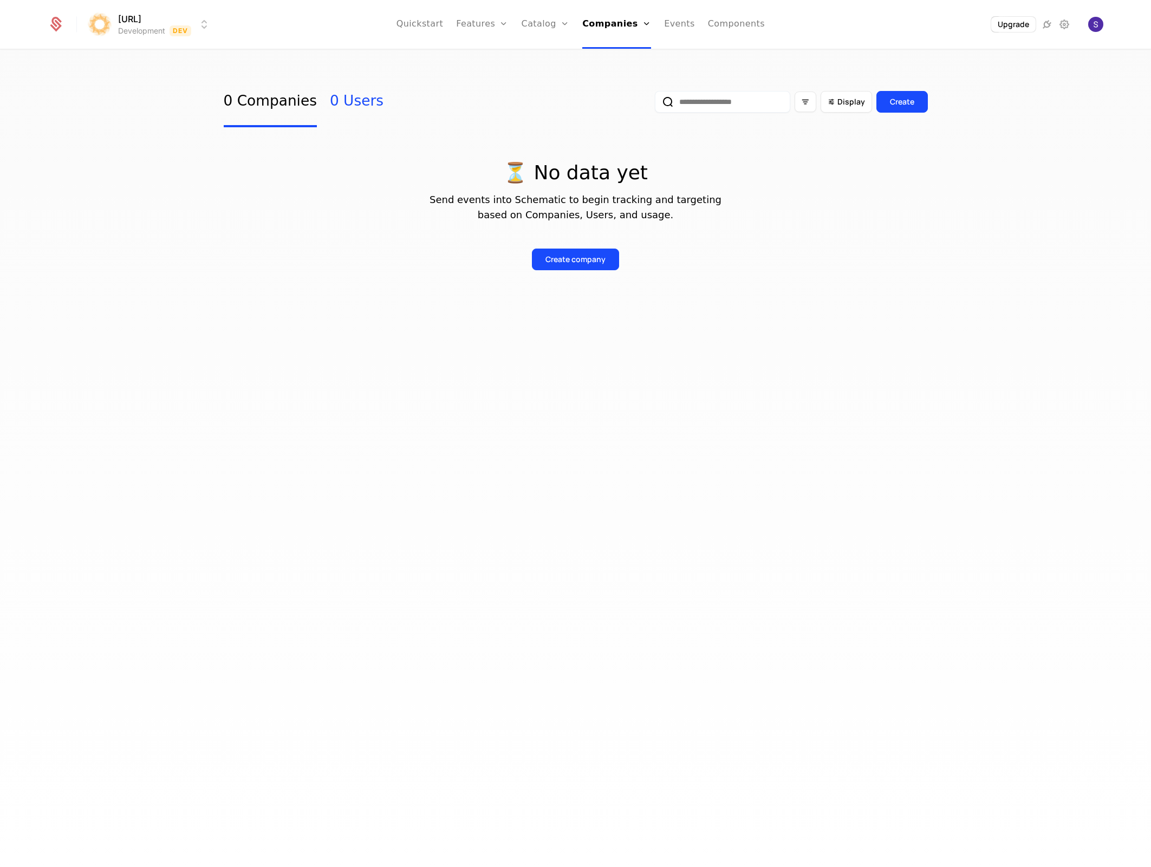
click at [330, 107] on link "0 Users" at bounding box center [357, 101] width 54 height 51
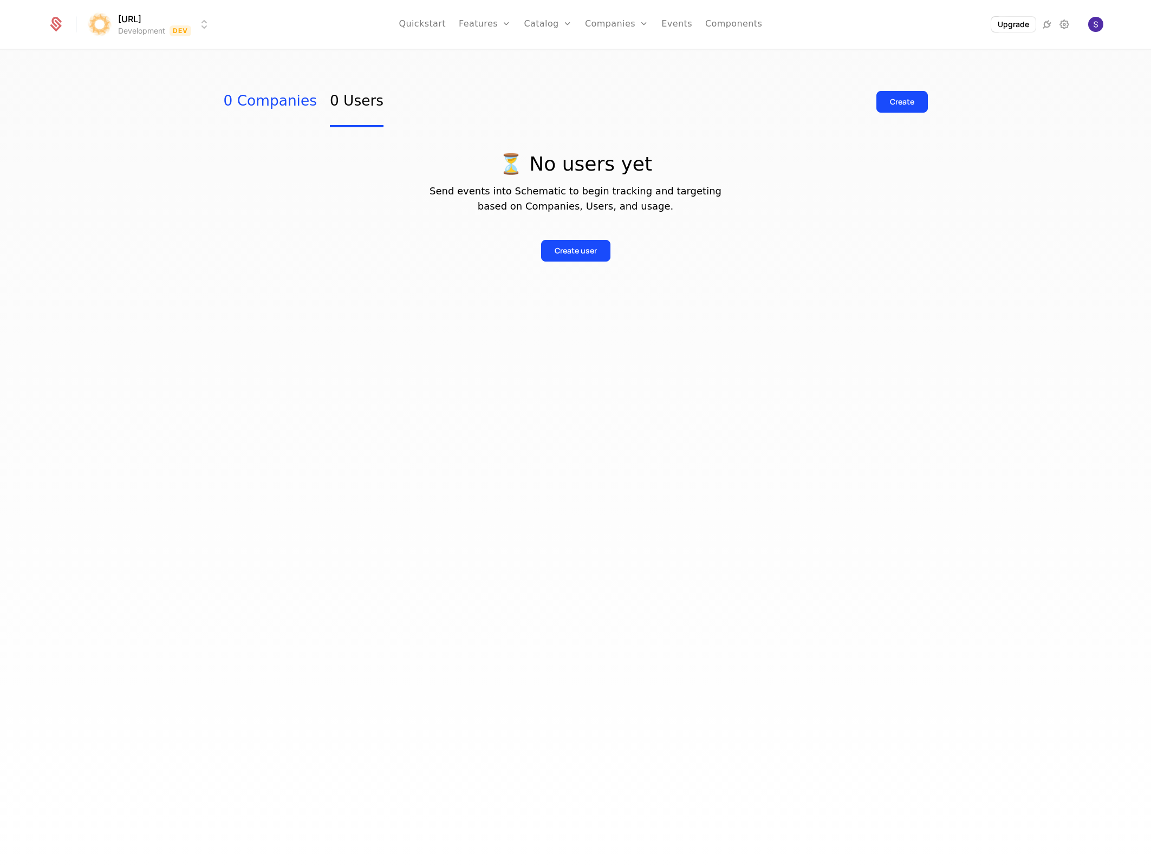
click at [261, 107] on link "0 Companies" at bounding box center [270, 101] width 93 height 51
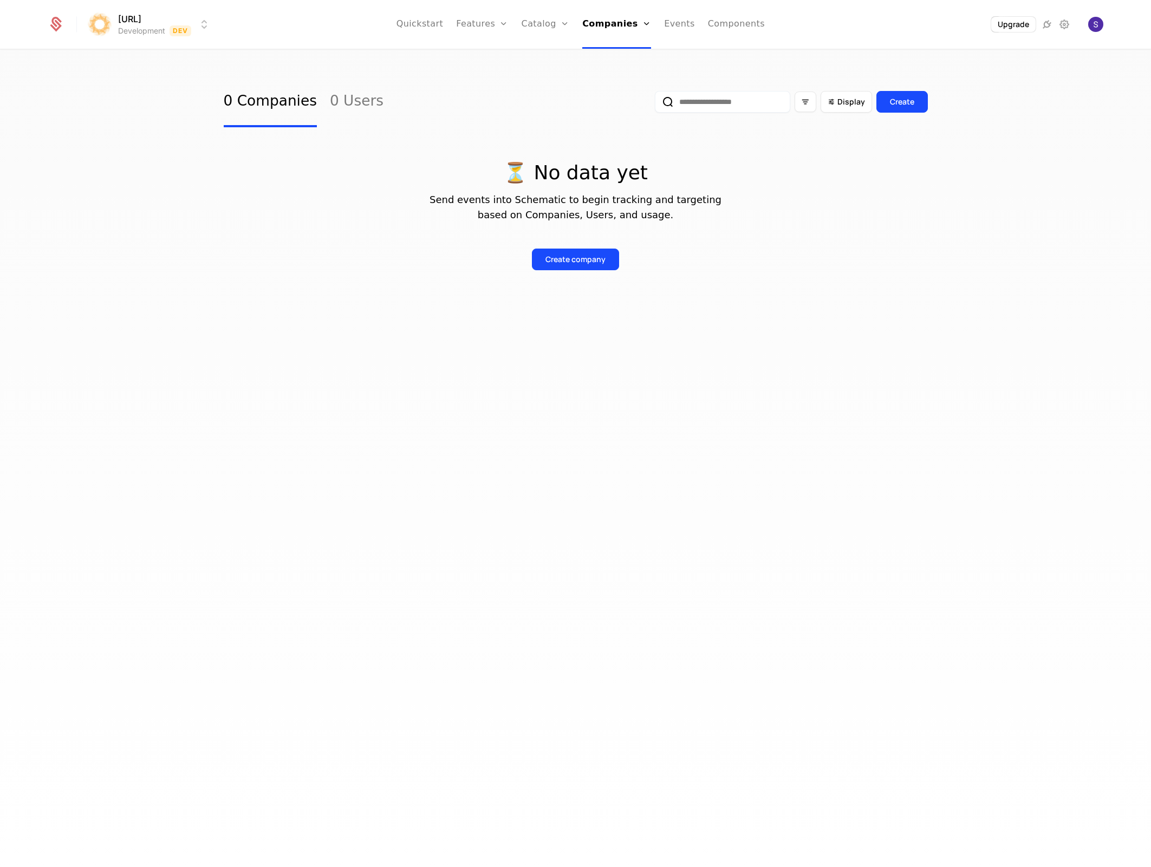
click at [267, 164] on p "⏳ No data yet" at bounding box center [576, 173] width 704 height 22
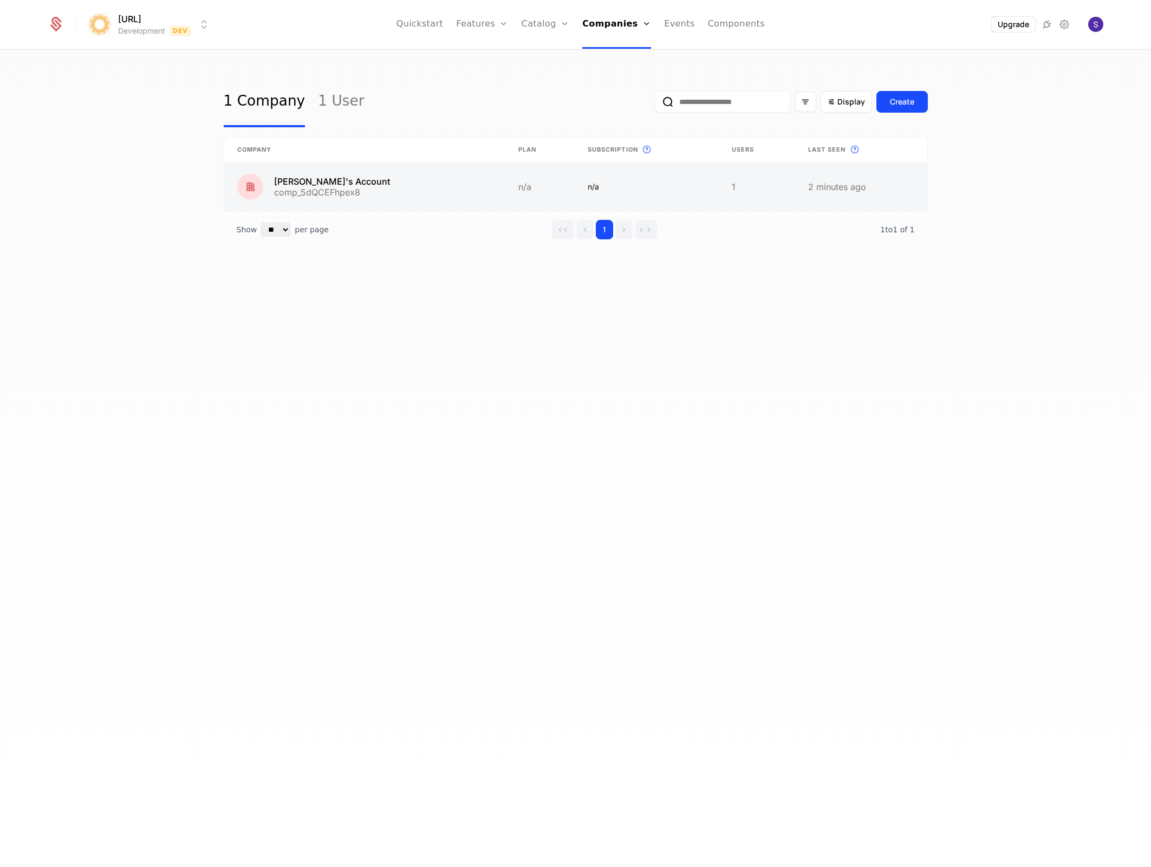
click at [328, 186] on link at bounding box center [364, 187] width 281 height 48
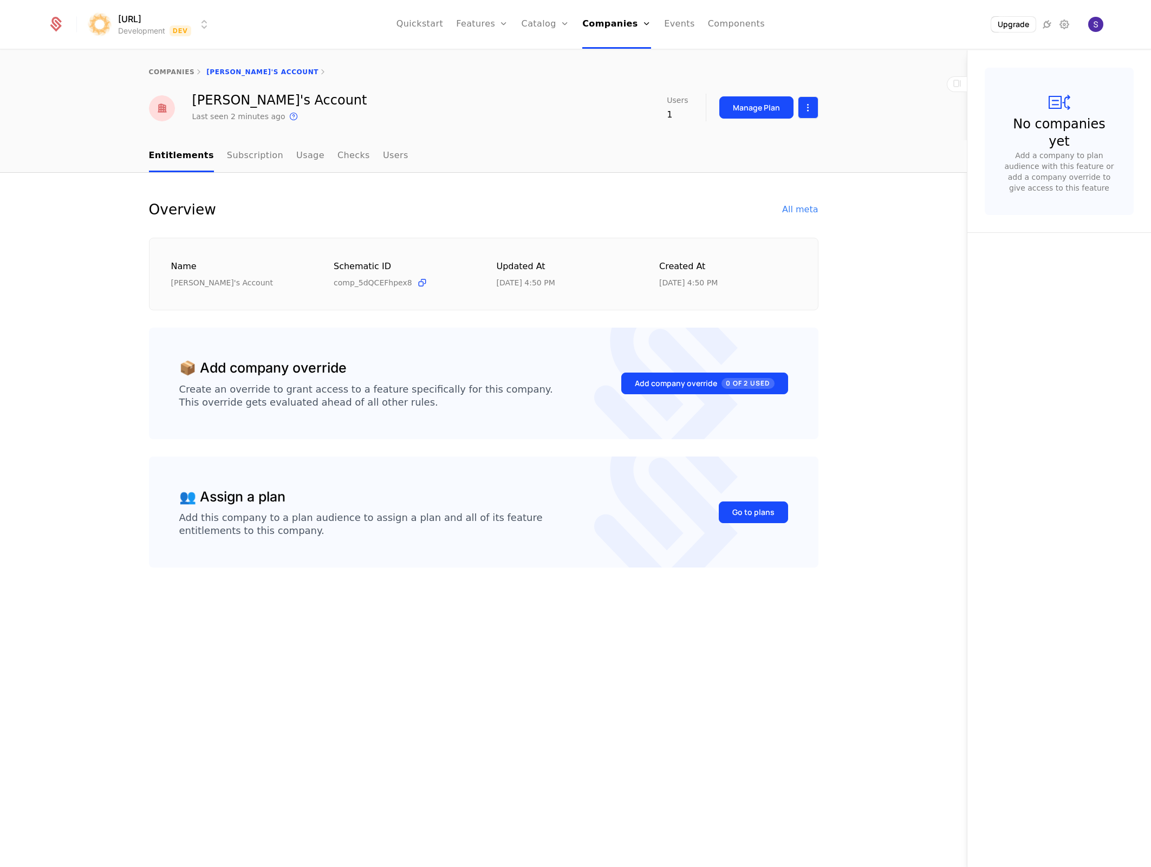
click at [805, 104] on html "[URL] Development Dev Quickstart Features Features Flags Catalog Plans Add Ons …" at bounding box center [575, 433] width 1151 height 867
click at [765, 155] on div "Delete company" at bounding box center [763, 162] width 80 height 15
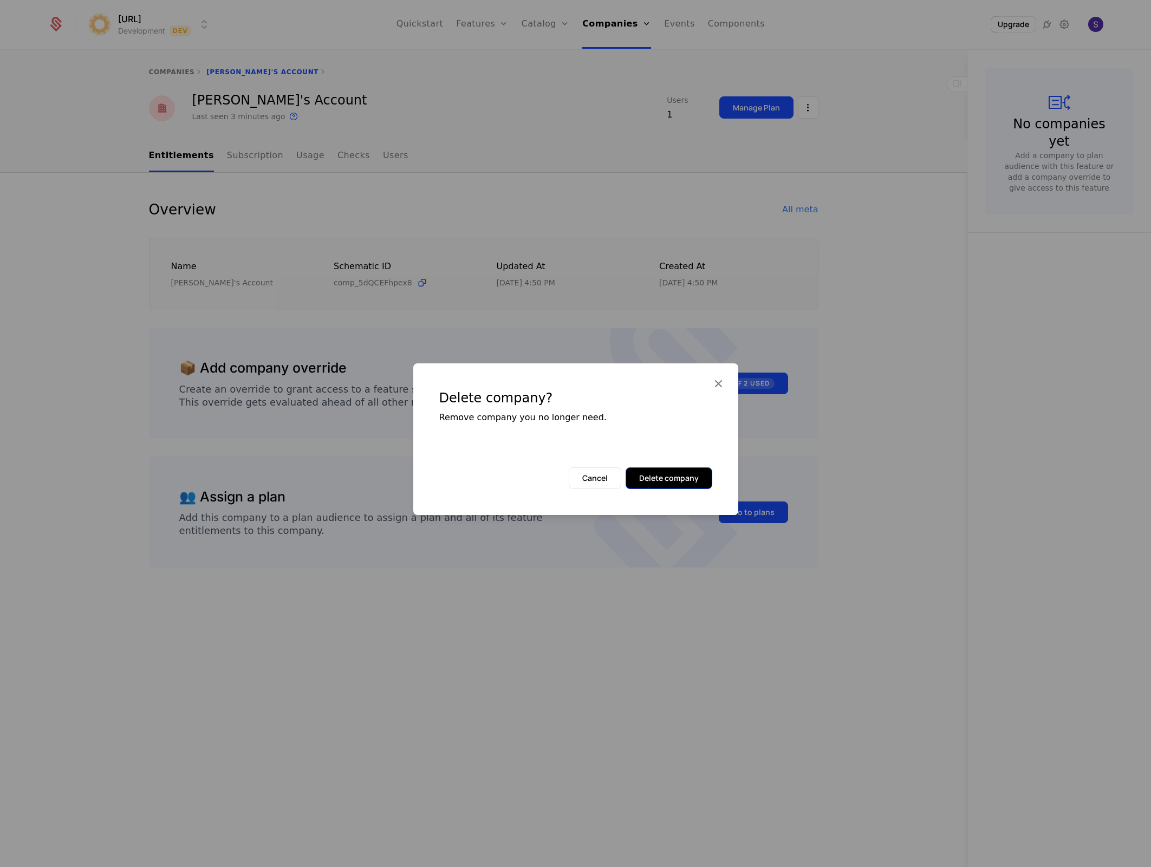
click at [668, 484] on button "Delete company" at bounding box center [669, 478] width 87 height 22
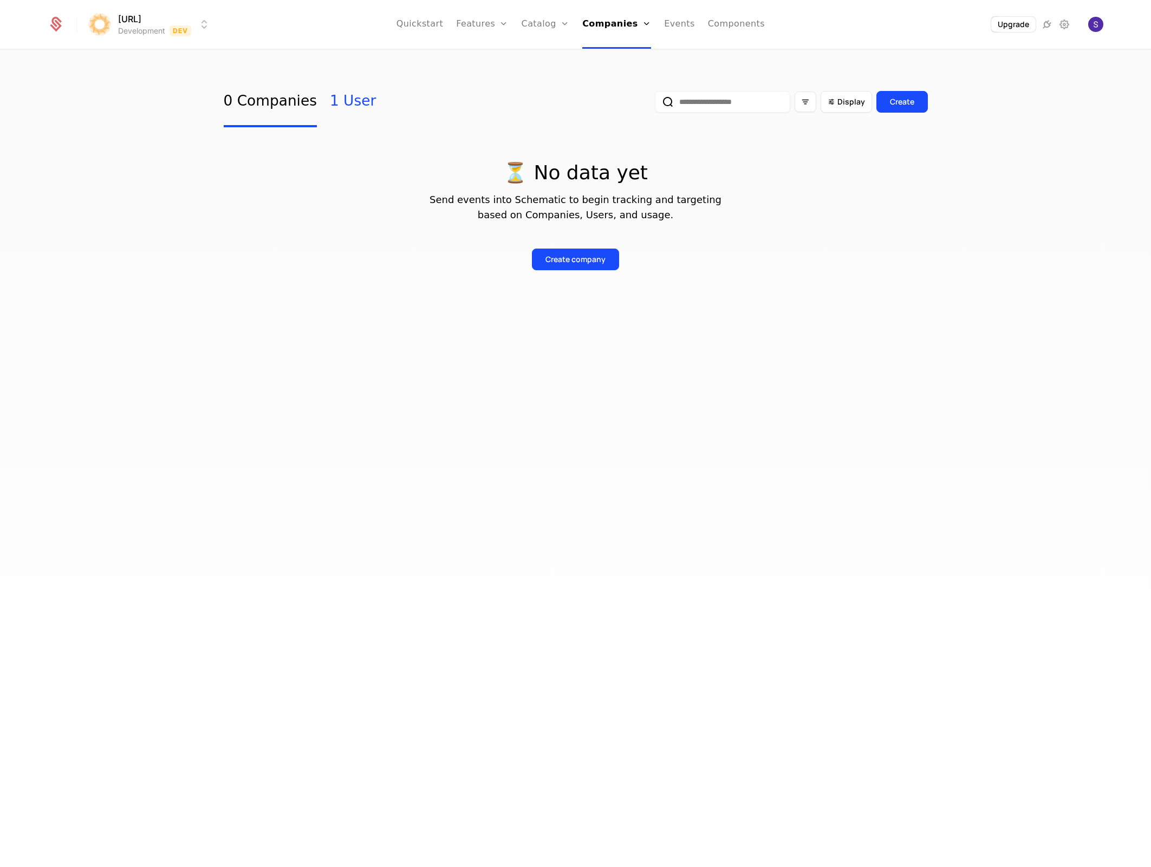
click at [330, 94] on link "1 User" at bounding box center [353, 101] width 46 height 51
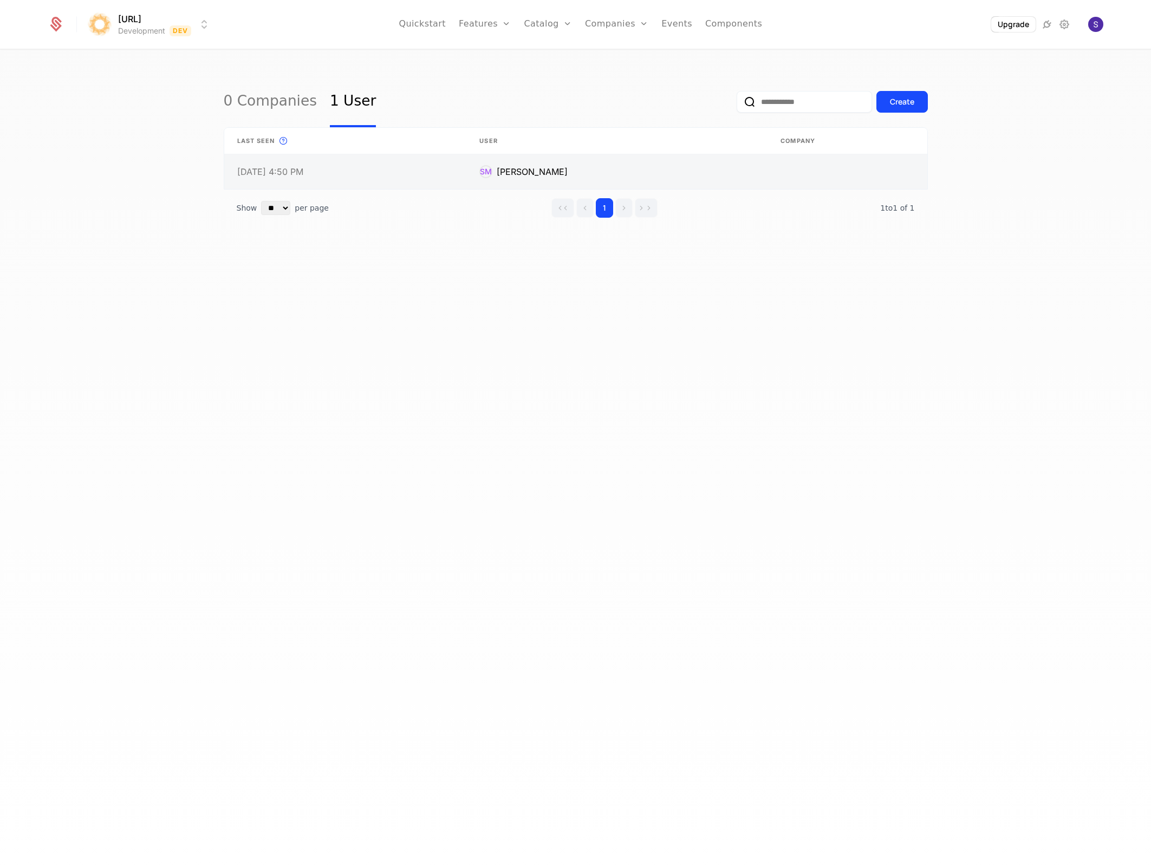
click at [891, 170] on link at bounding box center [847, 171] width 159 height 35
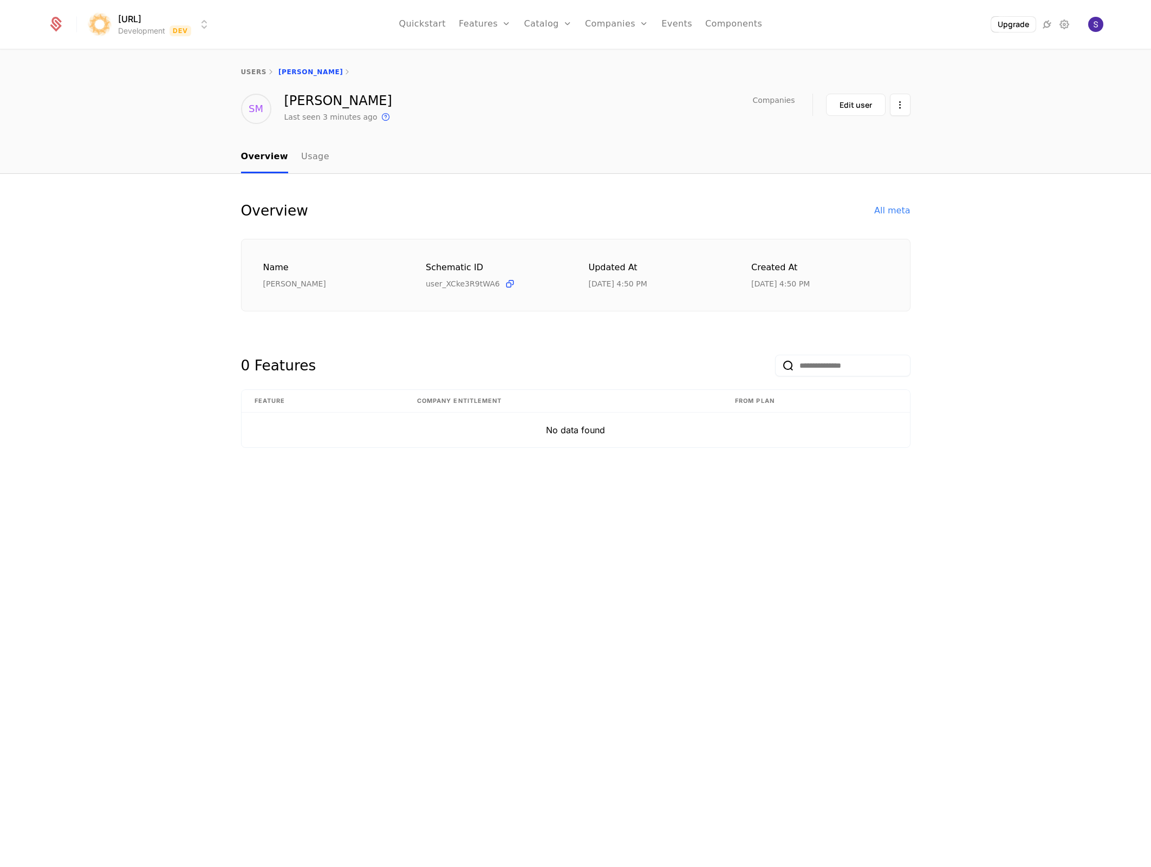
click at [889, 119] on div "Companies Edit user" at bounding box center [831, 109] width 158 height 30
click at [899, 111] on html "[URL] Development Dev Quickstart Features Features Flags Catalog Plans Add Ons …" at bounding box center [575, 433] width 1151 height 867
click at [862, 132] on div "Delete user" at bounding box center [843, 136] width 56 height 15
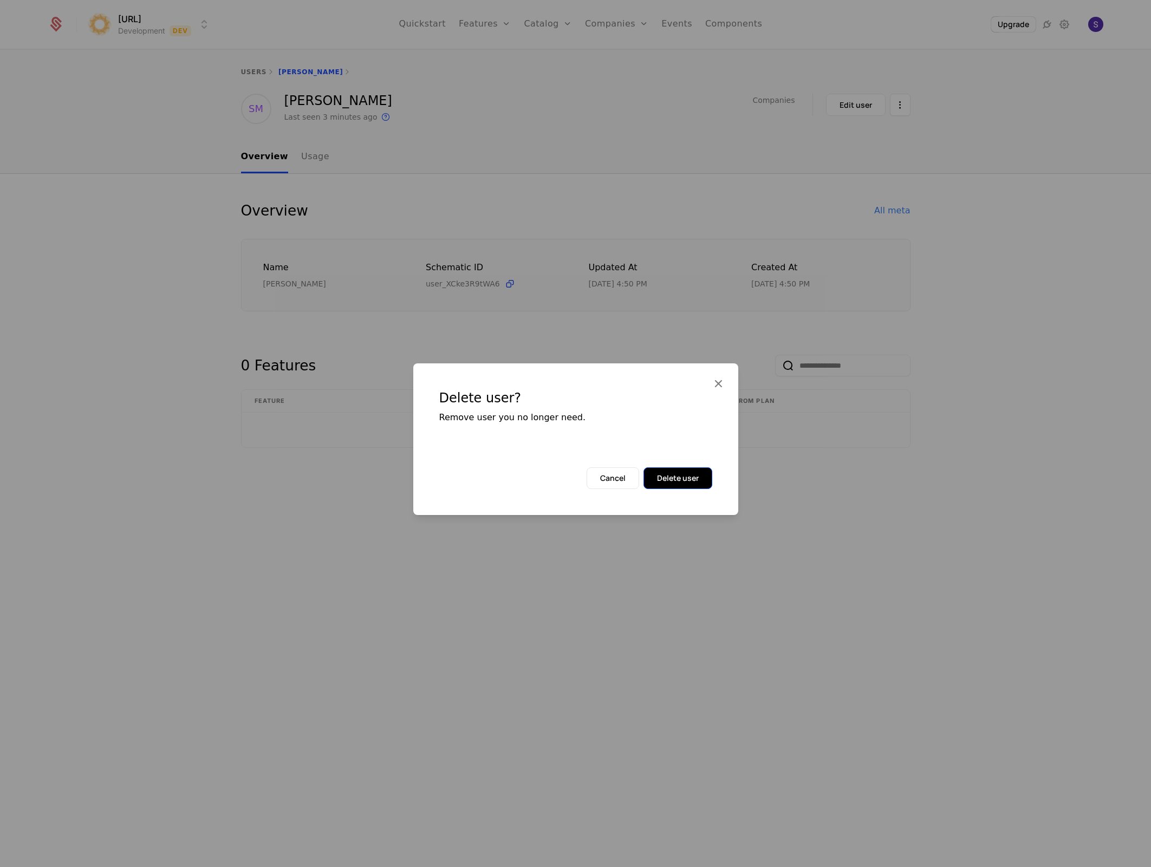
click at [685, 473] on button "Delete user" at bounding box center [678, 478] width 69 height 22
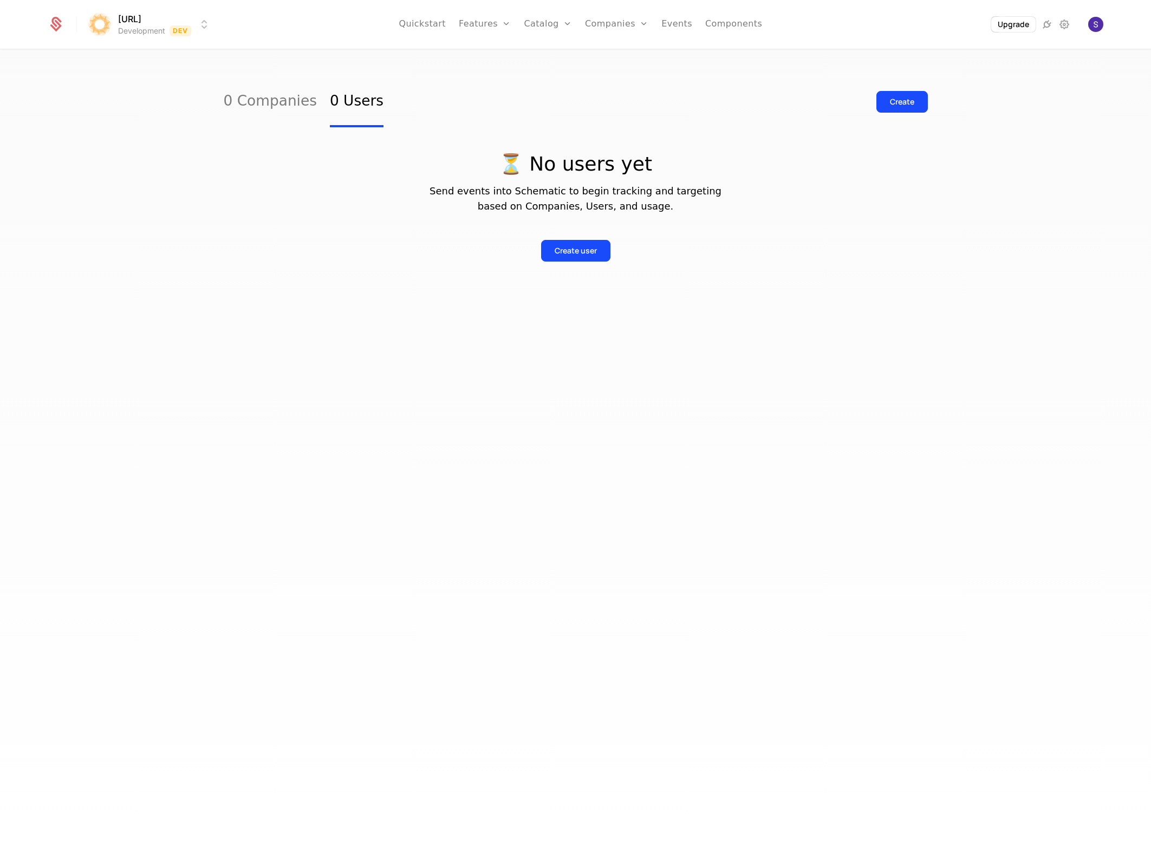
drag, startPoint x: 343, startPoint y: 185, endPoint x: 146, endPoint y: 80, distance: 223.4
click at [342, 184] on p "Send events into Schematic to begin tracking and targeting based on Companies, …" at bounding box center [576, 199] width 704 height 30
click at [263, 98] on link "1 Company" at bounding box center [265, 101] width 82 height 51
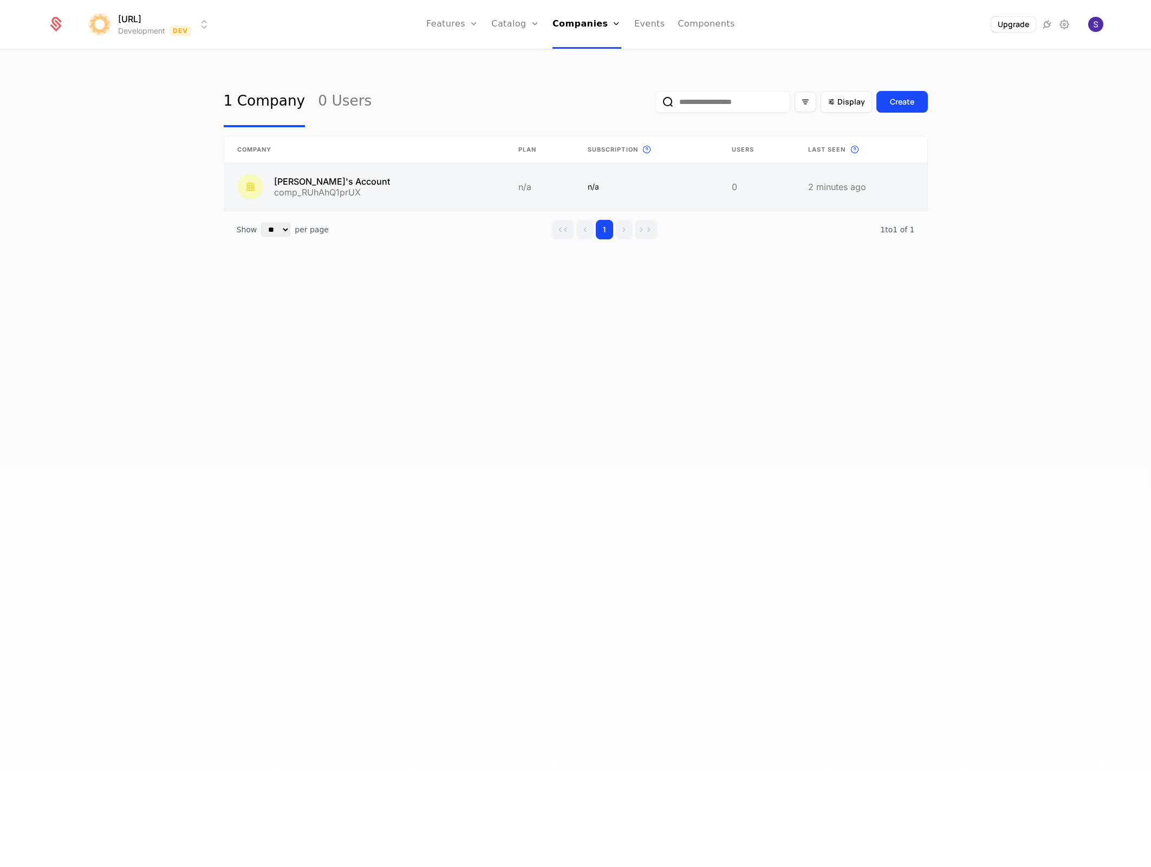
click at [701, 190] on link at bounding box center [647, 187] width 144 height 48
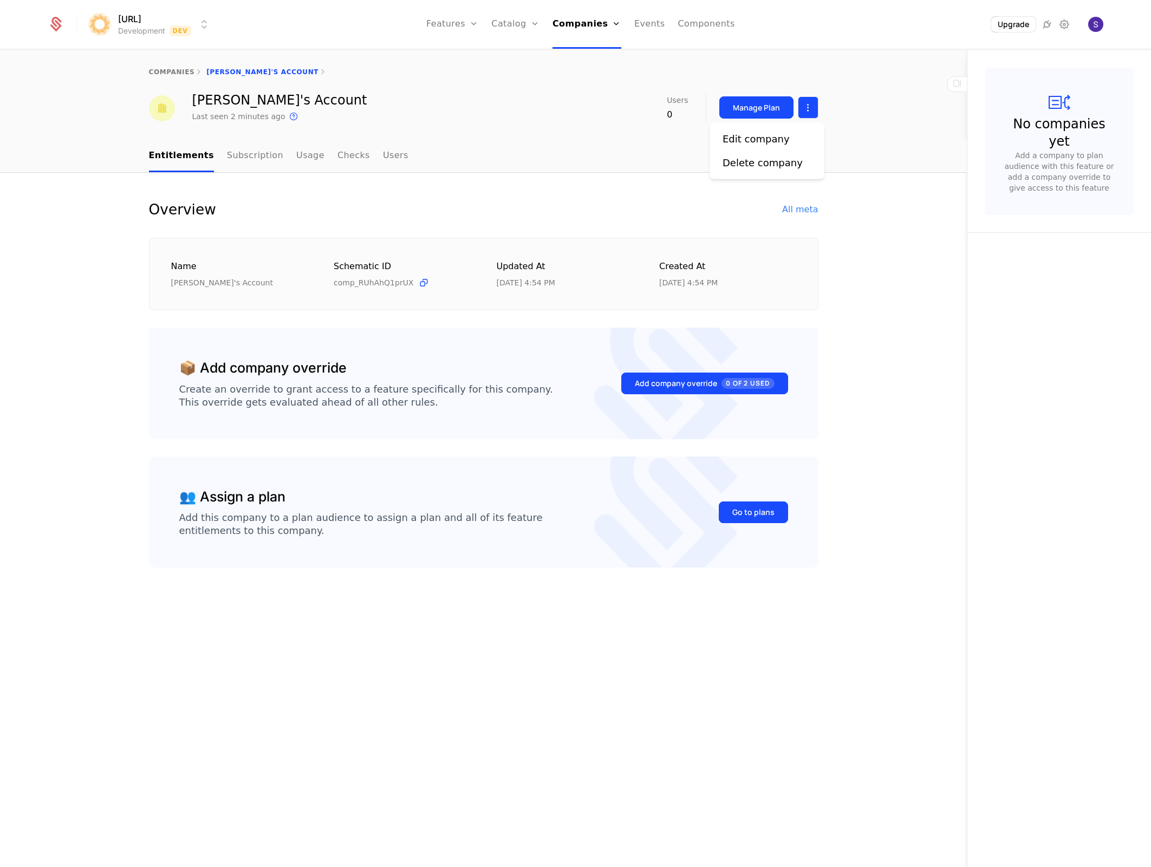
click at [798, 111] on html "surya.ai Development Dev Features Features Flags Catalog Plans Add Ons Credits …" at bounding box center [575, 433] width 1151 height 867
click at [761, 155] on div "Delete company" at bounding box center [763, 162] width 80 height 15
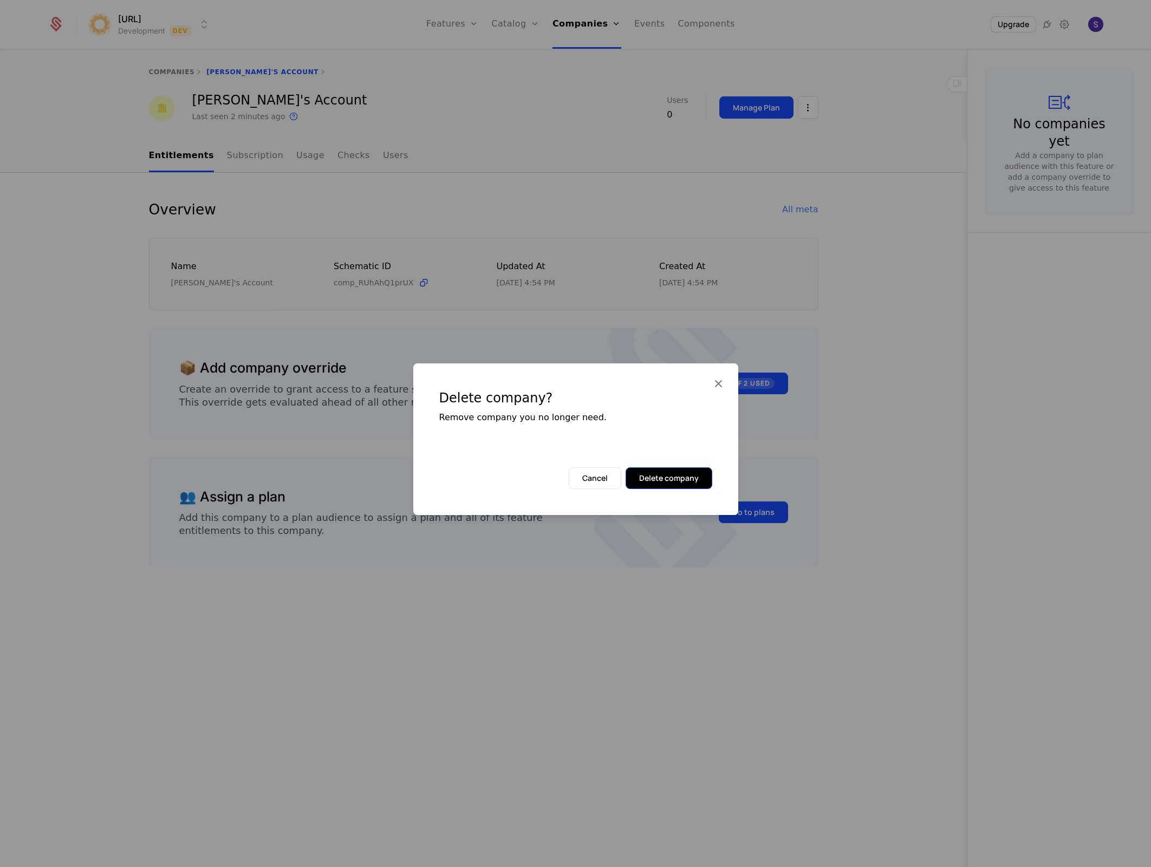
click at [674, 475] on button "Delete company" at bounding box center [669, 478] width 87 height 22
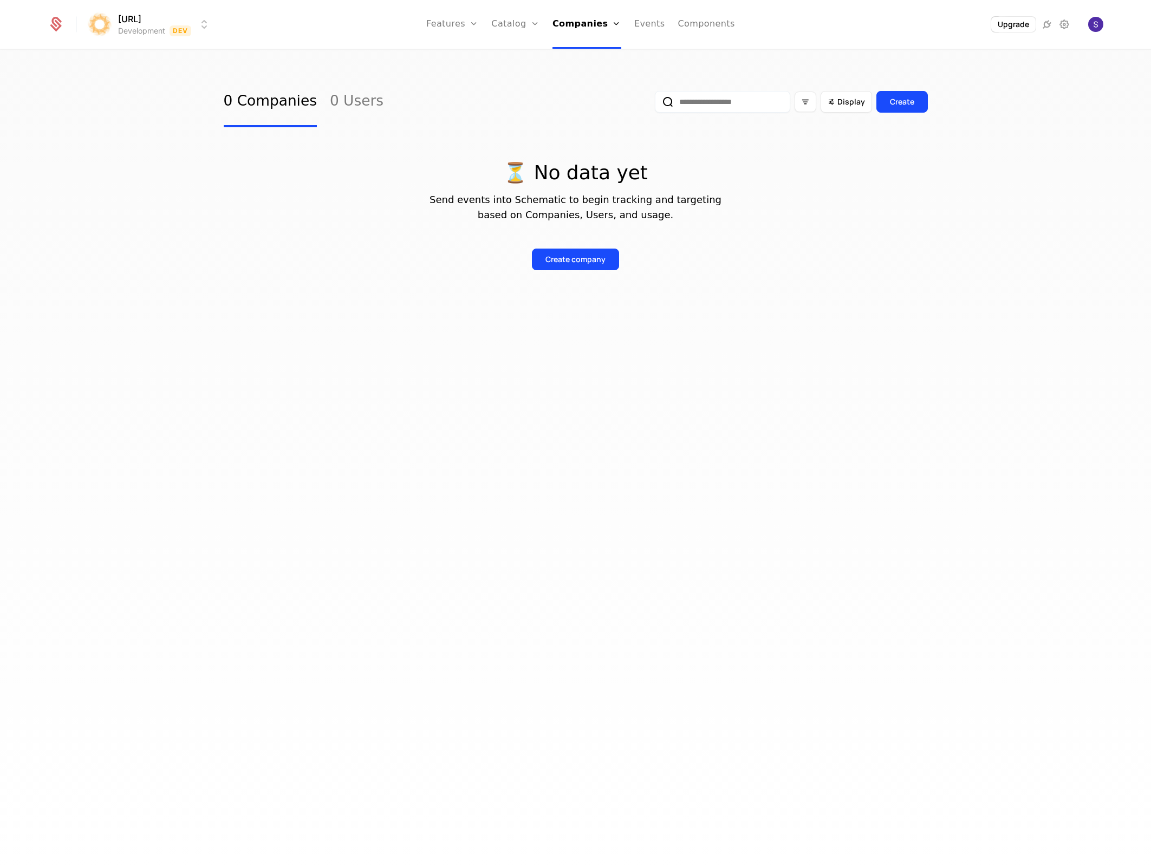
drag, startPoint x: 401, startPoint y: 289, endPoint x: 387, endPoint y: 259, distance: 32.2
click at [400, 289] on div "0 Companies 0 Users Display Create ⏳ No data yet Send events into Schematic to …" at bounding box center [575, 461] width 1151 height 823
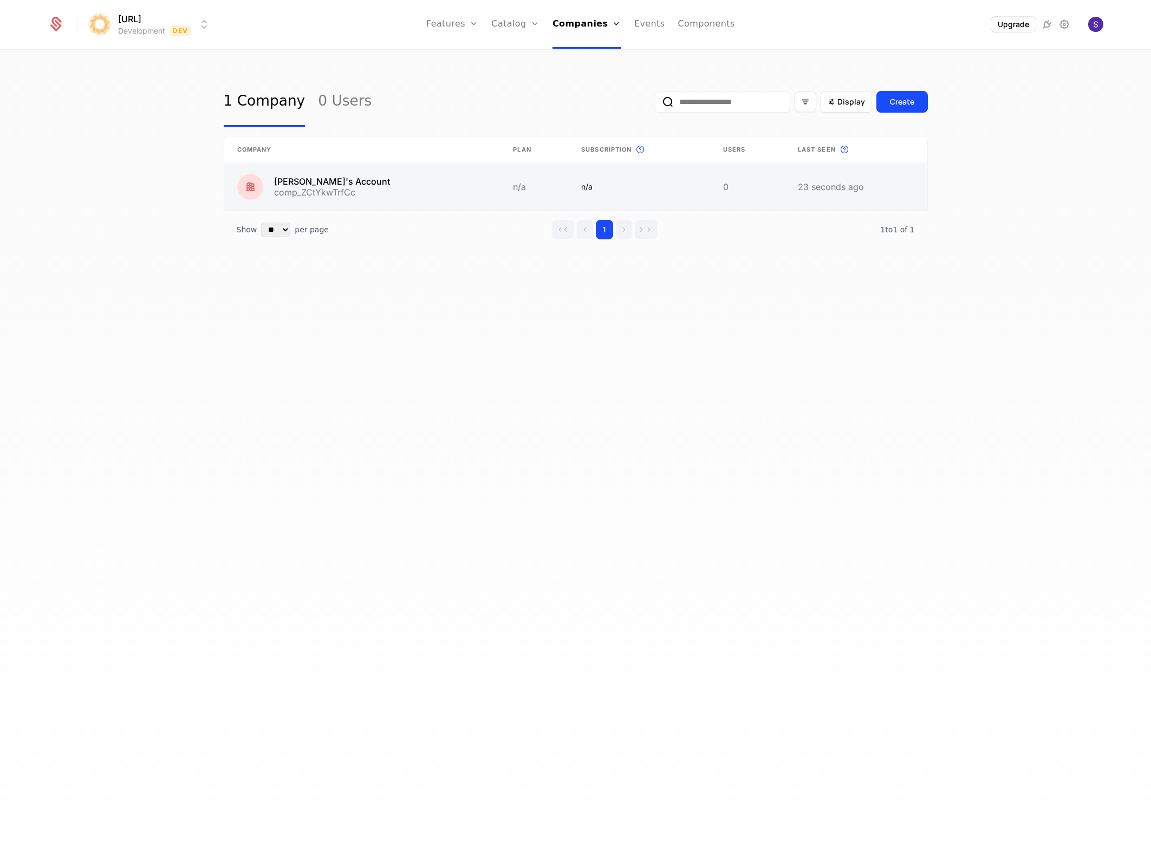
click at [603, 181] on link at bounding box center [638, 187] width 141 height 48
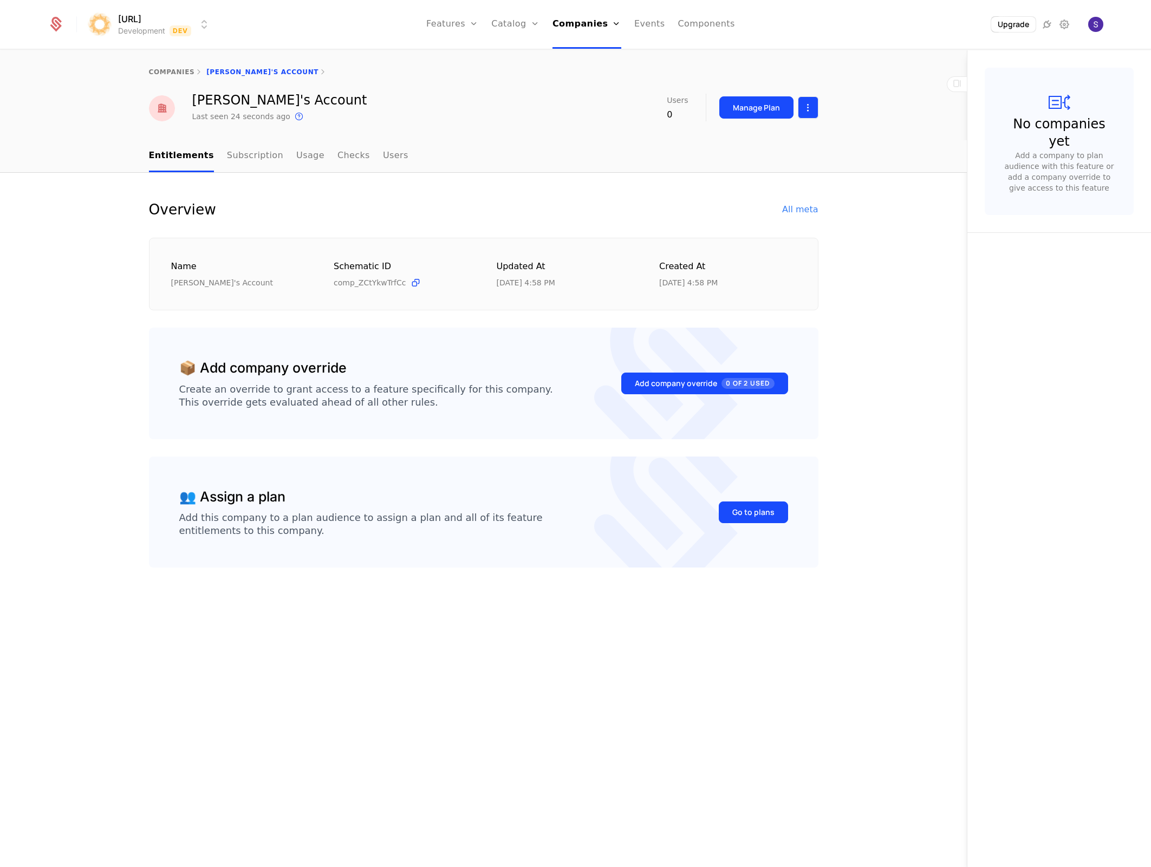
click at [811, 110] on html "surya.ai Development Dev Features Features Flags Catalog Plans Add Ons Credits …" at bounding box center [575, 433] width 1151 height 867
click at [783, 168] on div "Delete company" at bounding box center [763, 162] width 80 height 15
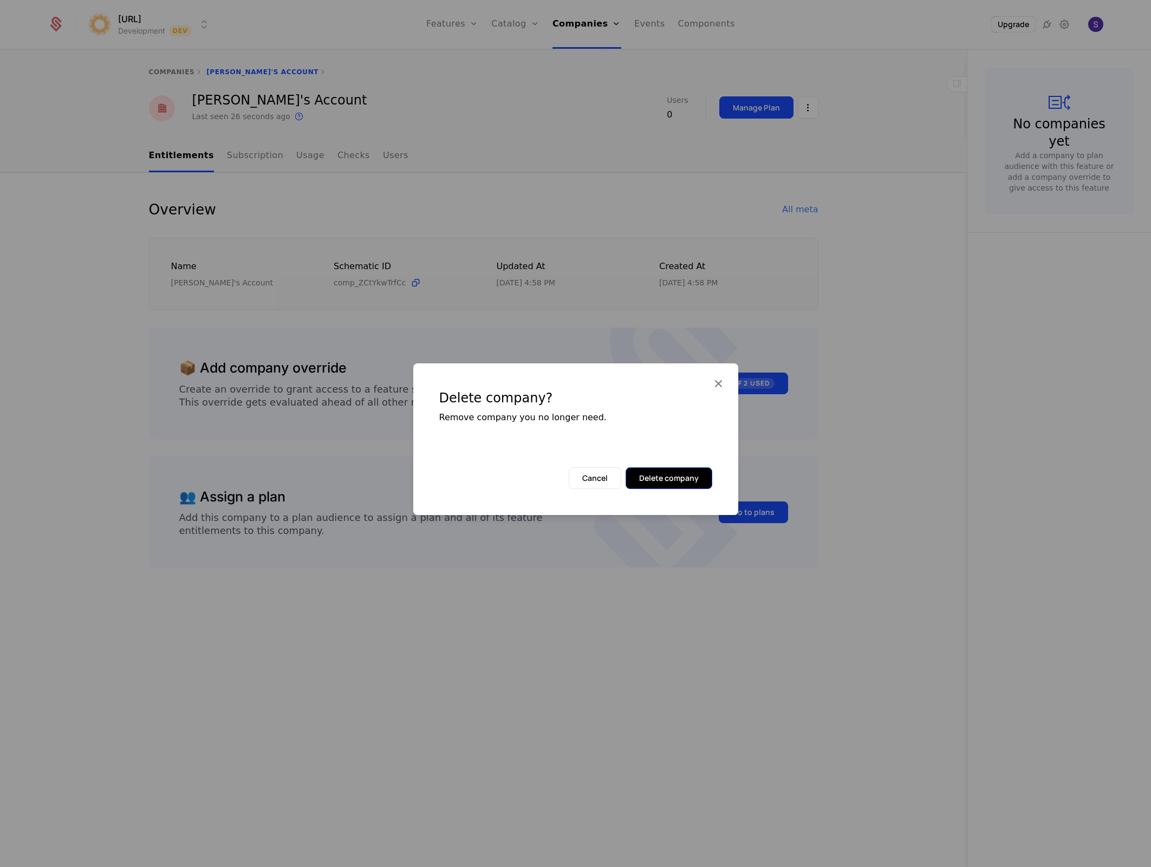
click at [679, 479] on button "Delete company" at bounding box center [669, 478] width 87 height 22
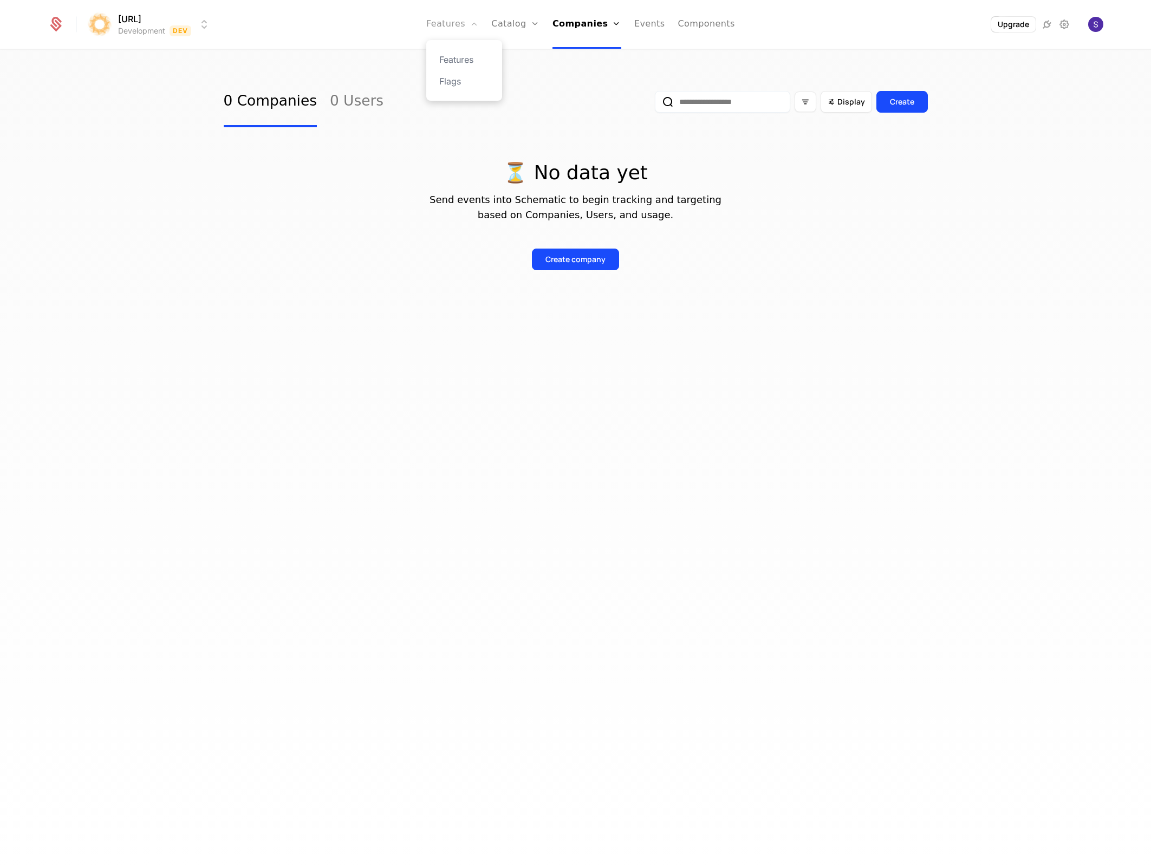
click at [474, 25] on link "Features" at bounding box center [452, 24] width 52 height 49
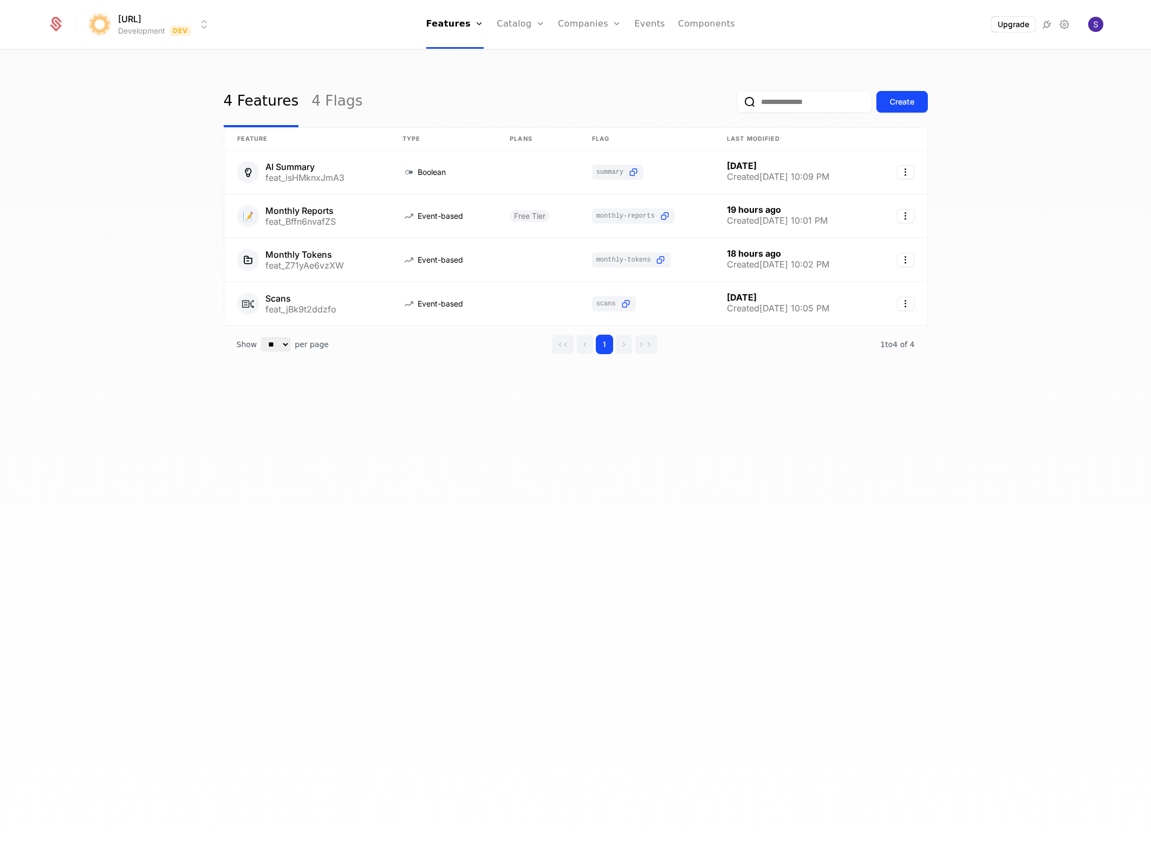
click at [495, 27] on ul "Features Features Flags Catalog Plans Add Ons Credits Configuration Companies C…" at bounding box center [580, 24] width 309 height 49
click at [504, 27] on link "Catalog" at bounding box center [521, 24] width 48 height 49
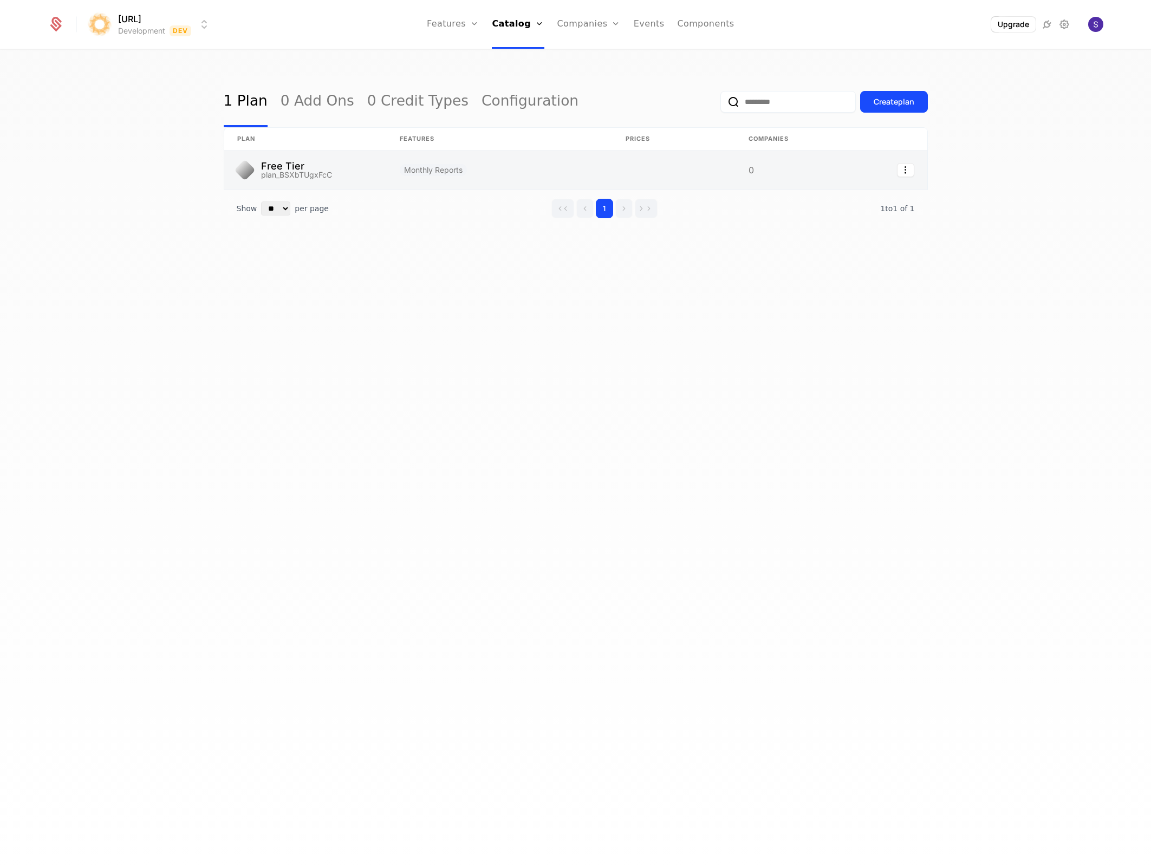
click at [341, 178] on link at bounding box center [305, 170] width 163 height 39
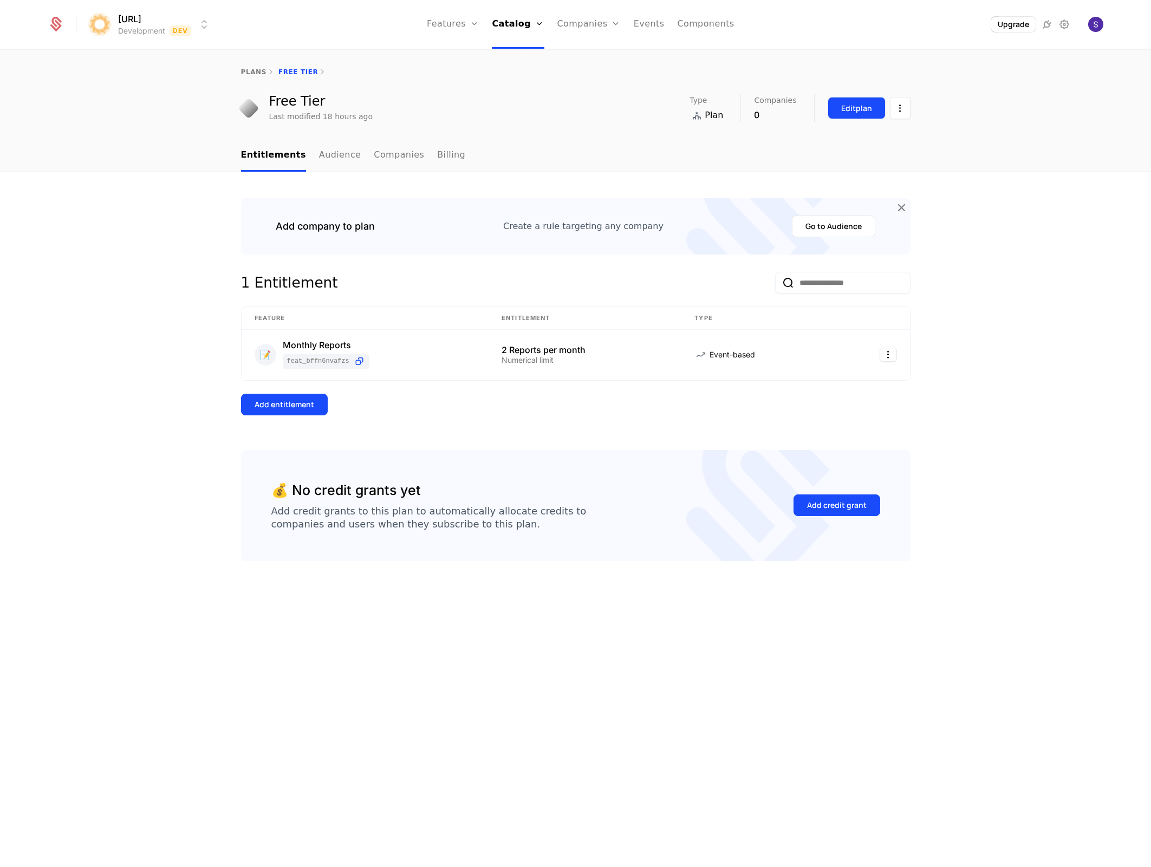
click at [856, 115] on button "Edit plan" at bounding box center [857, 108] width 58 height 22
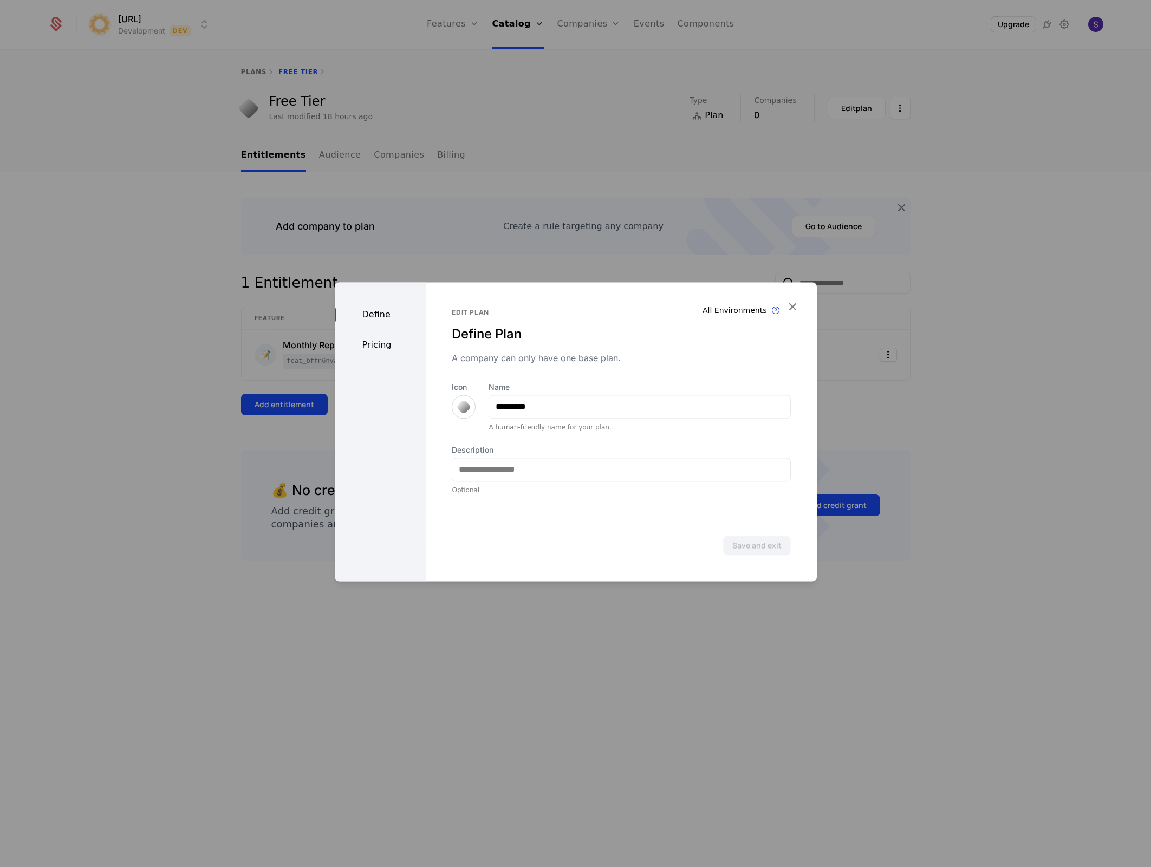
click at [374, 341] on div "Pricing" at bounding box center [381, 345] width 92 height 13
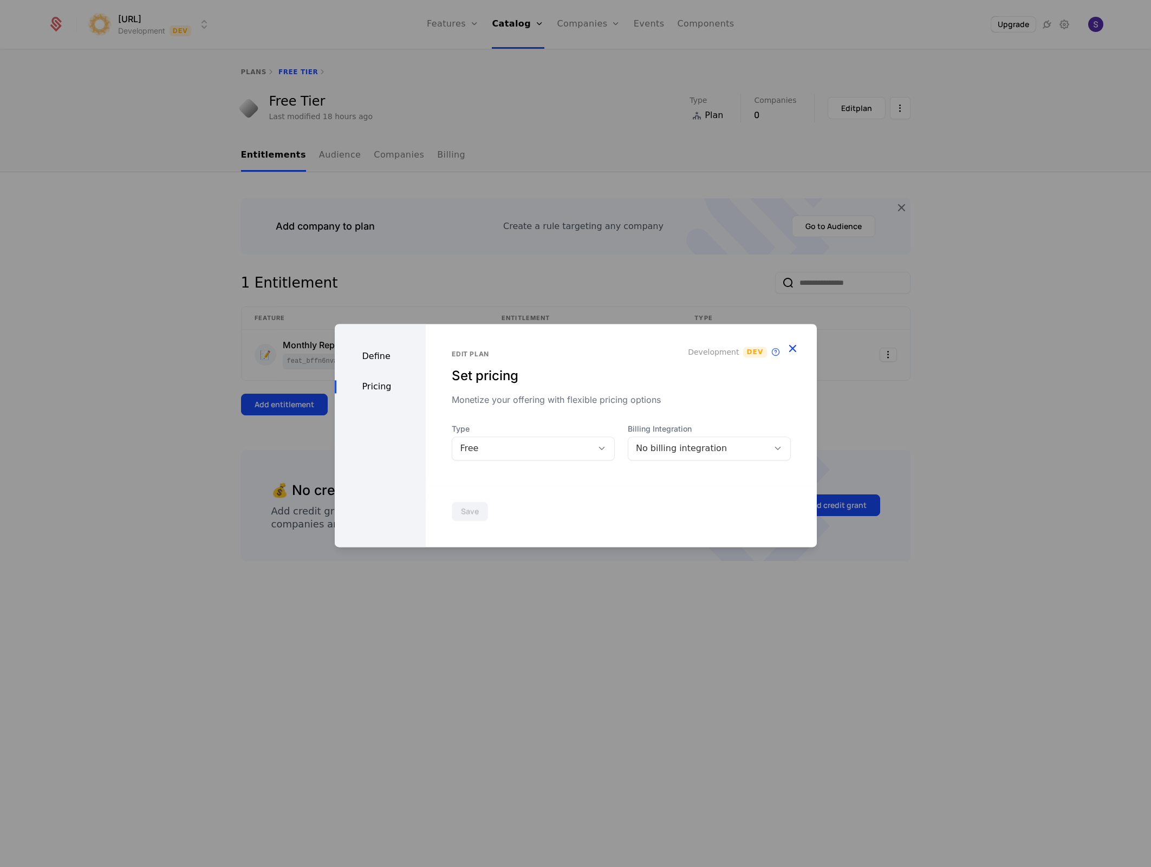
click at [788, 349] on icon "button" at bounding box center [792, 348] width 14 height 14
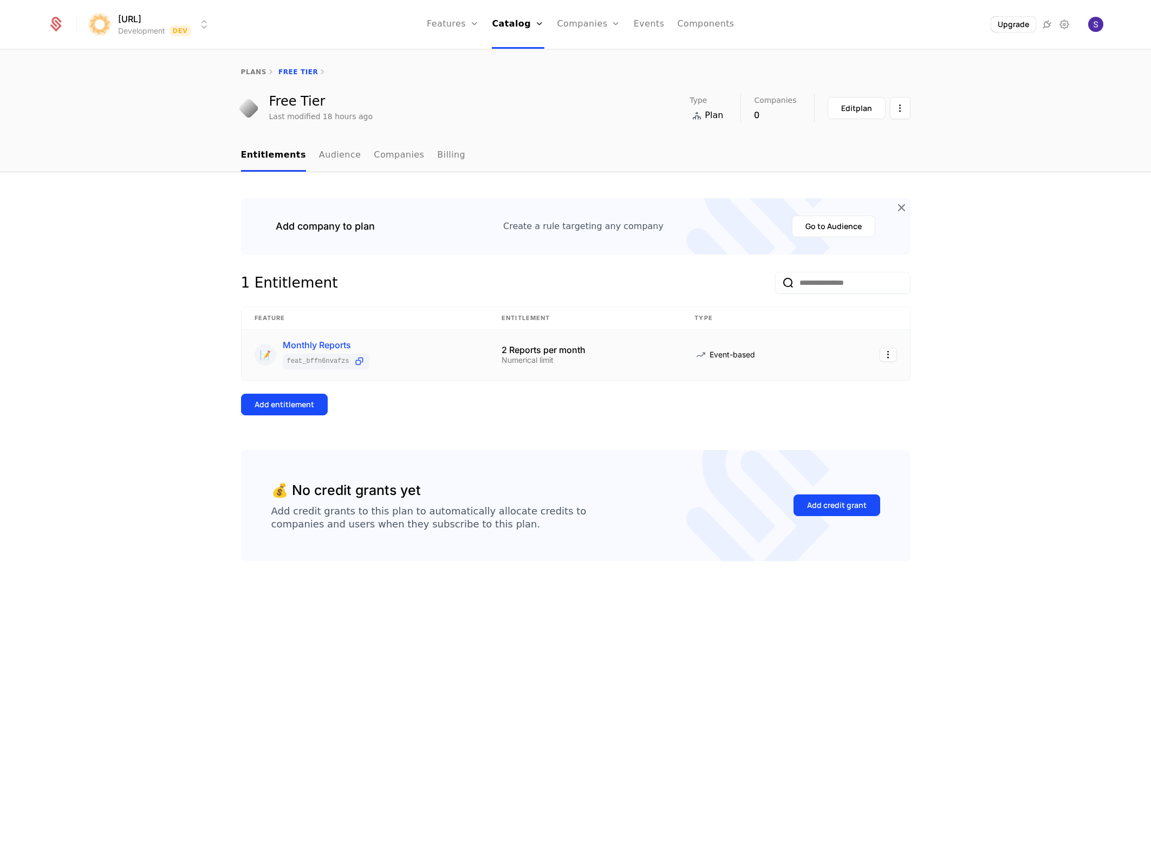
click at [345, 346] on div "Monthly Reports" at bounding box center [326, 345] width 87 height 9
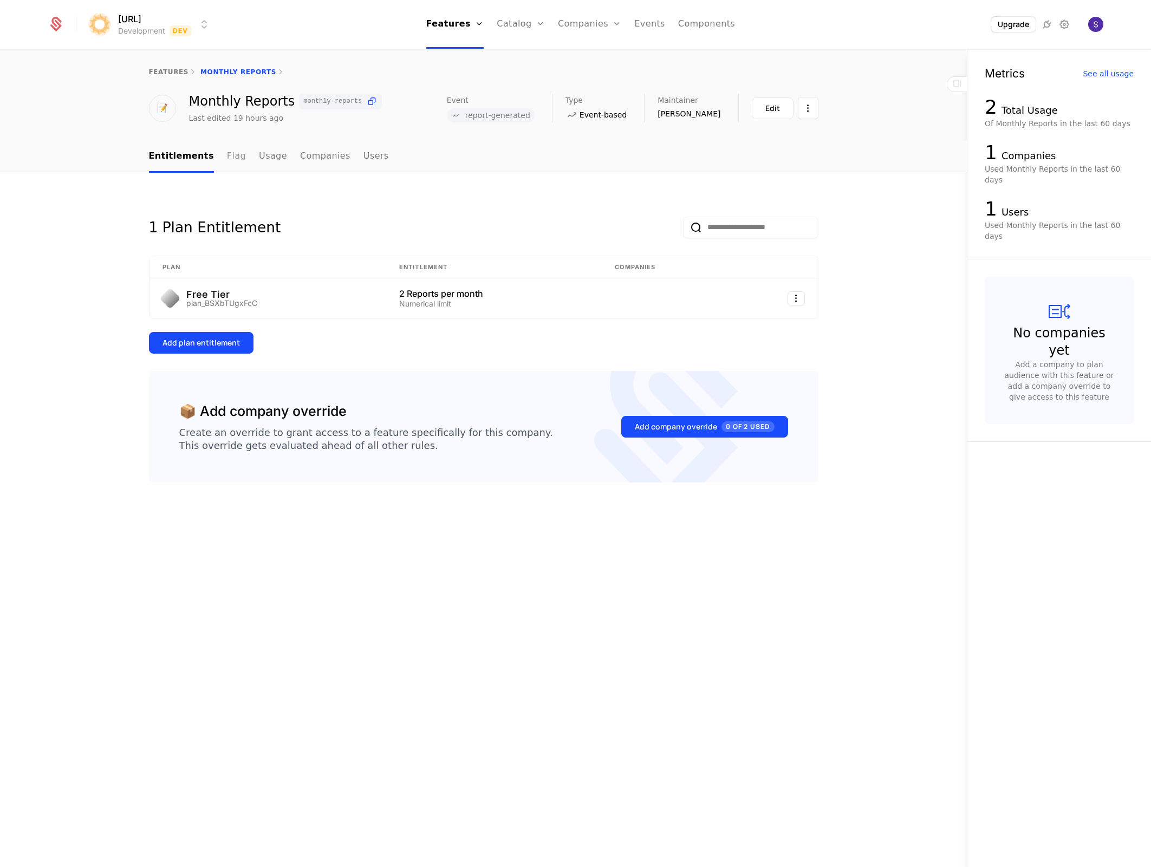
click at [227, 160] on link "Flag" at bounding box center [236, 157] width 19 height 32
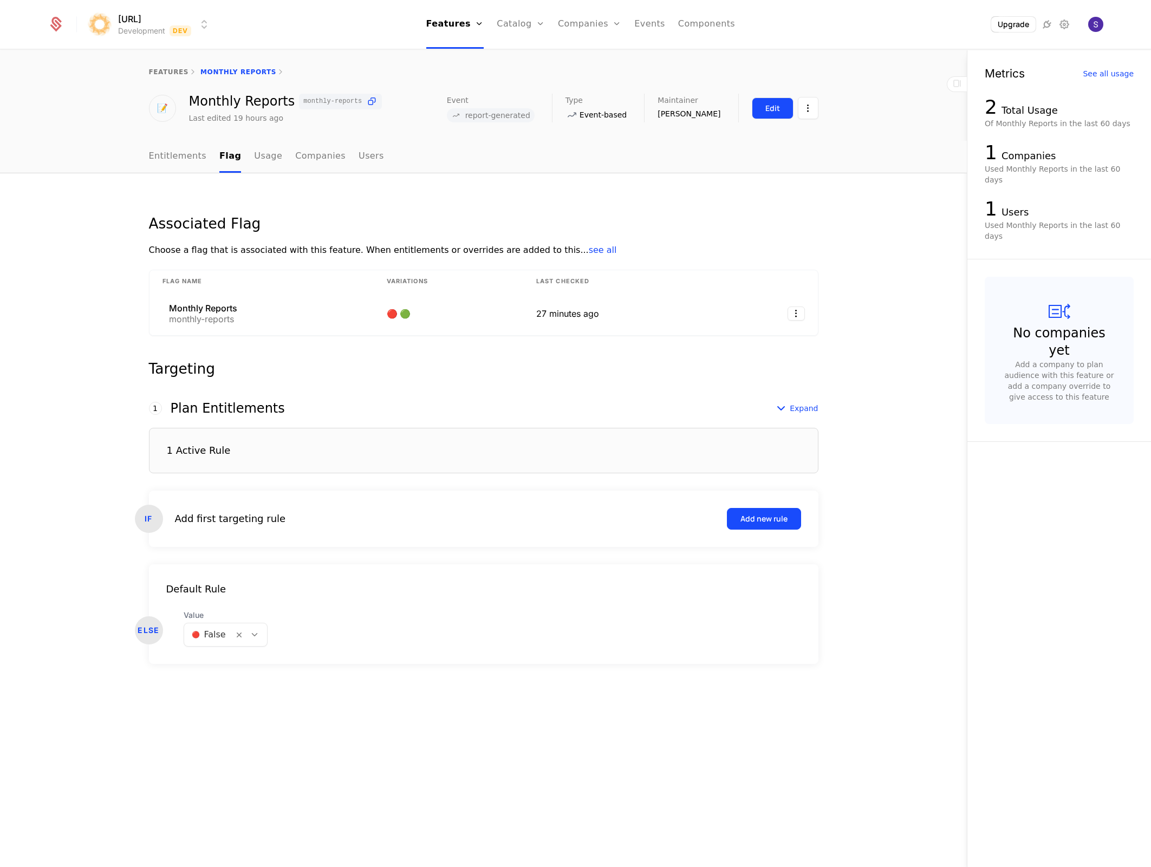
click at [781, 114] on button "Edit" at bounding box center [773, 109] width 42 height 22
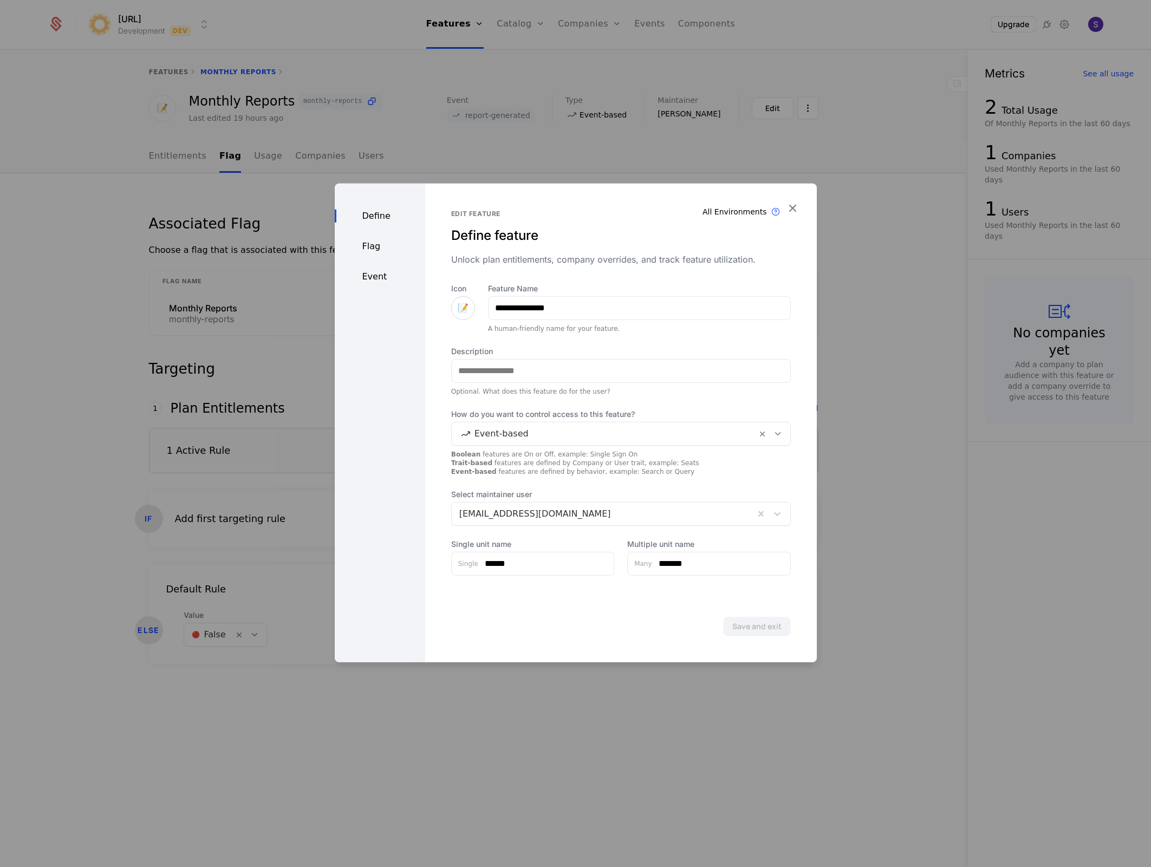
click at [381, 264] on div "Define Flag Event" at bounding box center [380, 422] width 90 height 479
click at [380, 257] on div "Define Flag Event" at bounding box center [380, 422] width 90 height 479
click at [379, 251] on div "Flag" at bounding box center [380, 245] width 90 height 13
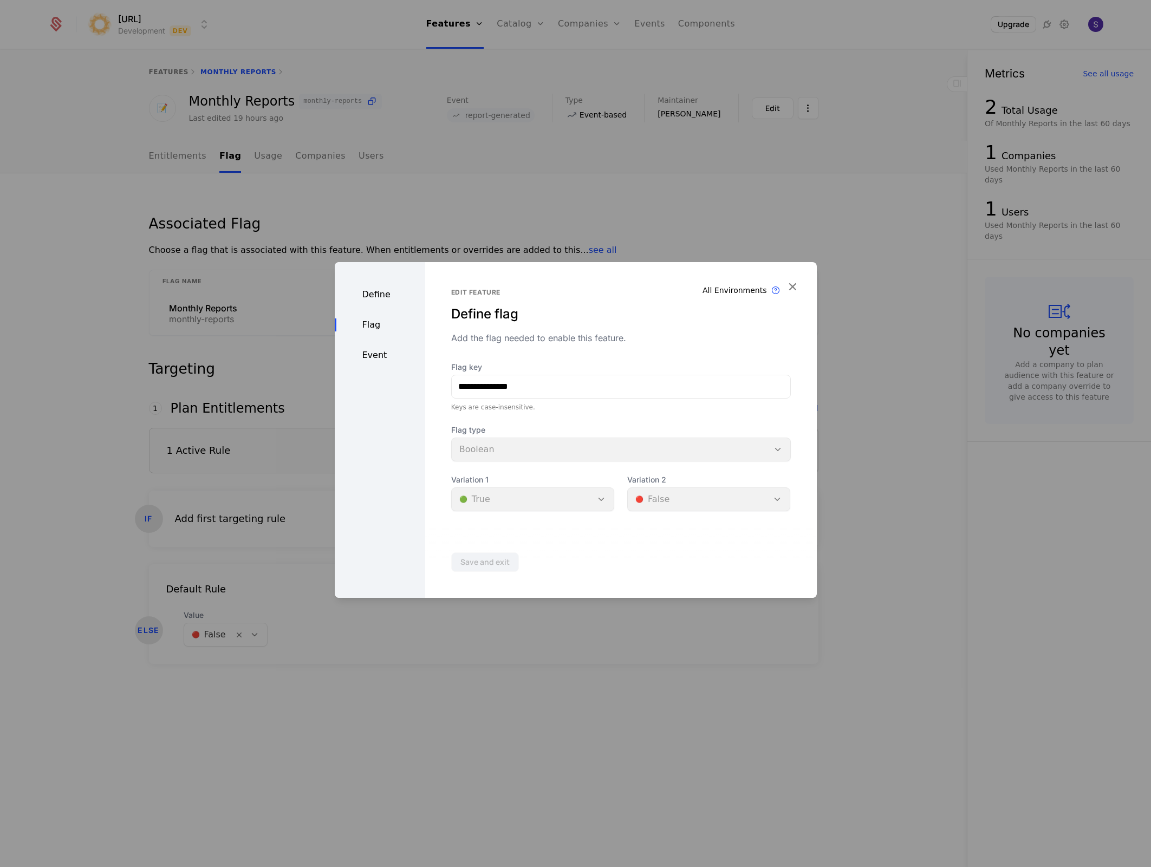
click at [388, 353] on div "Event" at bounding box center [380, 355] width 90 height 13
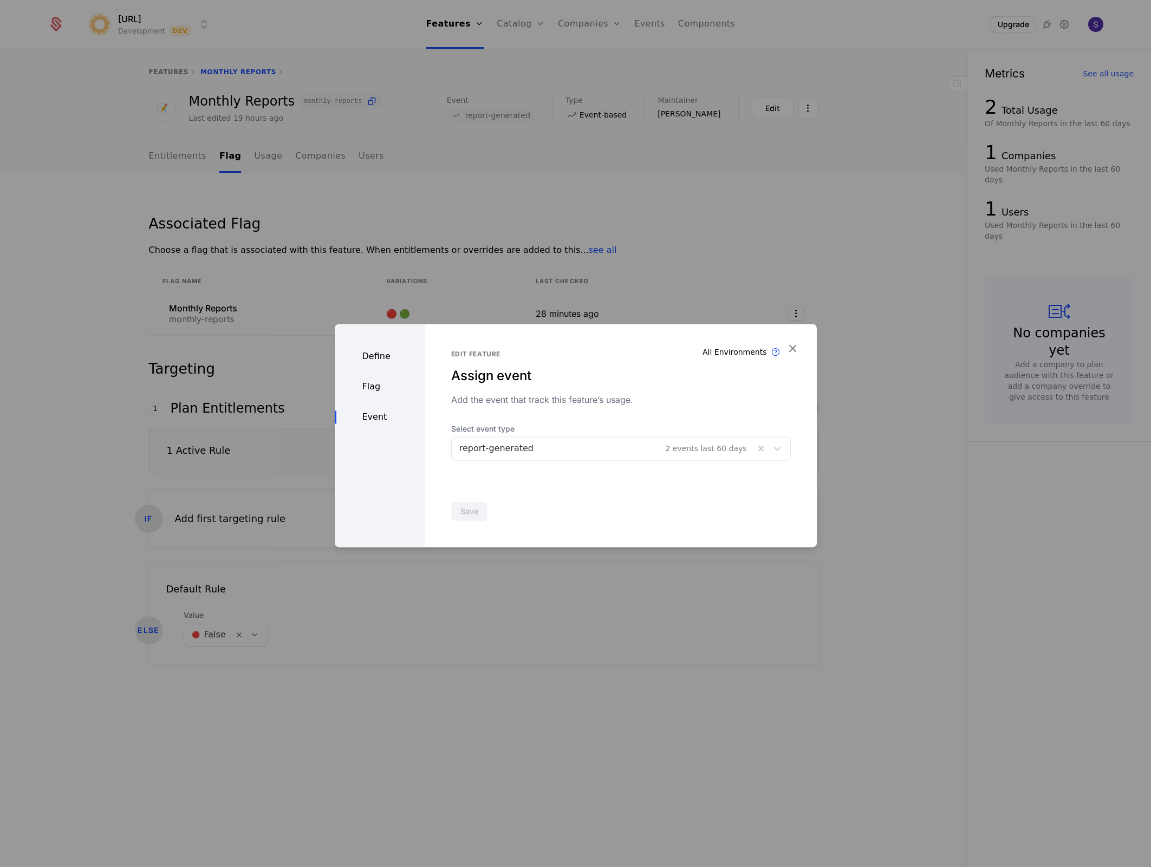
click at [218, 713] on div at bounding box center [575, 433] width 1151 height 867
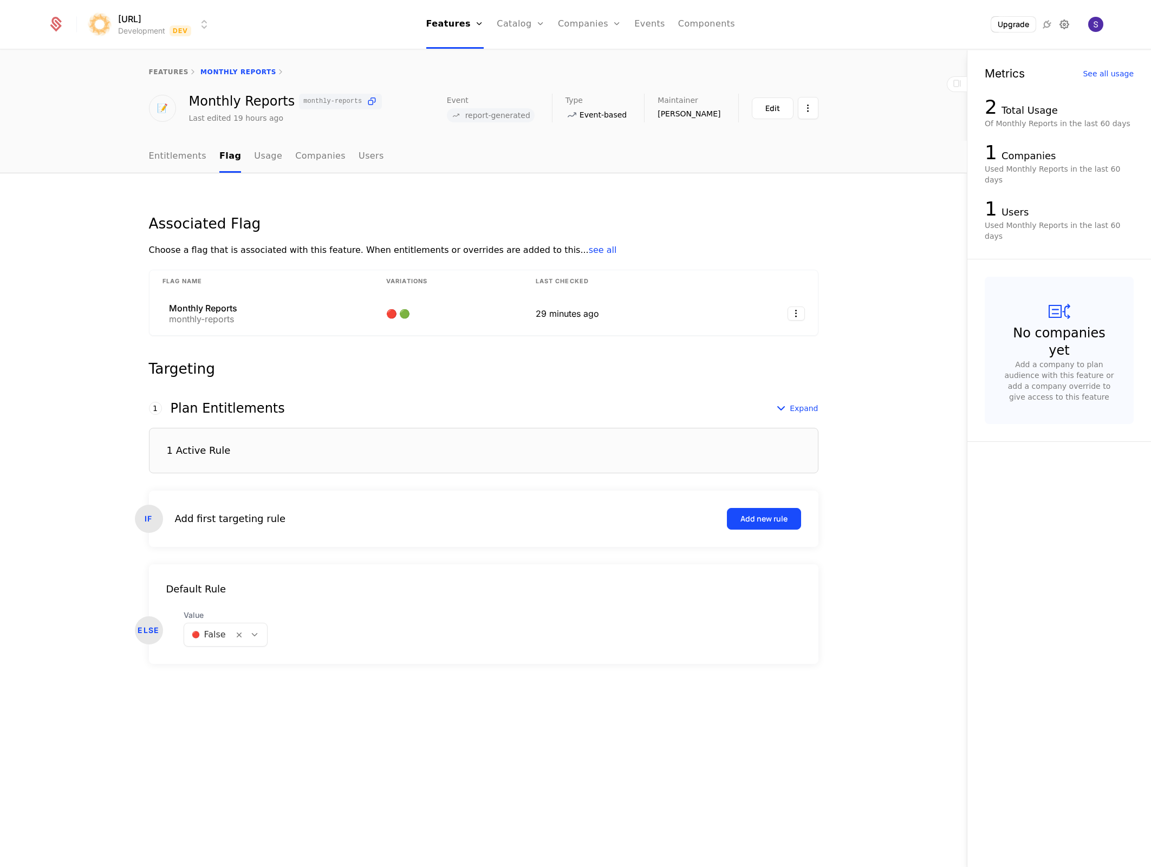
click at [1067, 24] on icon at bounding box center [1064, 24] width 13 height 13
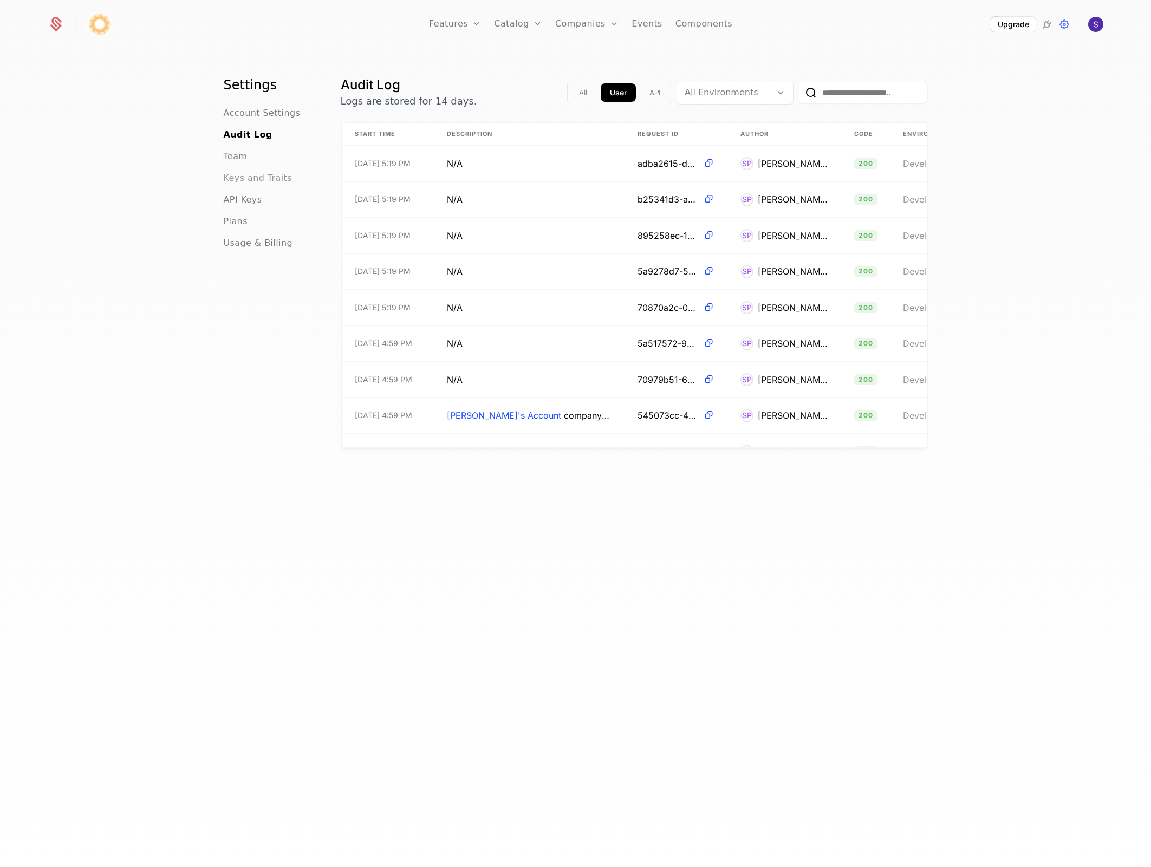
click at [266, 172] on span "Keys and Traits" at bounding box center [258, 178] width 68 height 13
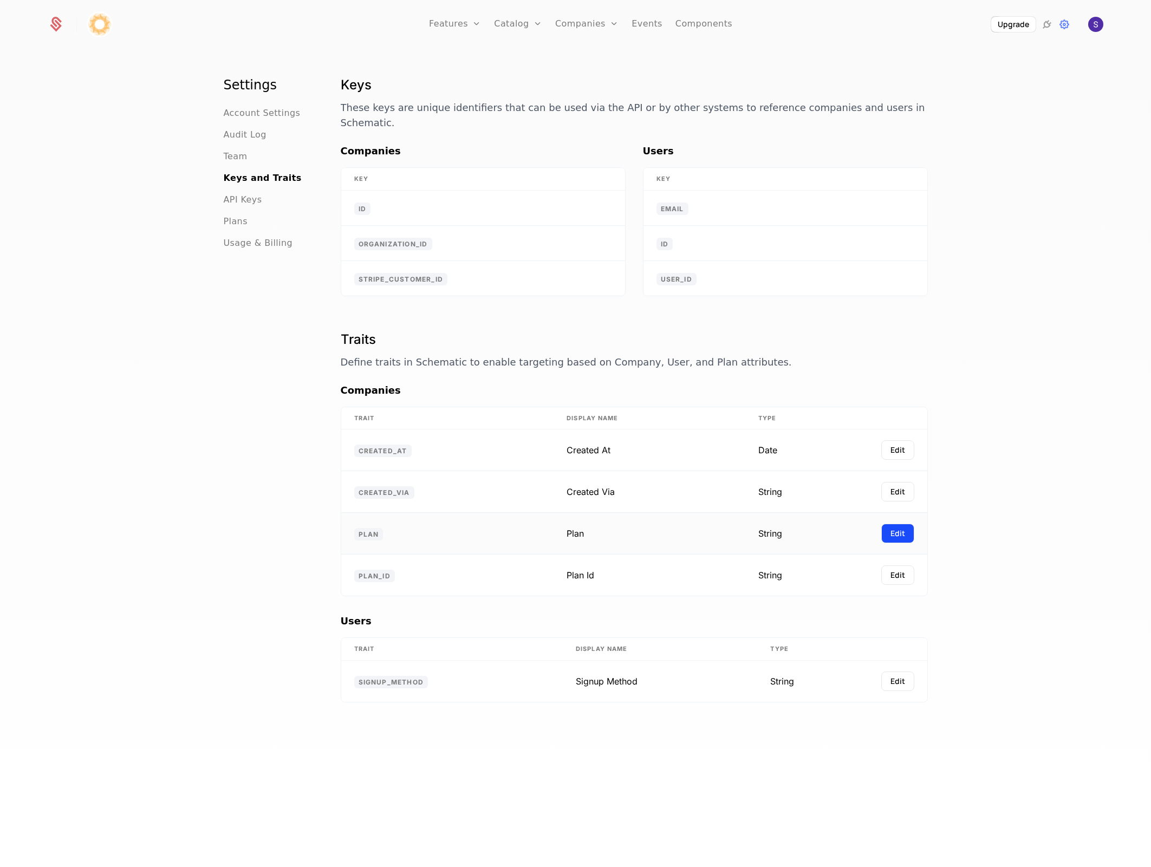
click at [888, 524] on button "Edit" at bounding box center [897, 534] width 33 height 20
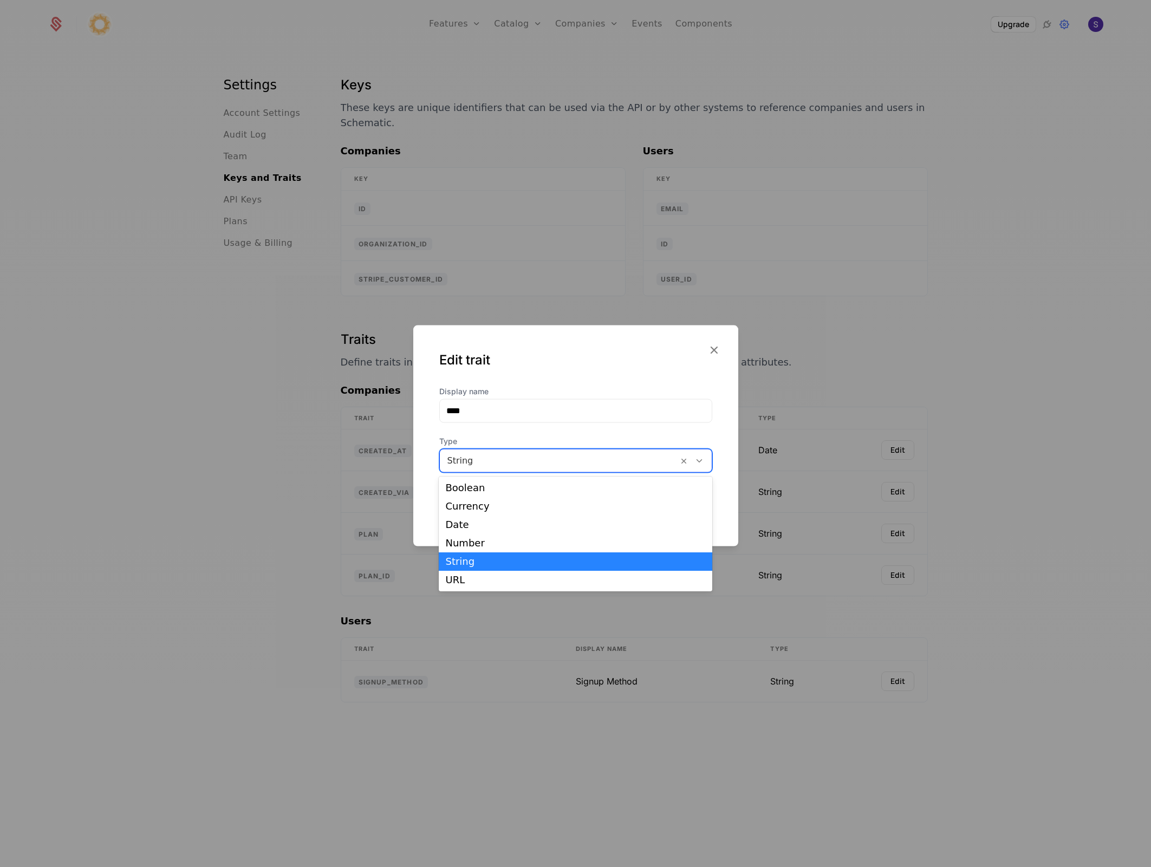
click at [583, 463] on div at bounding box center [558, 460] width 223 height 15
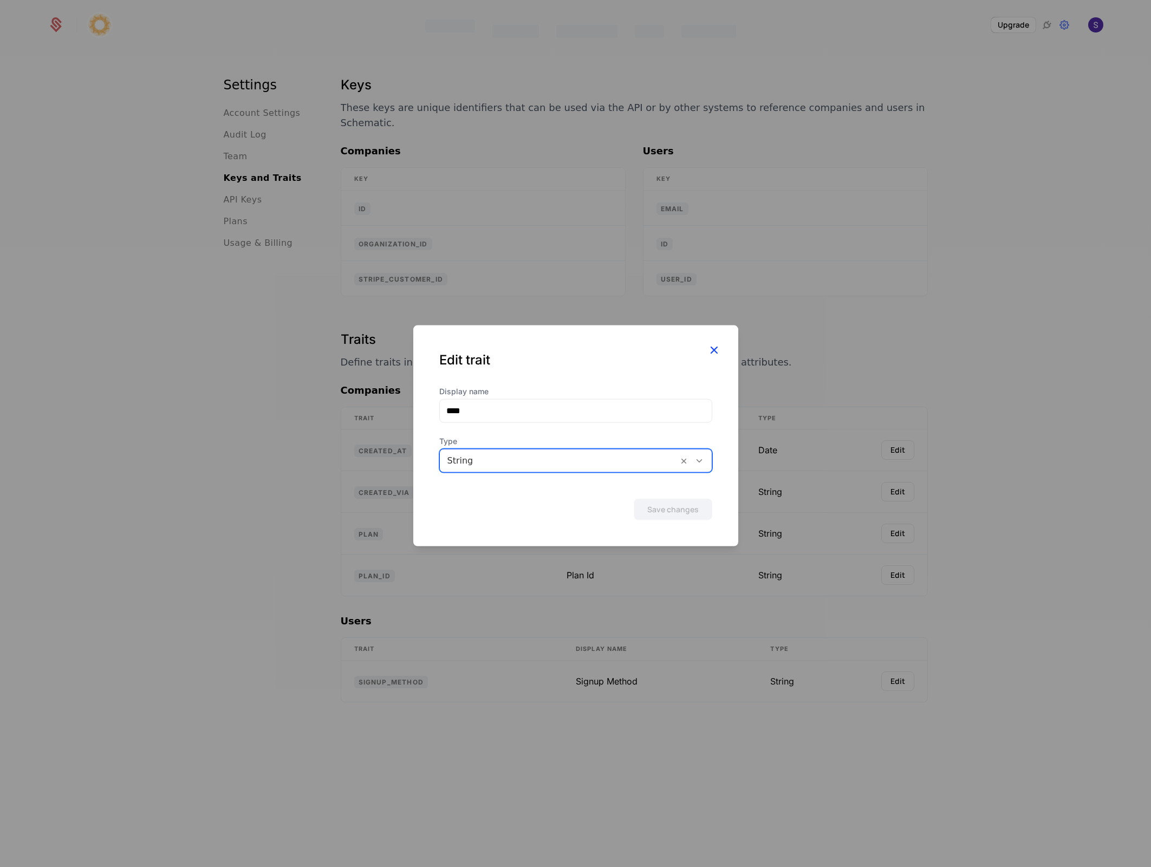
click at [711, 347] on icon "button" at bounding box center [714, 349] width 14 height 14
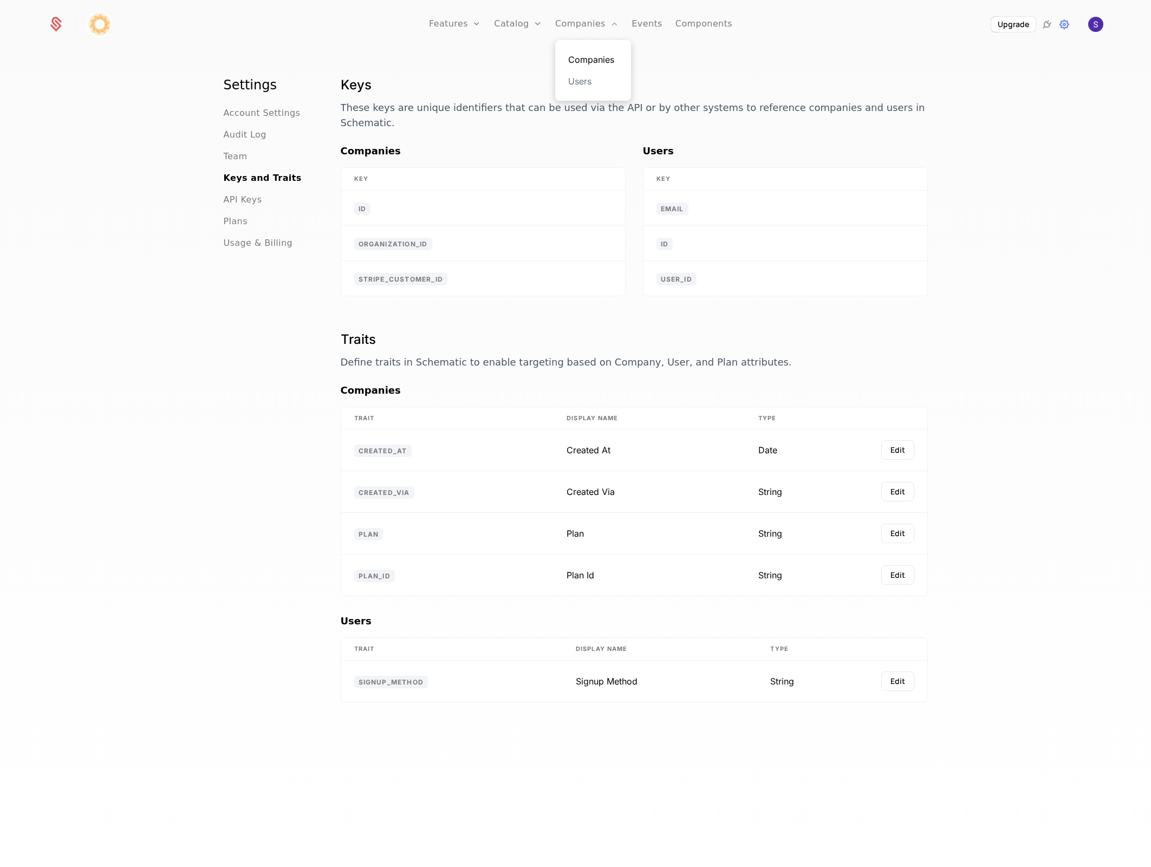
click at [596, 59] on link "Companies" at bounding box center [593, 59] width 50 height 13
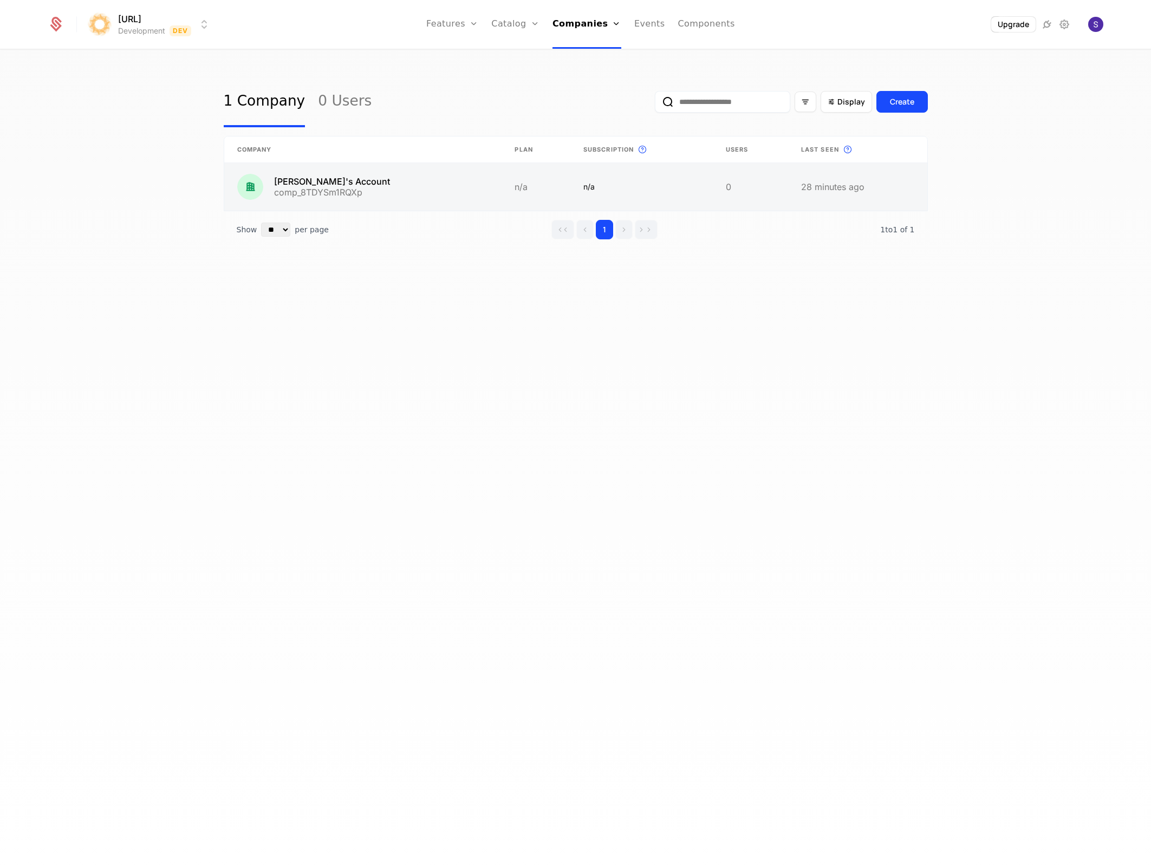
click at [502, 189] on link at bounding box center [363, 187] width 278 height 48
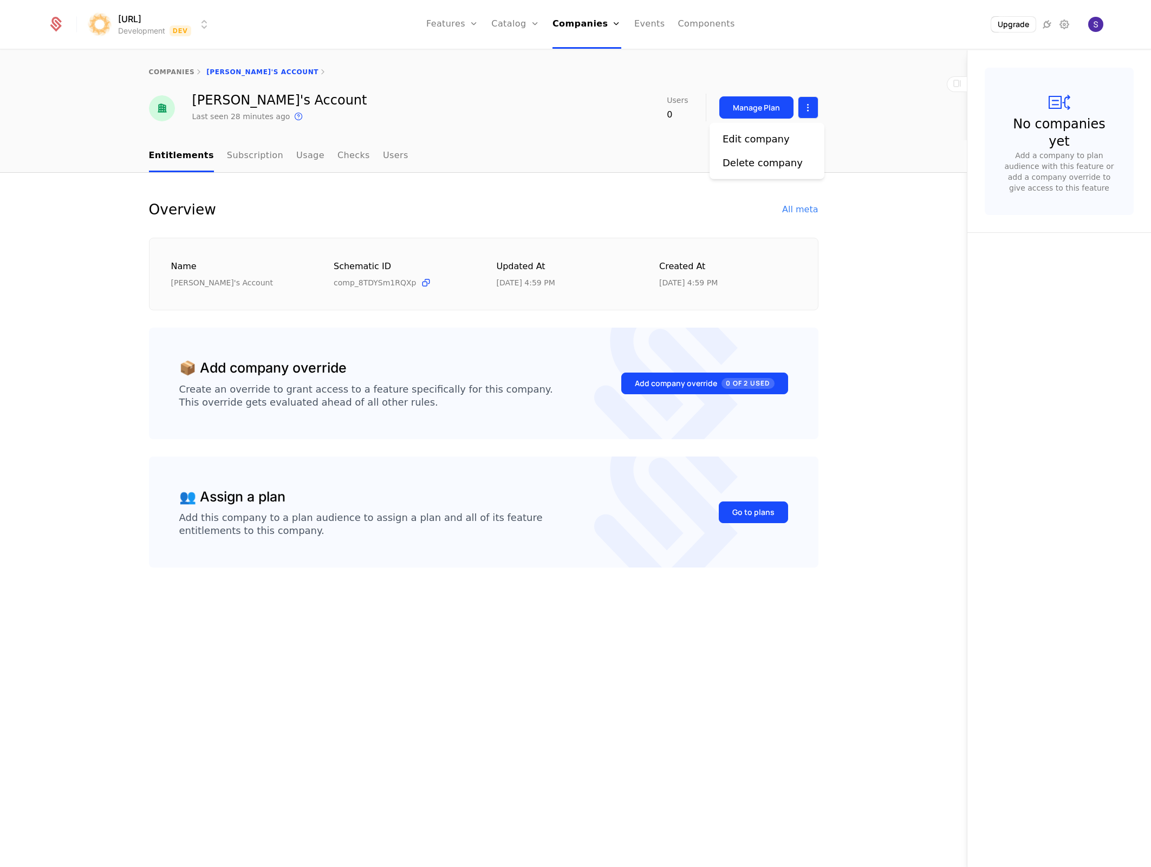
click at [807, 107] on html "surya.ai Development Dev Features Features Flags Catalog Plans Add Ons Credits …" at bounding box center [575, 433] width 1151 height 867
click at [756, 173] on div "Edit company Delete company" at bounding box center [767, 151] width 115 height 56
click at [759, 170] on div "Delete company" at bounding box center [763, 162] width 80 height 15
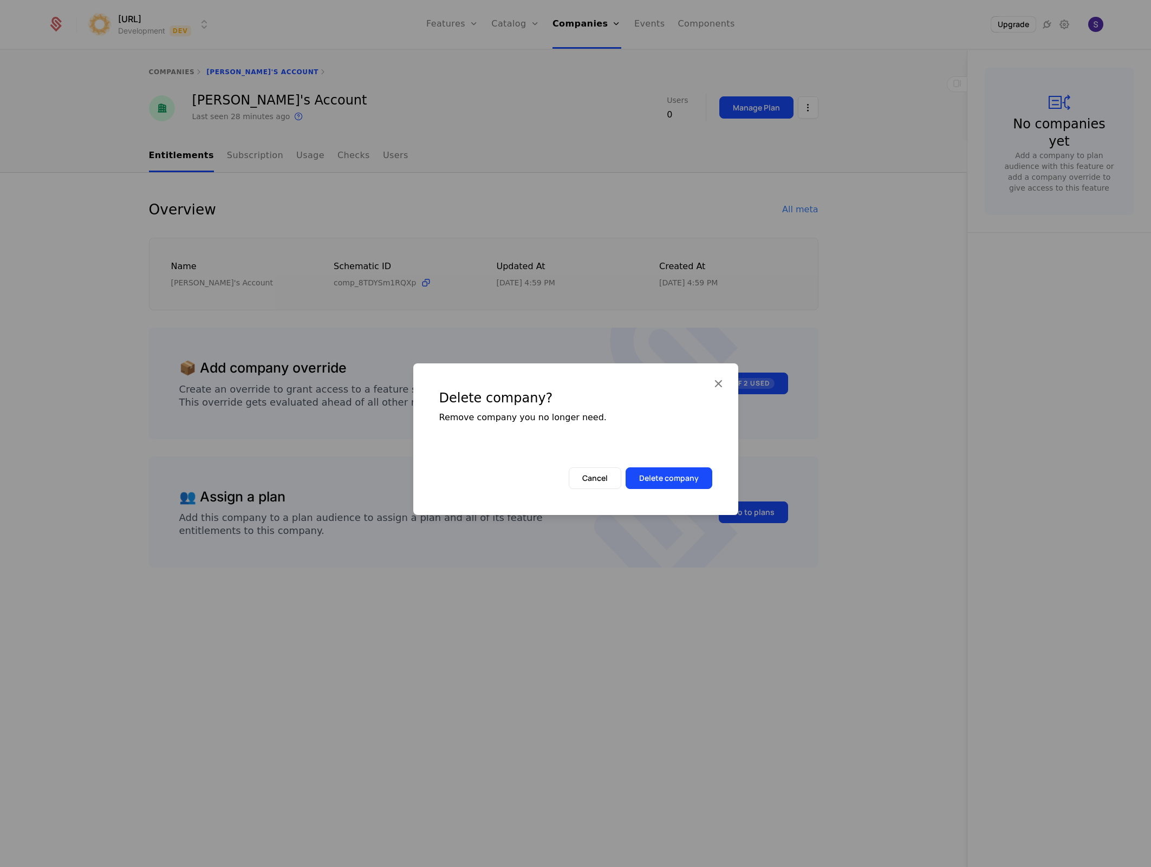
click at [657, 490] on div "Delete company? Remove company you no longer need. Cancel Delete company" at bounding box center [575, 439] width 325 height 152
click at [658, 484] on button "Delete company" at bounding box center [669, 478] width 87 height 22
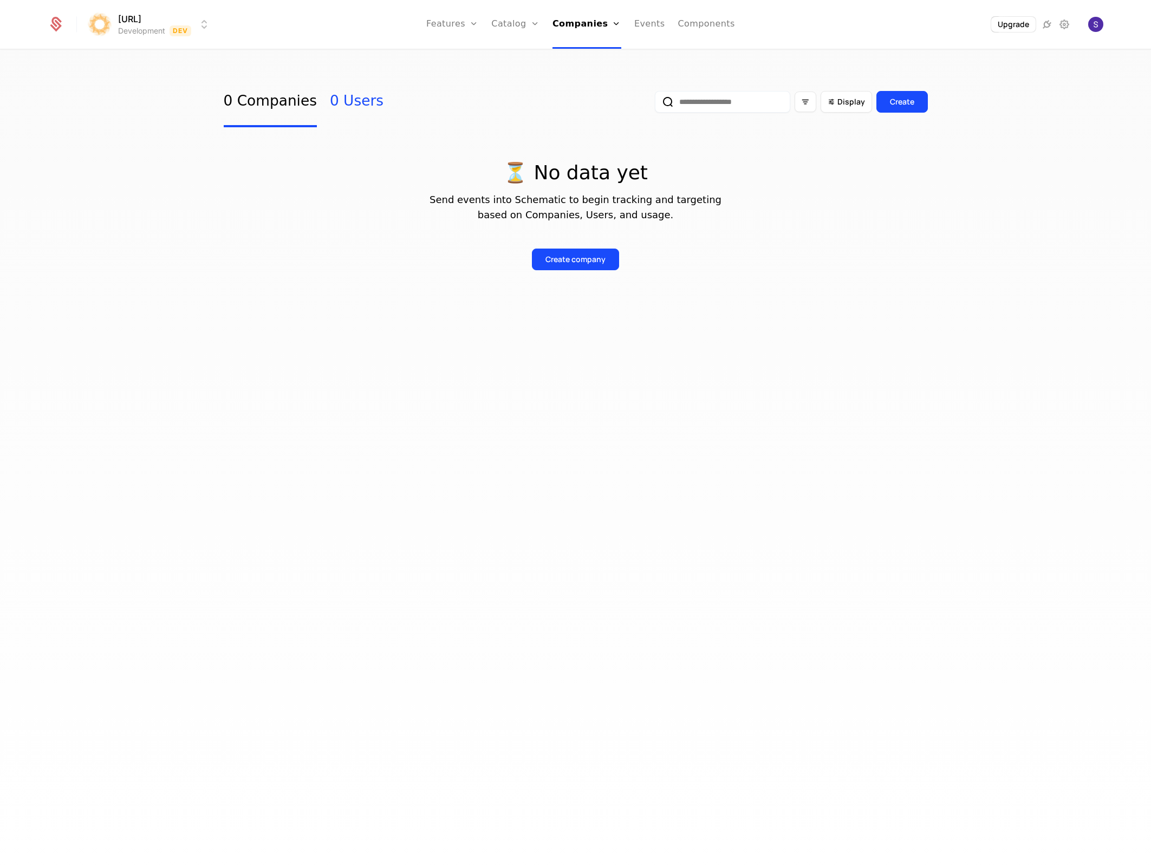
click at [341, 113] on link "0 Users" at bounding box center [357, 101] width 54 height 51
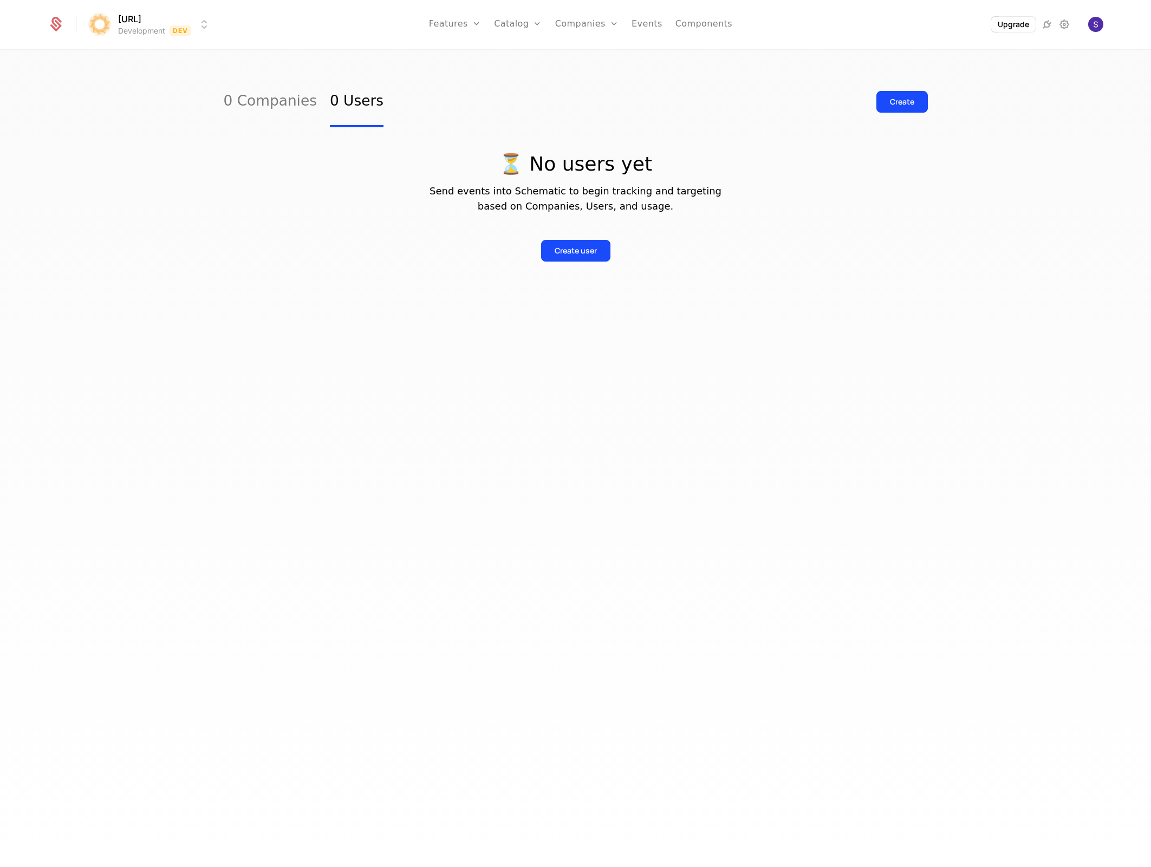
click at [231, 138] on div "⏳ No users yet Send events into Schematic to begin tracking and targeting based…" at bounding box center [576, 194] width 704 height 134
click at [139, 254] on div "0 Companies 0 Users Create ⏳ No users yet Send events into Schematic to begin t…" at bounding box center [575, 461] width 1151 height 823
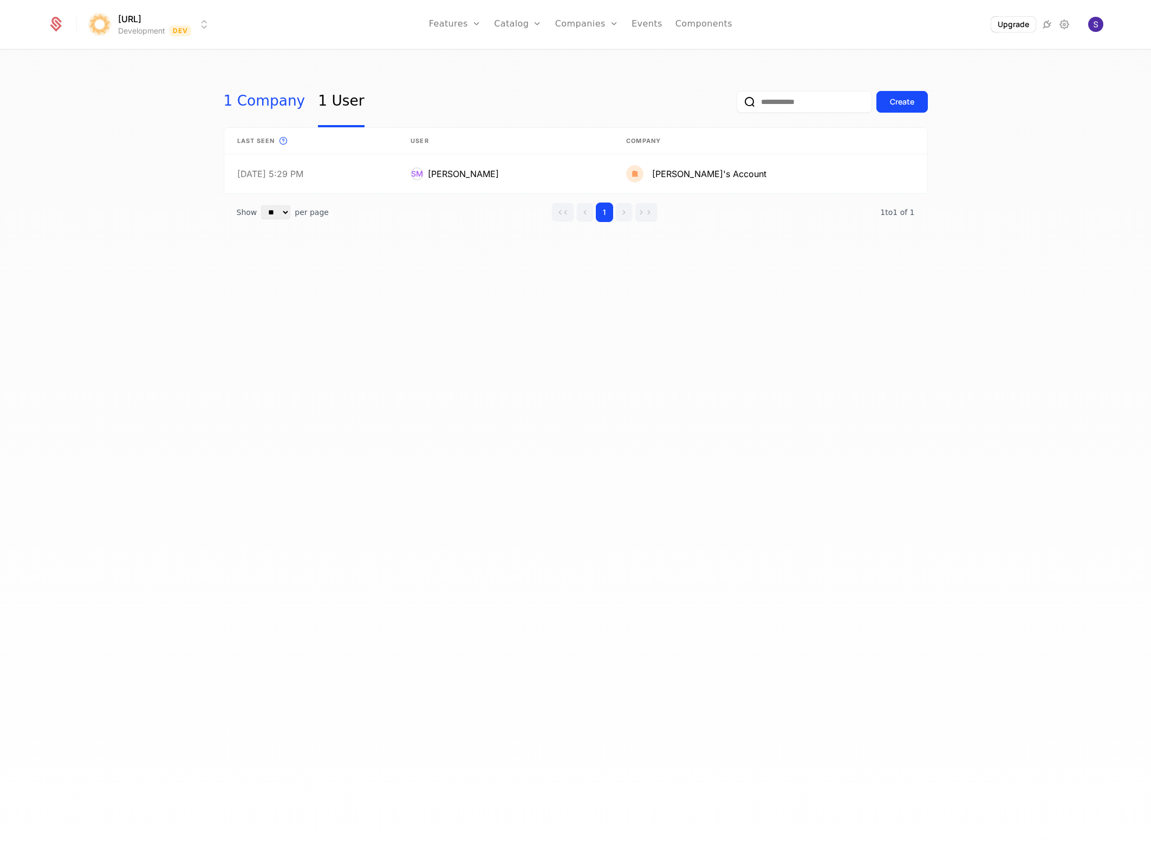
click at [256, 109] on link "1 Company" at bounding box center [265, 101] width 82 height 51
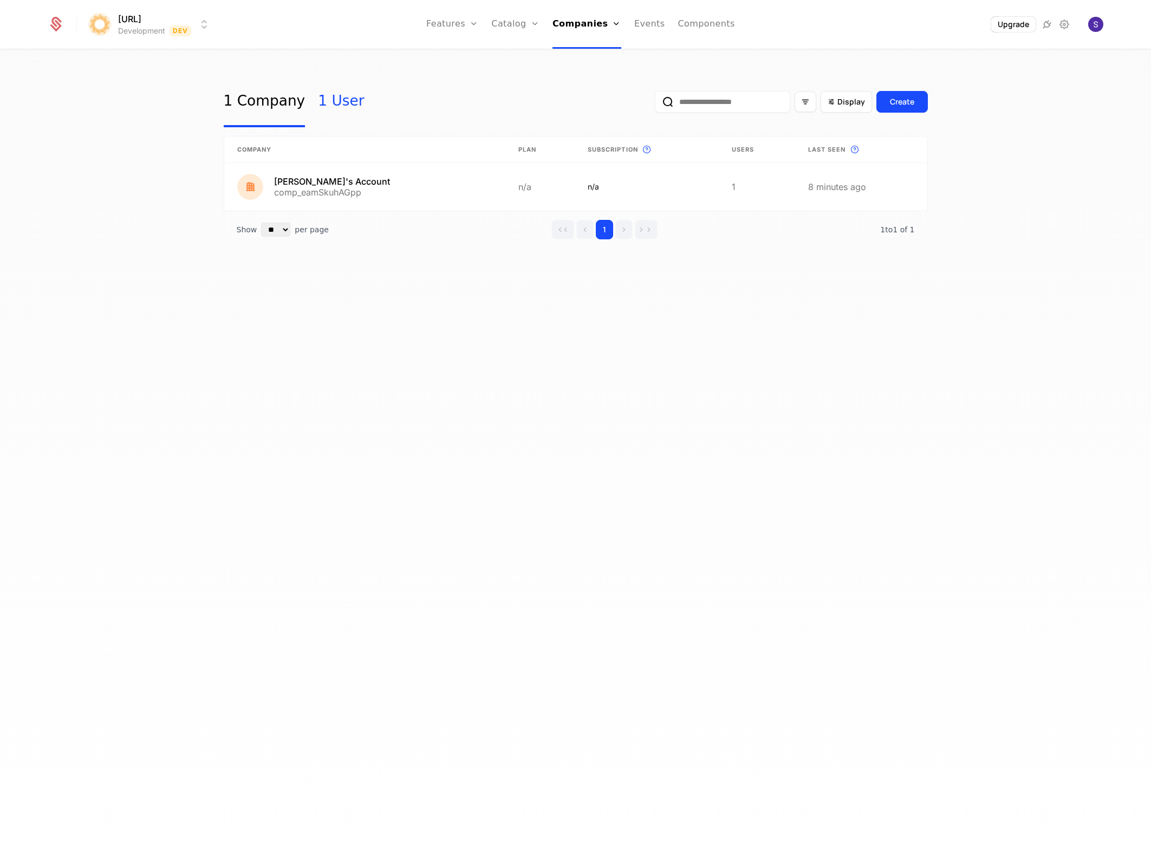
drag, startPoint x: 348, startPoint y: 99, endPoint x: 336, endPoint y: 100, distance: 12.0
click at [346, 100] on div "1 Company 1 User Display Create" at bounding box center [576, 101] width 704 height 51
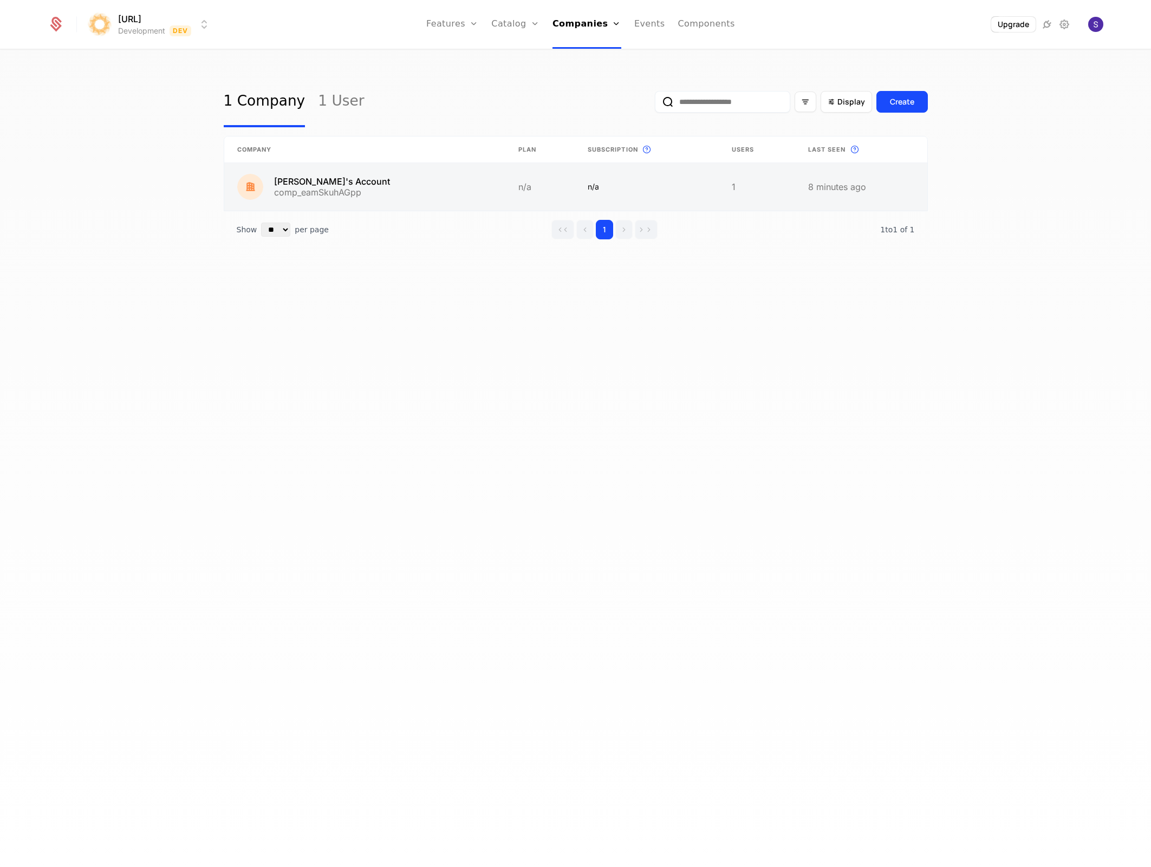
click at [297, 184] on link at bounding box center [364, 187] width 281 height 48
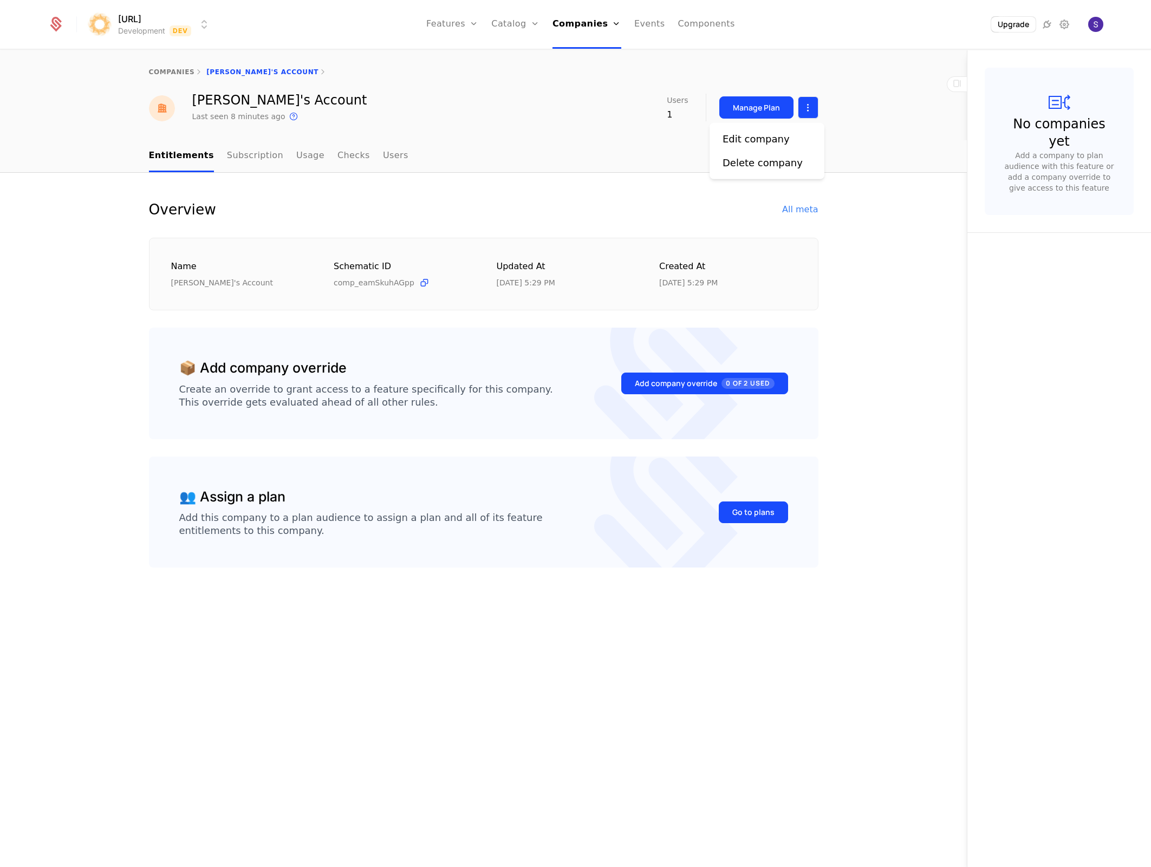
click at [798, 105] on html "surya.ai Development Dev Features Features Flags Catalog Plans Add Ons Credits …" at bounding box center [575, 433] width 1151 height 867
click at [779, 161] on div "Delete company" at bounding box center [763, 162] width 80 height 15
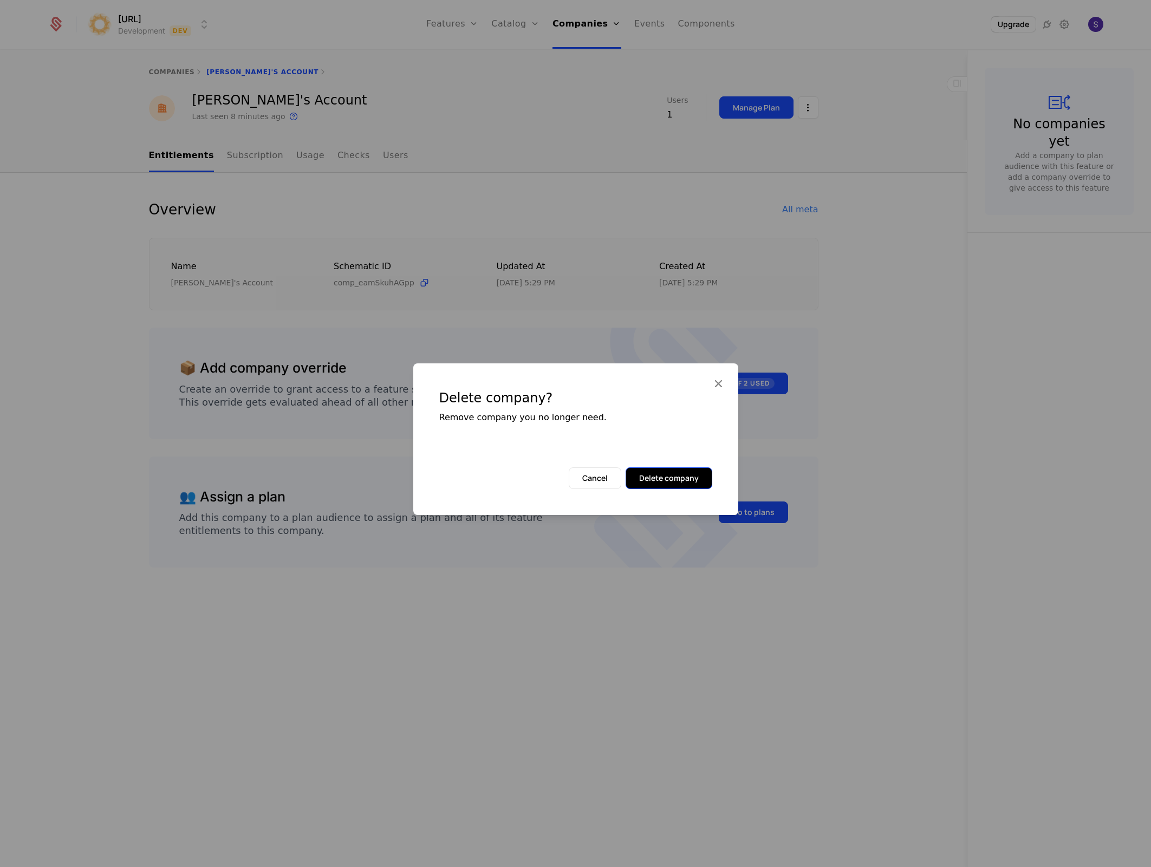
click at [657, 477] on button "Delete company" at bounding box center [669, 478] width 87 height 22
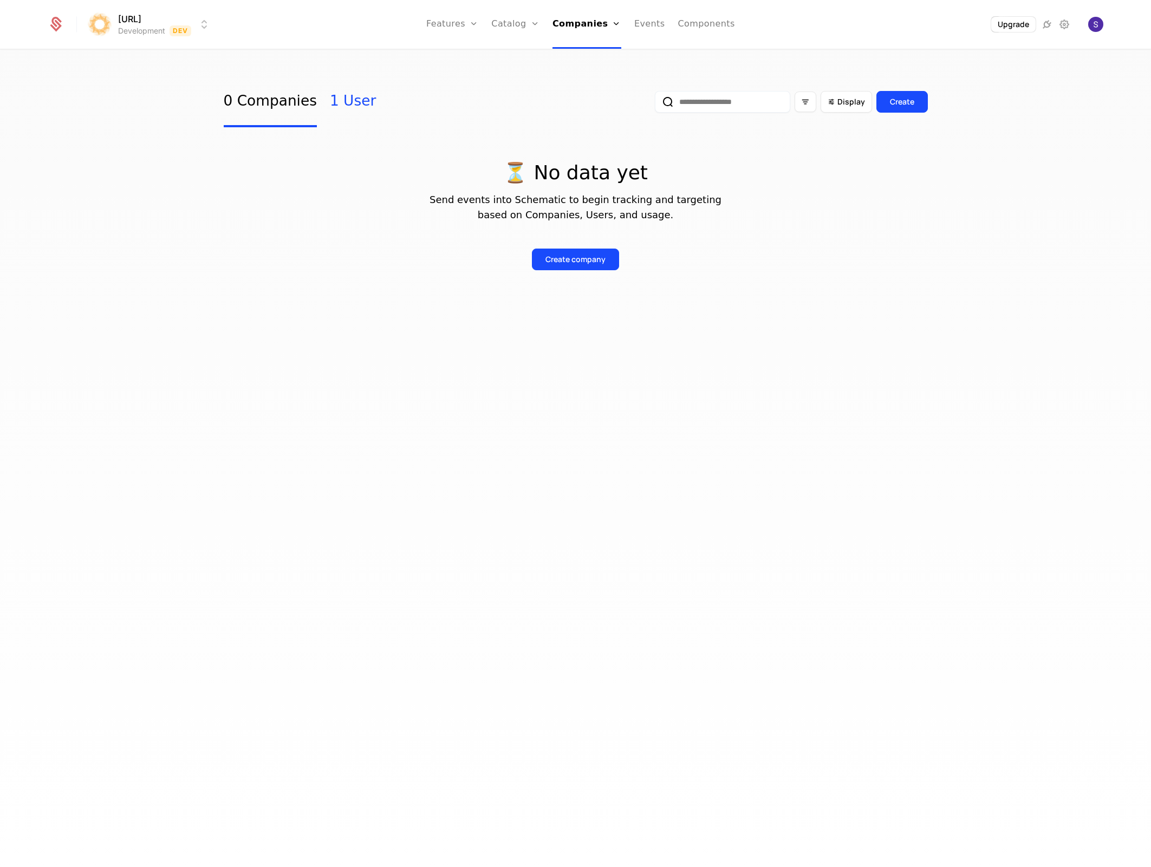
click at [340, 103] on link "1 User" at bounding box center [353, 101] width 46 height 51
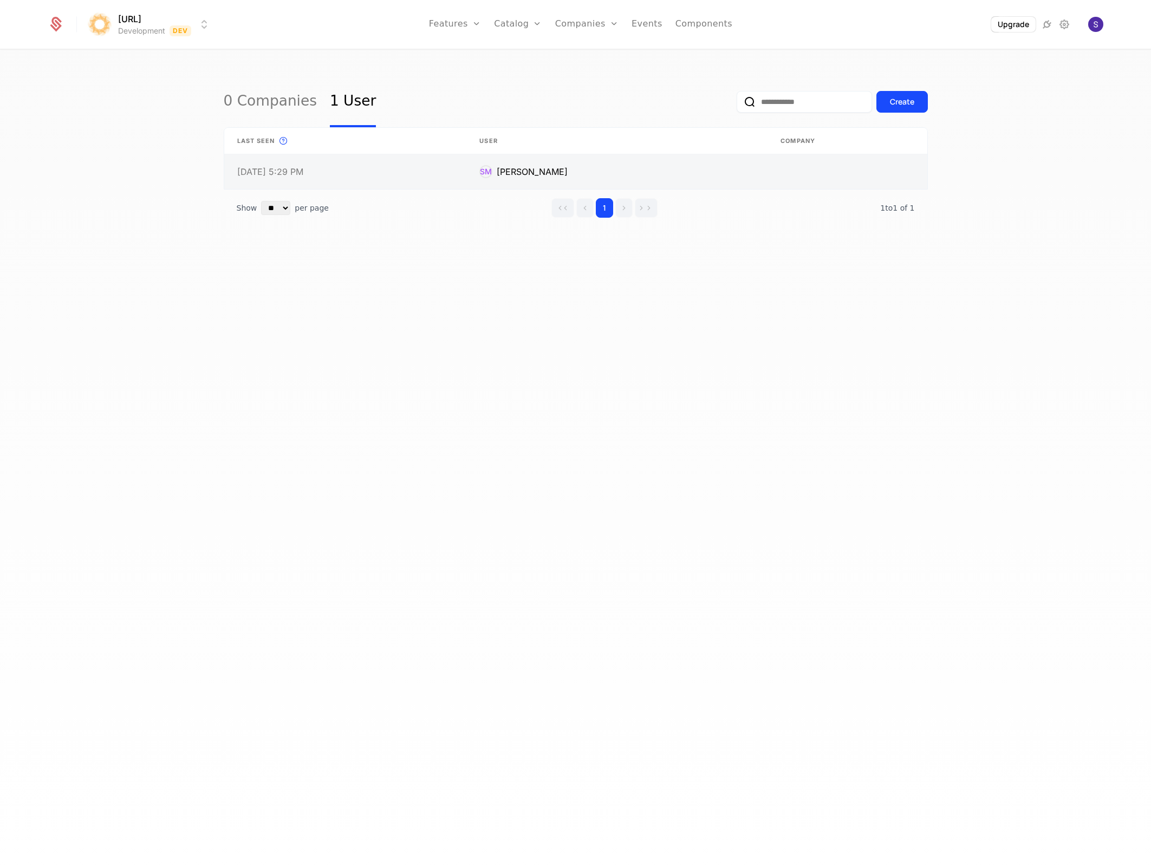
click at [753, 163] on link at bounding box center [616, 171] width 301 height 35
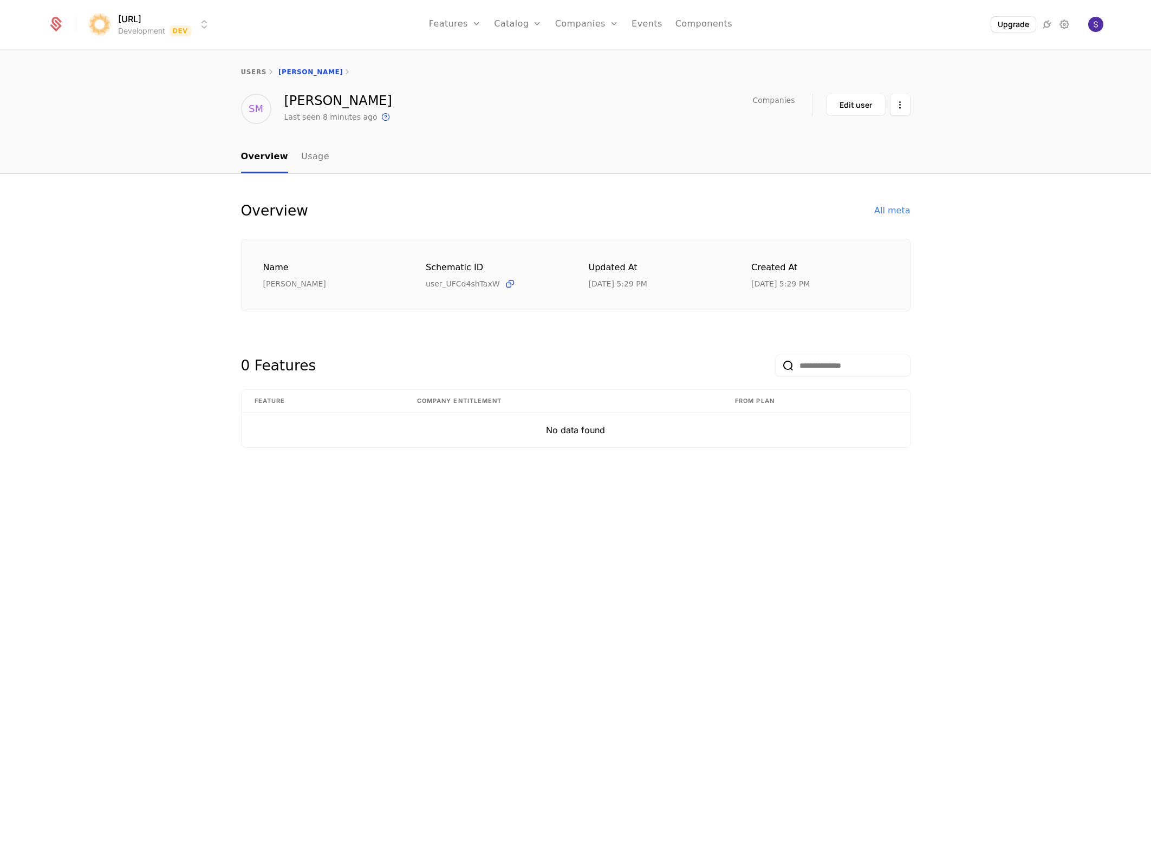
click at [886, 107] on div "Edit user" at bounding box center [868, 105] width 85 height 22
click at [915, 106] on div "SM Surya Prakash Madichetti Last seen 8 minutes ago This is the date a track or…" at bounding box center [576, 109] width 704 height 30
click at [900, 108] on html "surya.ai Development Dev Features Features Flags Catalog Plans Add Ons Credits …" at bounding box center [575, 433] width 1151 height 867
click at [880, 130] on div "Delete user" at bounding box center [856, 136] width 82 height 15
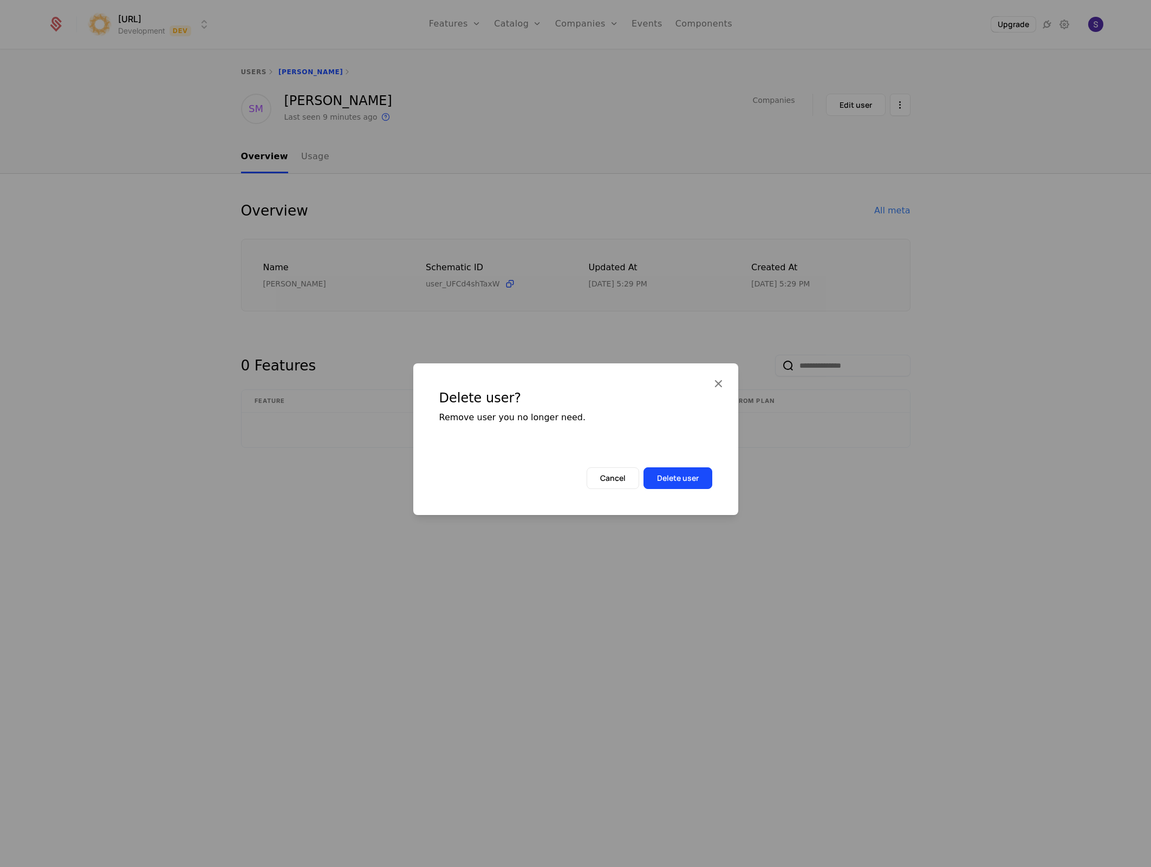
click at [665, 465] on div "Delete user? Remove user you no longer need." at bounding box center [575, 415] width 325 height 104
click at [664, 471] on button "Delete user" at bounding box center [678, 478] width 69 height 22
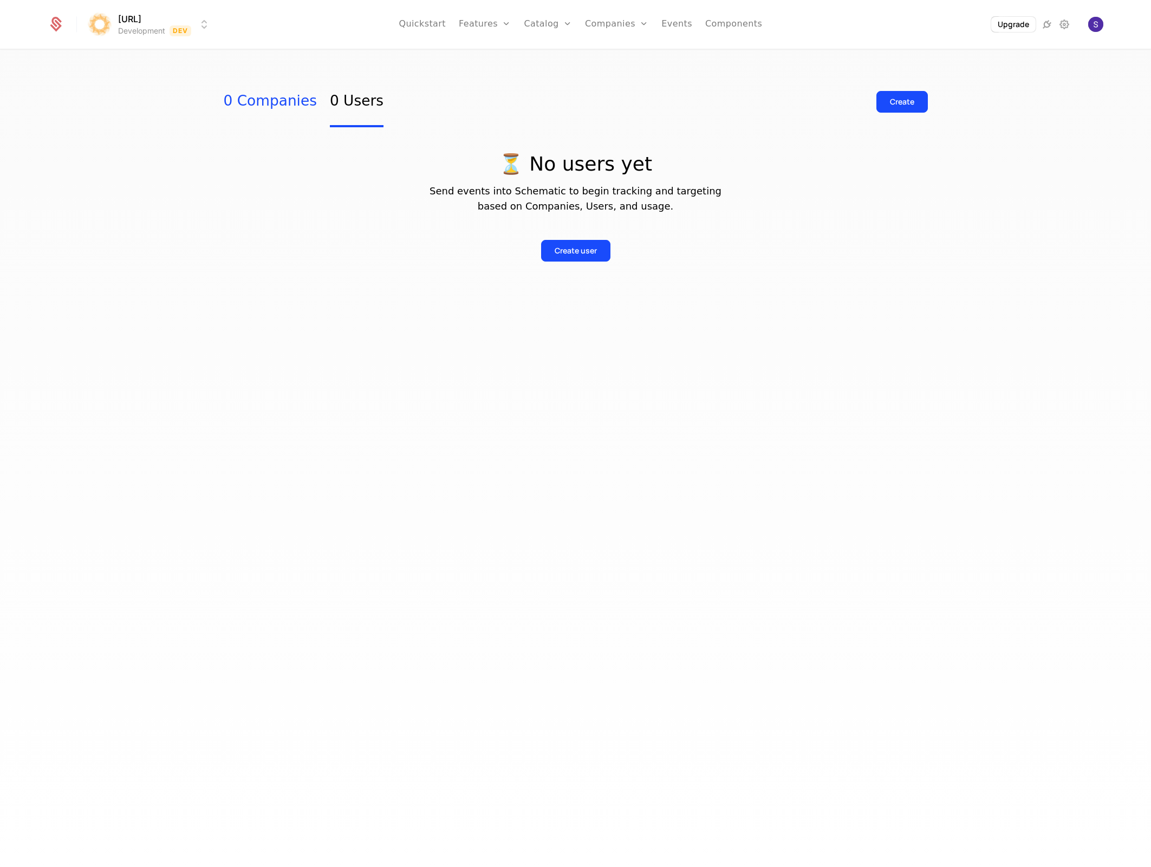
click at [263, 111] on link "0 Companies" at bounding box center [270, 101] width 93 height 51
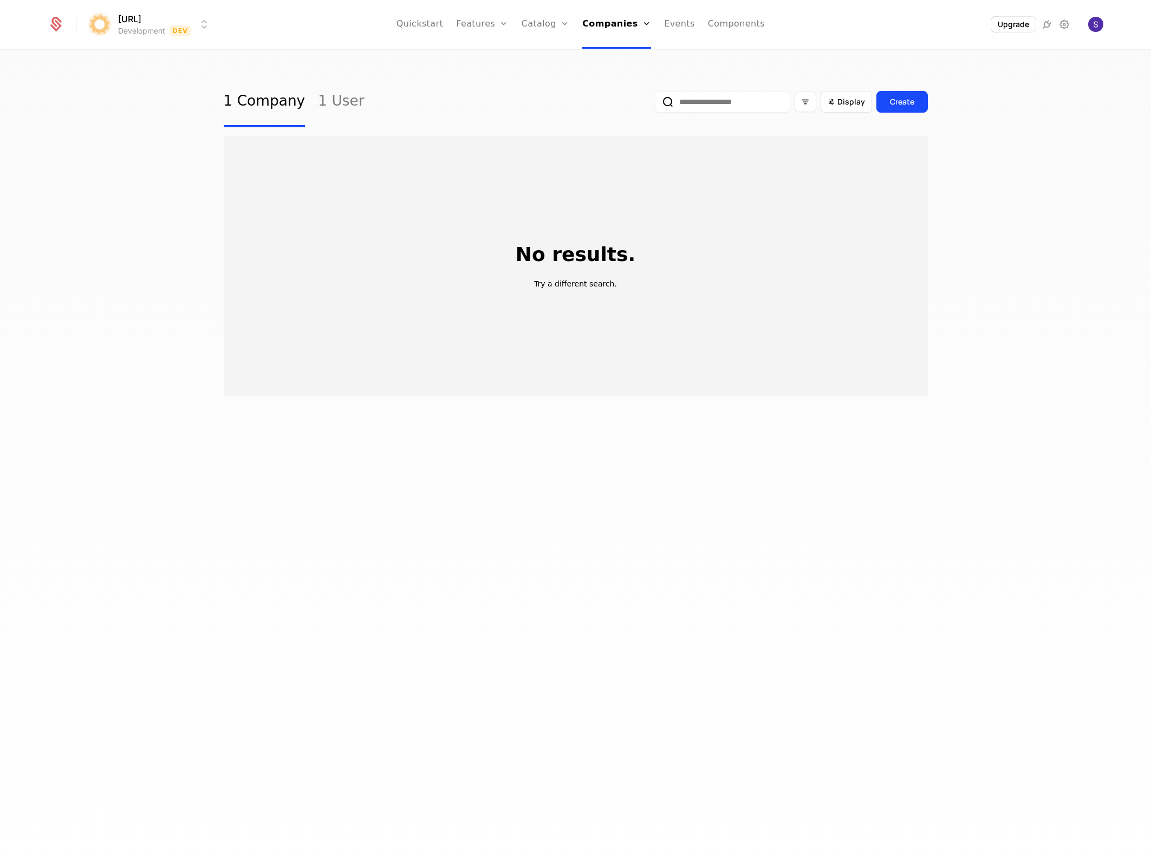
drag, startPoint x: 180, startPoint y: 202, endPoint x: 218, endPoint y: 146, distance: 67.8
click at [180, 202] on div "1 Company 1 User Display Create No results. Try a different search." at bounding box center [575, 461] width 1151 height 823
click at [282, 96] on link "1 Company" at bounding box center [265, 101] width 82 height 51
click at [303, 95] on div "1 Company 1 User" at bounding box center [294, 101] width 141 height 51
click at [318, 94] on link "1 User" at bounding box center [341, 101] width 46 height 51
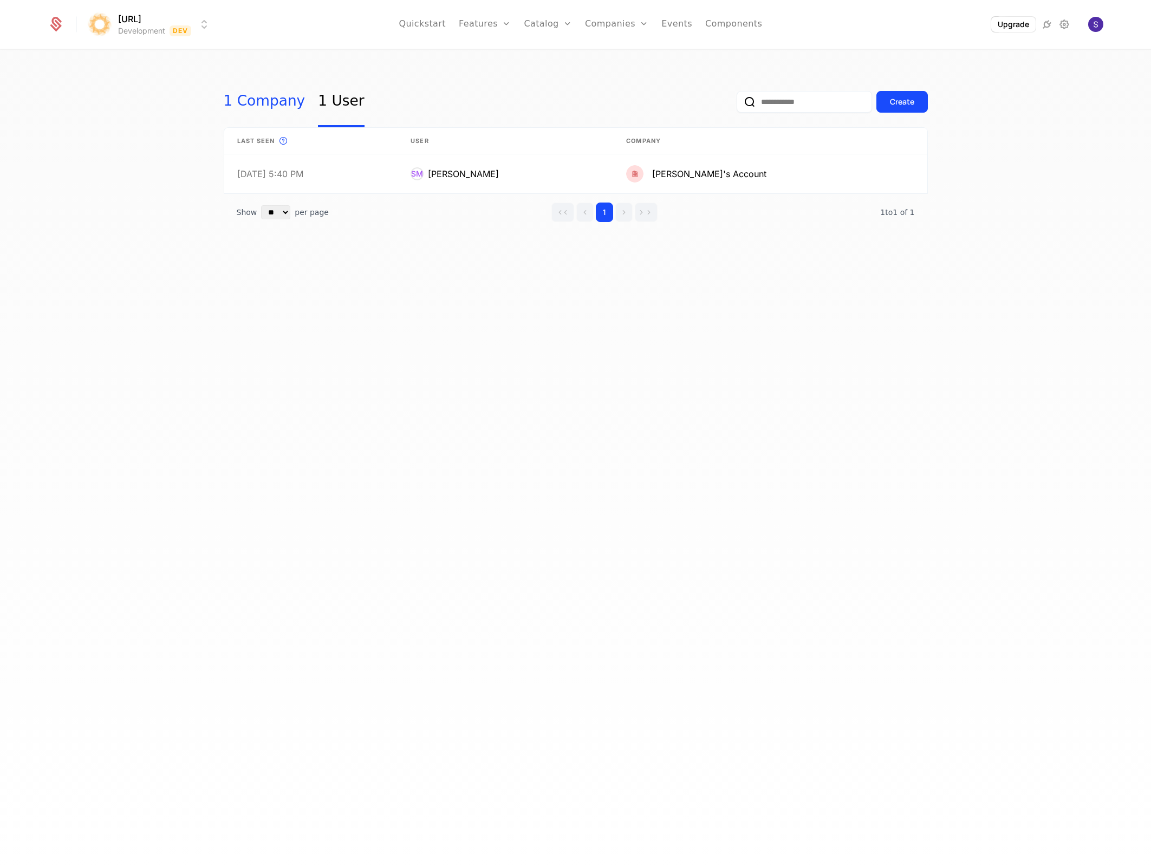
click at [278, 103] on link "1 Company" at bounding box center [265, 101] width 82 height 51
